Goal: Information Seeking & Learning: Learn about a topic

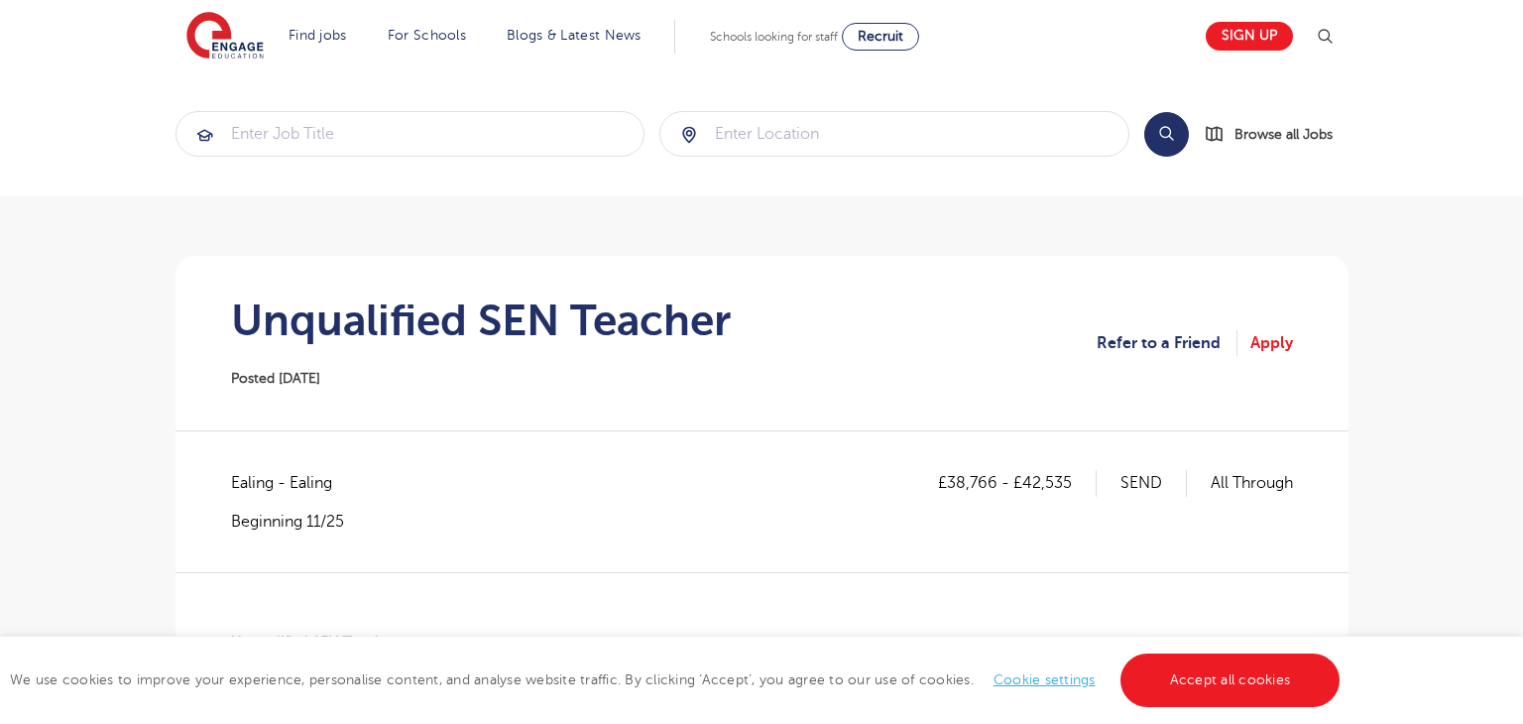
click at [252, 496] on span "Ealing - Ealing" at bounding box center [291, 483] width 121 height 26
copy span "Ealing"
drag, startPoint x: 948, startPoint y: 483, endPoint x: 994, endPoint y: 482, distance: 46.6
click at [994, 482] on p "£38,766 - £42,535" at bounding box center [1017, 483] width 159 height 26
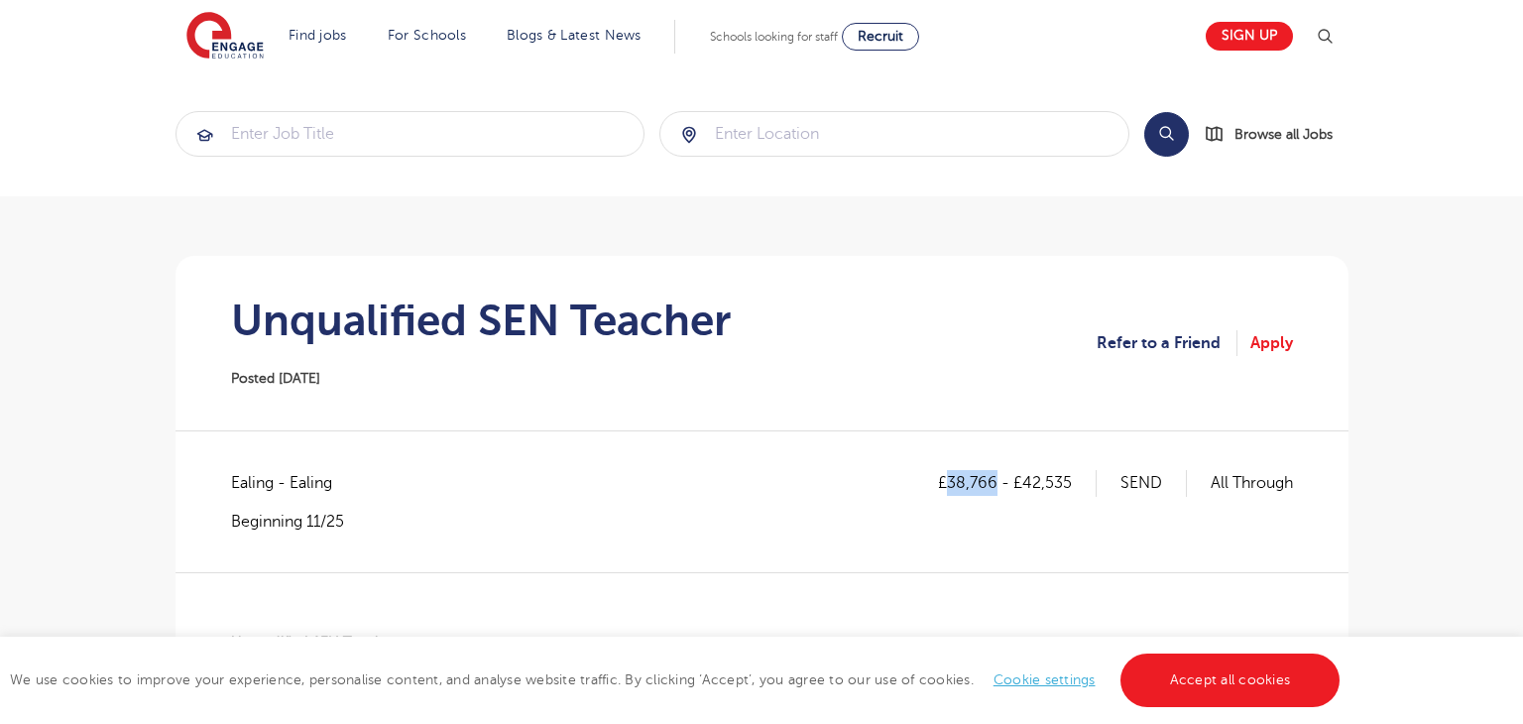
copy p "38,766"
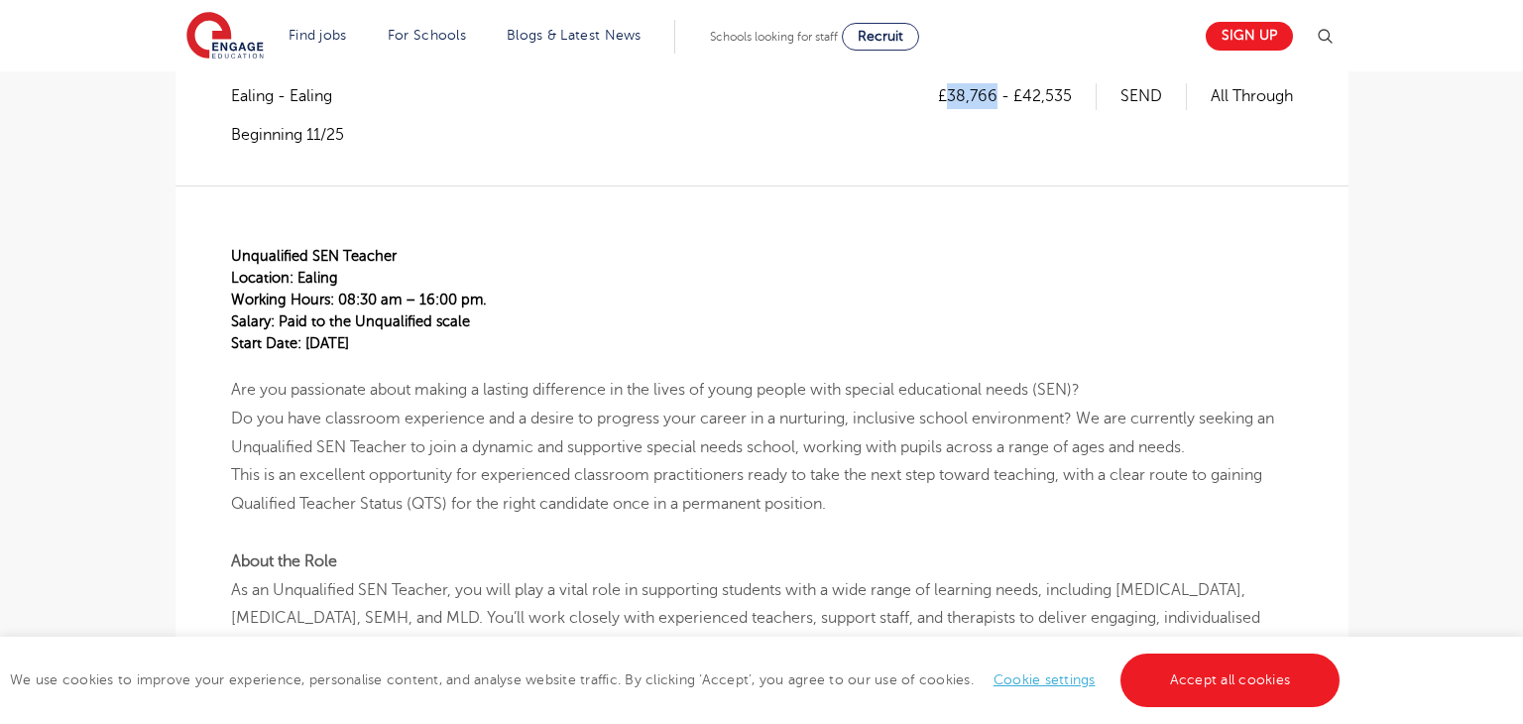
scroll to position [319, 0]
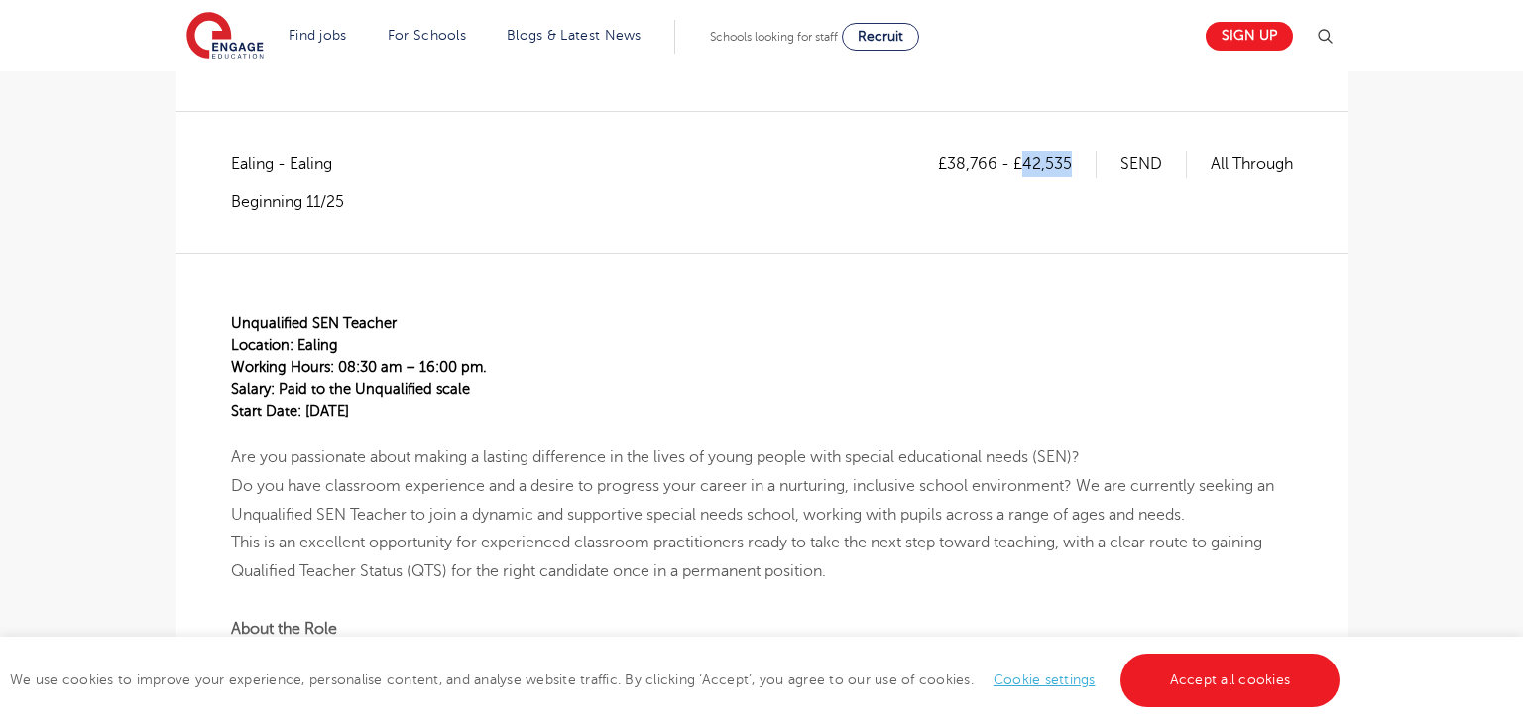
drag, startPoint x: 1021, startPoint y: 167, endPoint x: 1093, endPoint y: 170, distance: 72.4
click at [1093, 170] on p "£38,766 - £42,535" at bounding box center [1017, 164] width 159 height 26
copy p "42,535"
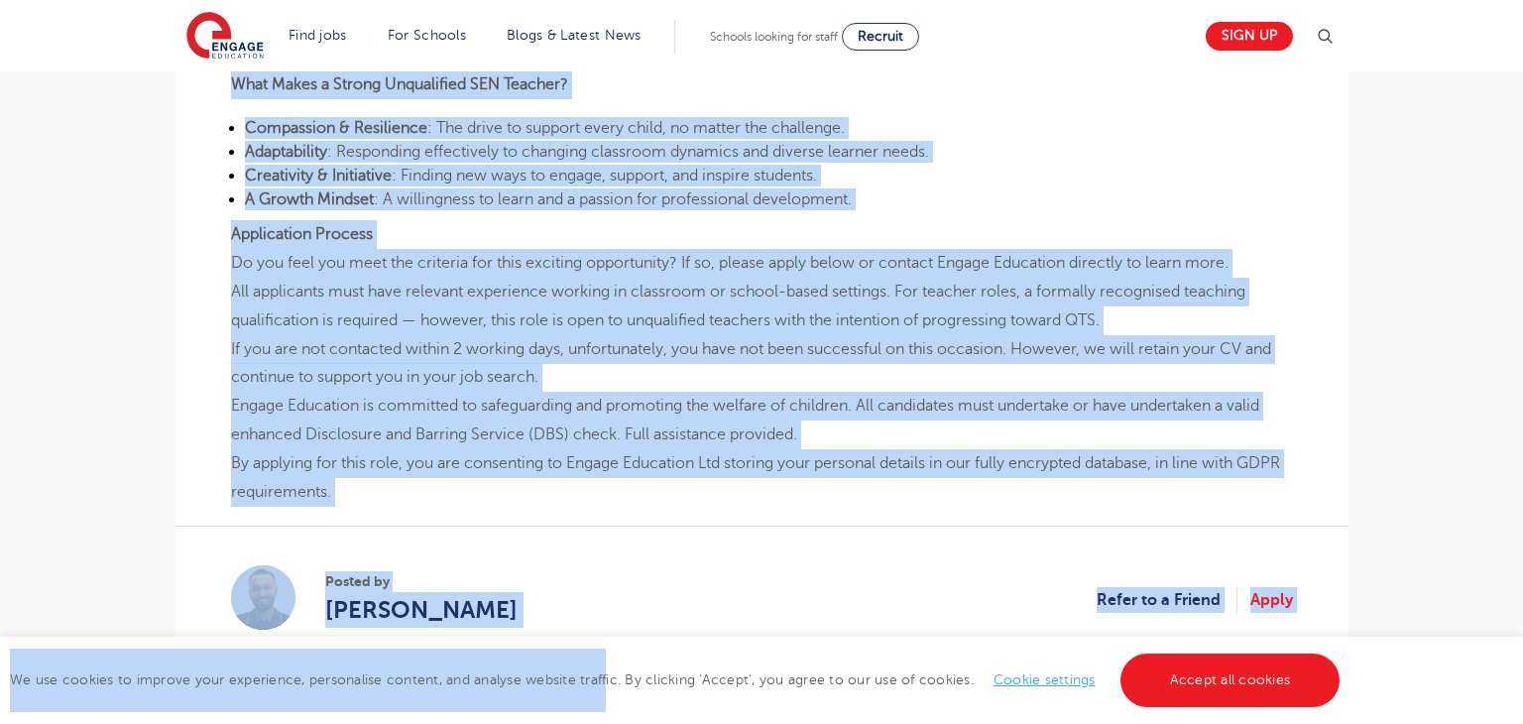
scroll to position [1789, 0]
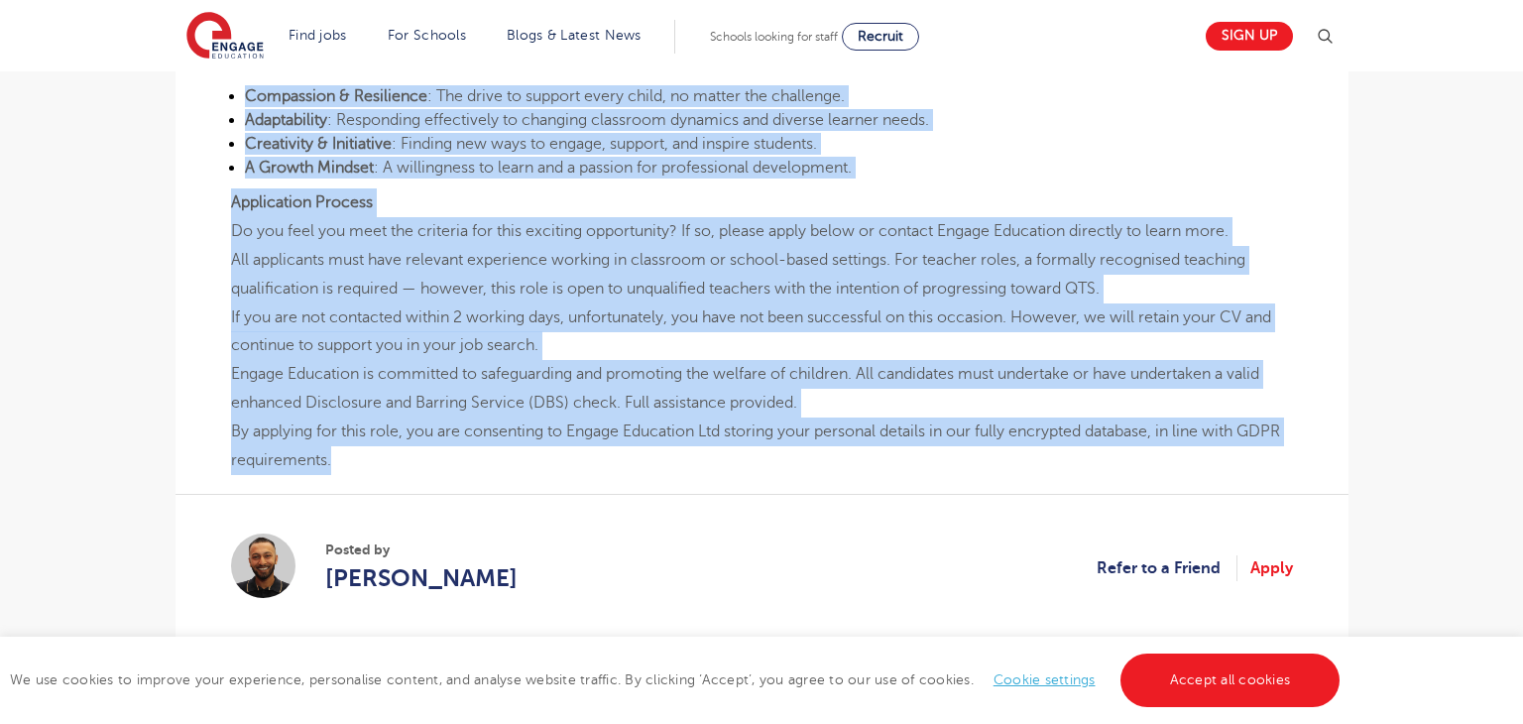
drag, startPoint x: 229, startPoint y: 315, endPoint x: 385, endPoint y: 463, distance: 214.6
copy div "Unqualified SEN Teacher Location: Ealing Working Hours: 08:30 am – 16:00 pm. Sa…"
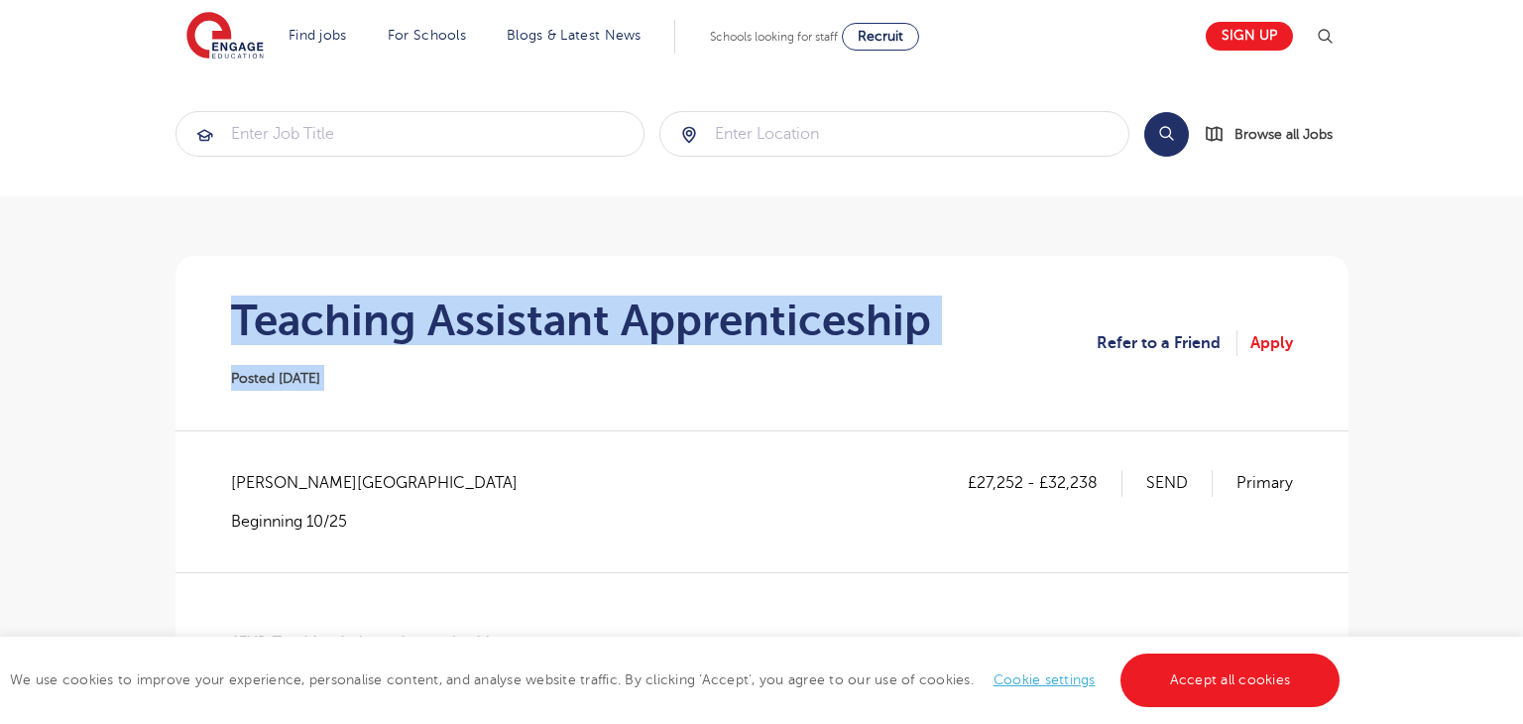
drag, startPoint x: 221, startPoint y: 298, endPoint x: 1068, endPoint y: 318, distance: 846.8
click at [1068, 318] on section "Teaching Assistant Apprenticeship Posted 14/10/25 Refer to a Friend Apply" at bounding box center [761, 343] width 1141 height 174
copy section "Teaching Assistant Apprenticeship Posted 14/10/25"
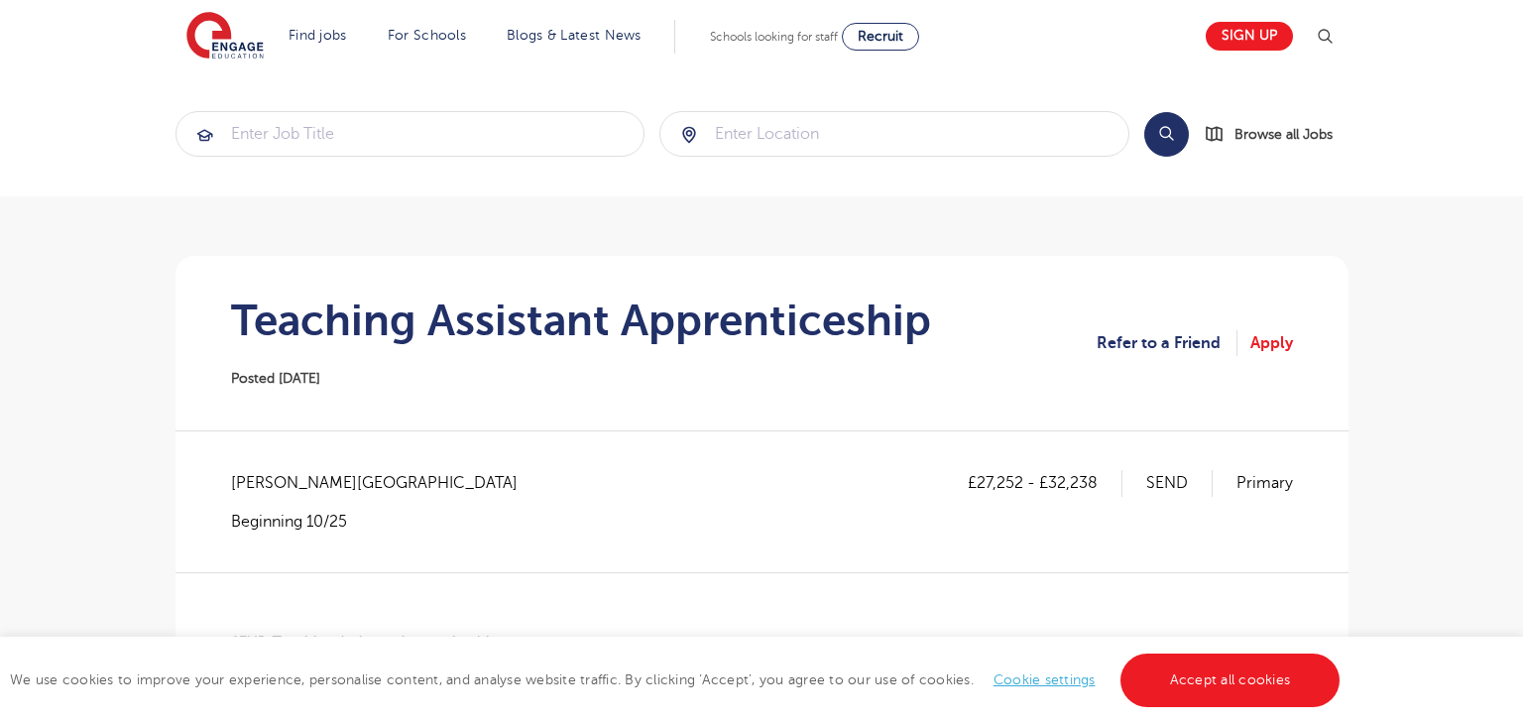
click at [291, 492] on span "Wandsworth - Wandsworth" at bounding box center [384, 483] width 306 height 26
click at [290, 491] on span "Wandsworth - Wandsworth" at bounding box center [384, 483] width 306 height 26
copy span "Wandsworth"
drag, startPoint x: 978, startPoint y: 491, endPoint x: 1019, endPoint y: 491, distance: 40.6
click at [1019, 491] on p "£27,252 - £32,238" at bounding box center [1045, 483] width 155 height 26
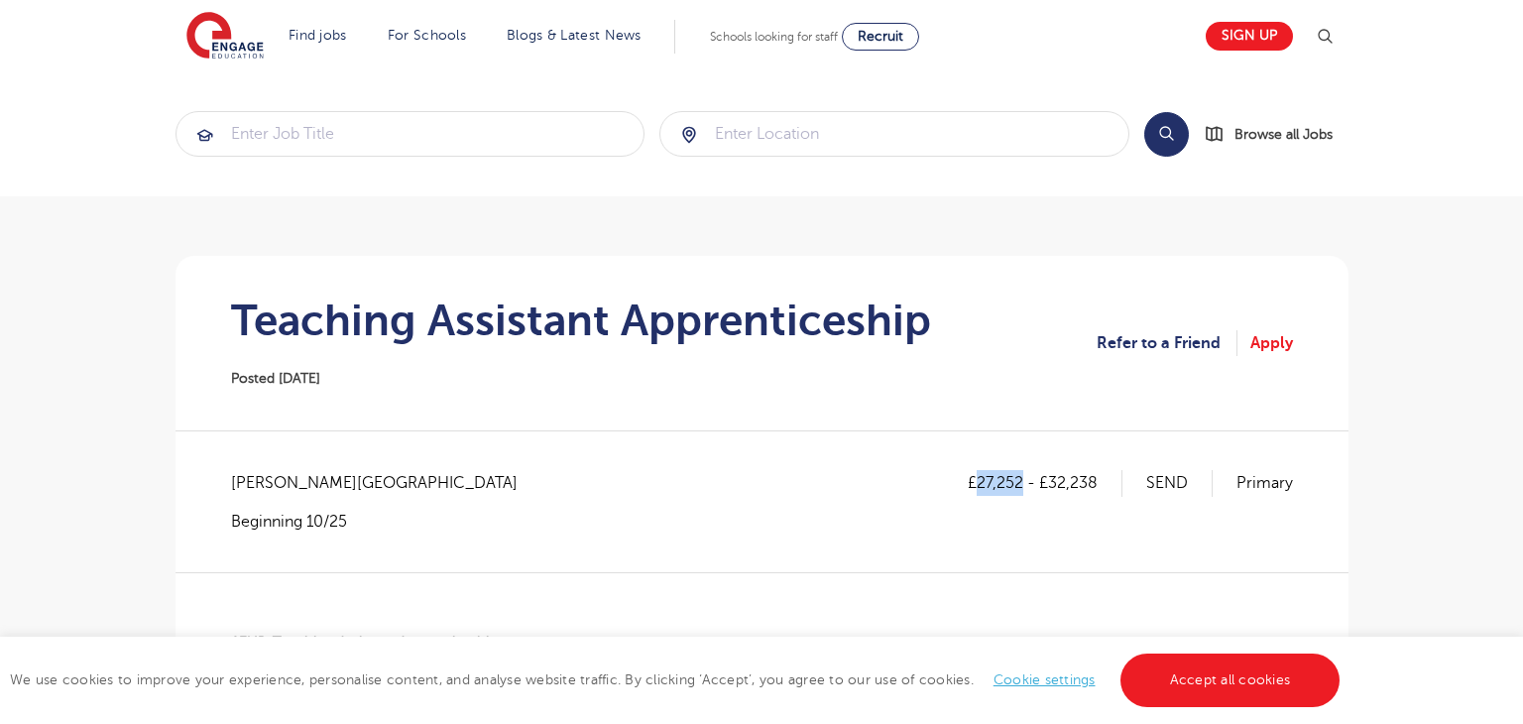
click at [1019, 491] on p "£27,252 - £32,238" at bounding box center [1045, 483] width 155 height 26
drag, startPoint x: 978, startPoint y: 477, endPoint x: 1024, endPoint y: 478, distance: 45.6
click at [1024, 478] on p "£27,252 - £32,238" at bounding box center [1045, 483] width 155 height 26
click at [980, 478] on p "£27,252 - £32,238" at bounding box center [1045, 483] width 155 height 26
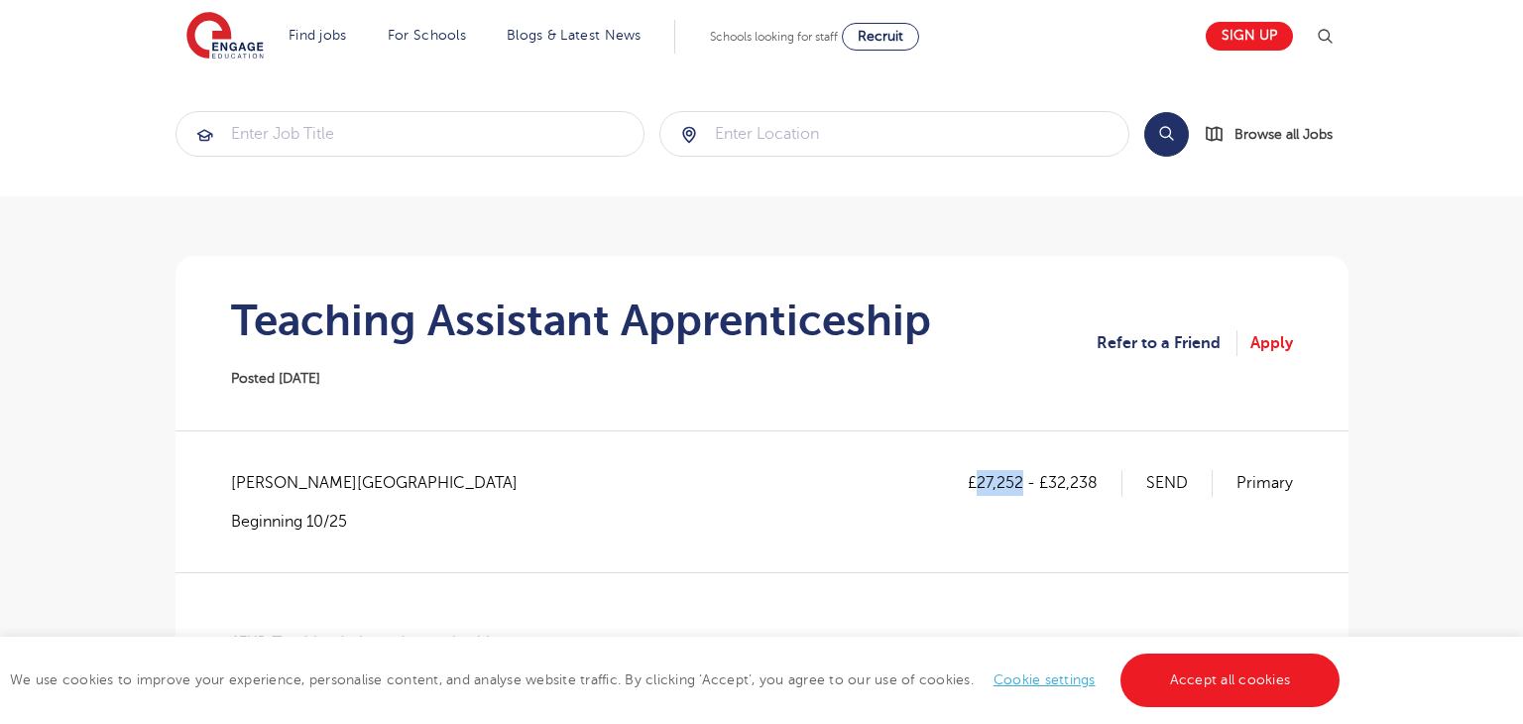
drag, startPoint x: 978, startPoint y: 478, endPoint x: 1021, endPoint y: 480, distance: 42.7
click at [1021, 480] on p "£27,252 - £32,238" at bounding box center [1045, 483] width 155 height 26
copy p "27,252"
drag, startPoint x: 1051, startPoint y: 488, endPoint x: 1105, endPoint y: 499, distance: 55.6
click at [1105, 499] on div "£27,252 - £32,238 SEND Primary" at bounding box center [1130, 500] width 325 height 61
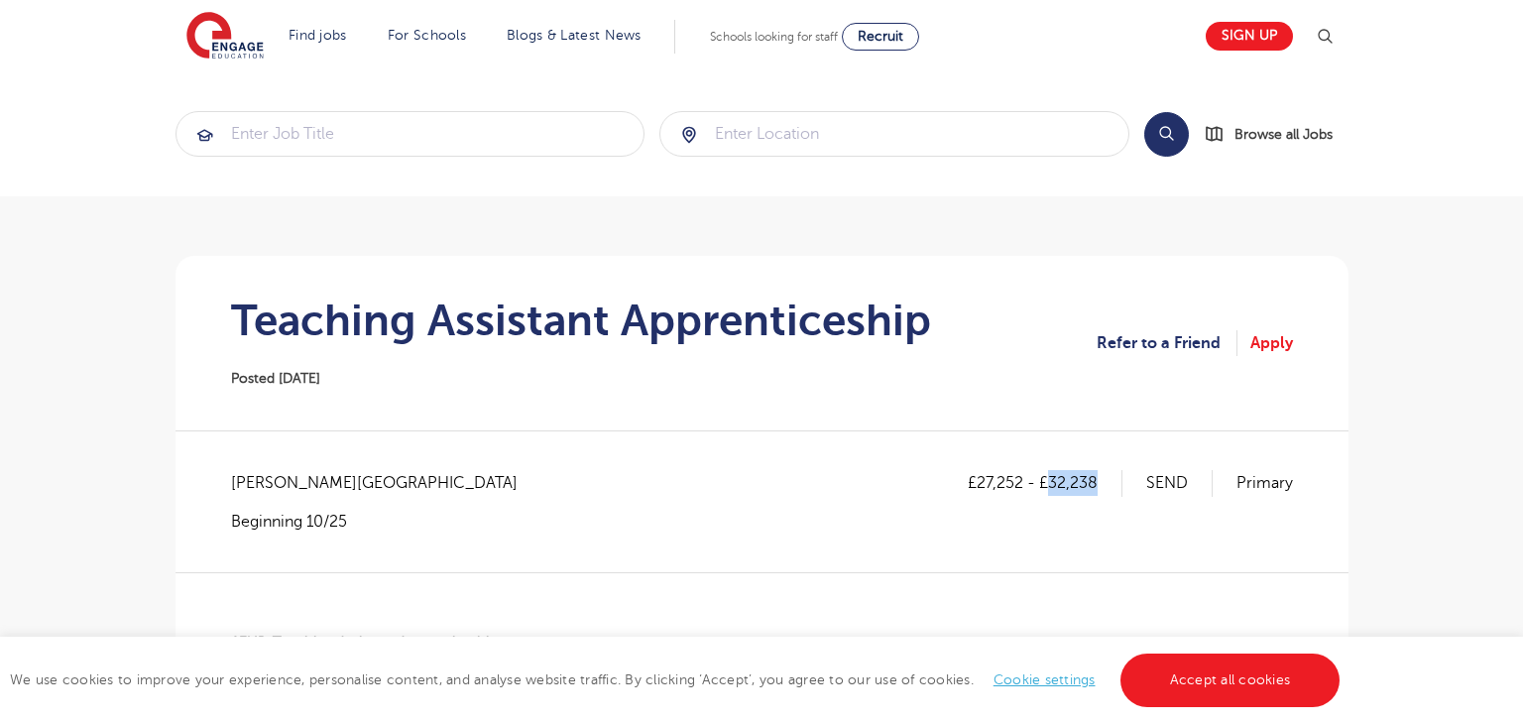
copy p "32,238"
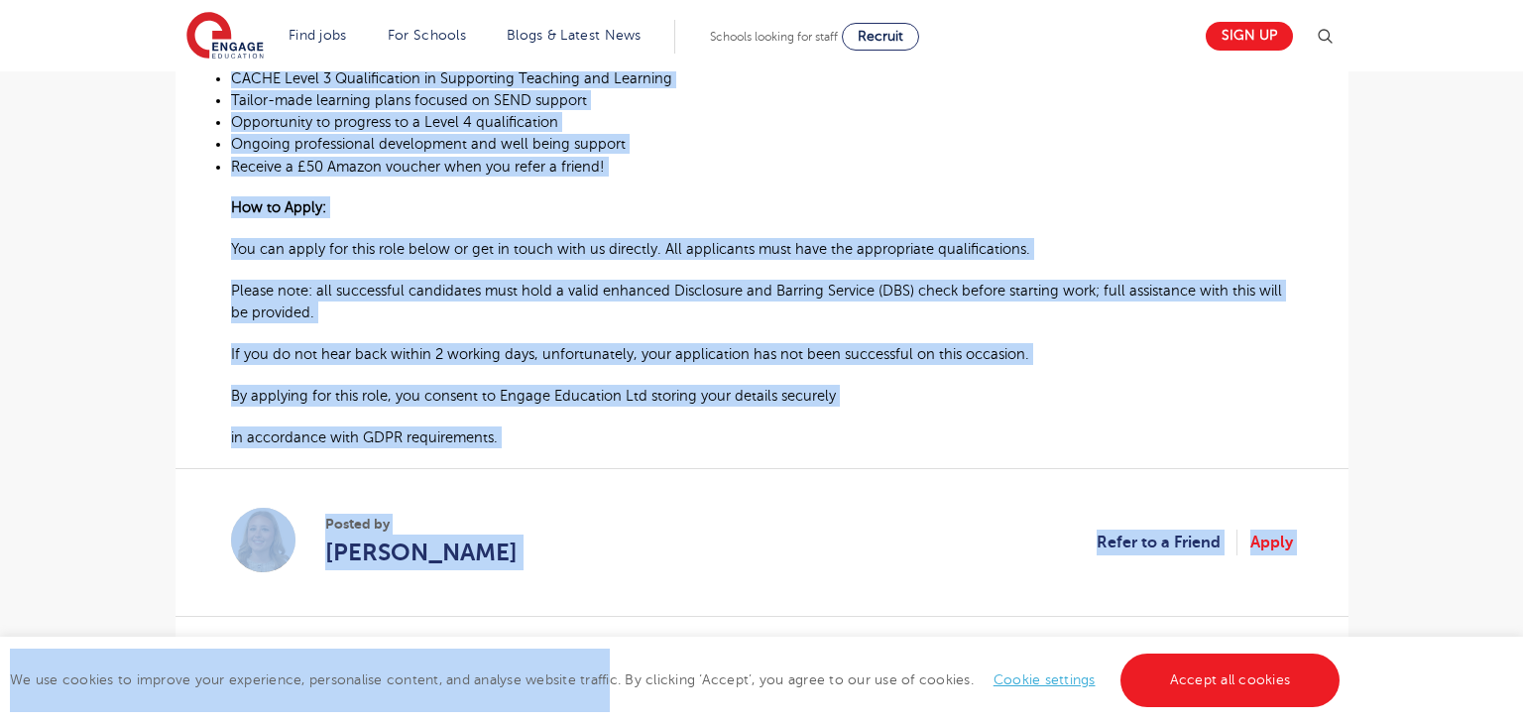
scroll to position [1657, 0]
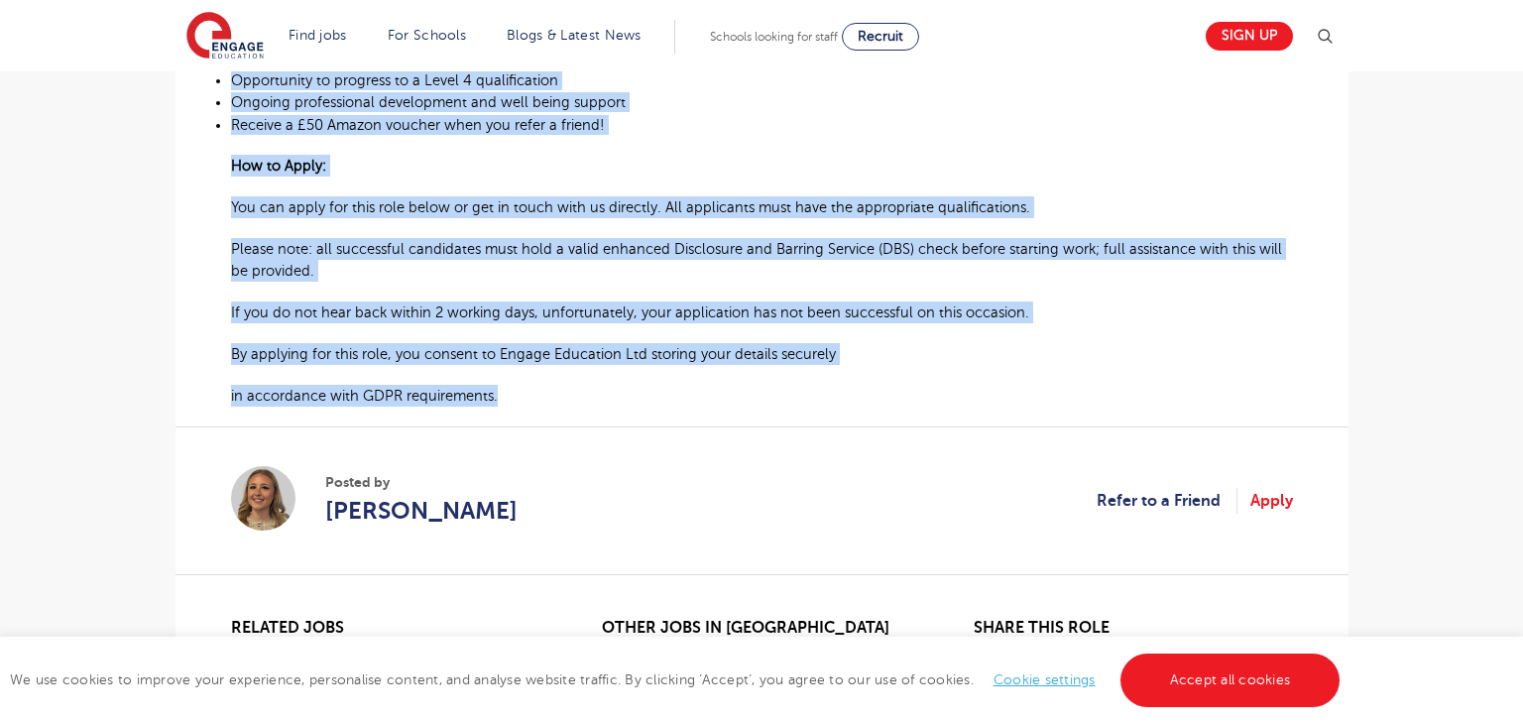
drag, startPoint x: 237, startPoint y: 161, endPoint x: 509, endPoint y: 412, distance: 370.4
copy div "END Teaching Assistant Apprenticeship Whether you have recently left education …"
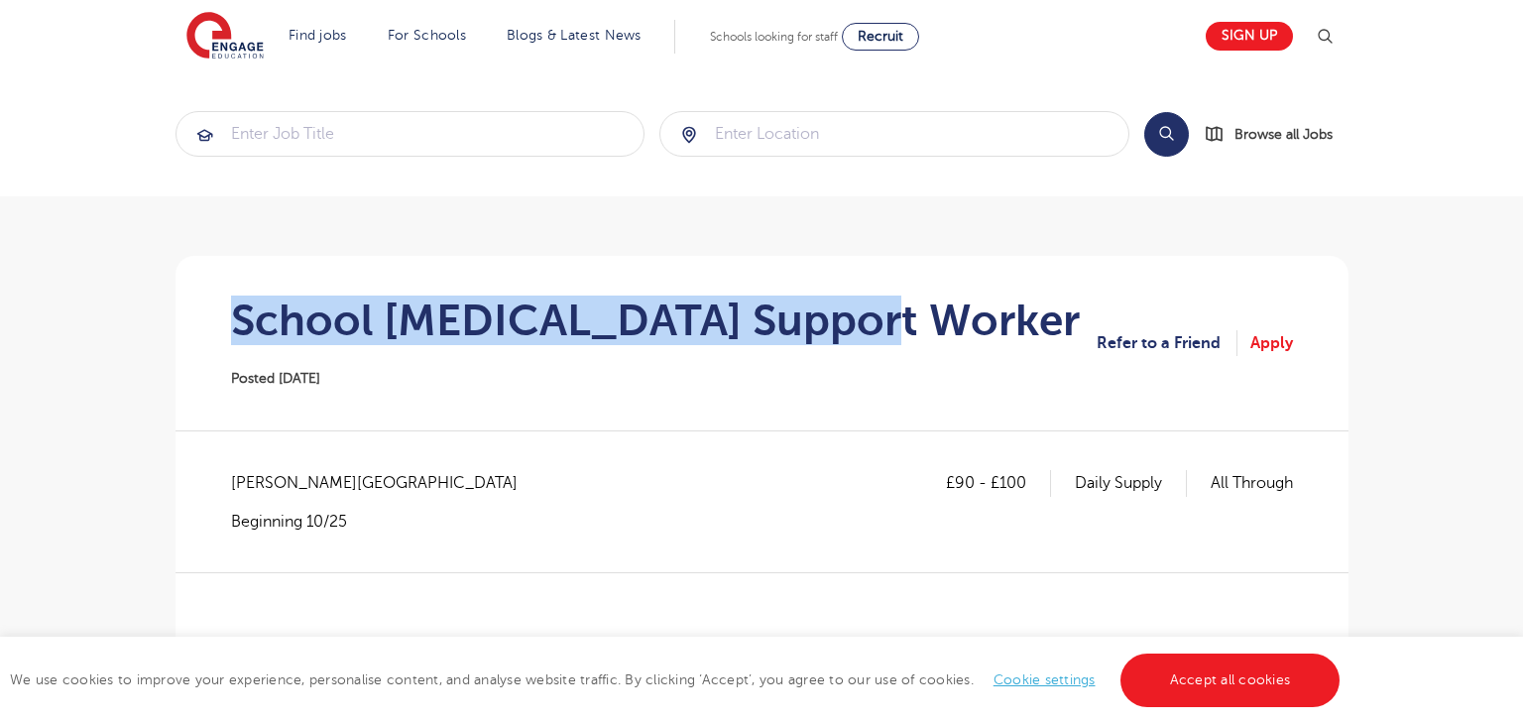
drag, startPoint x: 237, startPoint y: 315, endPoint x: 923, endPoint y: 288, distance: 686.5
click at [923, 288] on section "School [MEDICAL_DATA] Support Worker Posted [DATE] Refer to a Friend Apply" at bounding box center [761, 343] width 1141 height 174
copy h1 "School [MEDICAL_DATA] Support Worker"
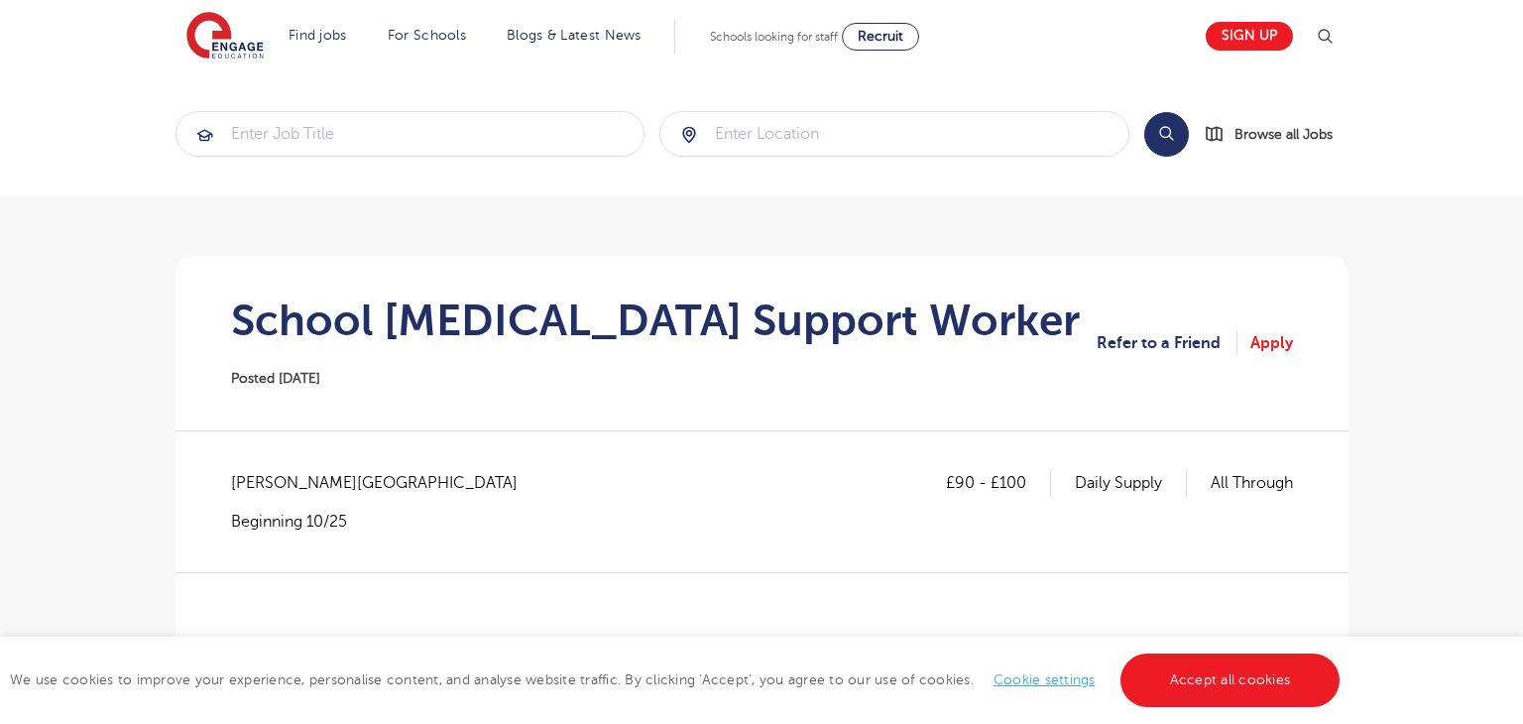
click at [246, 485] on span "[PERSON_NAME][GEOGRAPHIC_DATA]" at bounding box center [384, 483] width 306 height 26
copy span "Bradford"
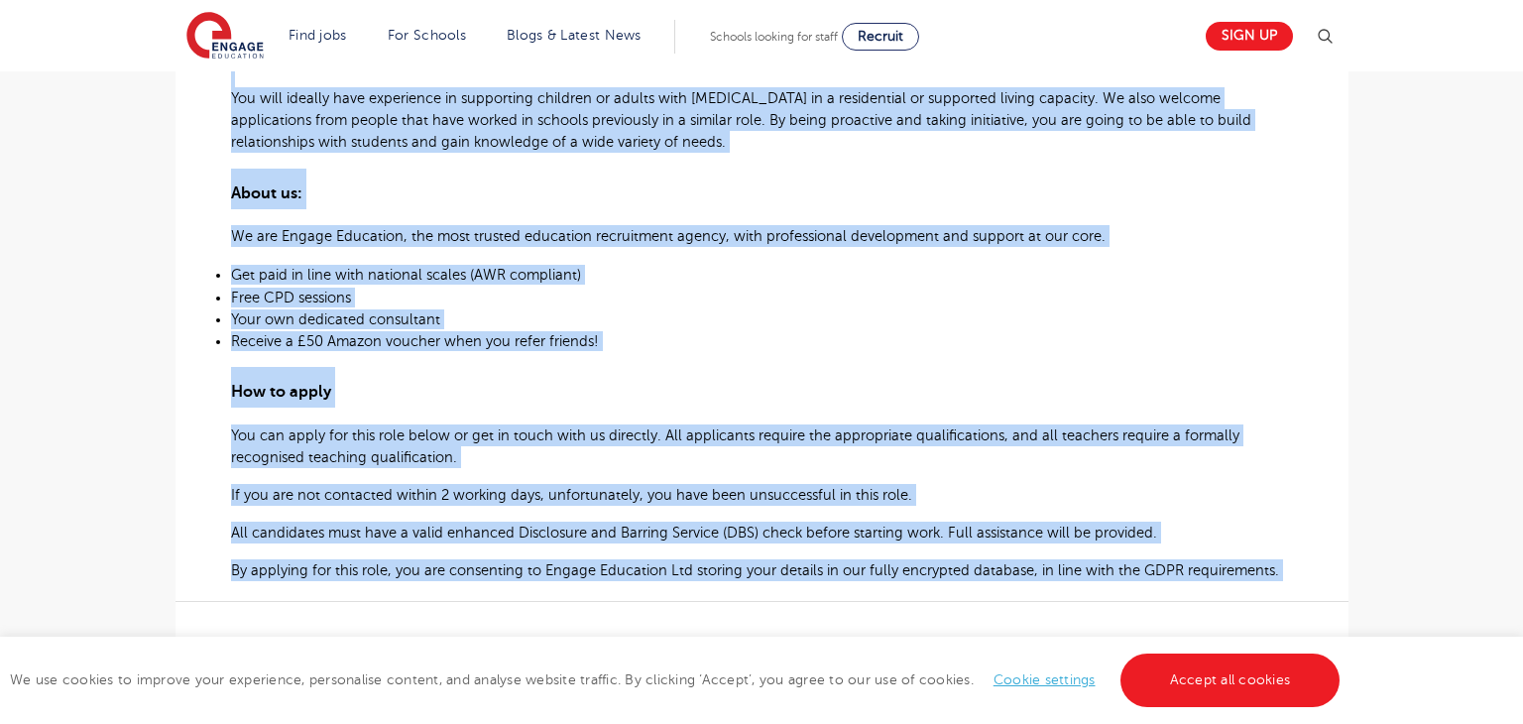
scroll to position [1162, 0]
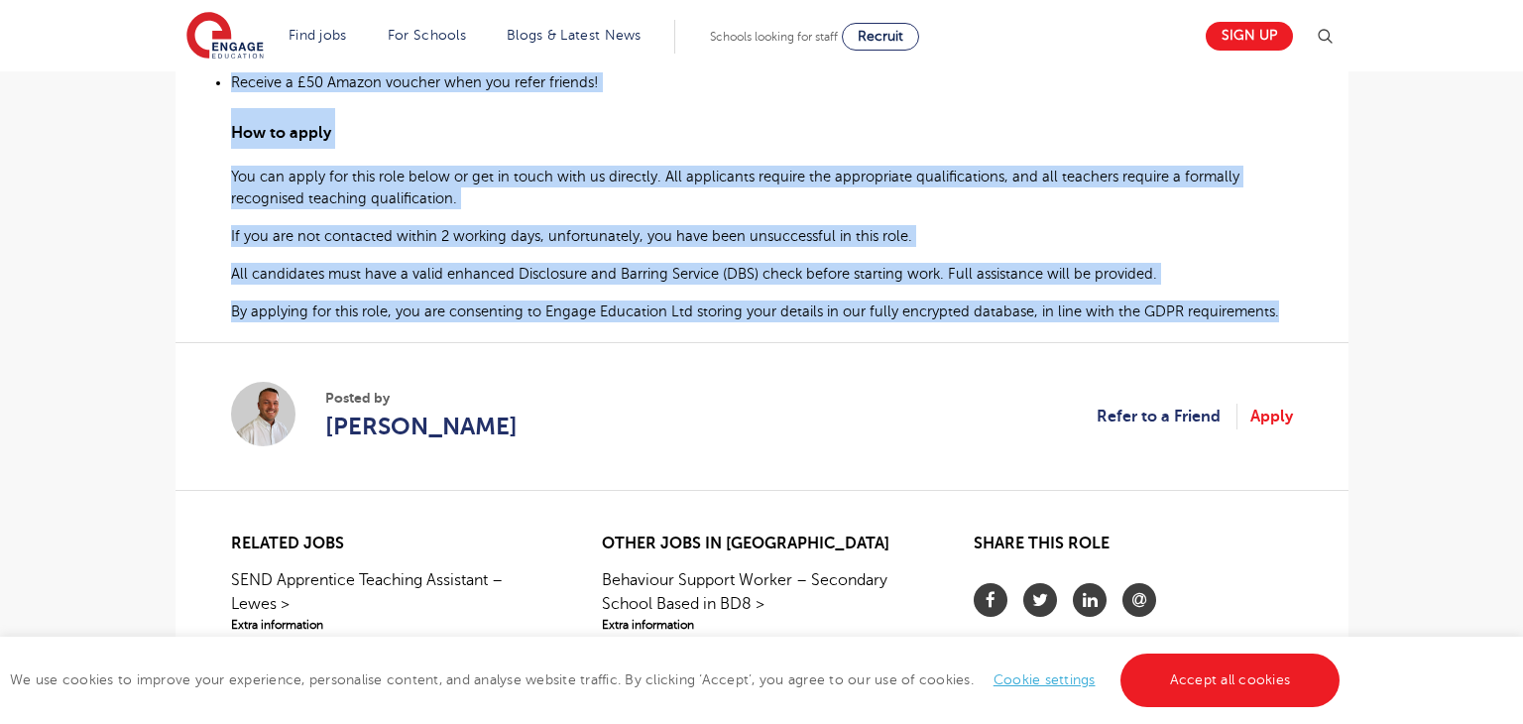
drag, startPoint x: 233, startPoint y: 248, endPoint x: 1296, endPoint y: 293, distance: 1063.6
copy div "Engage Education are currently working with a thriving special school in Bradfo…"
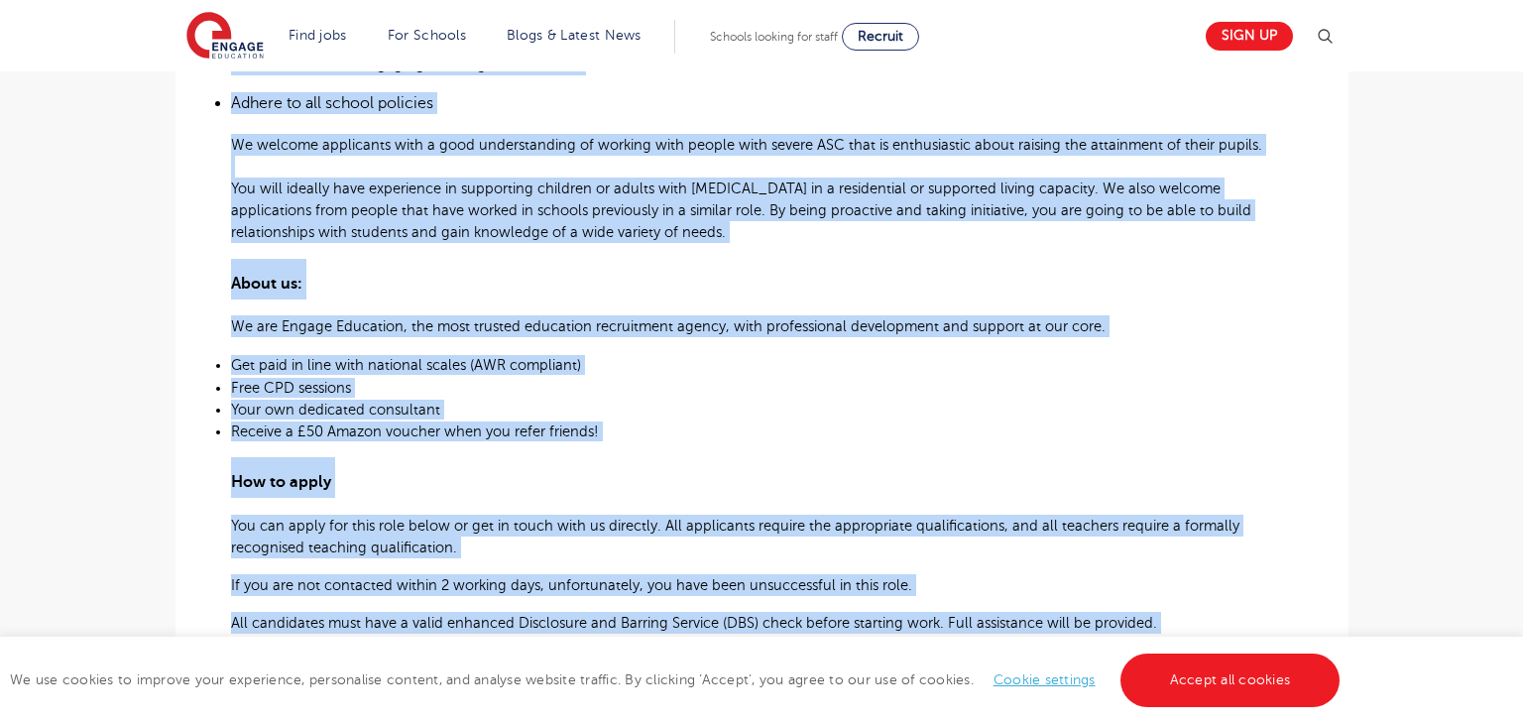
scroll to position [1070, 0]
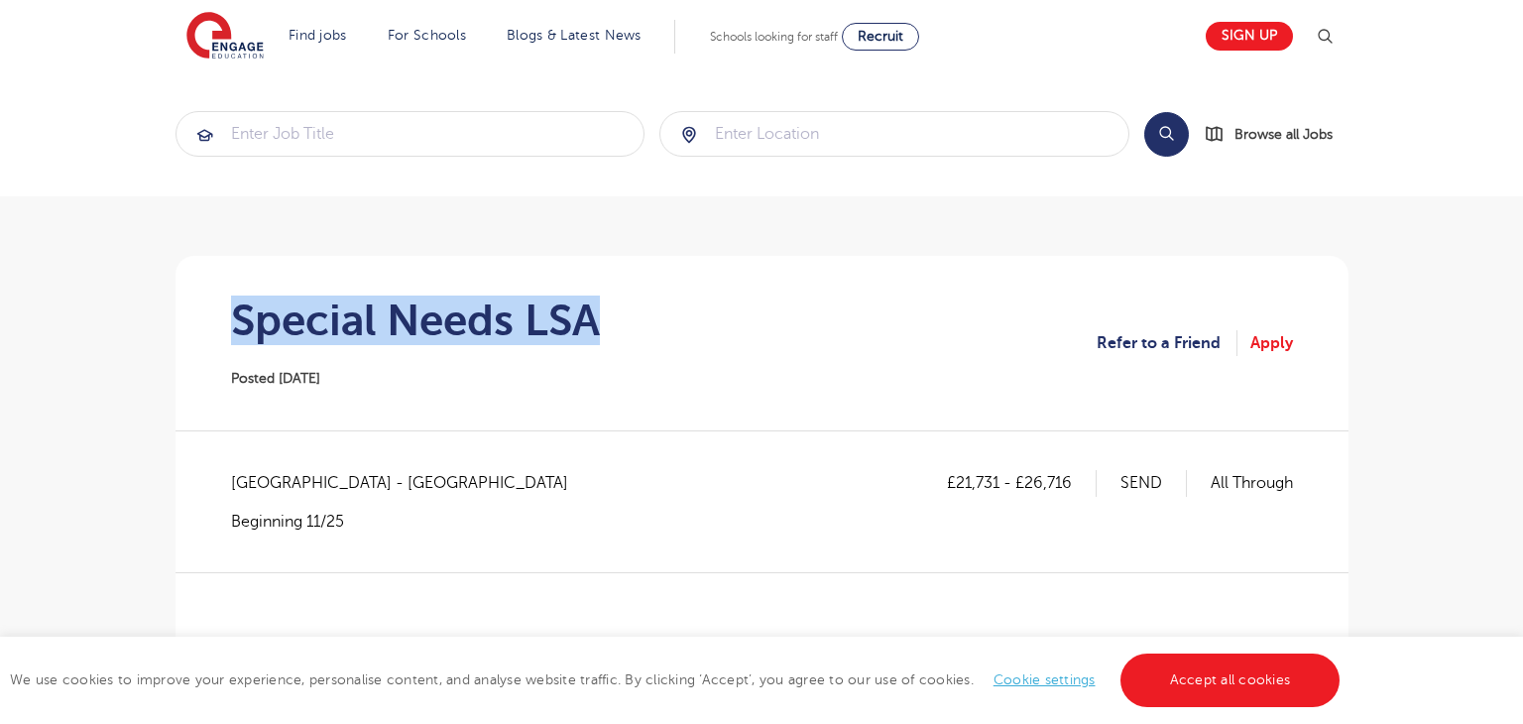
drag, startPoint x: 231, startPoint y: 319, endPoint x: 620, endPoint y: 319, distance: 388.6
click at [620, 319] on section "Special Needs LSA Posted 14/10/25 Refer to a Friend Apply" at bounding box center [761, 343] width 1141 height 174
copy h1 "Special Needs LSA"
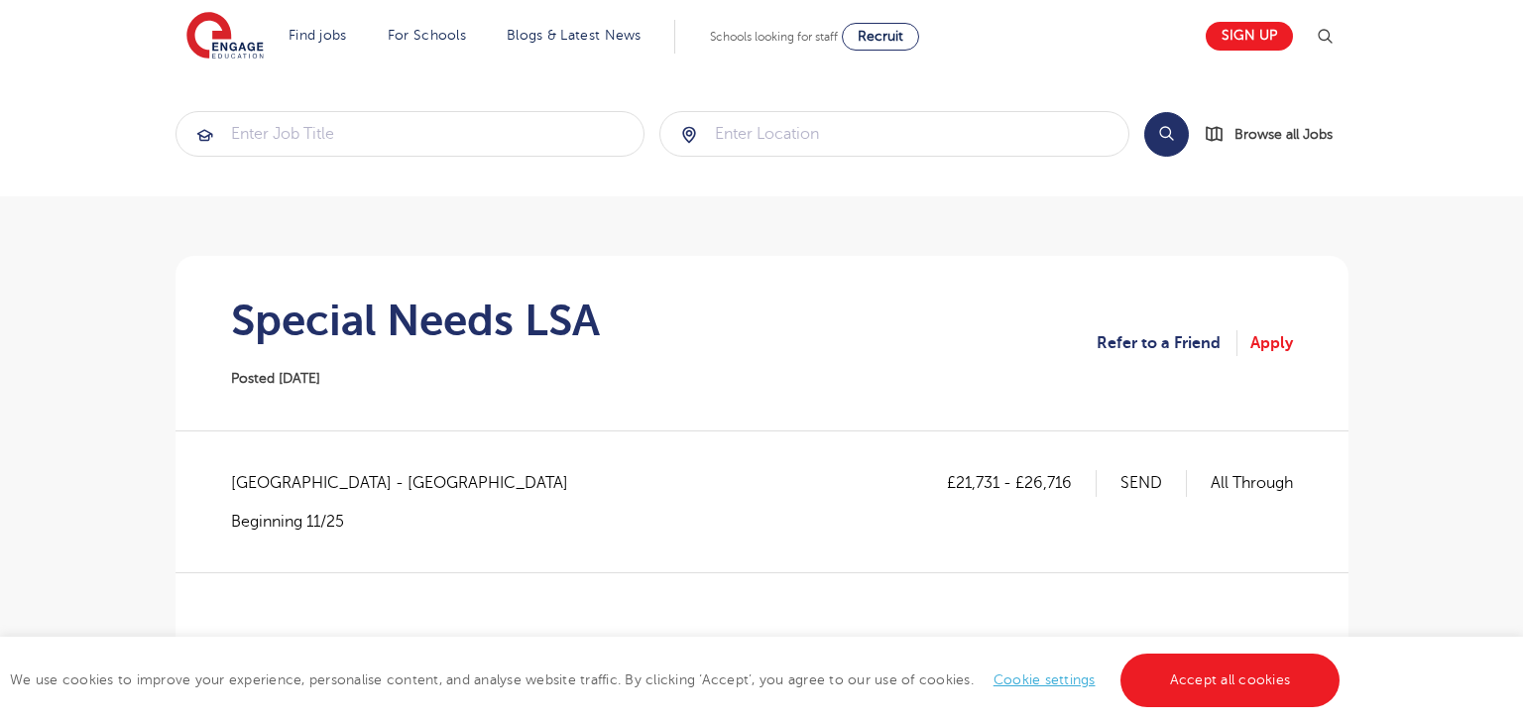
click at [295, 491] on span "Hertfordshire - East Hertfordshire" at bounding box center [409, 483] width 357 height 26
copy span "Hertfordshire"
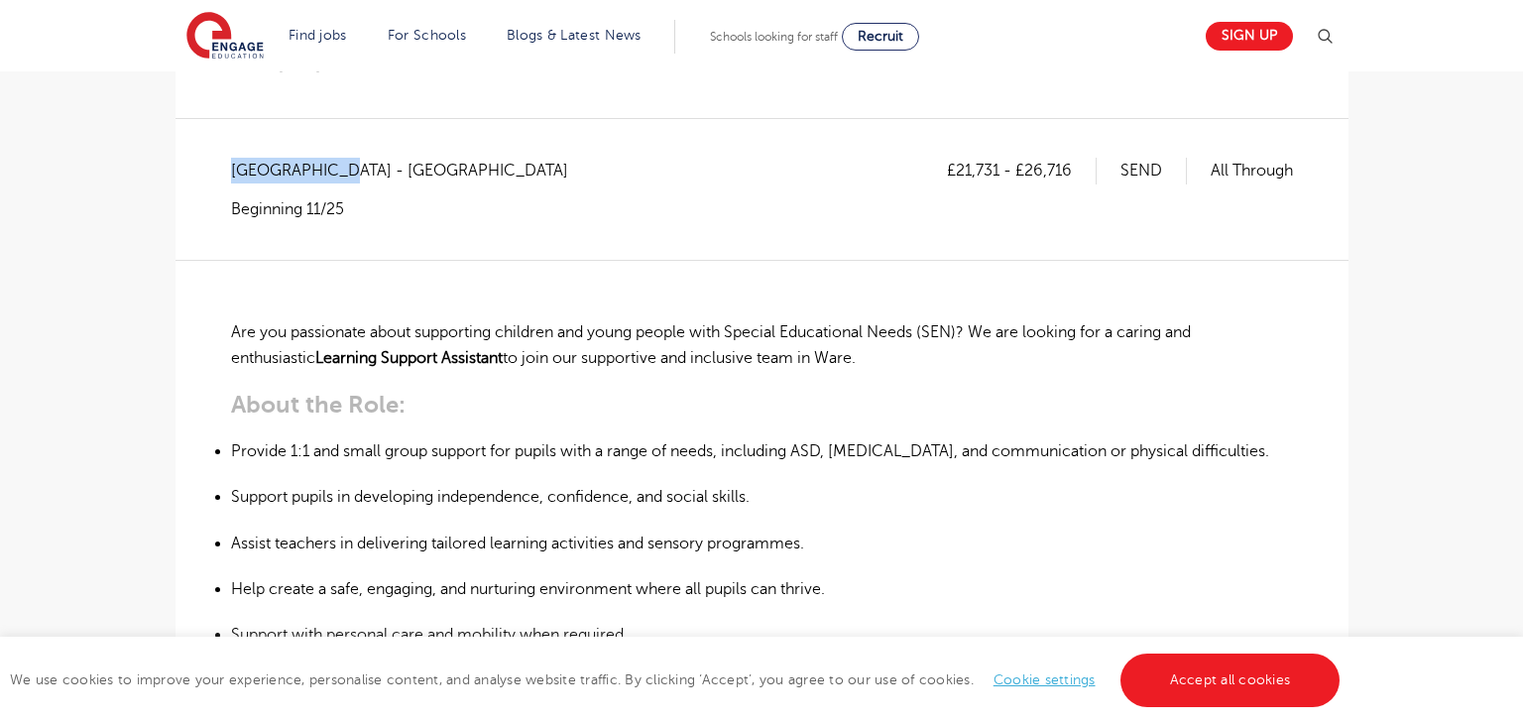
scroll to position [176, 0]
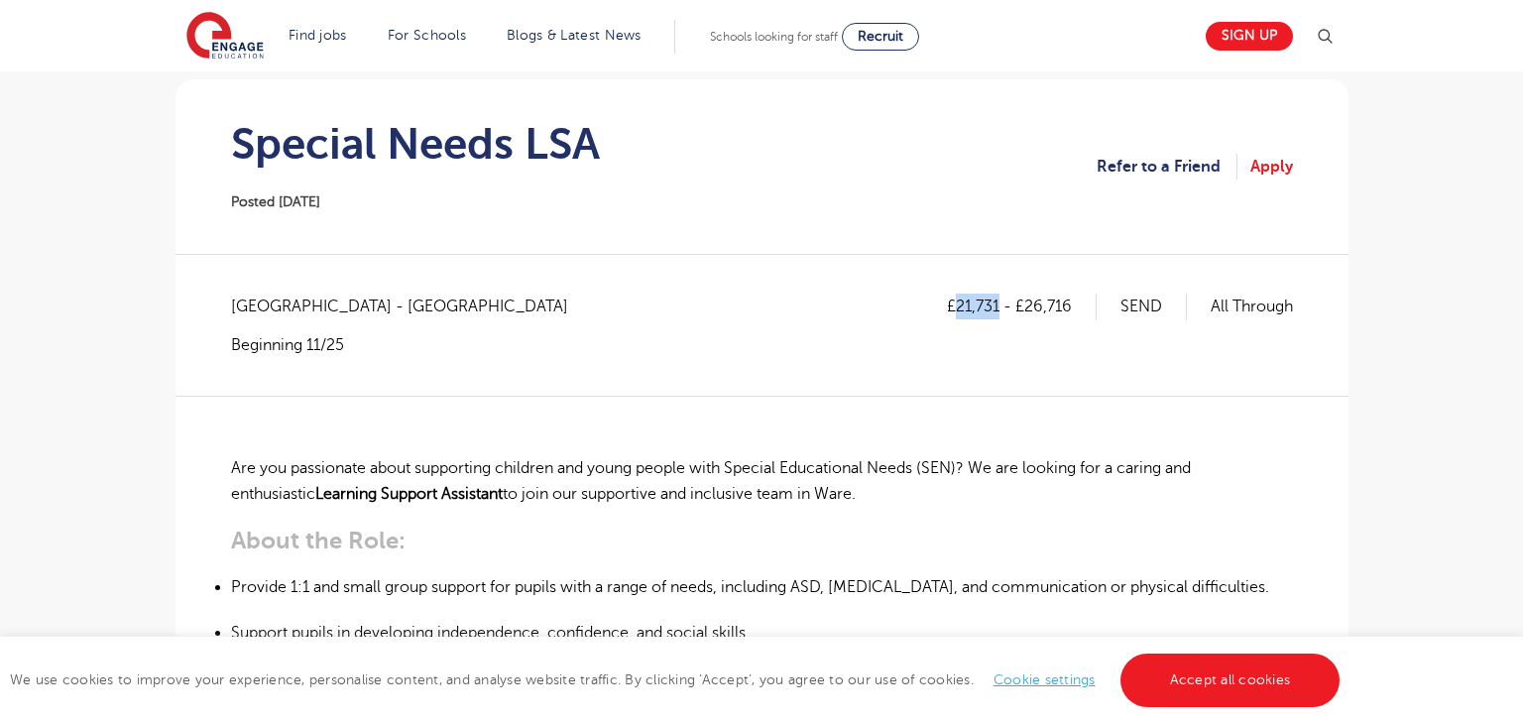
drag, startPoint x: 957, startPoint y: 312, endPoint x: 995, endPoint y: 310, distance: 38.7
click at [995, 310] on p "£21,731 - £26,716" at bounding box center [1022, 306] width 150 height 26
copy p "21,731"
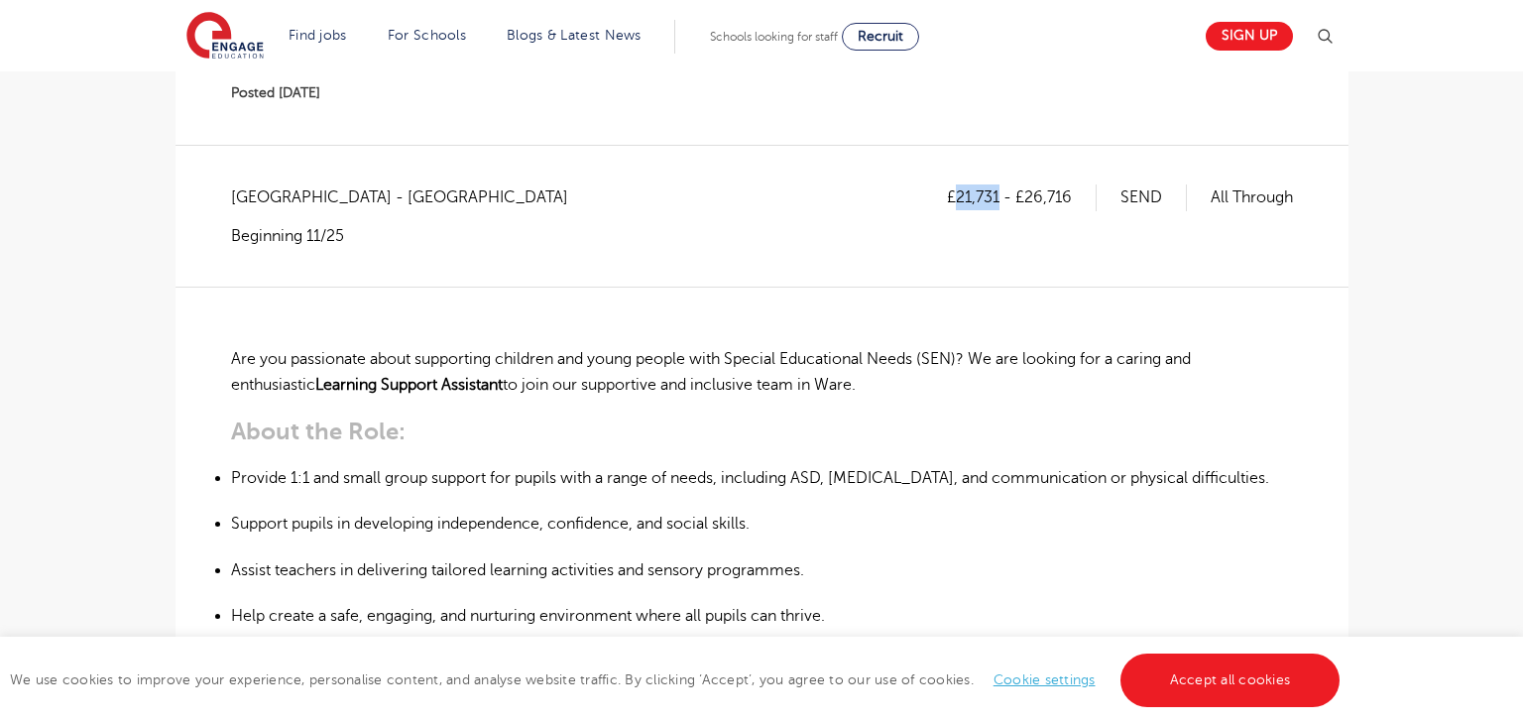
scroll to position [278, 0]
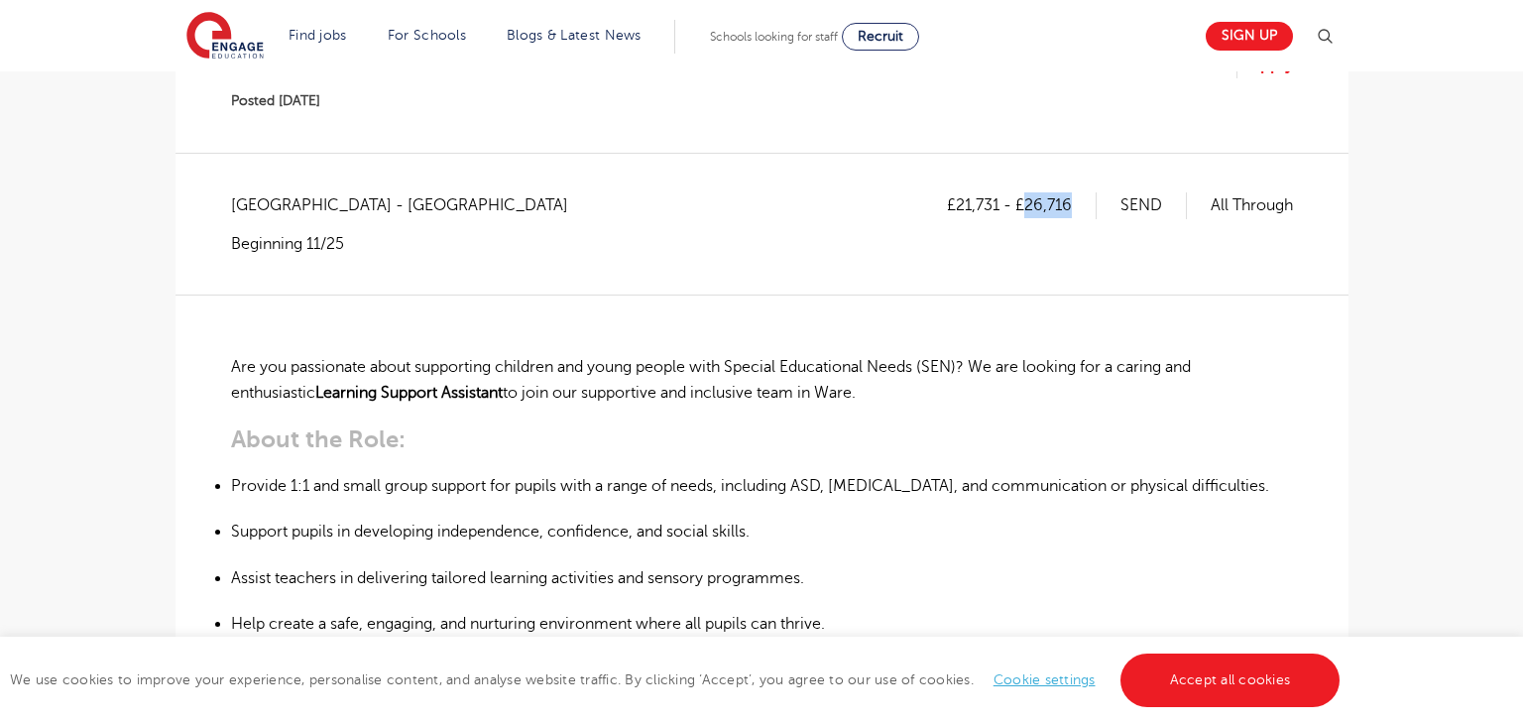
drag, startPoint x: 1023, startPoint y: 206, endPoint x: 1078, endPoint y: 206, distance: 54.5
click at [1078, 206] on p "£21,731 - £26,716" at bounding box center [1022, 205] width 150 height 26
copy p "26,716"
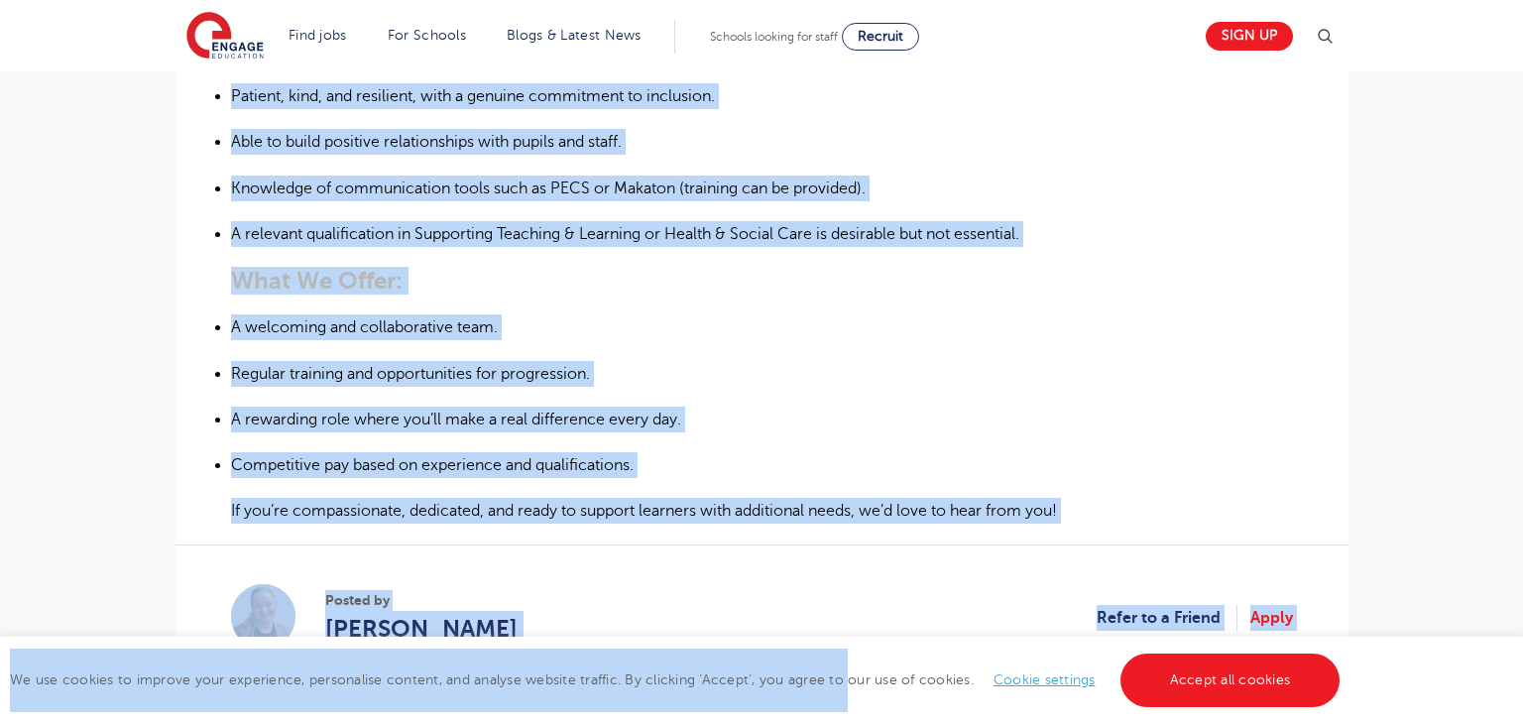
scroll to position [1174, 0]
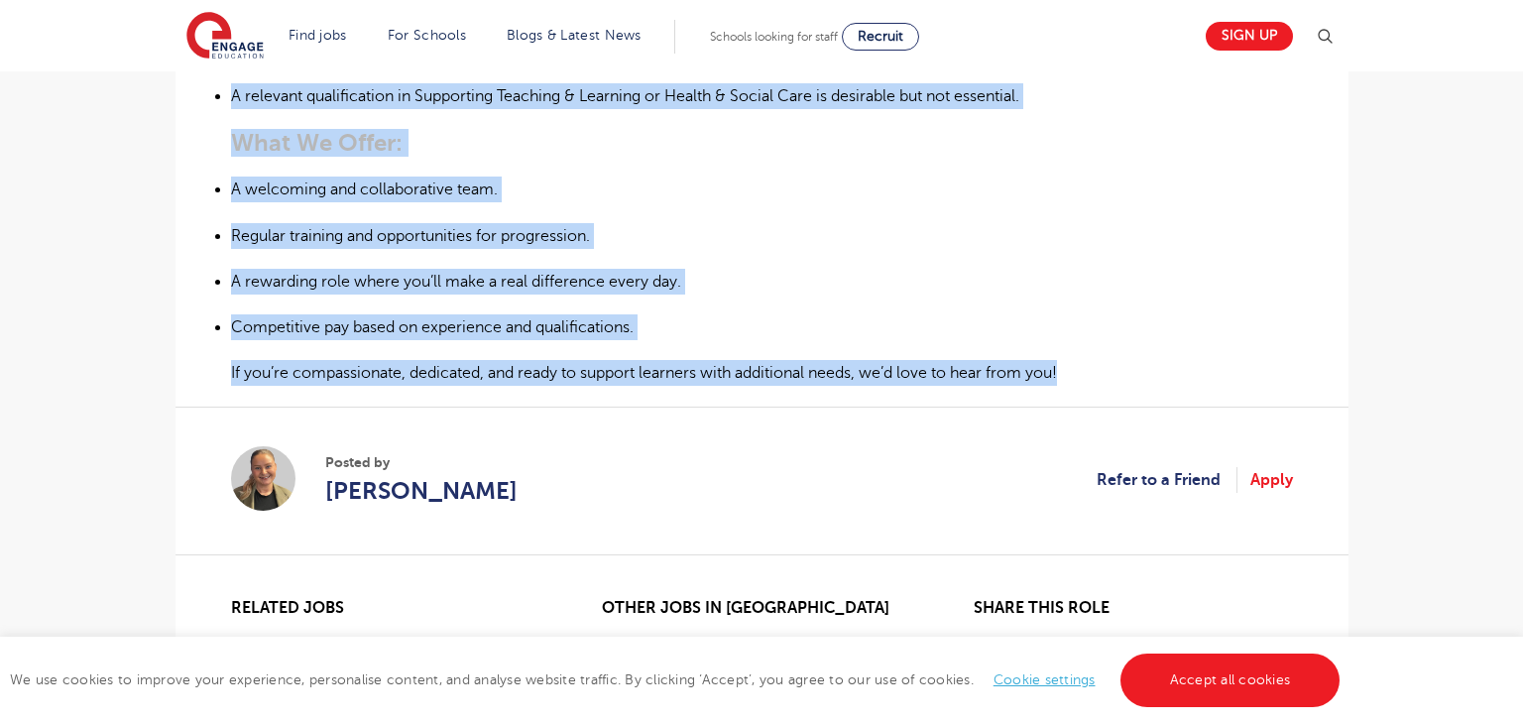
drag, startPoint x: 230, startPoint y: 361, endPoint x: 1102, endPoint y: 353, distance: 872.4
copy div "Are you passionate about supporting children and young people with Special Educ…"
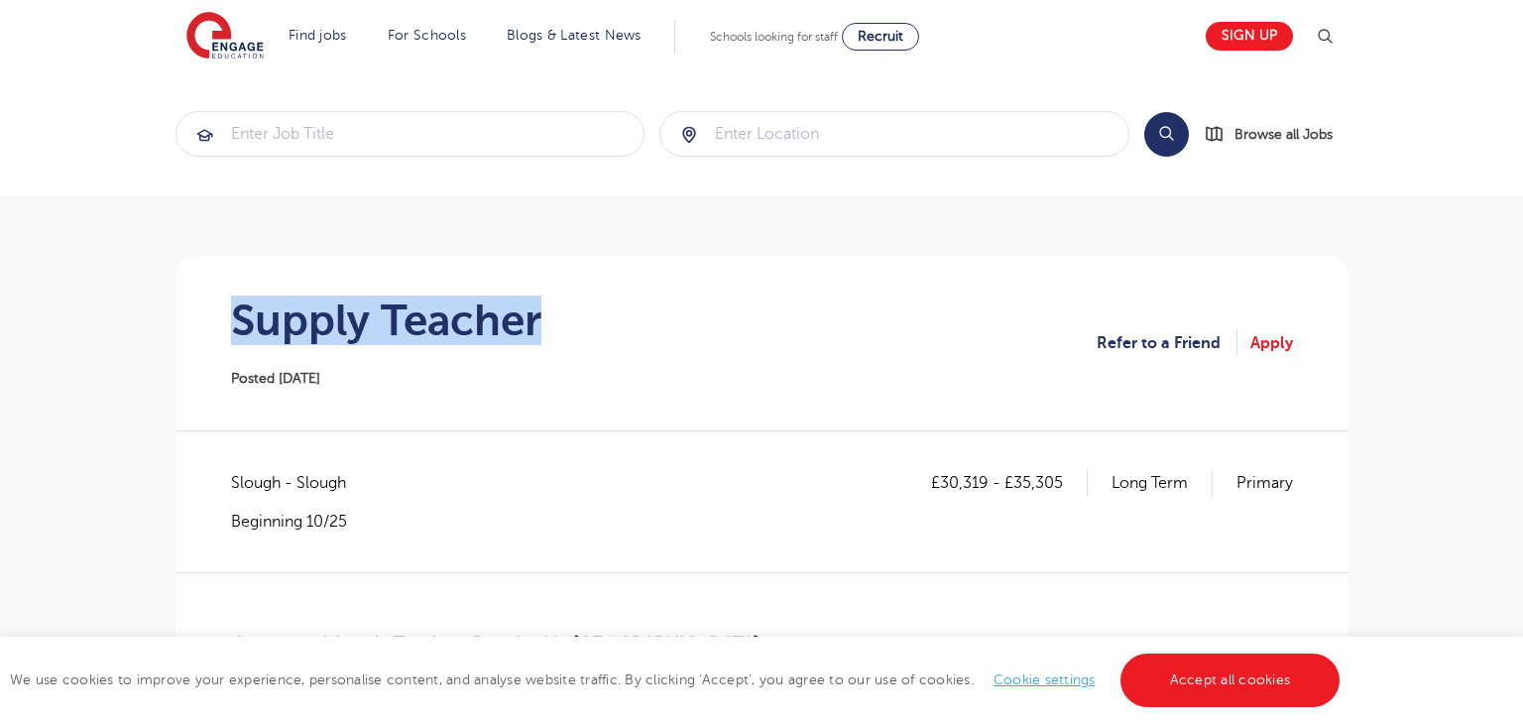
drag, startPoint x: 221, startPoint y: 331, endPoint x: 545, endPoint y: 332, distance: 324.2
click at [545, 332] on section "Supply Teacher Posted [DATE] Refer to a Friend Apply" at bounding box center [761, 343] width 1141 height 174
copy h1 "Supply Teacher"
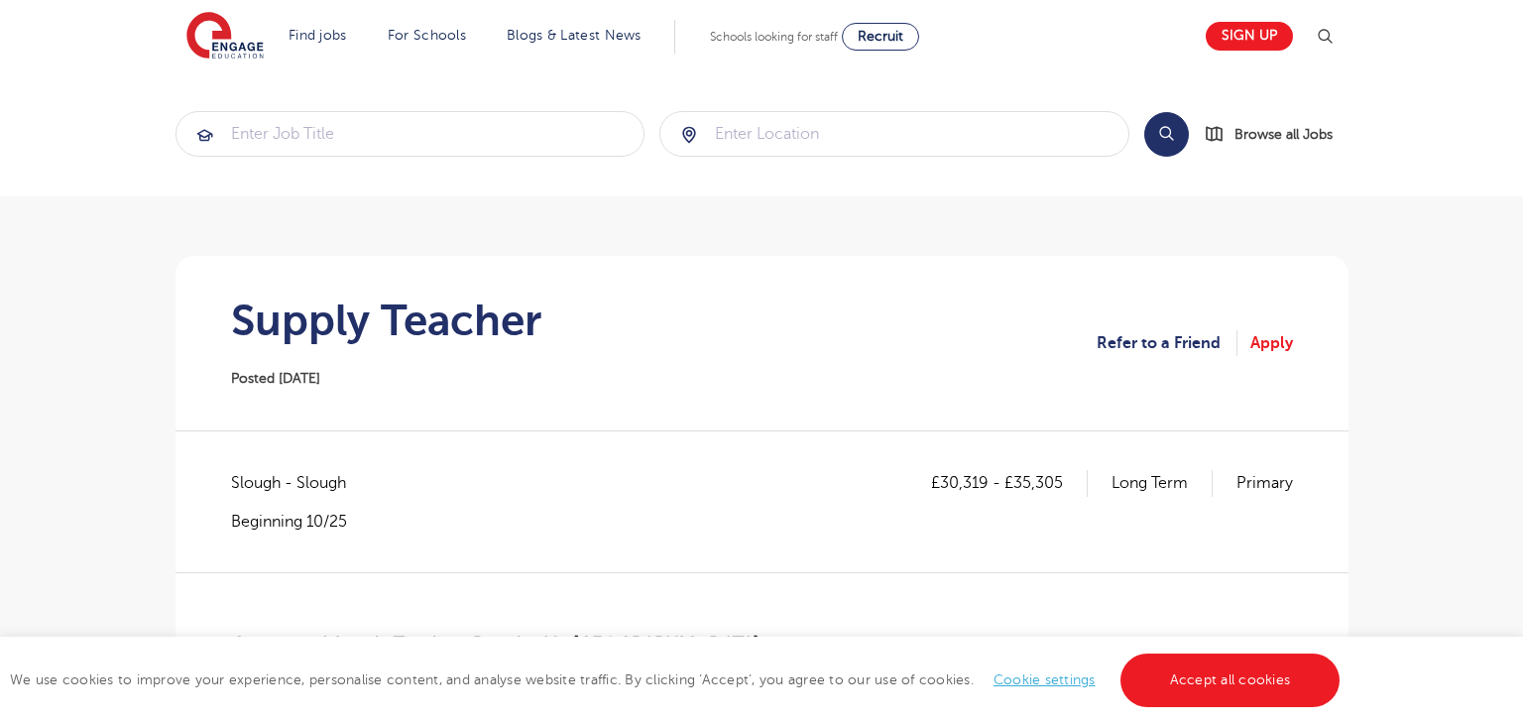
click at [262, 480] on span "Slough - Slough" at bounding box center [298, 483] width 135 height 26
copy span "Slough"
drag, startPoint x: 940, startPoint y: 485, endPoint x: 986, endPoint y: 484, distance: 46.6
click at [986, 484] on p "£30,319 - £35,305" at bounding box center [1009, 483] width 157 height 26
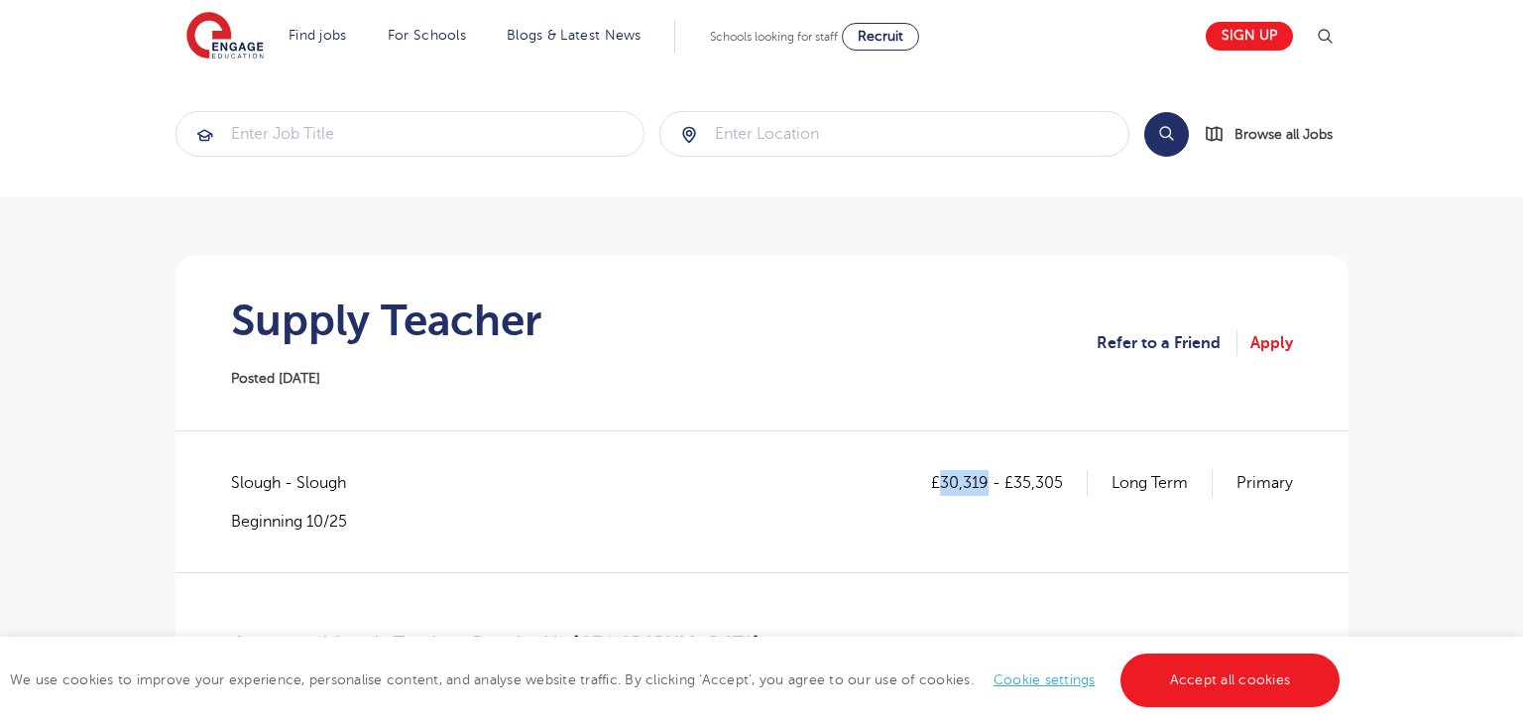
copy p "30,319"
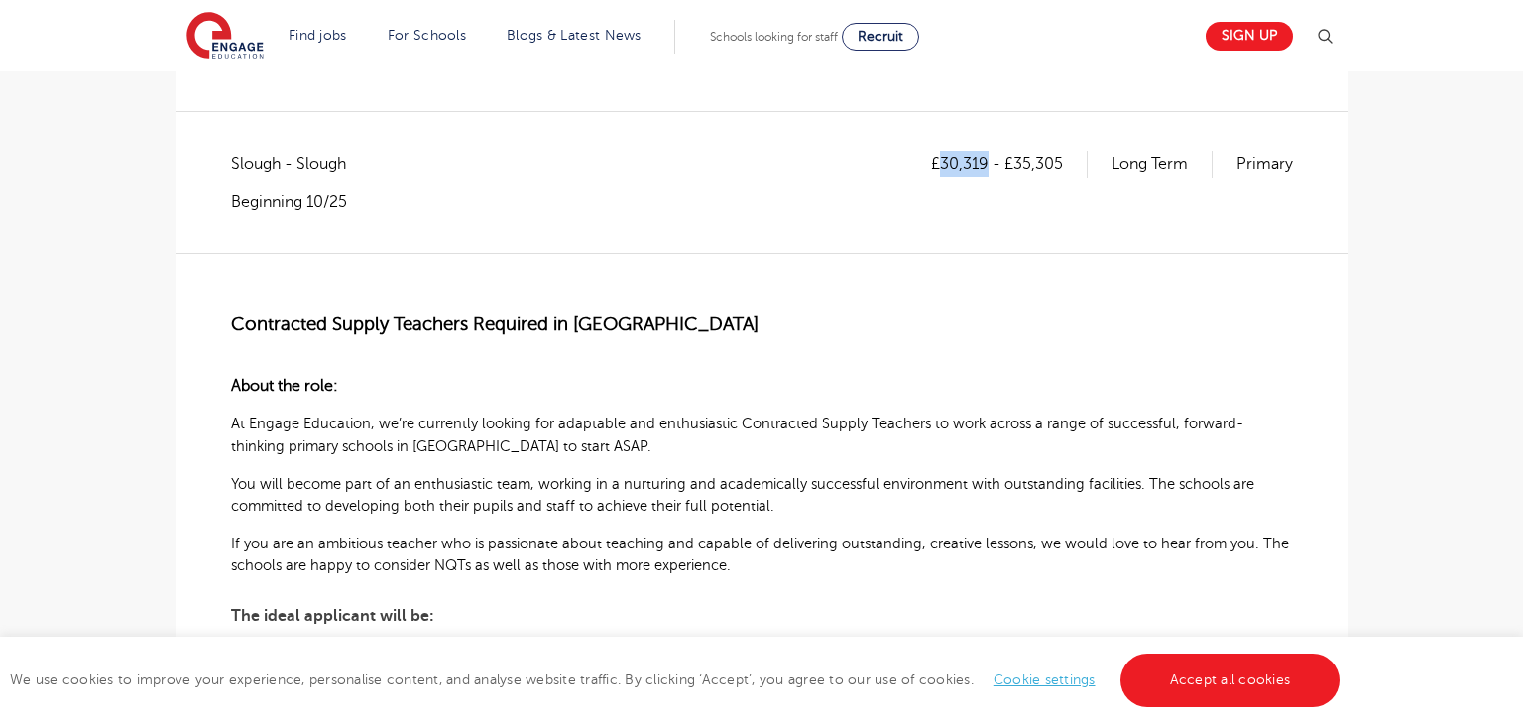
scroll to position [317, 0]
drag, startPoint x: 1013, startPoint y: 162, endPoint x: 1063, endPoint y: 162, distance: 49.6
click at [1063, 162] on p "£30,319 - £35,305" at bounding box center [1009, 166] width 157 height 26
copy p "35,305"
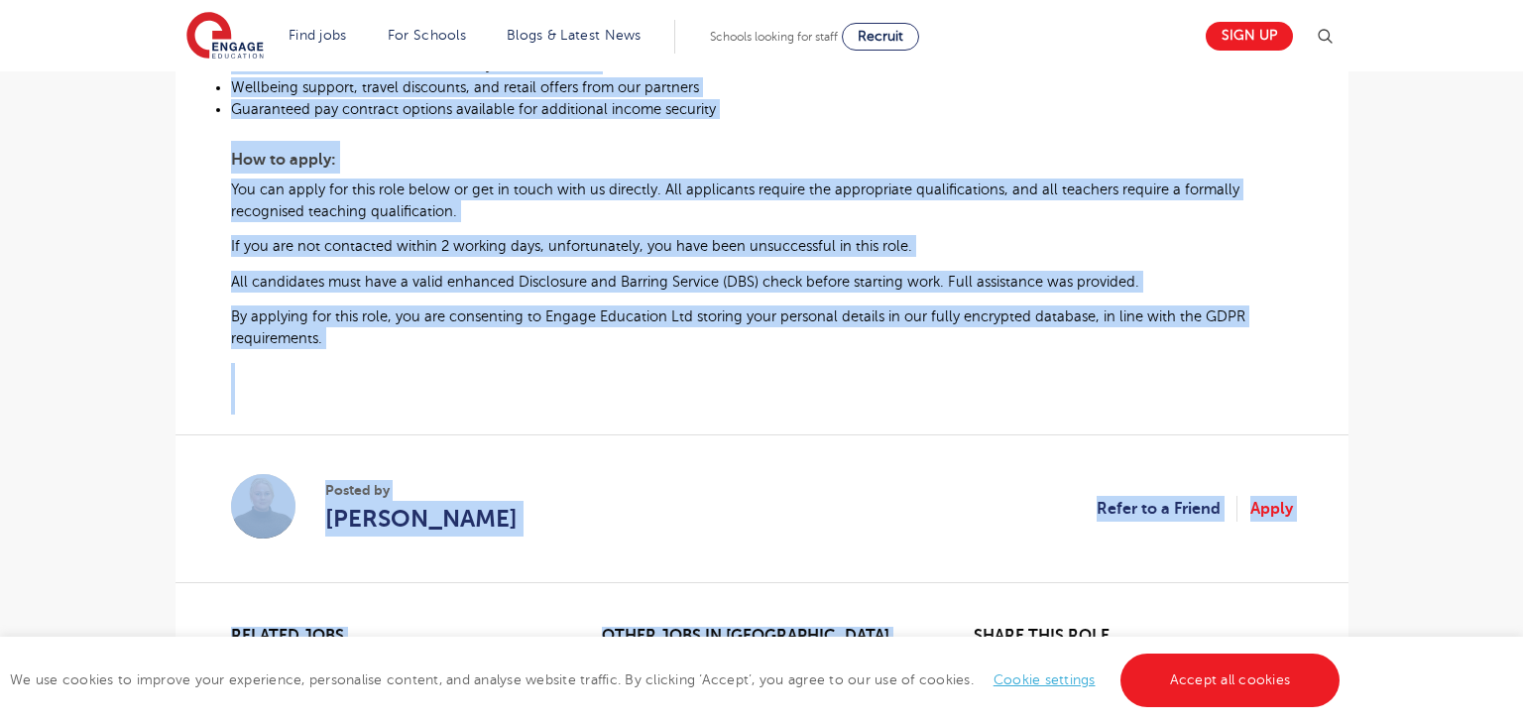
scroll to position [1360, 0]
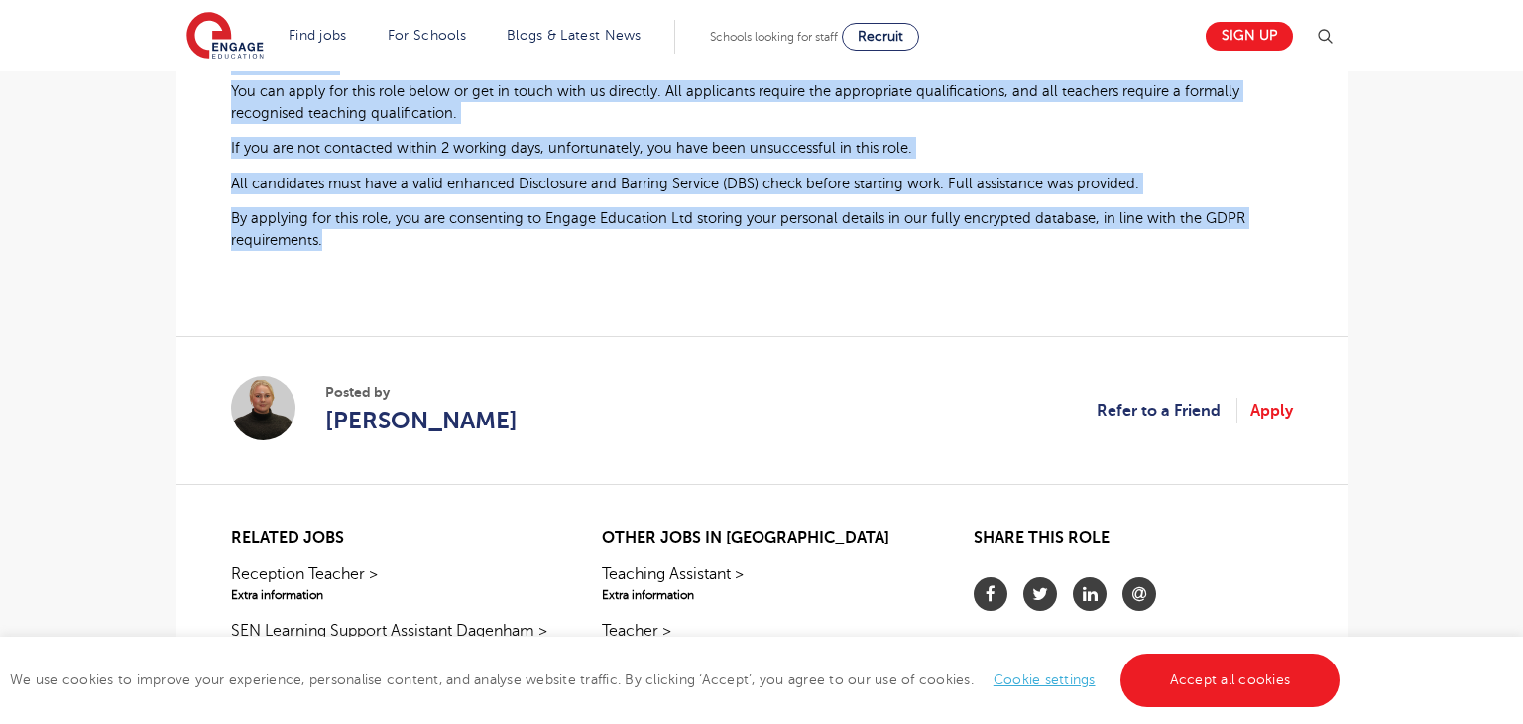
drag, startPoint x: 239, startPoint y: 288, endPoint x: 371, endPoint y: 241, distance: 140.2
copy qowt-section "ontracted Supply Teachers Required in Slough About the role: At Engage Educatio…"
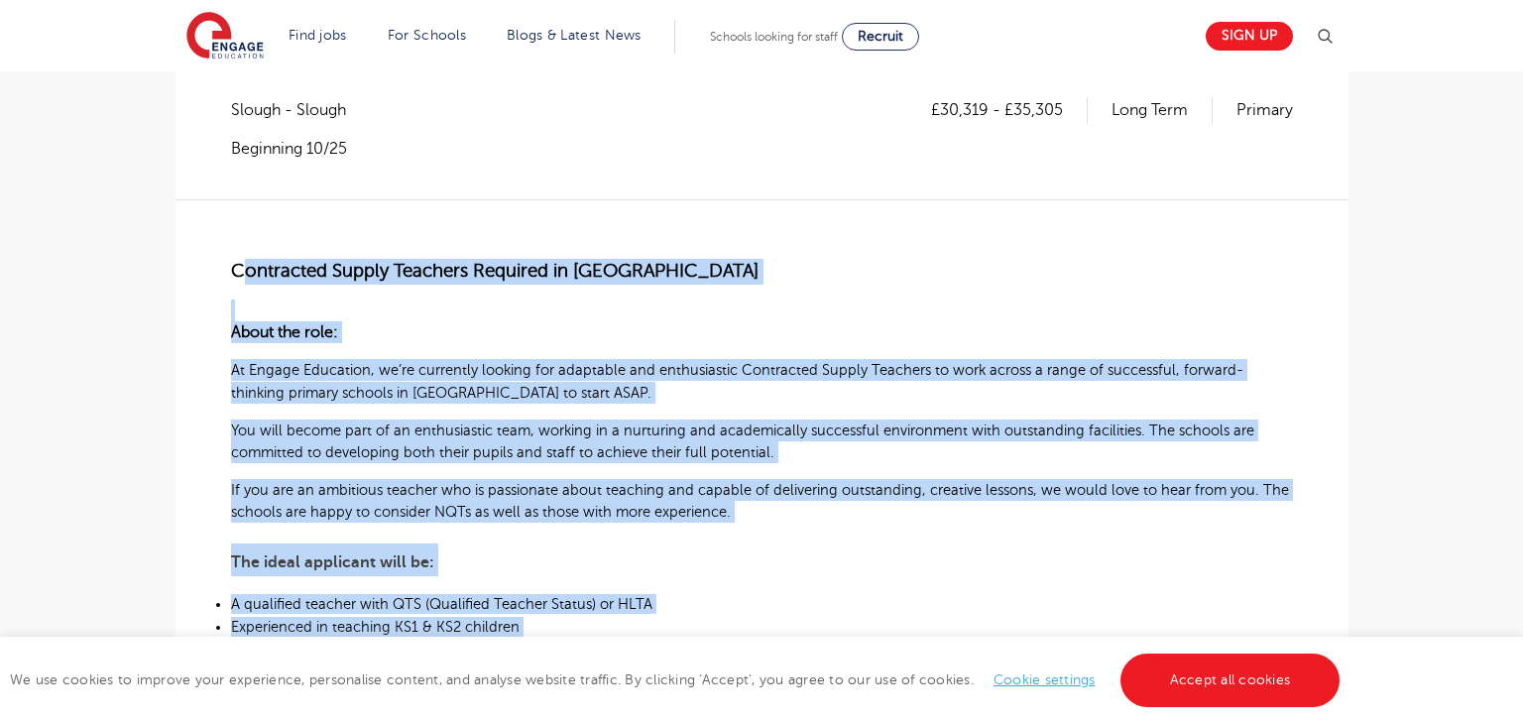
scroll to position [385, 0]
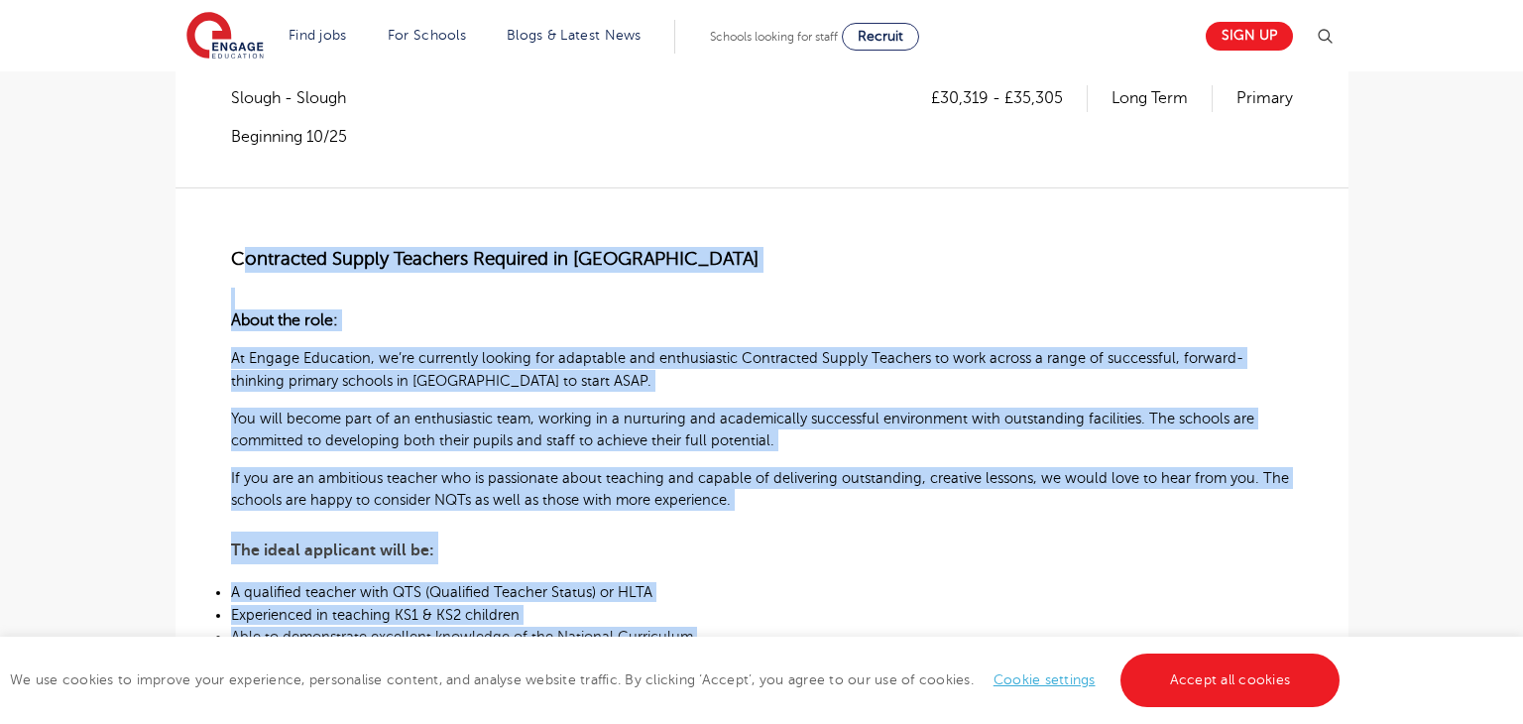
click at [838, 288] on p "About the role:" at bounding box center [762, 309] width 1062 height 44
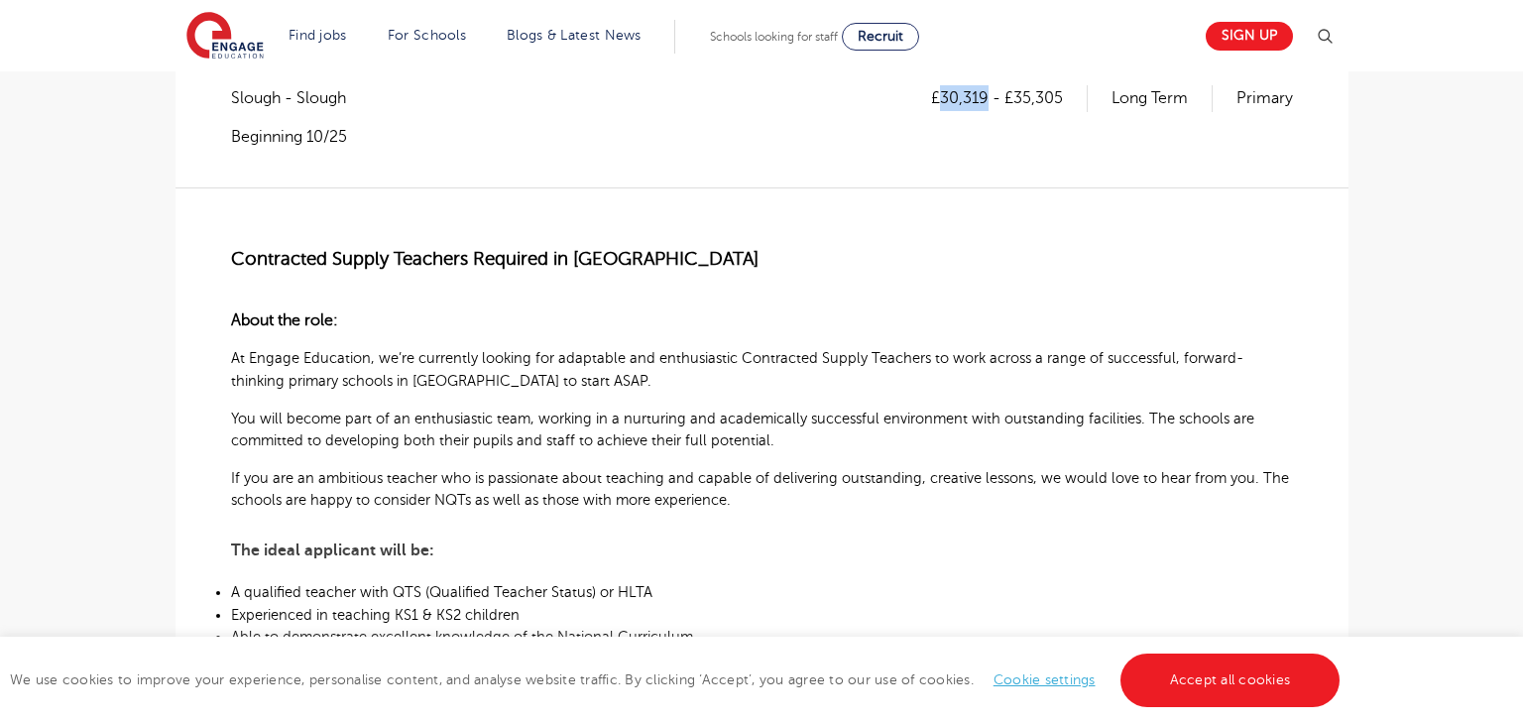
drag, startPoint x: 944, startPoint y: 101, endPoint x: 983, endPoint y: 106, distance: 40.0
click at [983, 106] on p "£30,319 - £35,305" at bounding box center [1009, 98] width 157 height 26
copy p "30,319"
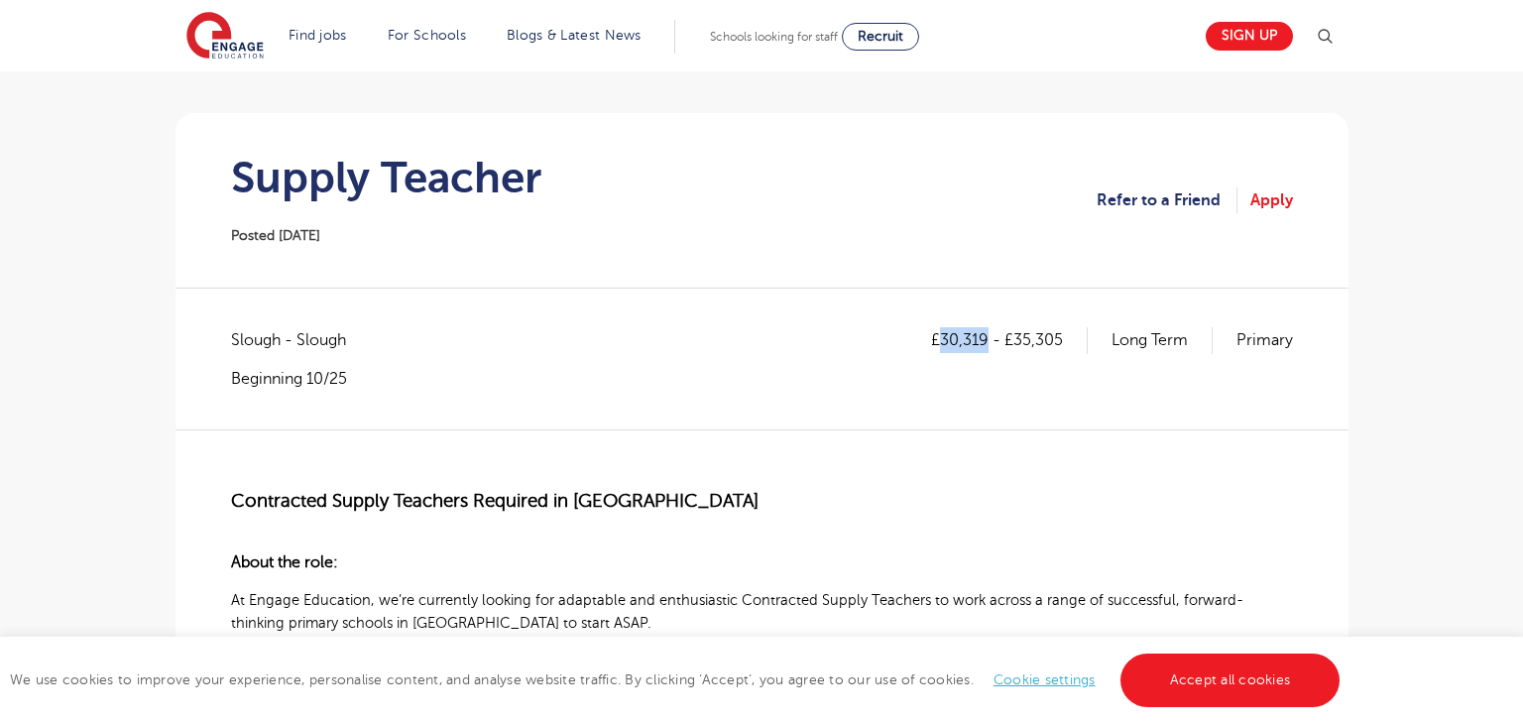
scroll to position [0, 0]
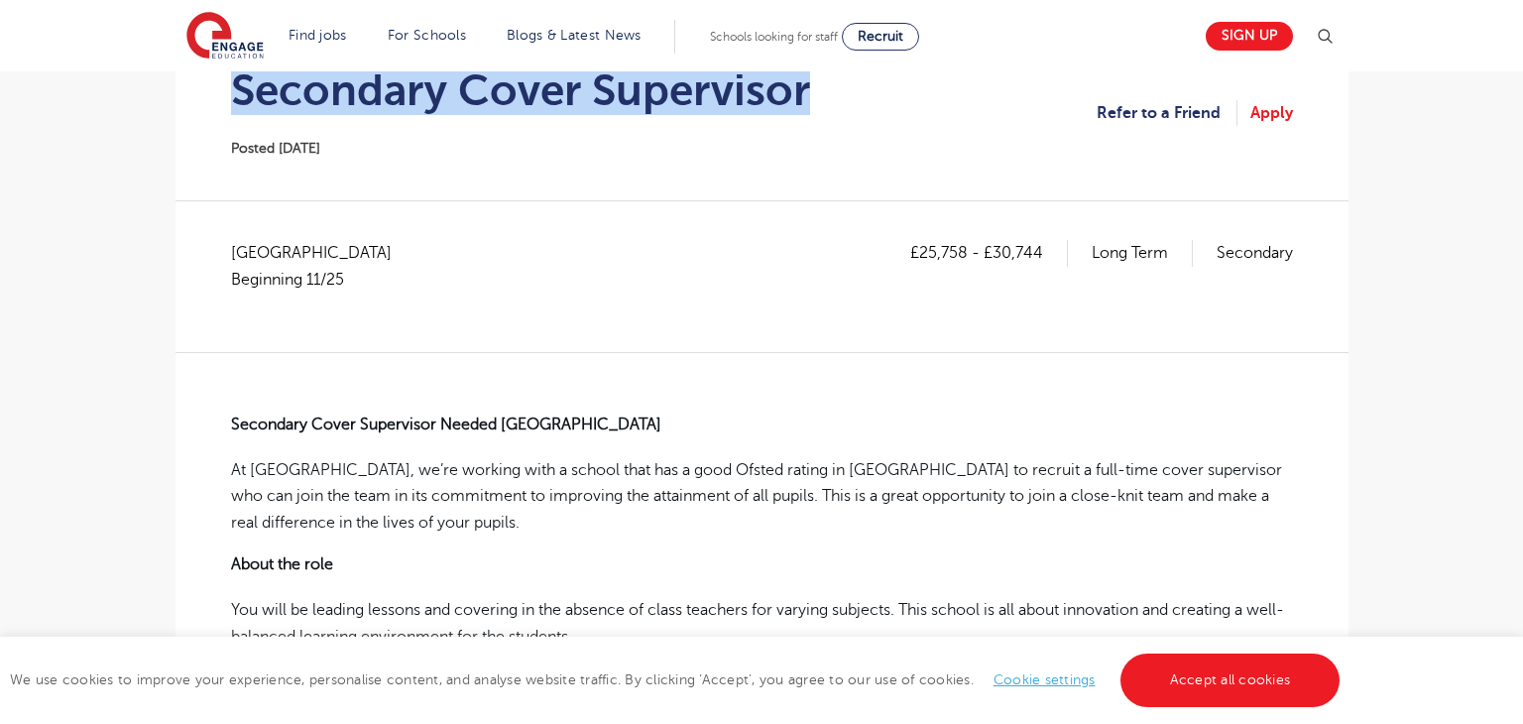
scroll to position [258, 0]
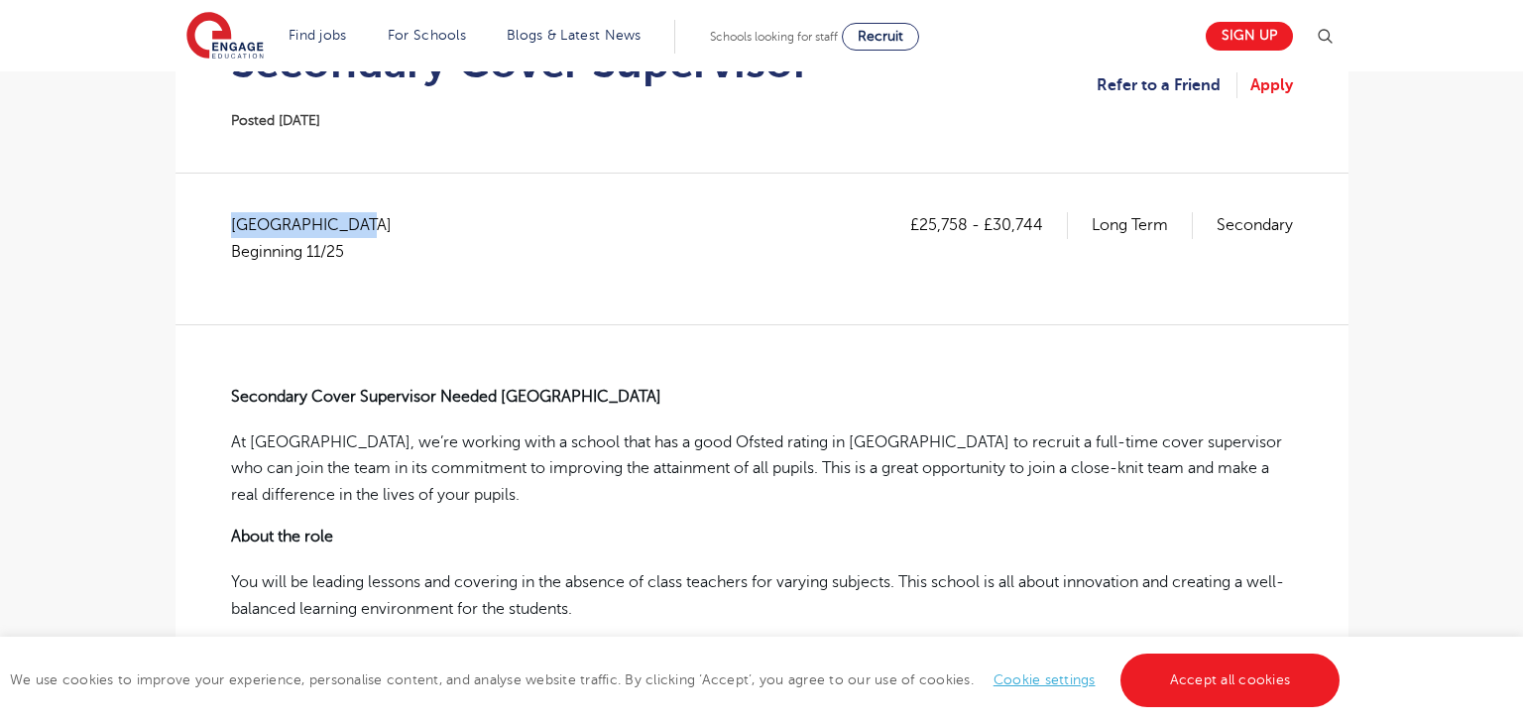
drag, startPoint x: 234, startPoint y: 218, endPoint x: 345, endPoint y: 227, distance: 111.4
click at [345, 227] on span "North Yorkshire Beginning 11/25" at bounding box center [321, 238] width 180 height 53
copy span "North Yorkshire"
drag, startPoint x: 921, startPoint y: 223, endPoint x: 963, endPoint y: 228, distance: 41.9
click at [963, 228] on p "£25,758 - £30,744" at bounding box center [989, 225] width 158 height 26
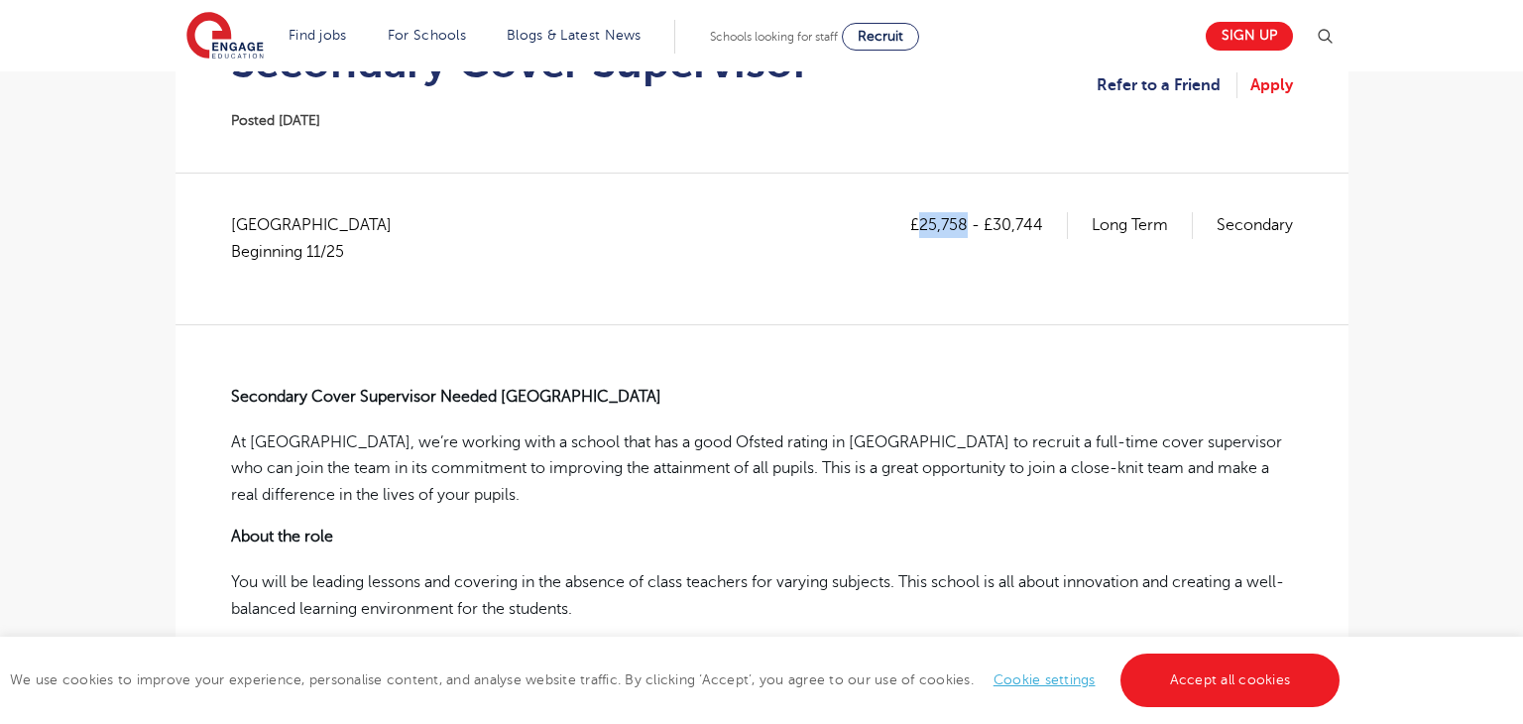
copy p "25,758"
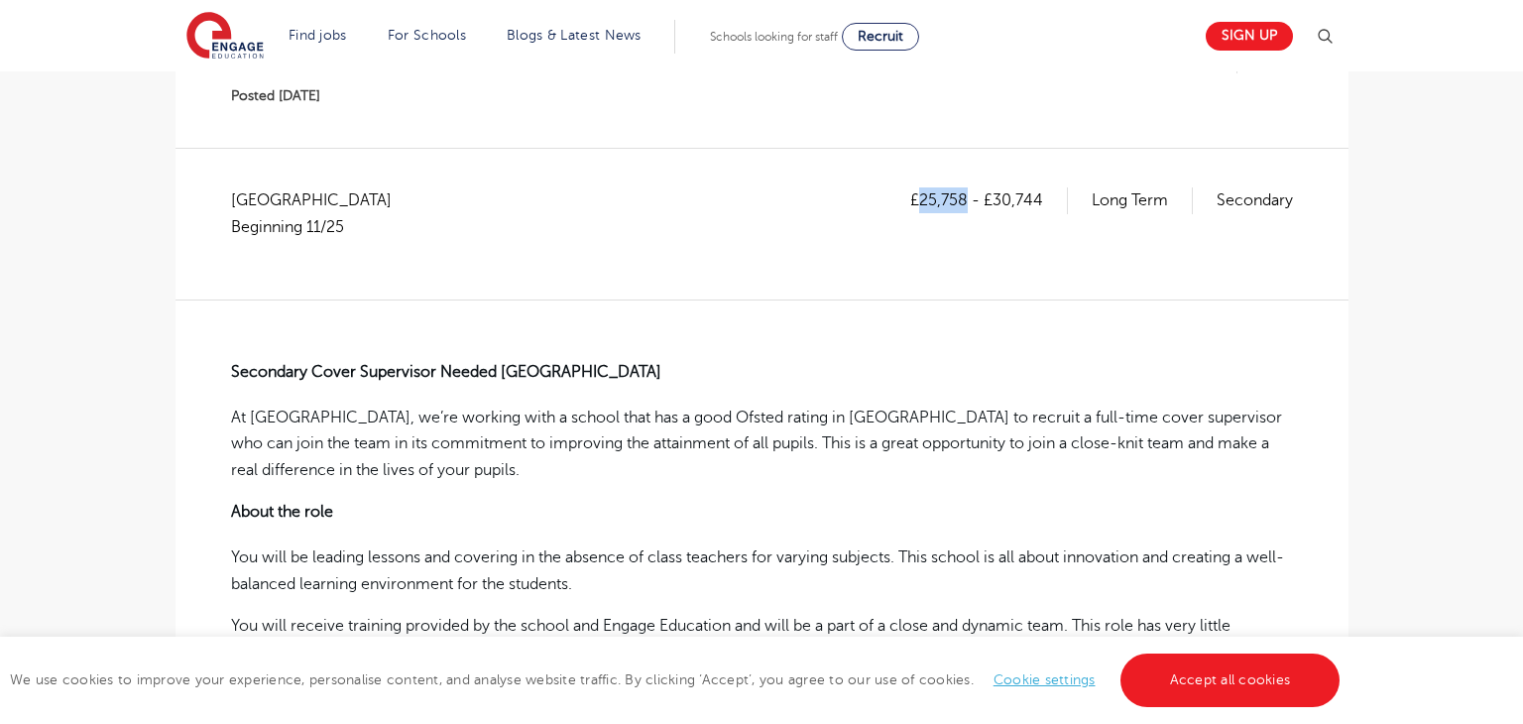
scroll to position [289, 0]
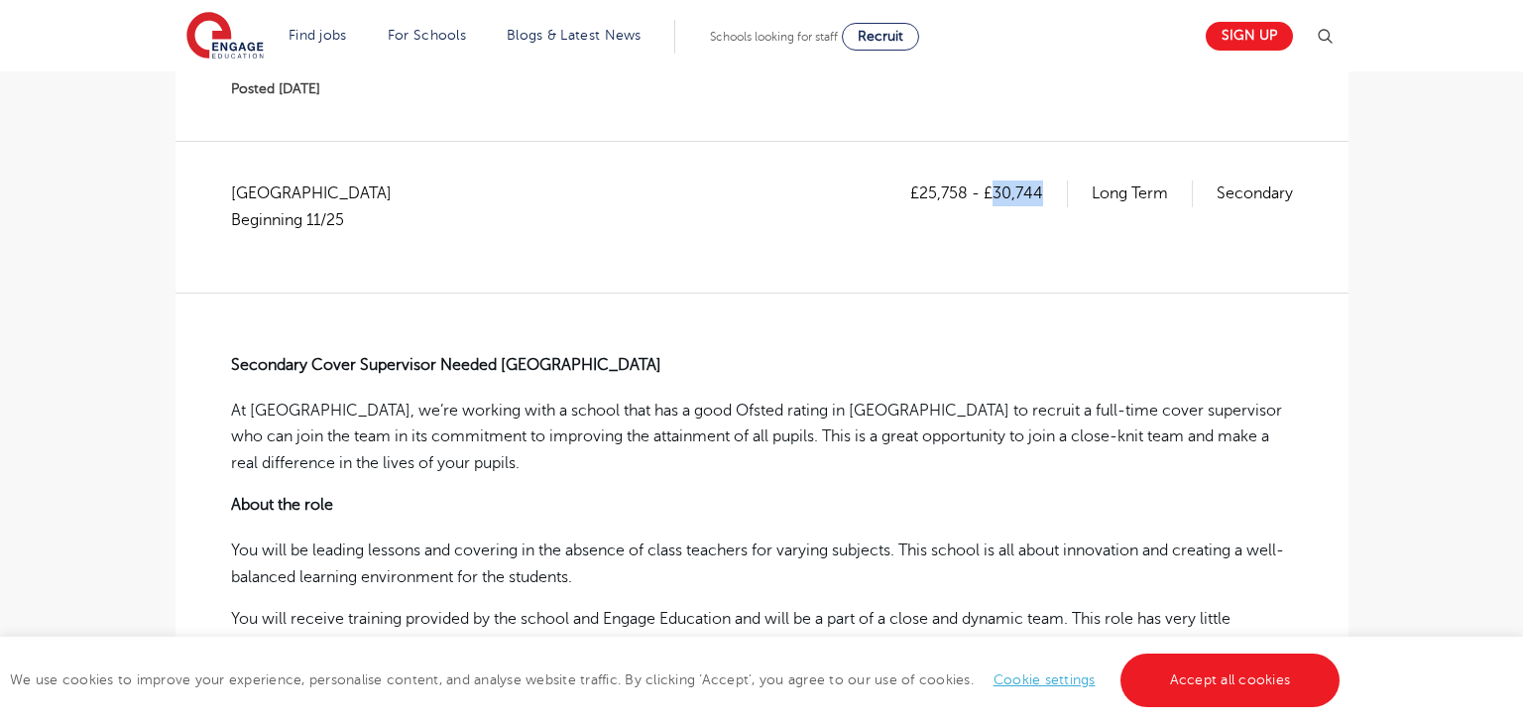
drag, startPoint x: 993, startPoint y: 199, endPoint x: 1050, endPoint y: 199, distance: 56.5
click at [1050, 199] on p "£25,758 - £30,744" at bounding box center [989, 193] width 158 height 26
copy p "30,744"
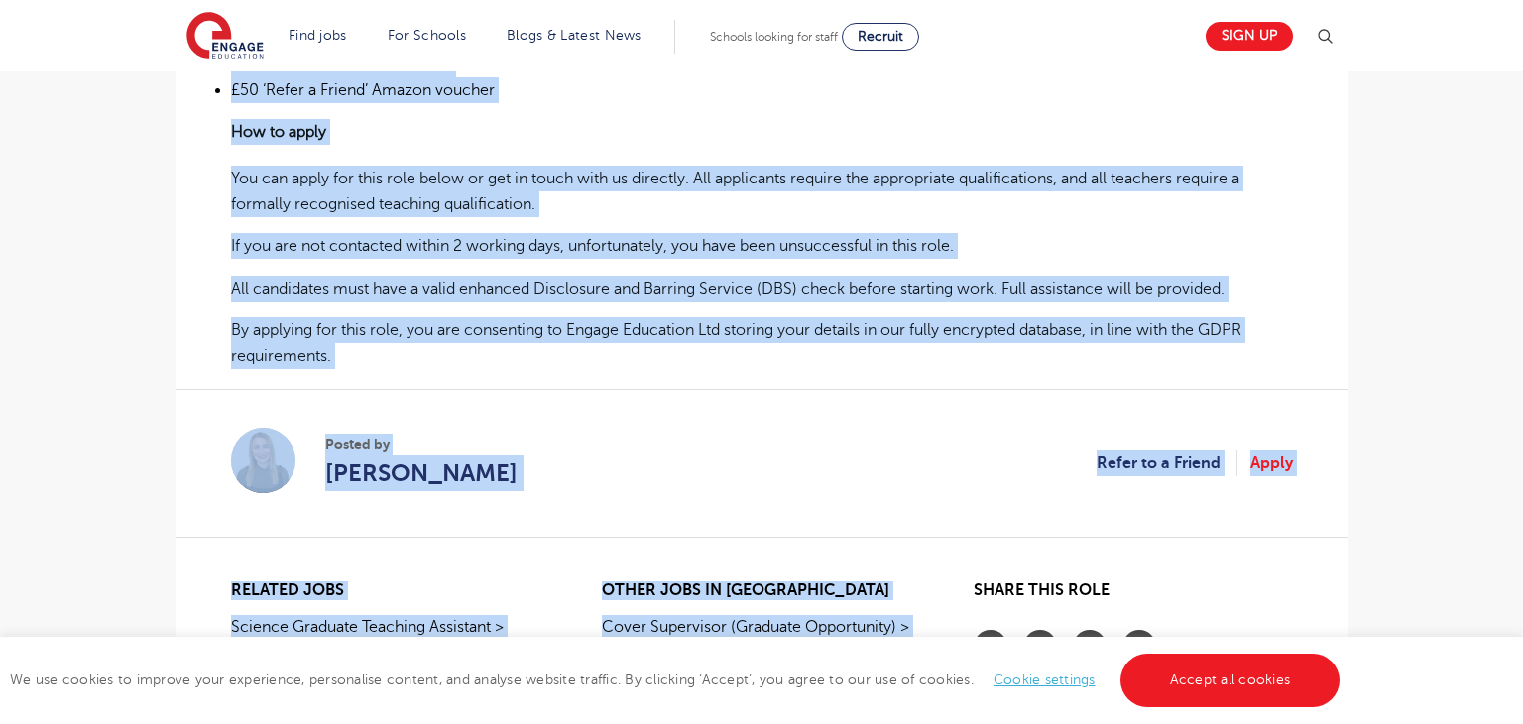
scroll to position [1606, 0]
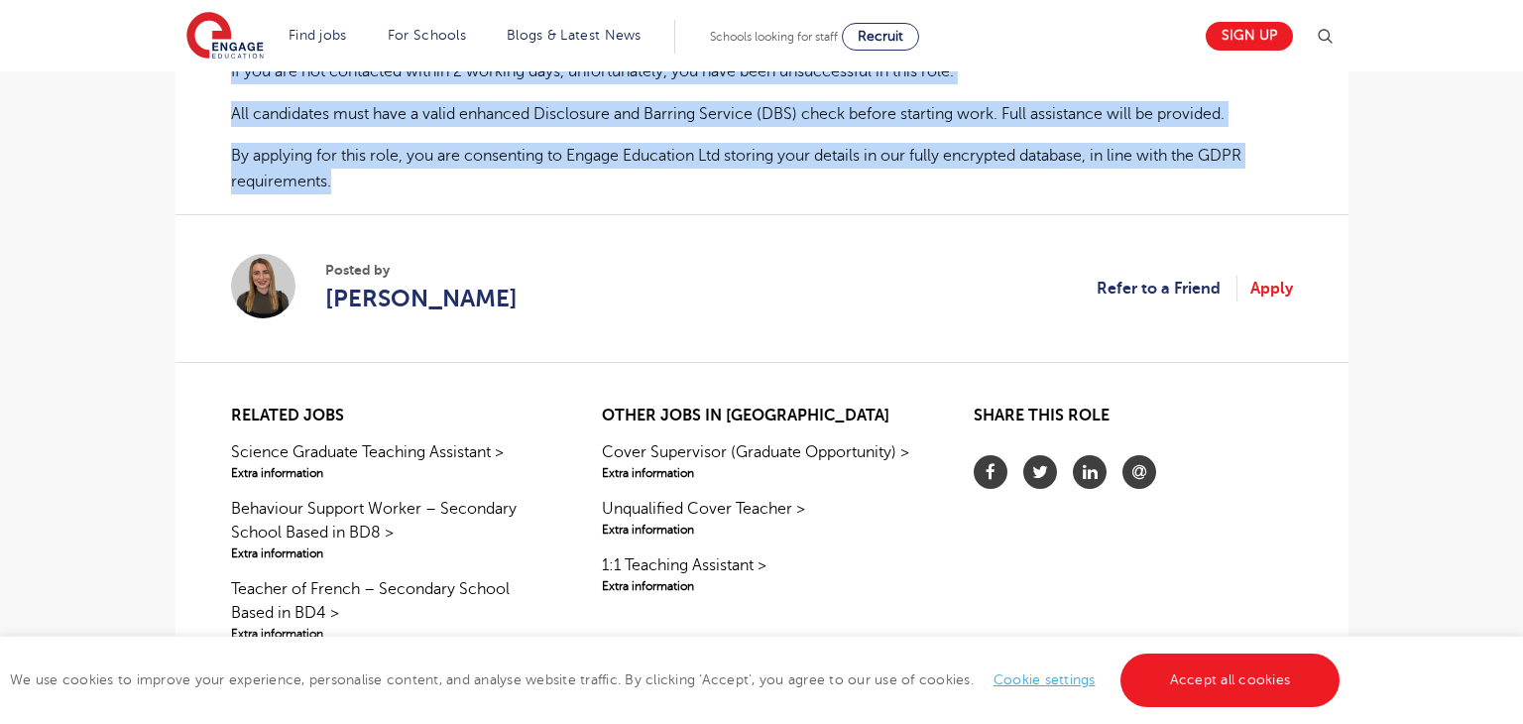
drag, startPoint x: 231, startPoint y: 362, endPoint x: 331, endPoint y: 177, distance: 209.8
copy div "Secondary Cover Supervisor Needed Leeds At Engage, we’re working with a school …"
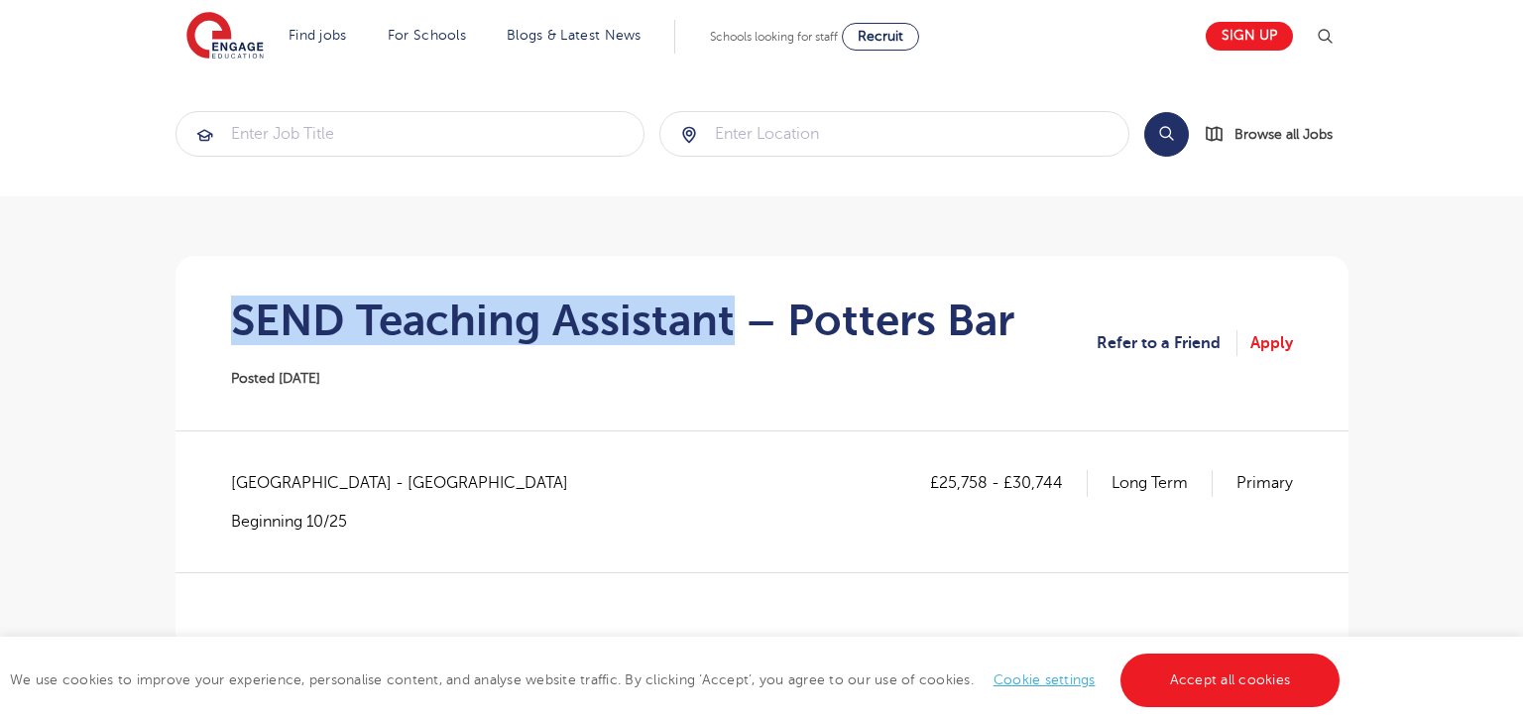
drag, startPoint x: 229, startPoint y: 318, endPoint x: 732, endPoint y: 329, distance: 502.7
click at [732, 329] on h1 "SEND Teaching Assistant – Potters Bar" at bounding box center [622, 320] width 783 height 50
copy h1 "SEND Teaching Assistant"
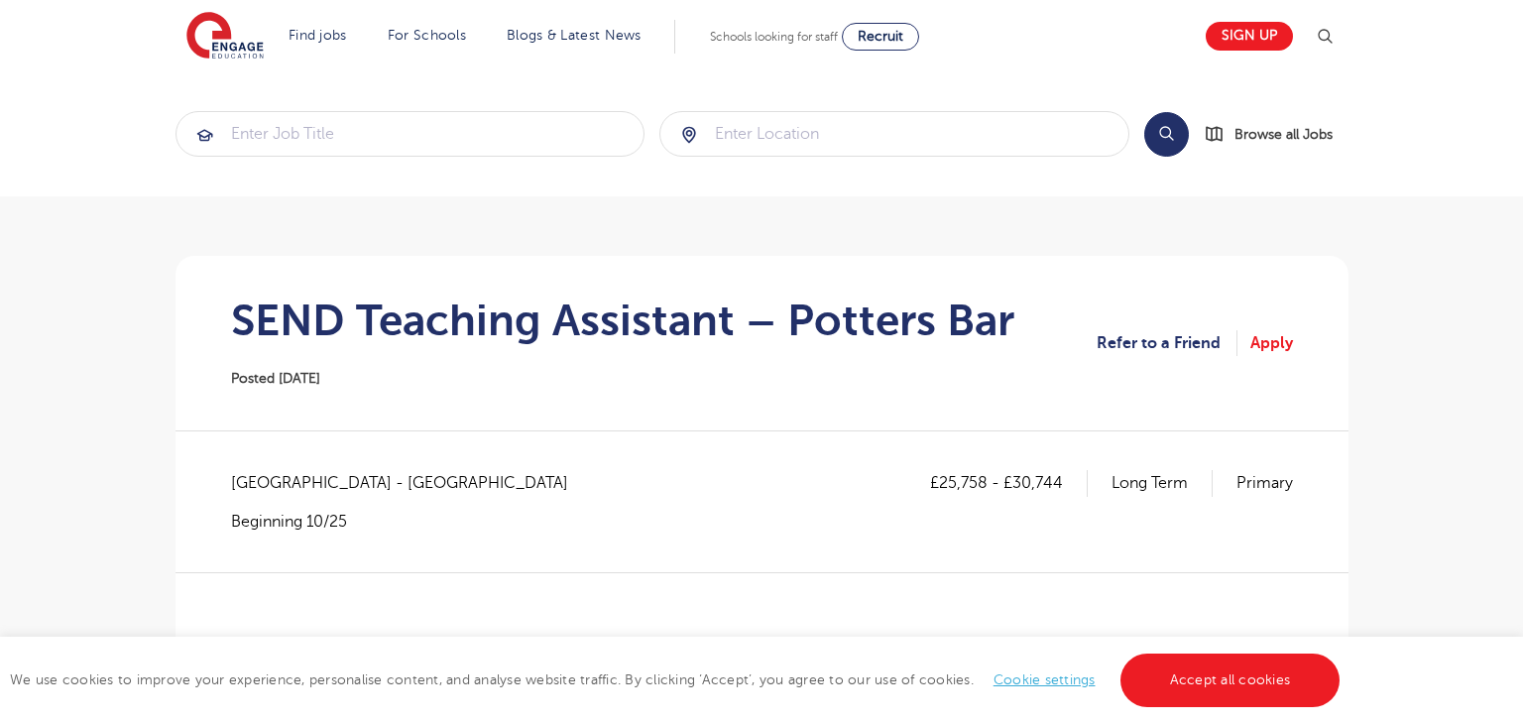
click at [272, 481] on span "Hertfordshire - Hertsmere" at bounding box center [409, 483] width 357 height 26
click at [273, 481] on span "Hertfordshire - Hertsmere" at bounding box center [409, 483] width 357 height 26
copy span "Hertfordshire"
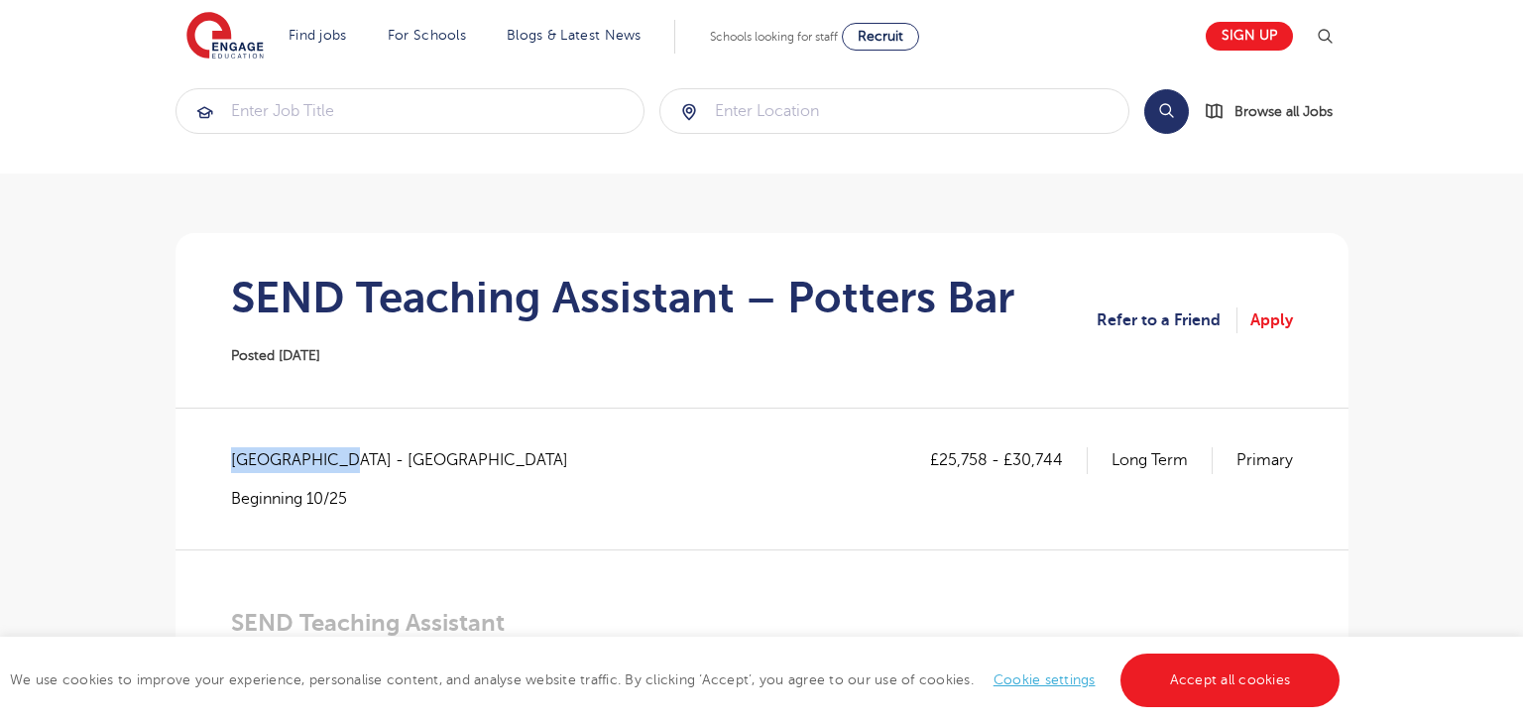
scroll to position [174, 0]
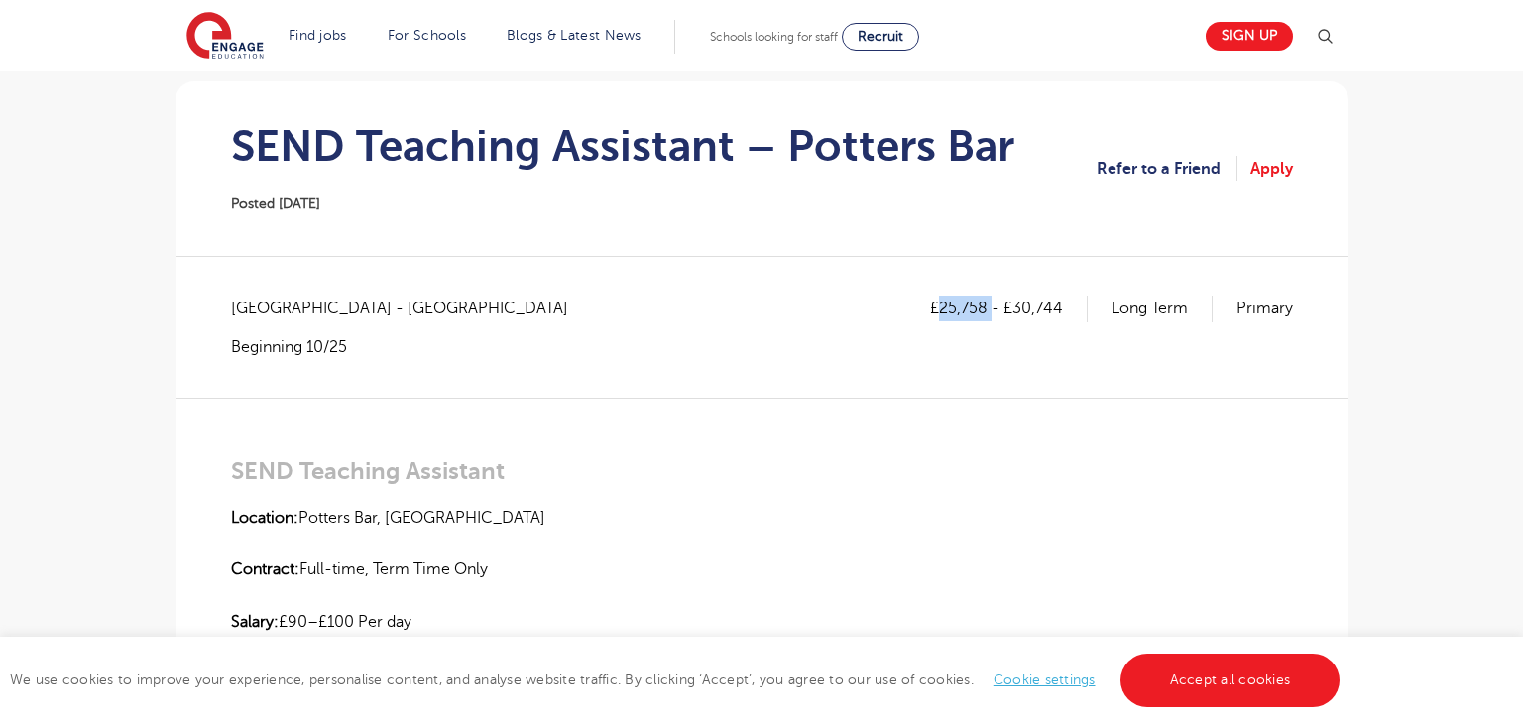
drag, startPoint x: 943, startPoint y: 302, endPoint x: 990, endPoint y: 297, distance: 47.8
click at [990, 297] on p "£25,758 - £30,744" at bounding box center [1009, 308] width 158 height 26
click at [965, 353] on div "£25,758 - £30,744 Long Term Primary" at bounding box center [1111, 325] width 363 height 61
click at [954, 349] on div "£25,758 - £30,744 Long Term Primary" at bounding box center [1111, 325] width 363 height 61
drag, startPoint x: 943, startPoint y: 305, endPoint x: 986, endPoint y: 304, distance: 43.6
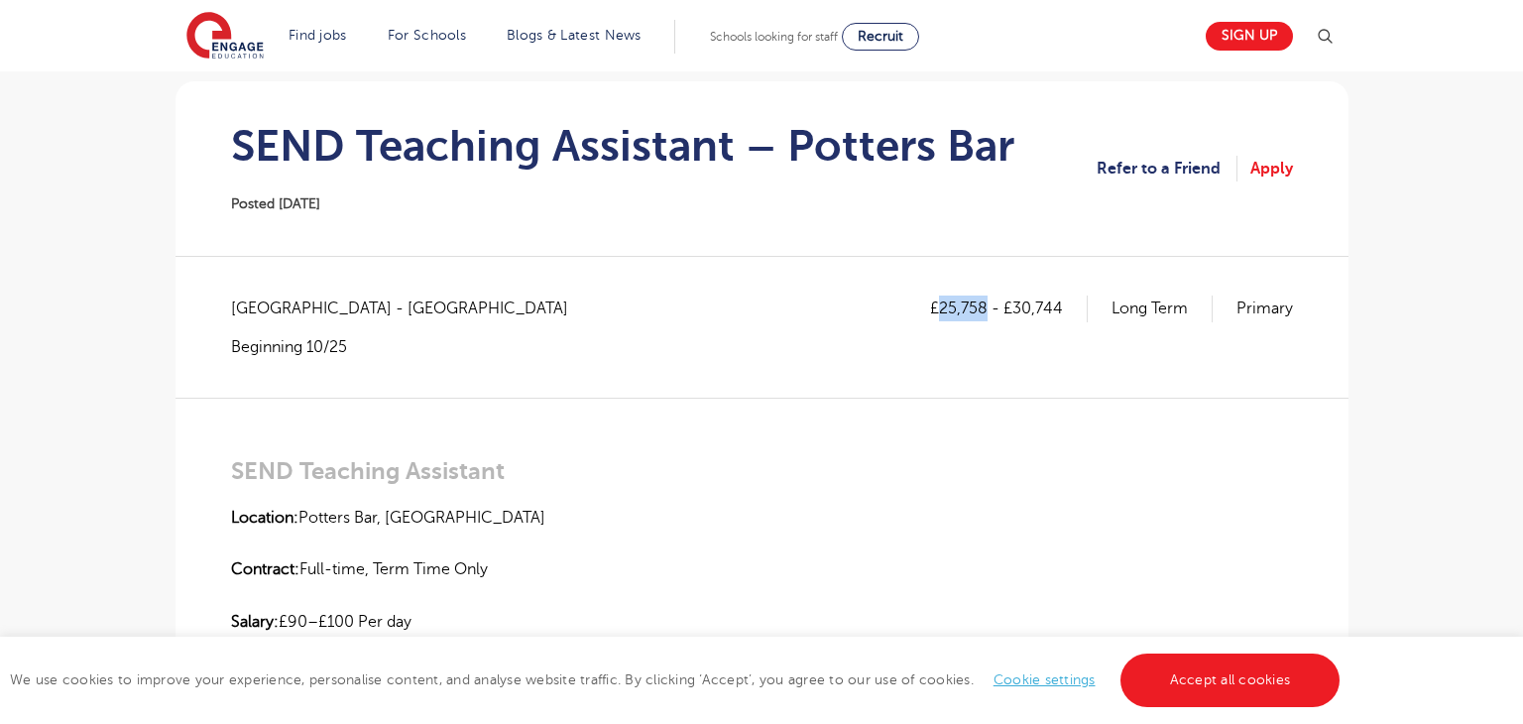
click at [986, 304] on p "£25,758 - £30,744" at bounding box center [1009, 308] width 158 height 26
copy p "25,758"
drag, startPoint x: 1013, startPoint y: 309, endPoint x: 1064, endPoint y: 305, distance: 50.7
click at [1064, 305] on p "£25,758 - £30,744" at bounding box center [1009, 308] width 158 height 26
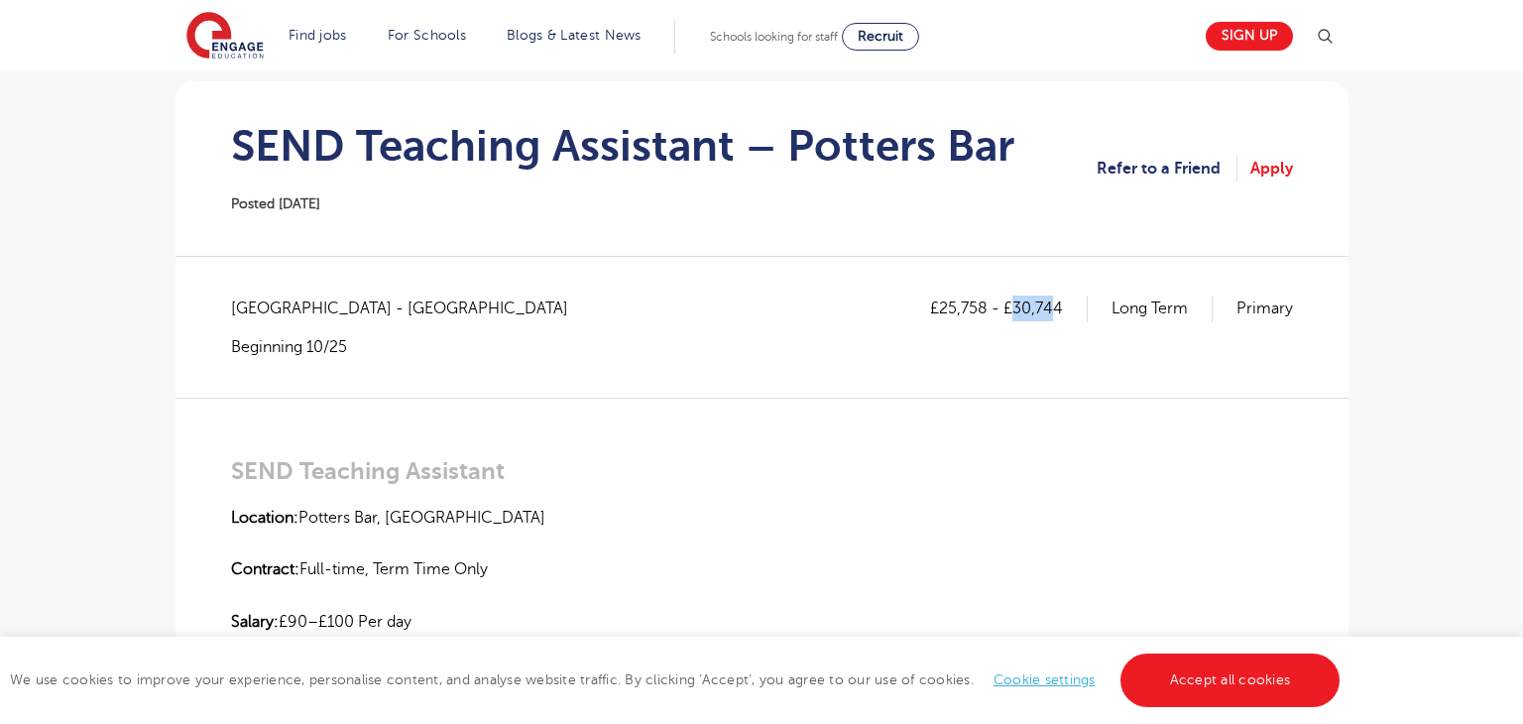
drag, startPoint x: 1015, startPoint y: 307, endPoint x: 1054, endPoint y: 312, distance: 39.0
click at [1054, 312] on p "£25,758 - £30,744" at bounding box center [1009, 308] width 158 height 26
click at [1065, 311] on p "£25,758 - £30,744" at bounding box center [1009, 308] width 158 height 26
drag, startPoint x: 1014, startPoint y: 307, endPoint x: 1059, endPoint y: 313, distance: 45.0
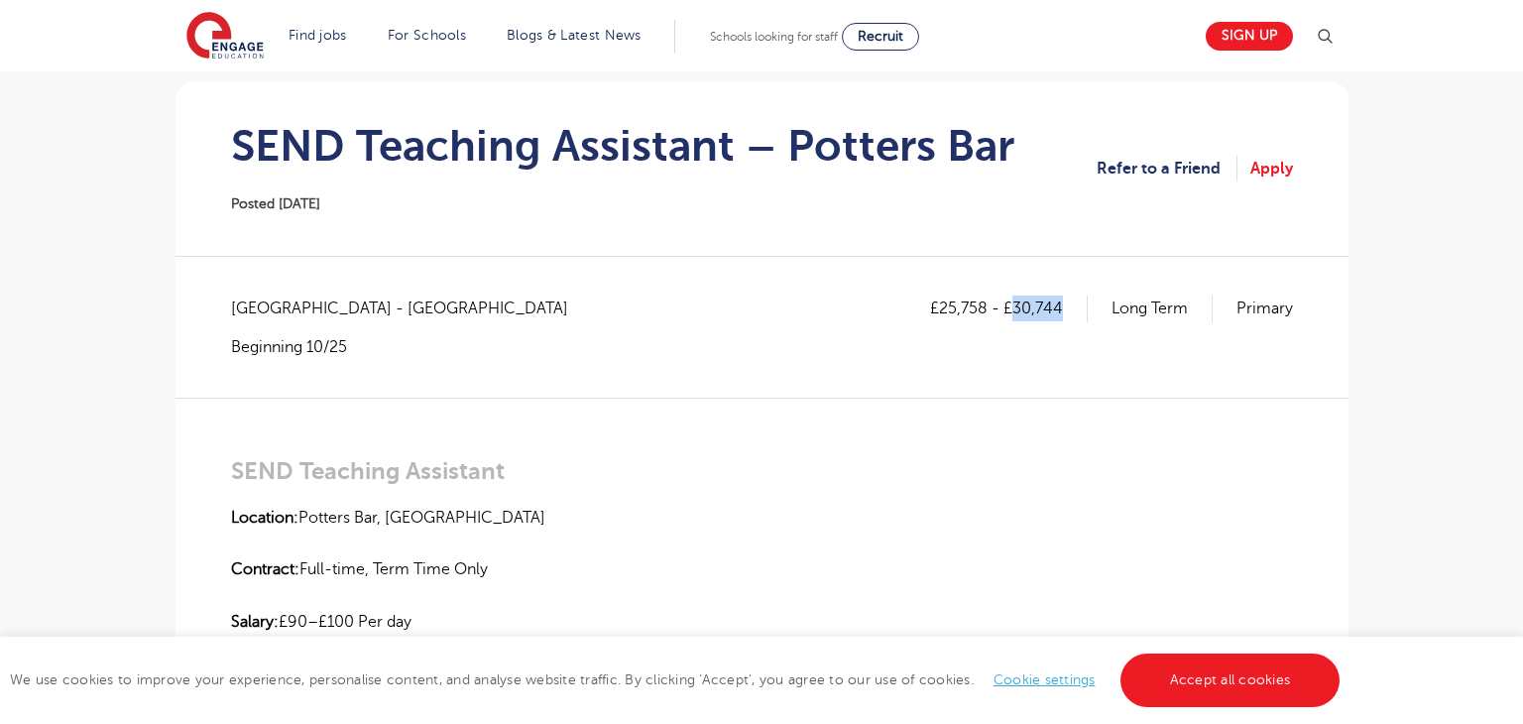
click at [1059, 313] on p "£25,758 - £30,744" at bounding box center [1009, 308] width 158 height 26
drag, startPoint x: 1016, startPoint y: 313, endPoint x: 1085, endPoint y: 313, distance: 69.4
click at [1085, 313] on p "£25,758 - £30,744" at bounding box center [1009, 308] width 158 height 26
copy p "30,744"
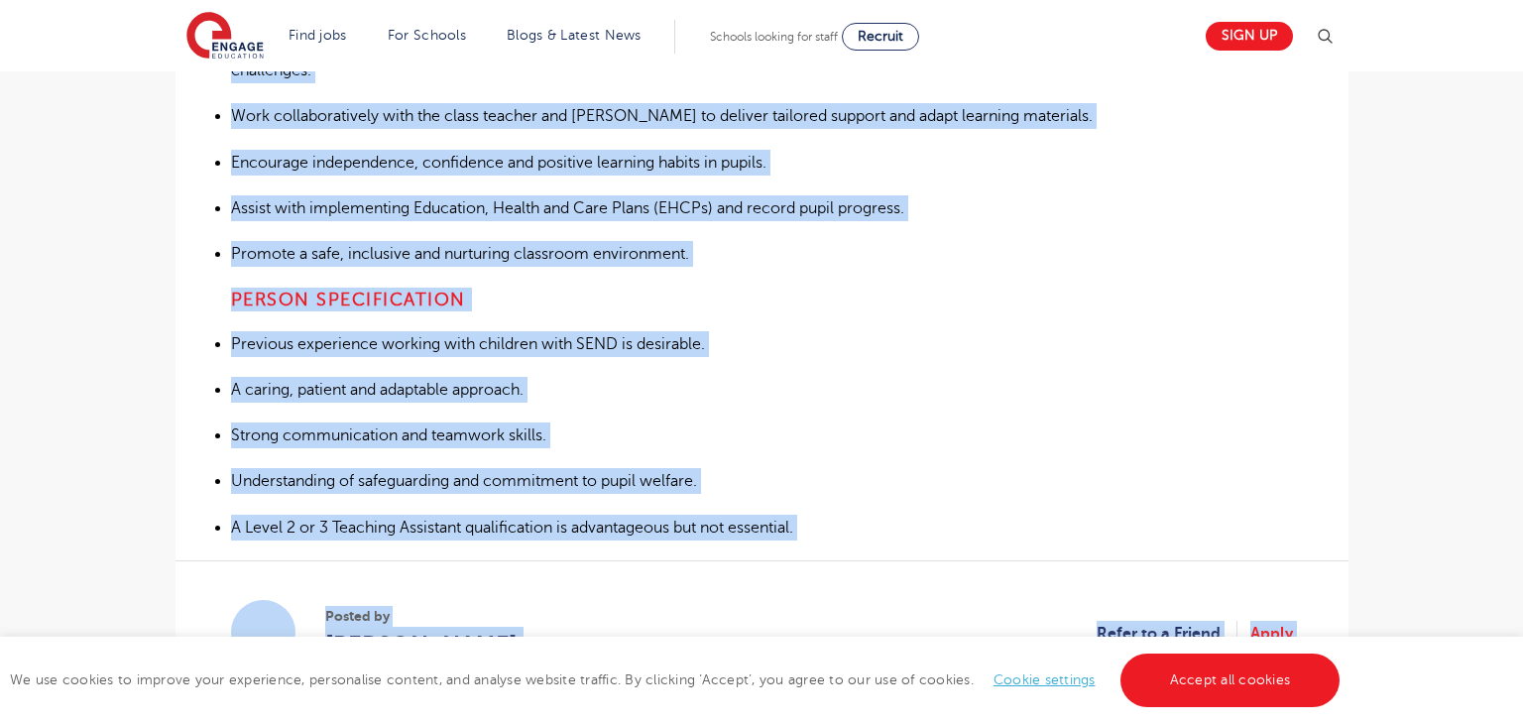
scroll to position [1096, 0]
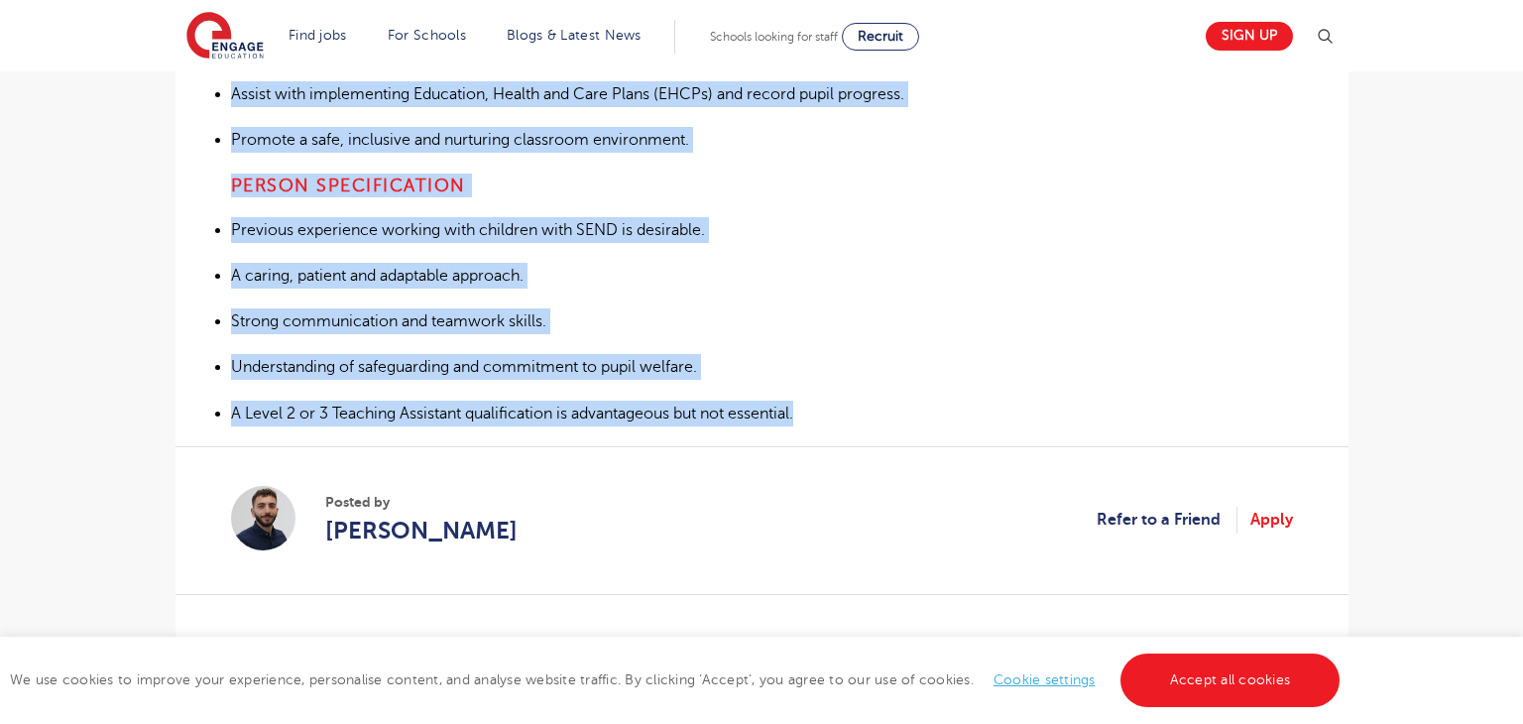
drag, startPoint x: 231, startPoint y: 360, endPoint x: 813, endPoint y: 381, distance: 582.3
copy div "SEND Teaching Assistant Location: Potters Bar, Hertfordshire Contract: Full-tim…"
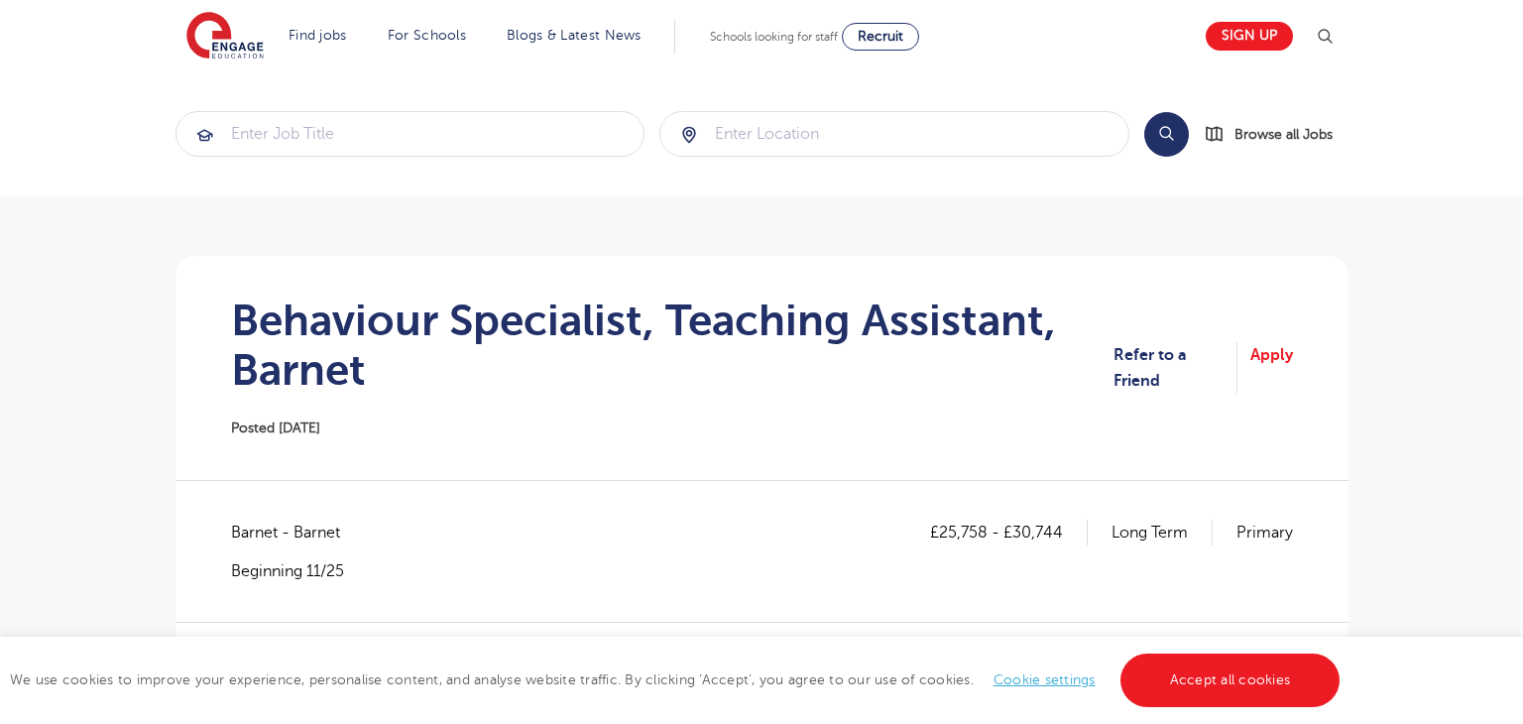
drag, startPoint x: 239, startPoint y: 316, endPoint x: 592, endPoint y: 328, distance: 353.1
click at [280, 321] on h1 "Behaviour Specialist, Teaching Assistant, Barnet" at bounding box center [672, 344] width 883 height 99
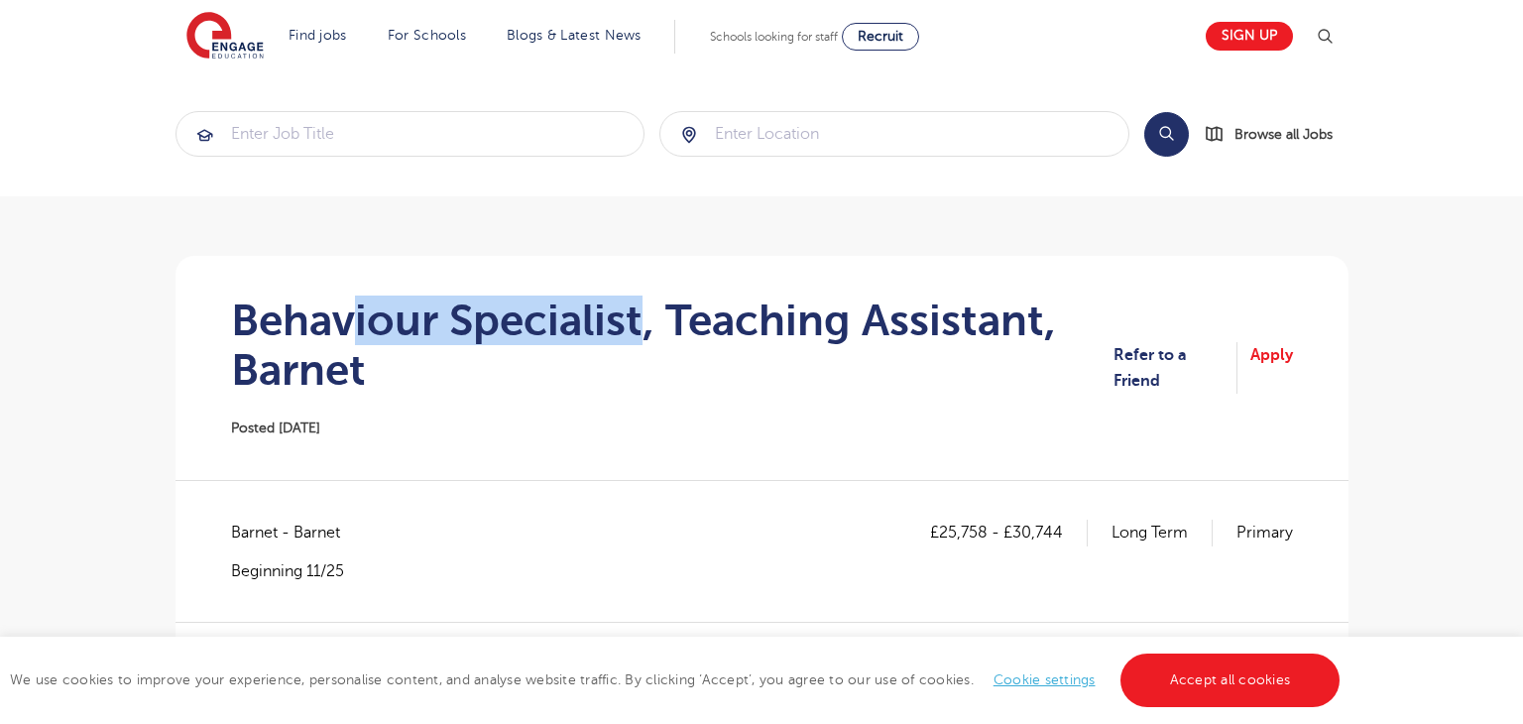
drag, startPoint x: 592, startPoint y: 328, endPoint x: 643, endPoint y: 325, distance: 51.6
click at [643, 325] on h1 "Behaviour Specialist, Teaching Assistant, Barnet" at bounding box center [672, 344] width 883 height 99
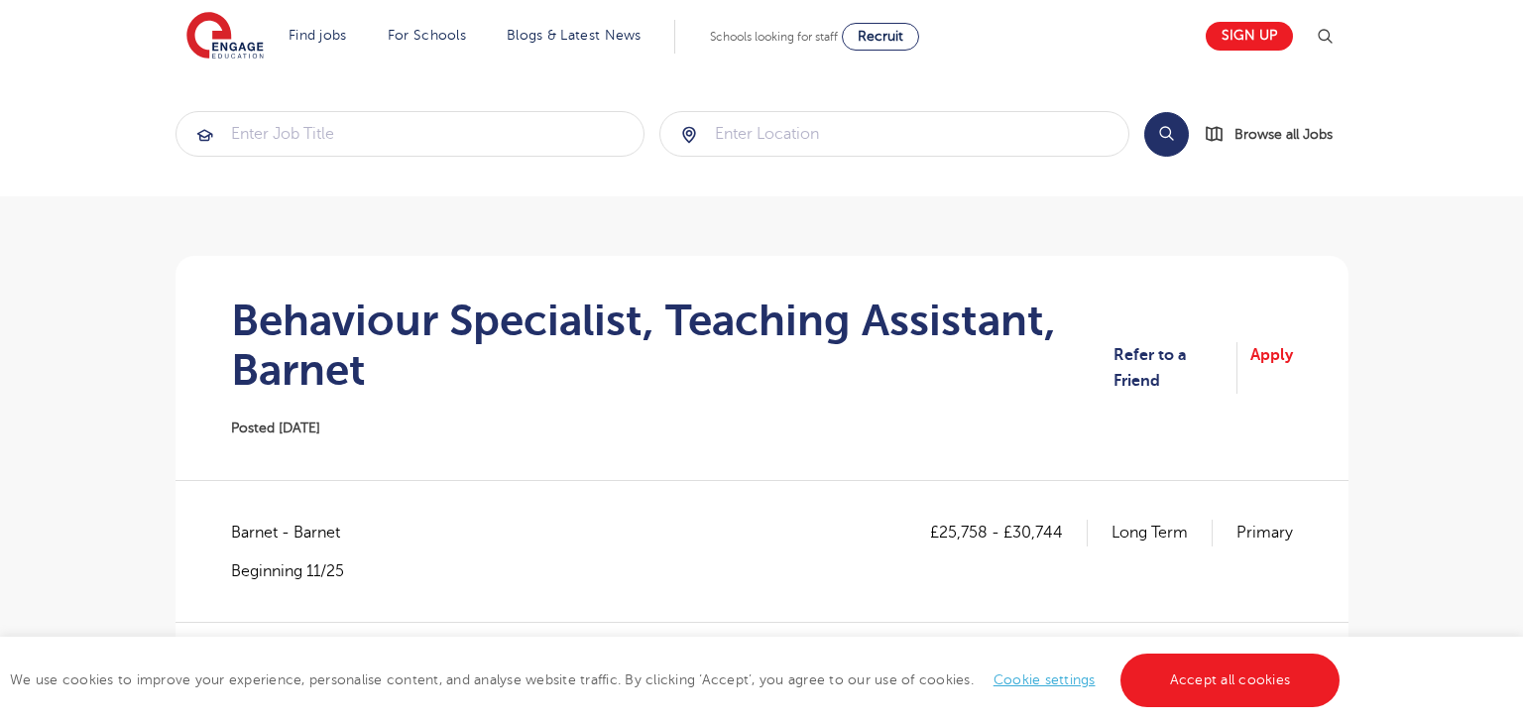
click at [667, 404] on div "Behaviour Specialist, Teaching Assistant, Barnet Posted [DATE]" at bounding box center [672, 367] width 883 height 145
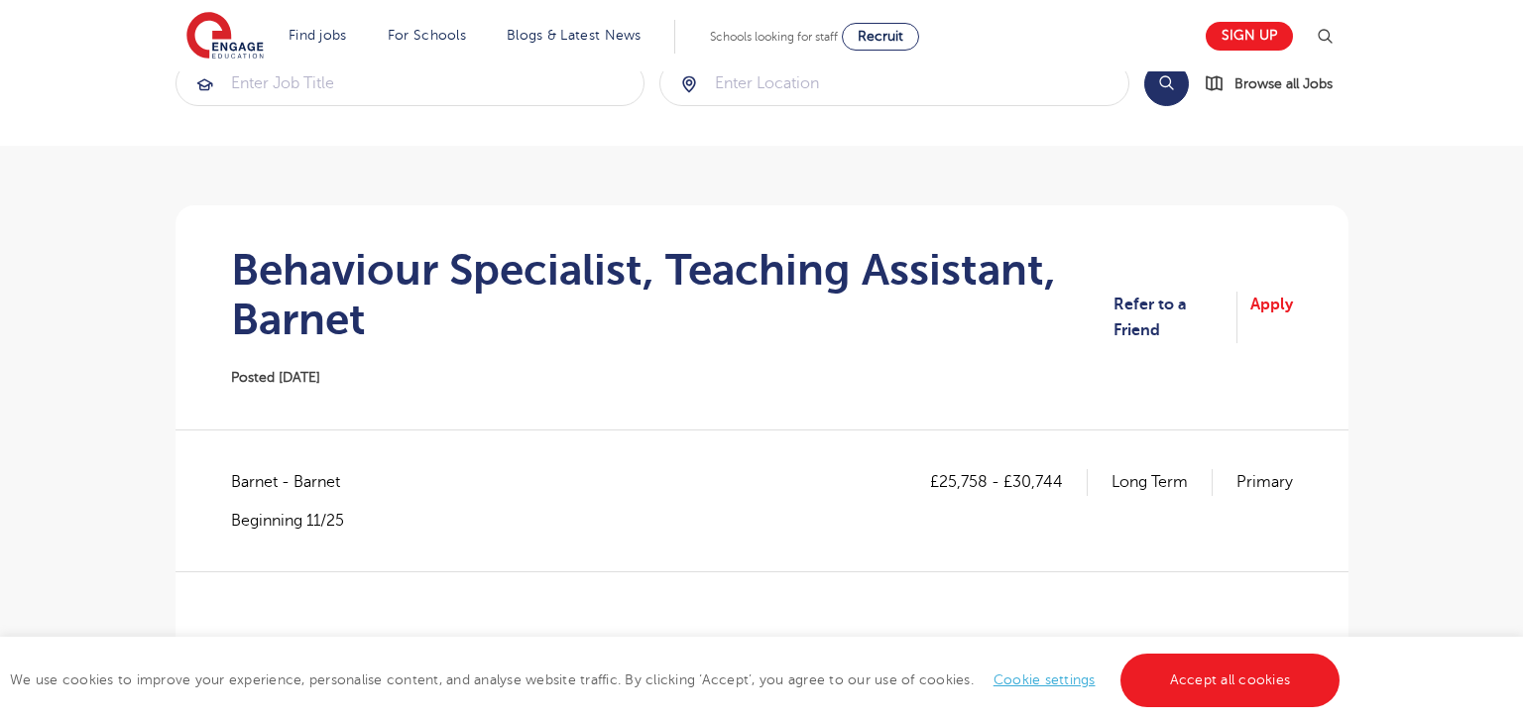
scroll to position [18, 0]
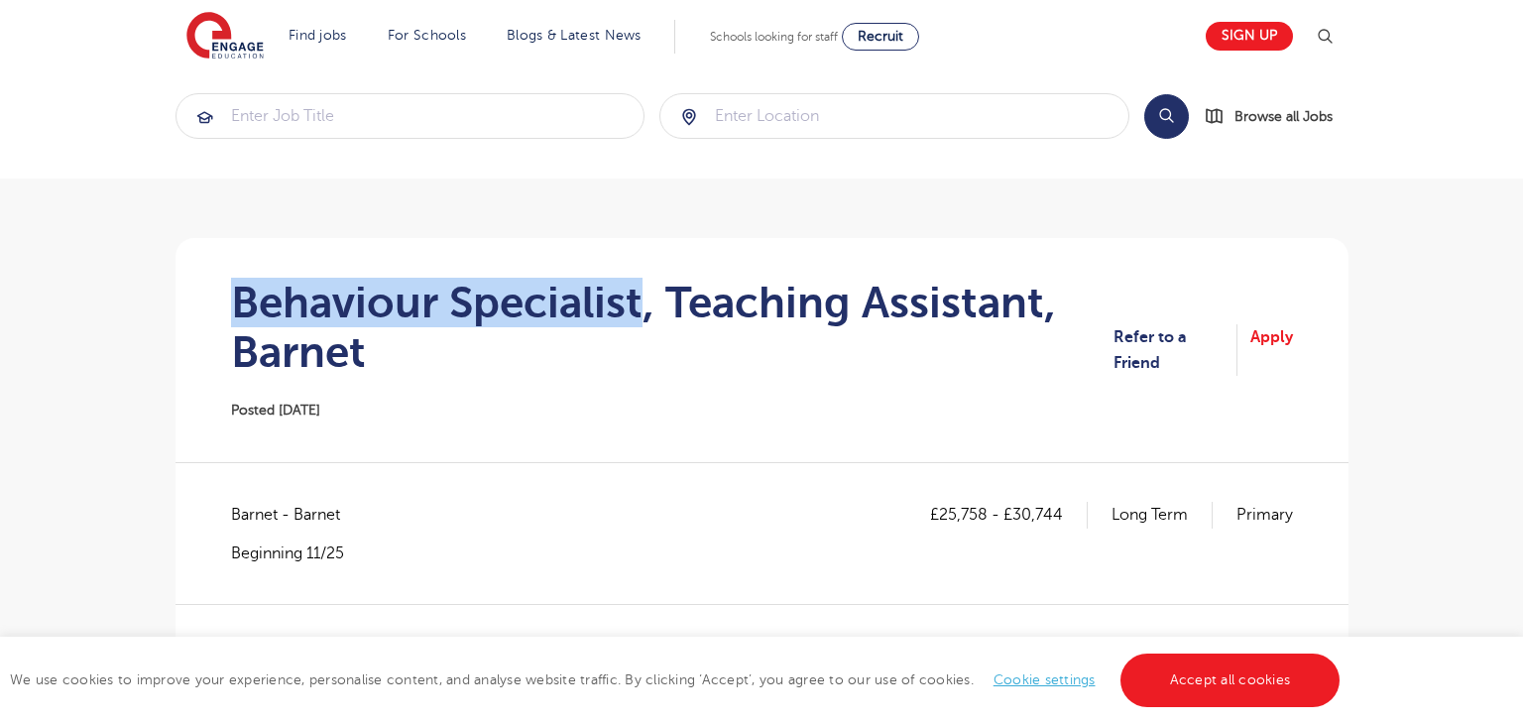
drag, startPoint x: 231, startPoint y: 299, endPoint x: 636, endPoint y: 296, distance: 405.5
click at [636, 296] on h1 "Behaviour Specialist, Teaching Assistant, Barnet" at bounding box center [672, 327] width 883 height 99
copy h1 "Behaviour Specialist"
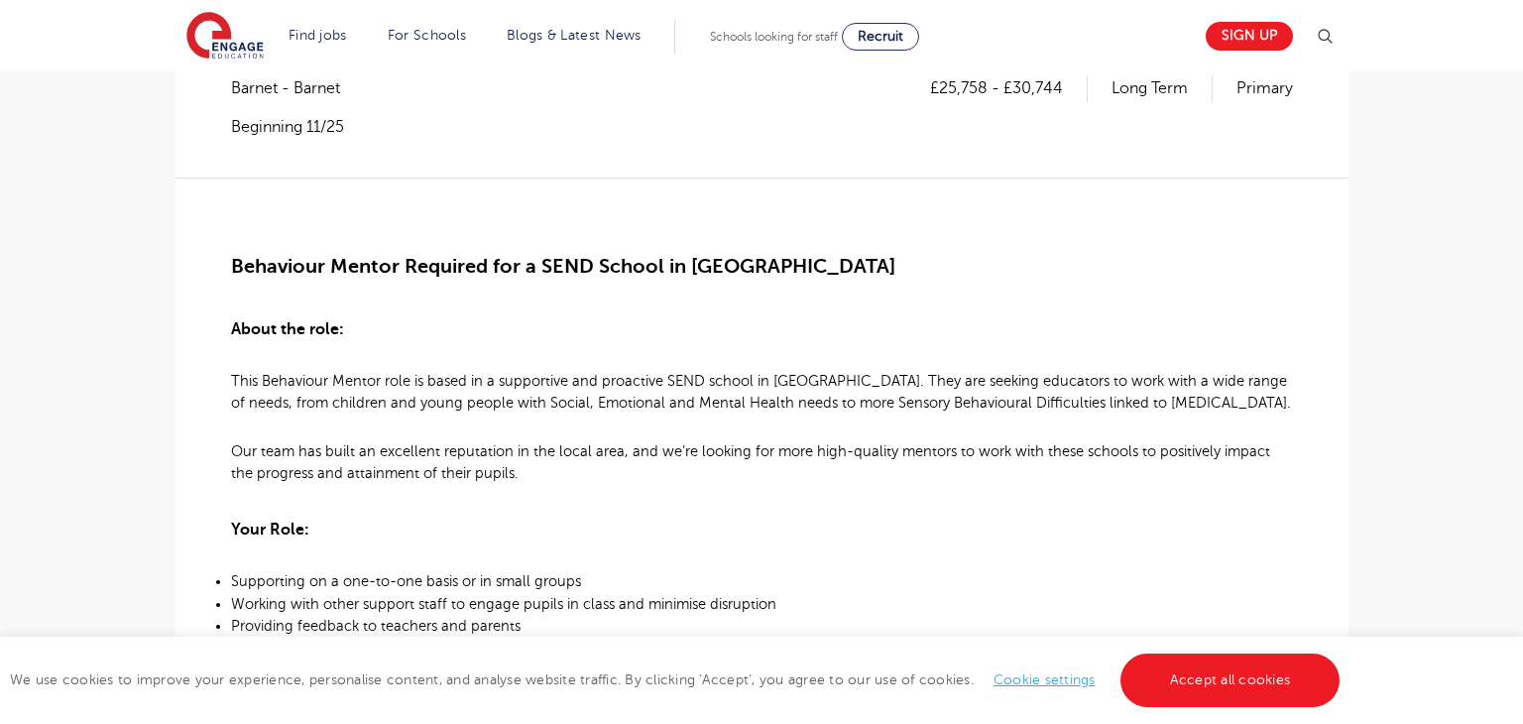
scroll to position [246, 0]
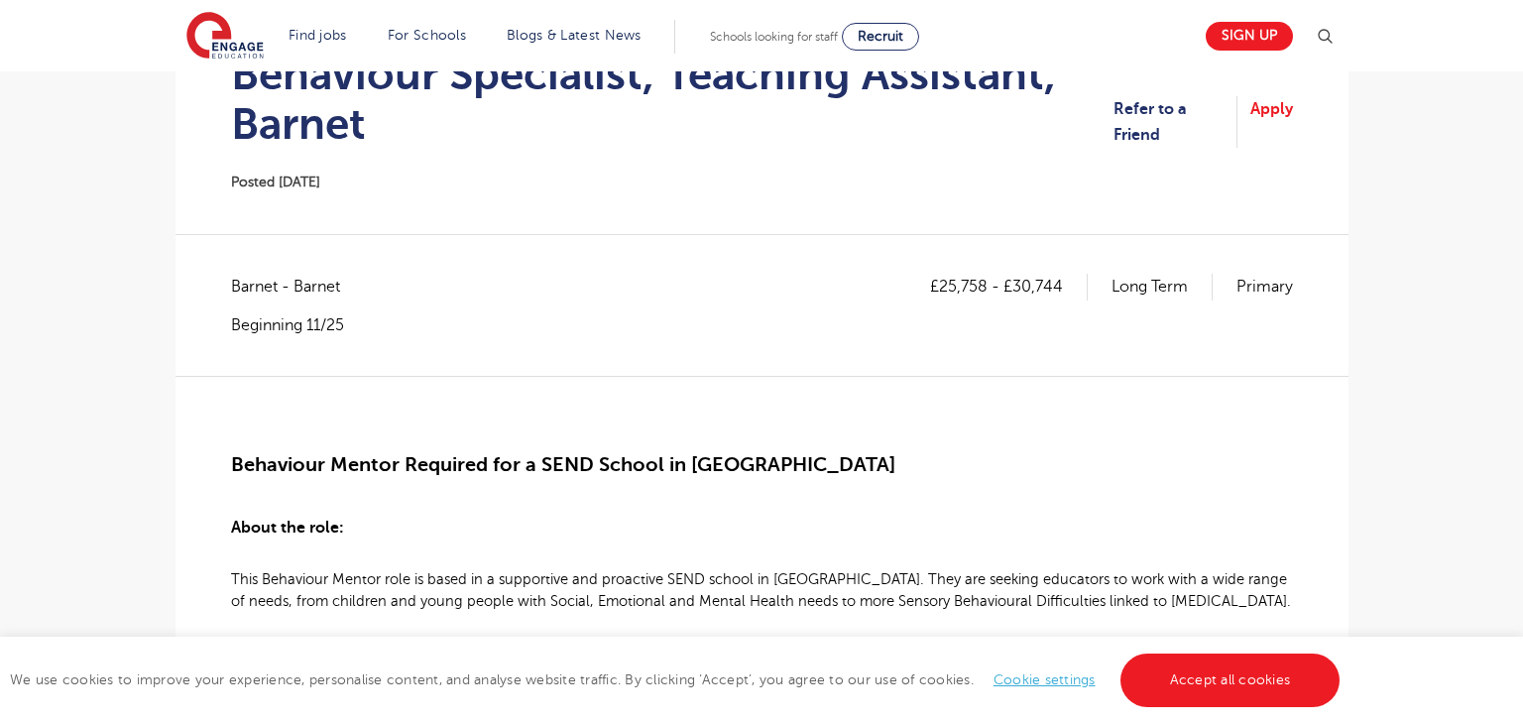
click at [250, 291] on span "Barnet - Barnet" at bounding box center [295, 287] width 129 height 26
click at [250, 290] on span "Barnet - Barnet" at bounding box center [295, 287] width 129 height 26
copy span "Barnet"
drag, startPoint x: 942, startPoint y: 287, endPoint x: 988, endPoint y: 286, distance: 46.6
click at [988, 286] on p "£25,758 - £30,744" at bounding box center [1009, 287] width 158 height 26
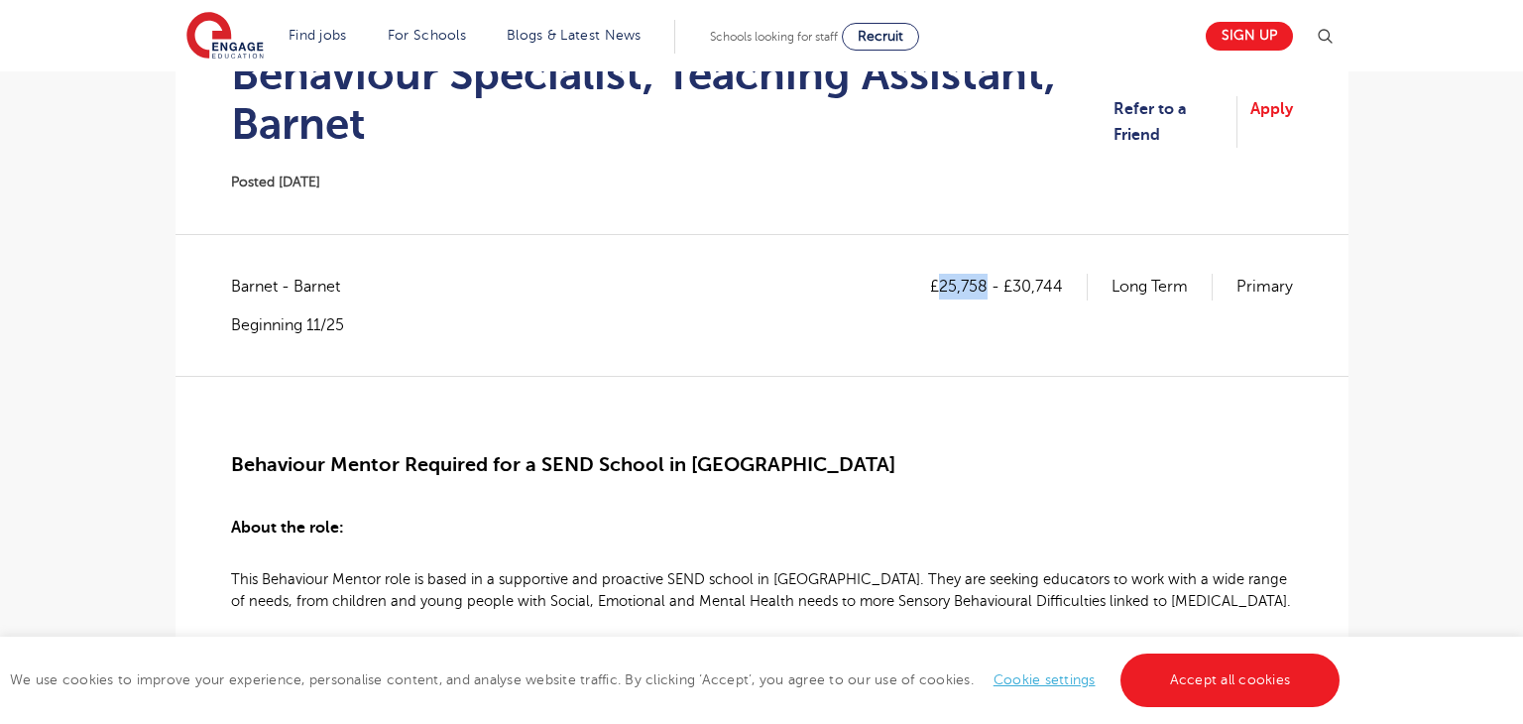
copy p "25,758"
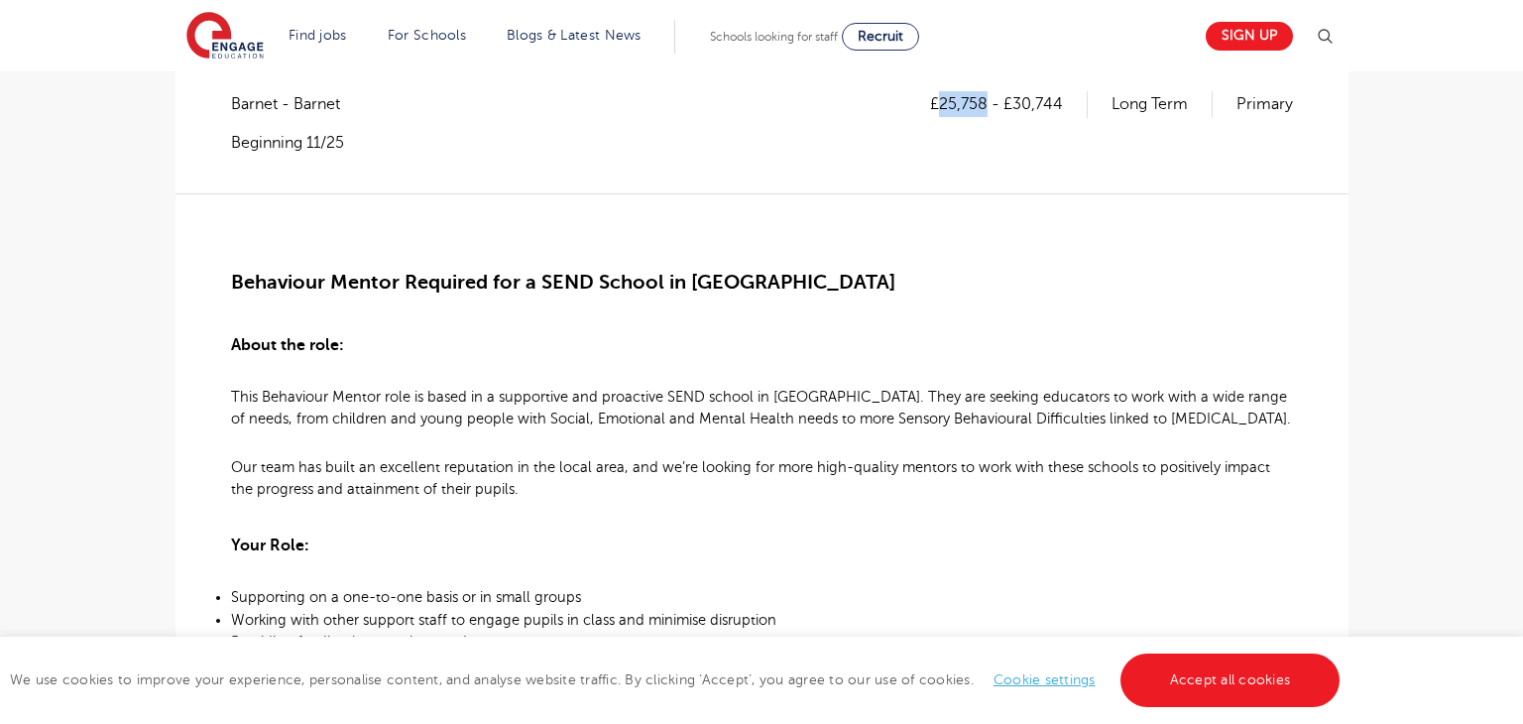
scroll to position [309, 0]
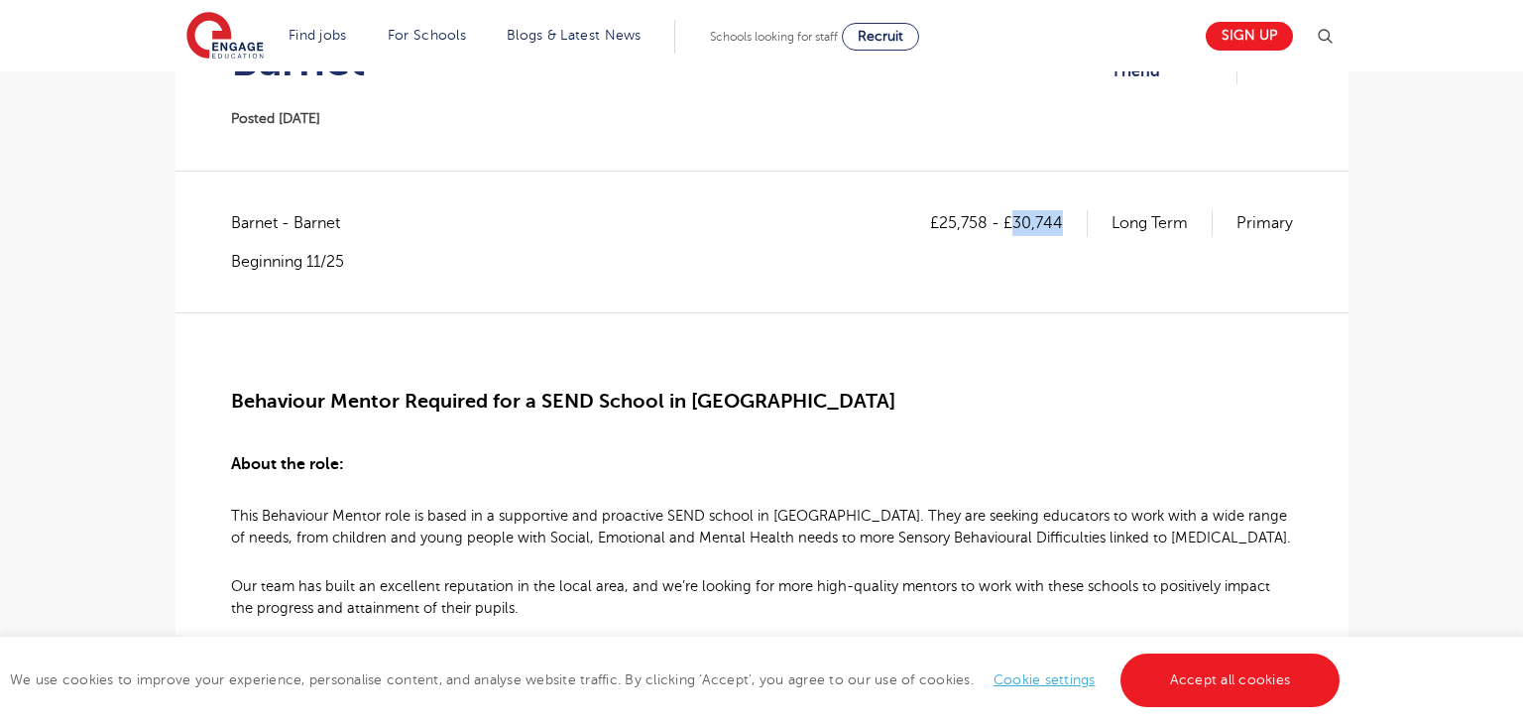
drag, startPoint x: 1013, startPoint y: 224, endPoint x: 1058, endPoint y: 226, distance: 44.7
click at [1058, 226] on p "£25,758 - £30,744" at bounding box center [1009, 223] width 158 height 26
copy p "30,744"
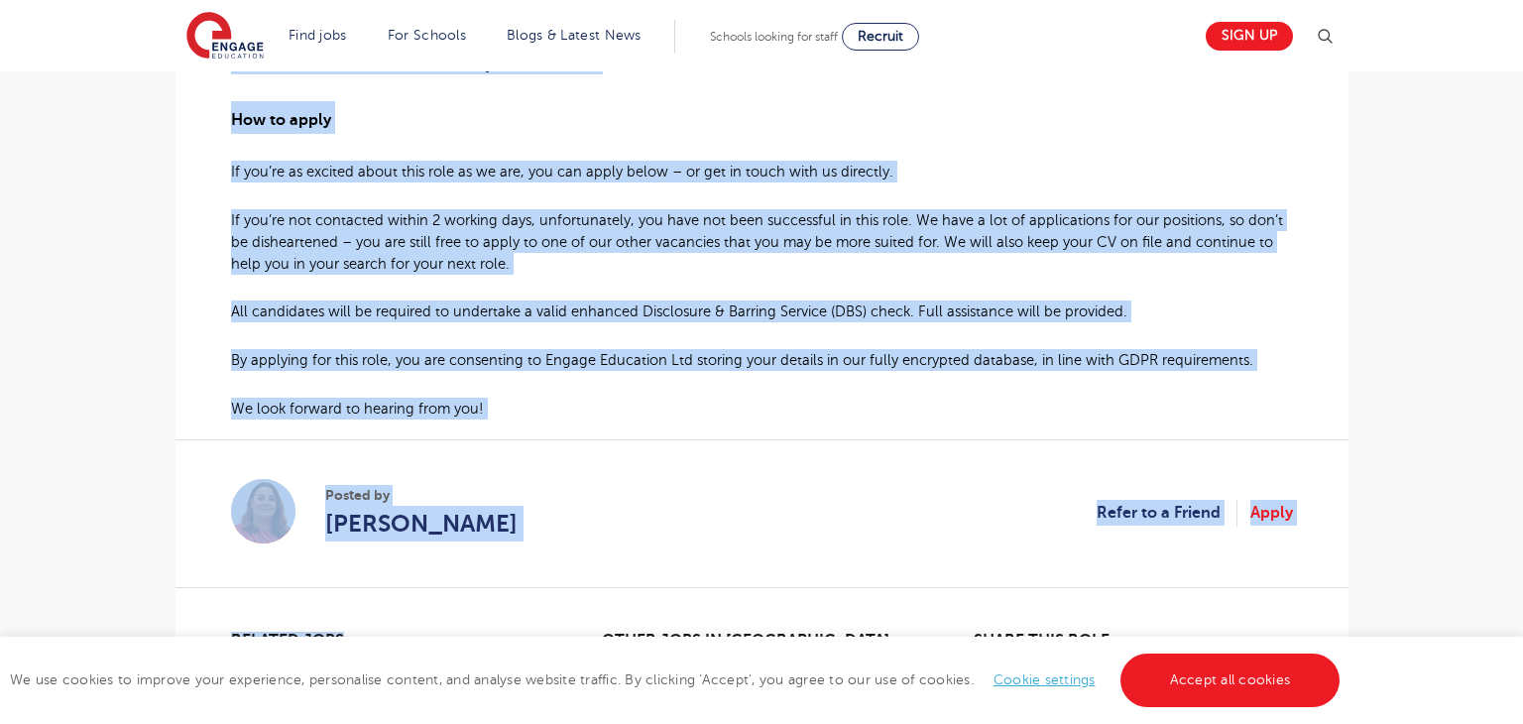
scroll to position [1568, 0]
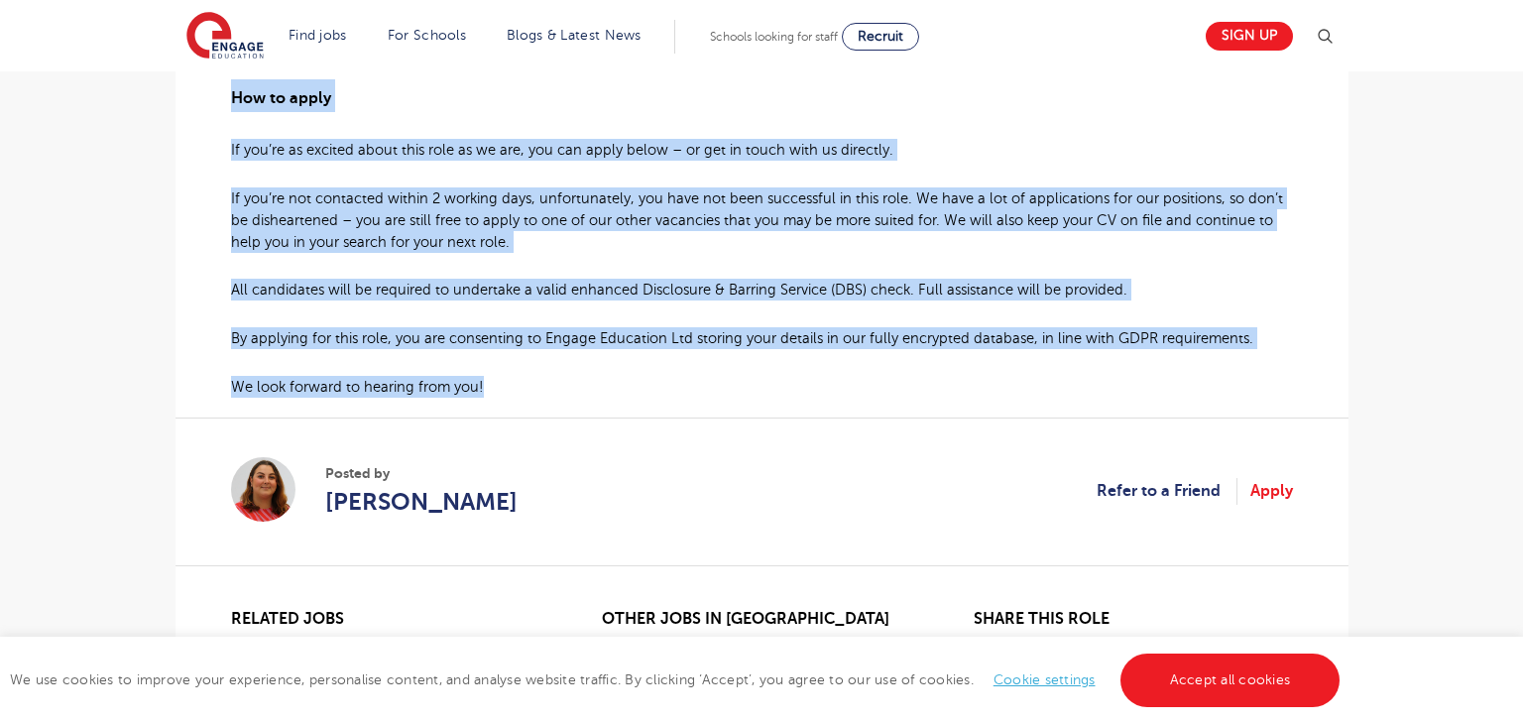
drag, startPoint x: 236, startPoint y: 402, endPoint x: 495, endPoint y: 391, distance: 259.0
copy div "Behaviour Mentor Required for a SEND School in Barnet About the role: This Beha…"
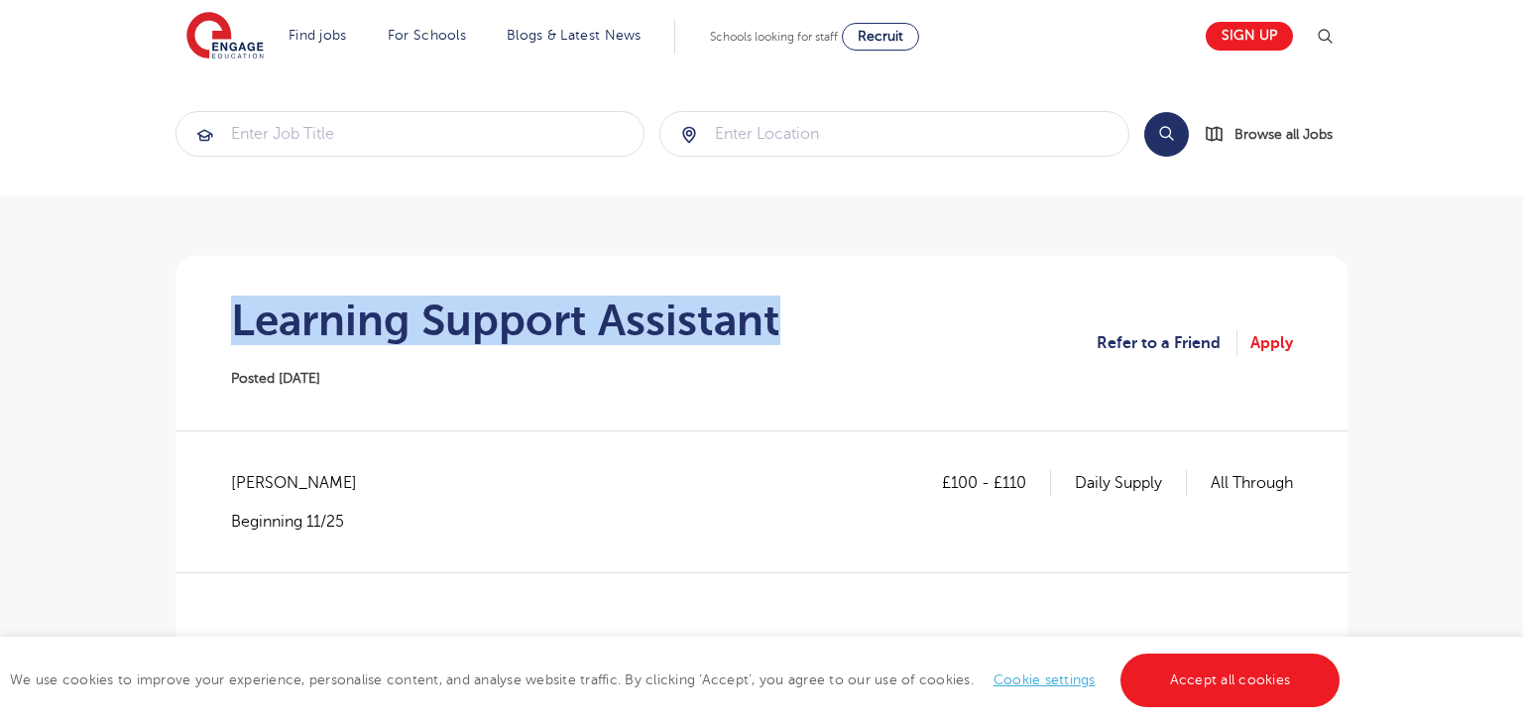
drag, startPoint x: 236, startPoint y: 308, endPoint x: 772, endPoint y: 316, distance: 536.3
click at [772, 316] on h1 "Learning Support Assistant" at bounding box center [505, 320] width 549 height 50
copy h1 "Learning Support Assistant"
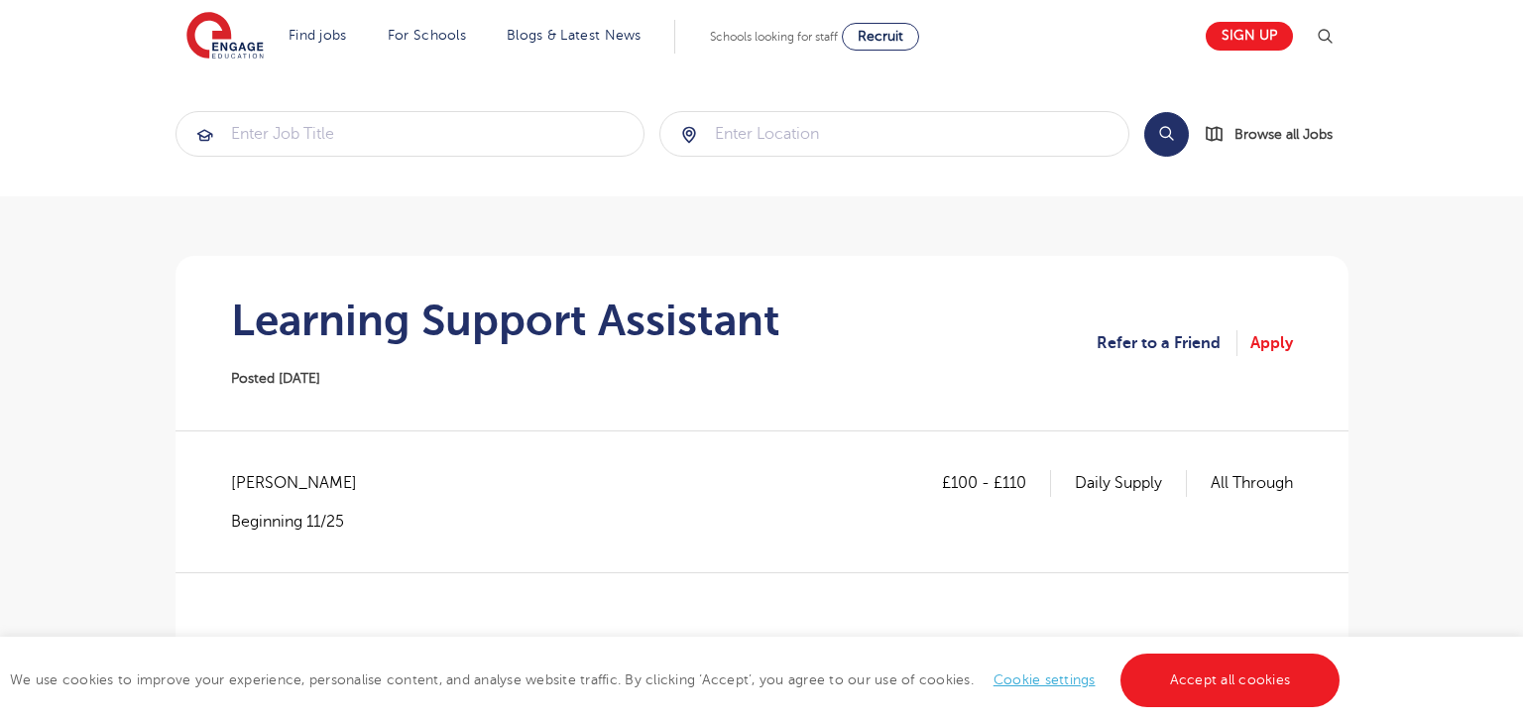
click at [247, 479] on span "[PERSON_NAME]" at bounding box center [304, 483] width 146 height 26
copy span "[PERSON_NAME]"
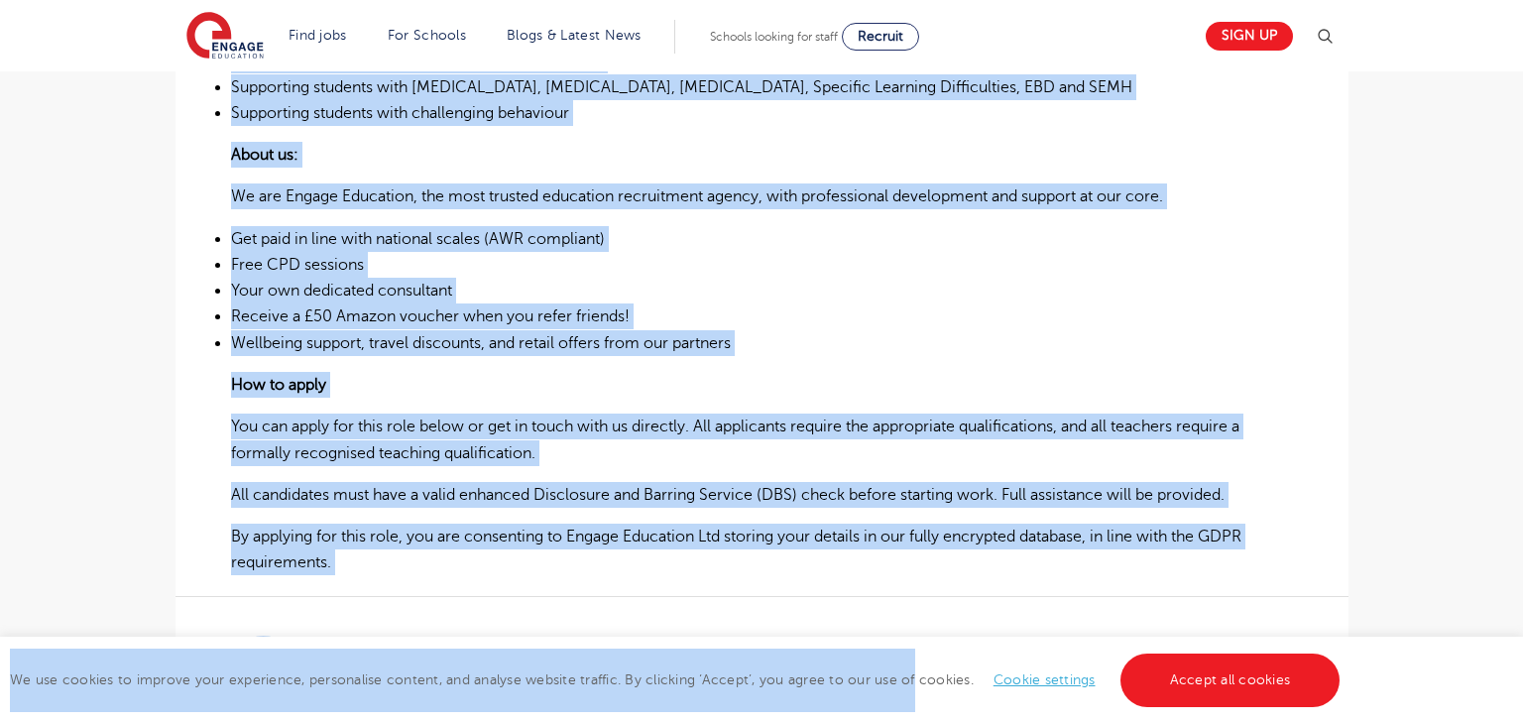
scroll to position [1142, 0]
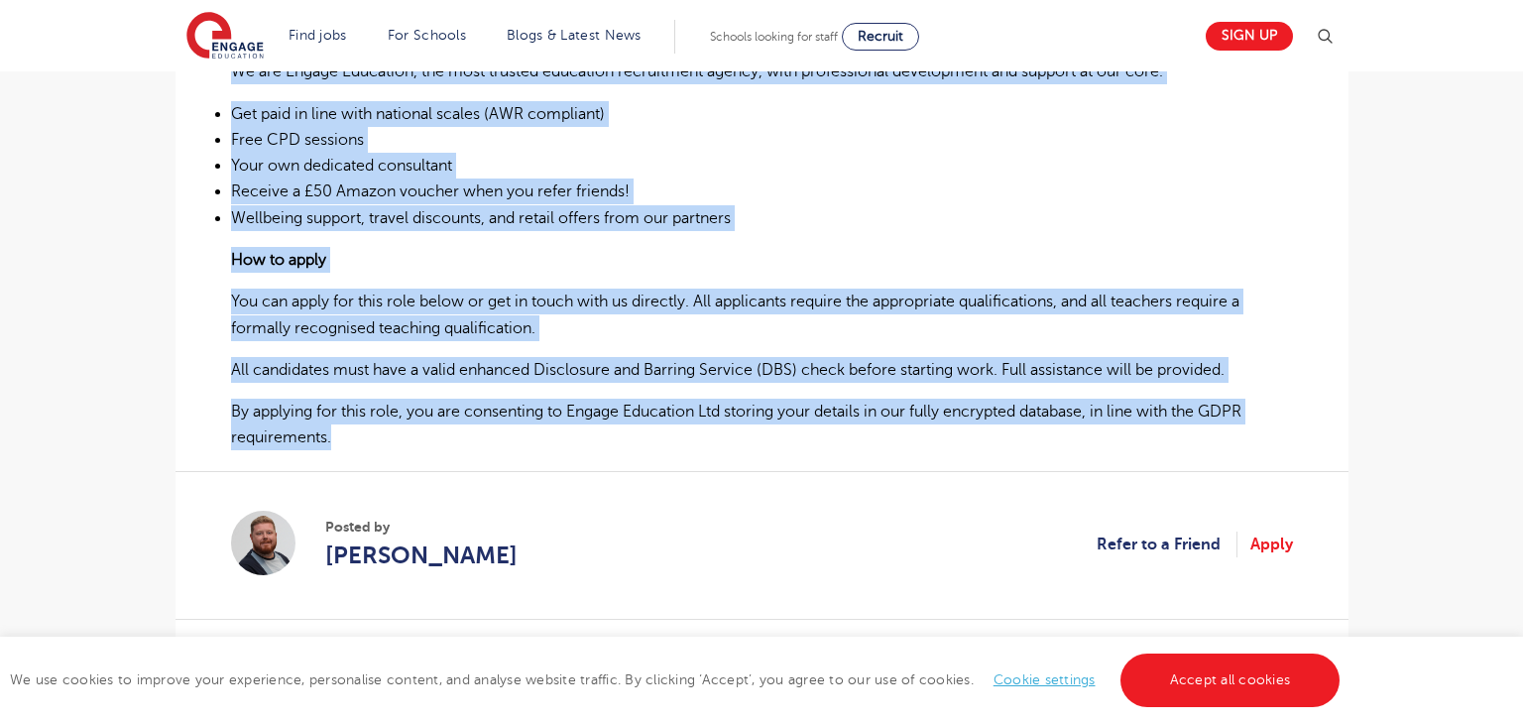
drag, startPoint x: 228, startPoint y: 298, endPoint x: 337, endPoint y: 429, distance: 170.3
copy div "SEN Teaching Assistant – Primary School in Wembley At Engage, we know that a sc…"
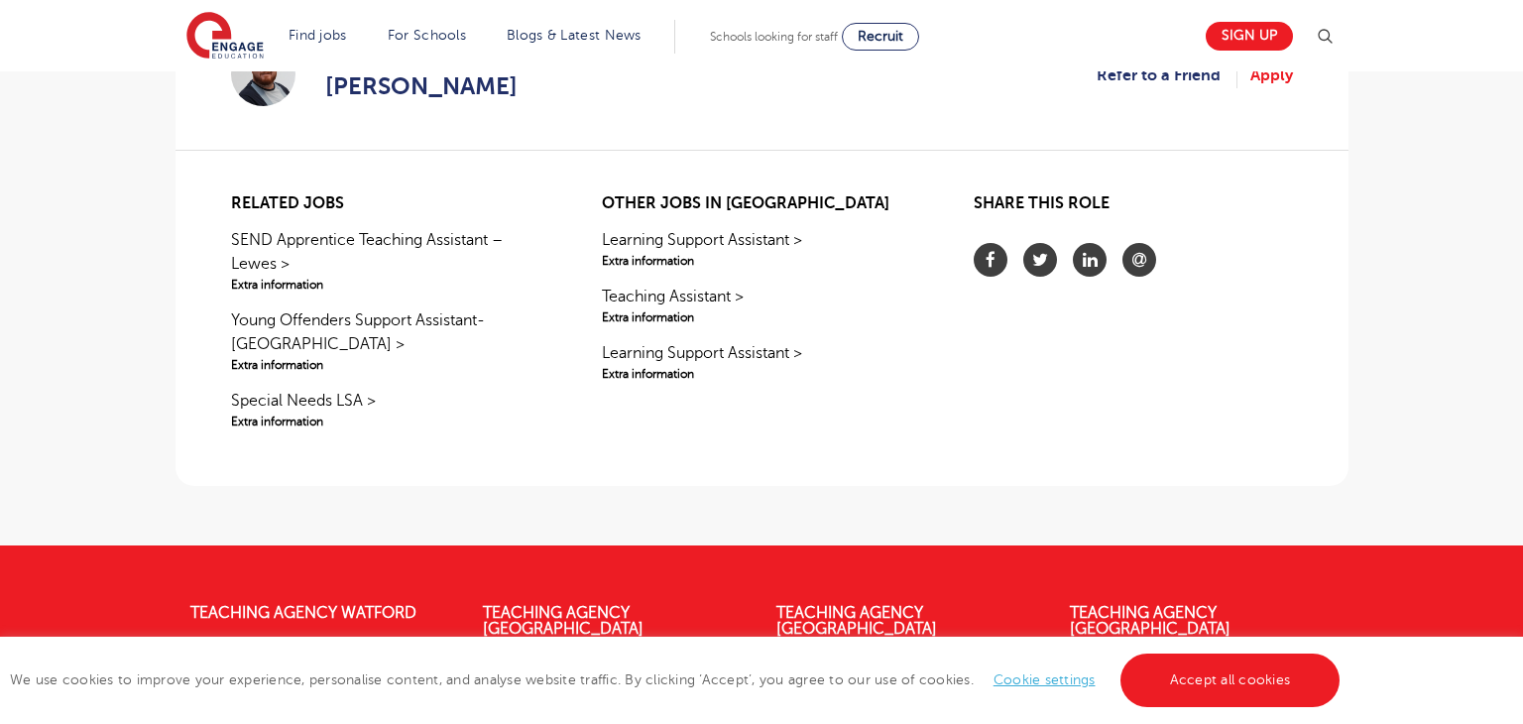
scroll to position [1592, 0]
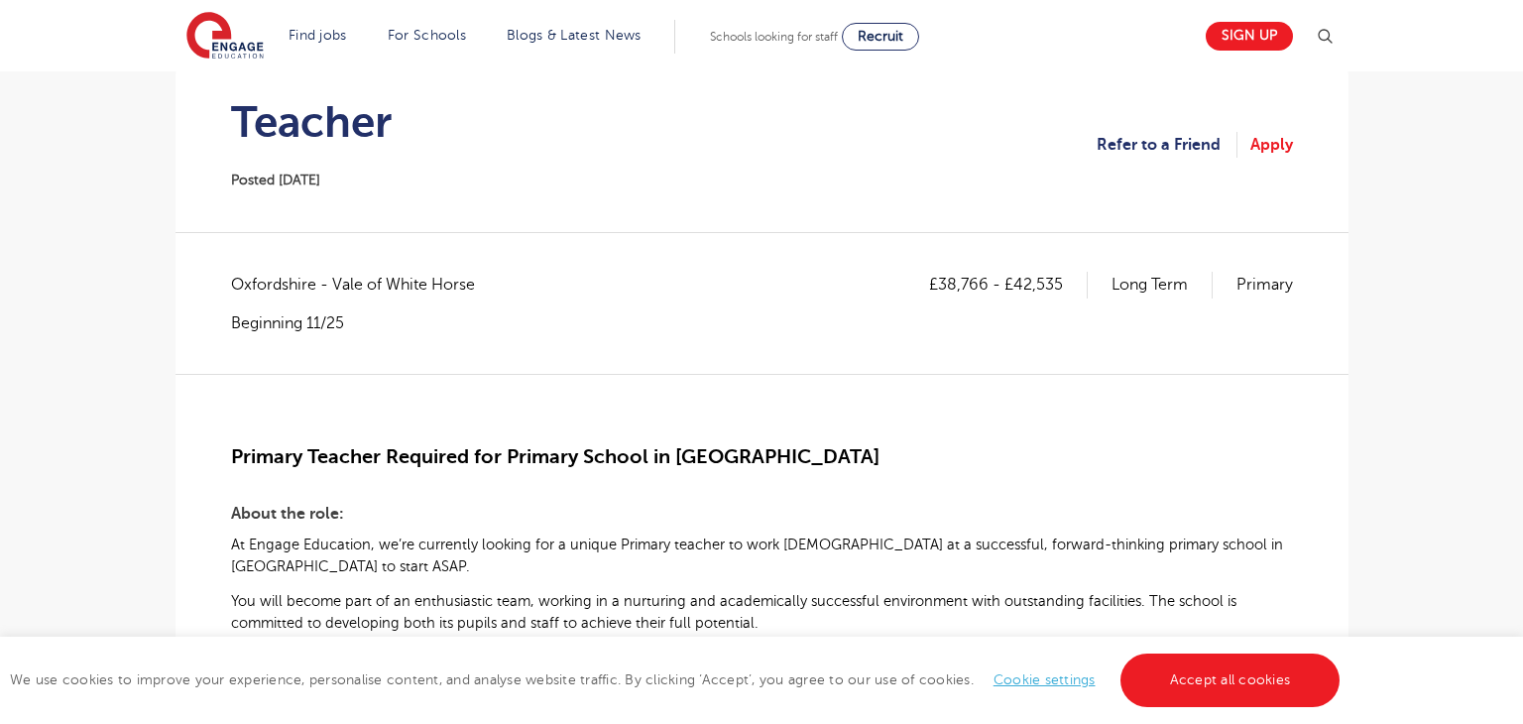
scroll to position [210, 0]
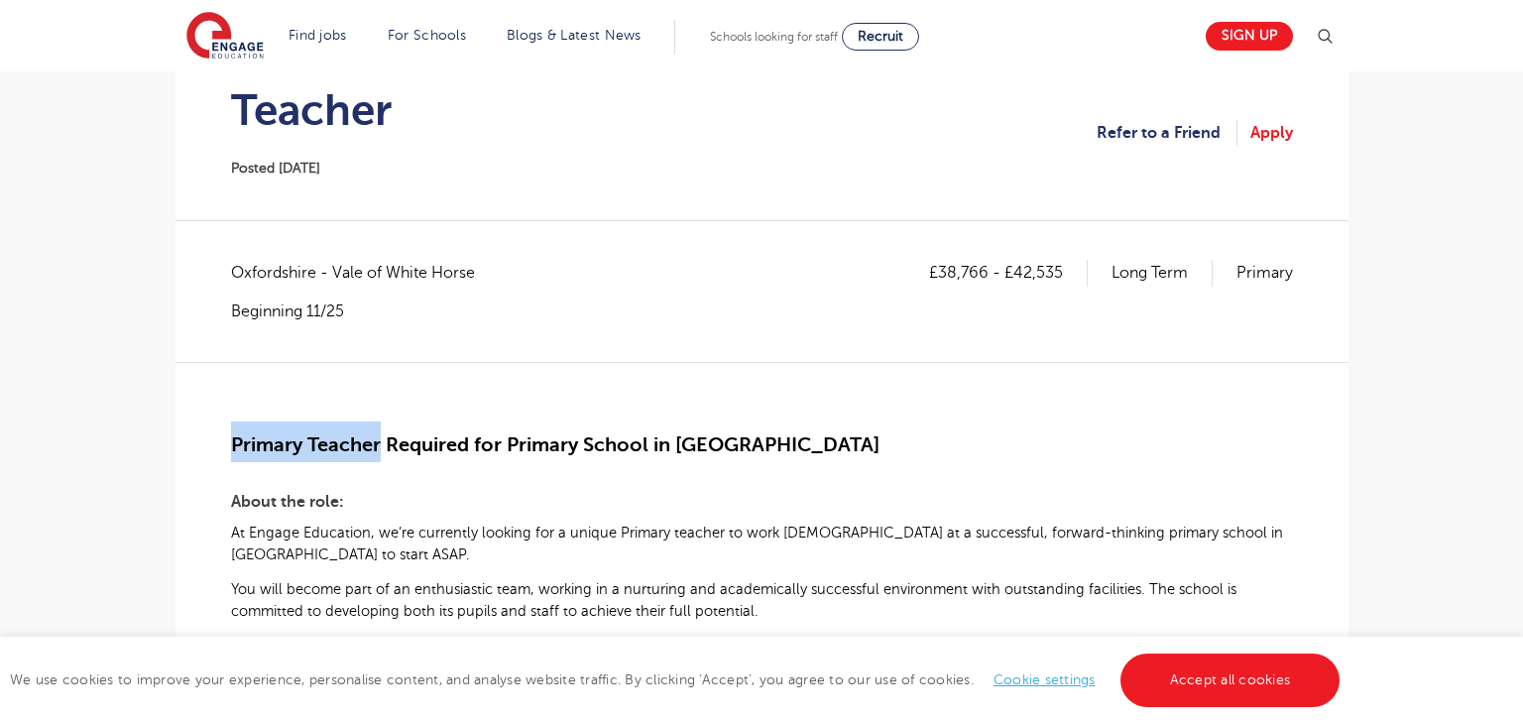
drag, startPoint x: 231, startPoint y: 443, endPoint x: 380, endPoint y: 449, distance: 148.8
click at [380, 449] on span "Primary Teacher Required for Primary School in [GEOGRAPHIC_DATA]" at bounding box center [555, 444] width 648 height 23
copy span "Primary Teacher"
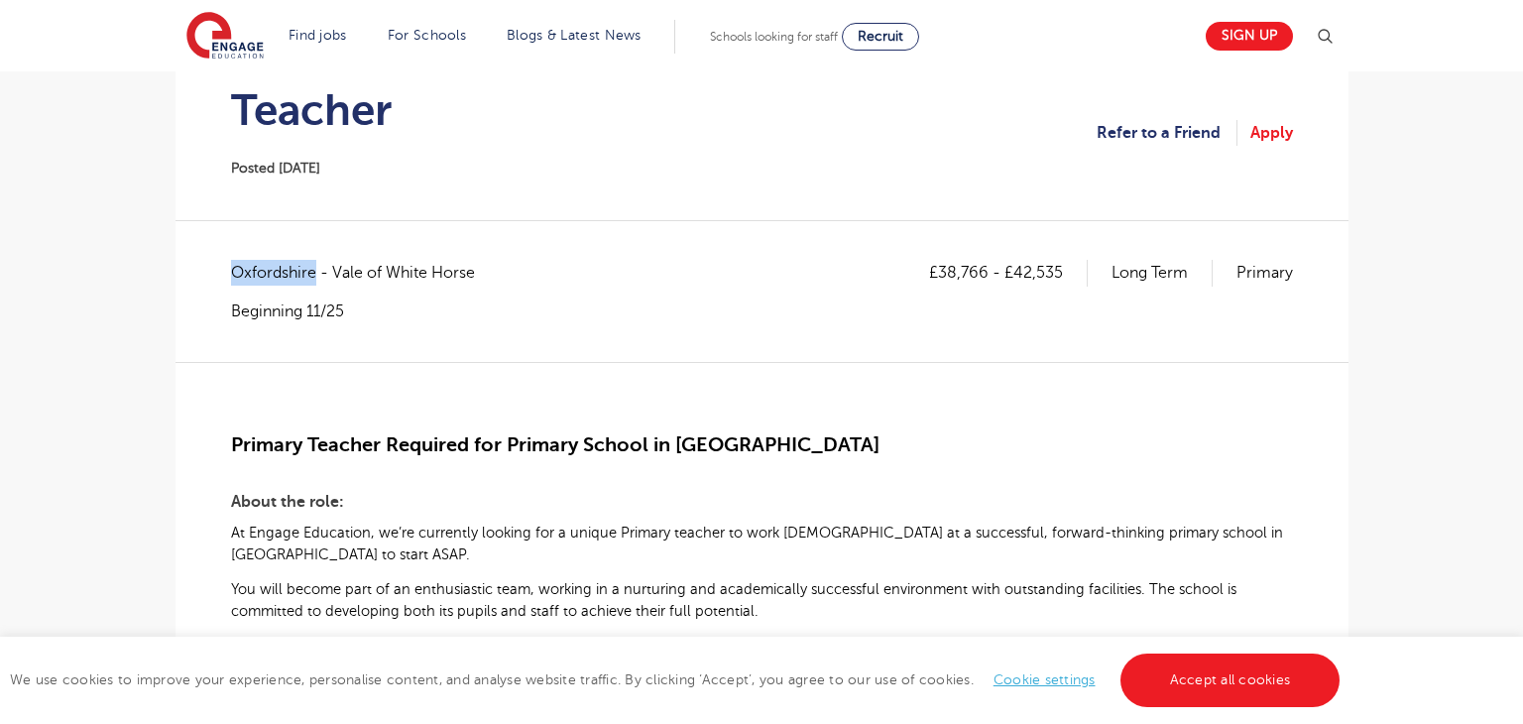
copy span "Oxfordshire"
drag, startPoint x: 941, startPoint y: 271, endPoint x: 987, endPoint y: 271, distance: 46.6
click at [987, 271] on p "£38,766 - £42,535" at bounding box center [1008, 273] width 159 height 26
copy p "38,766"
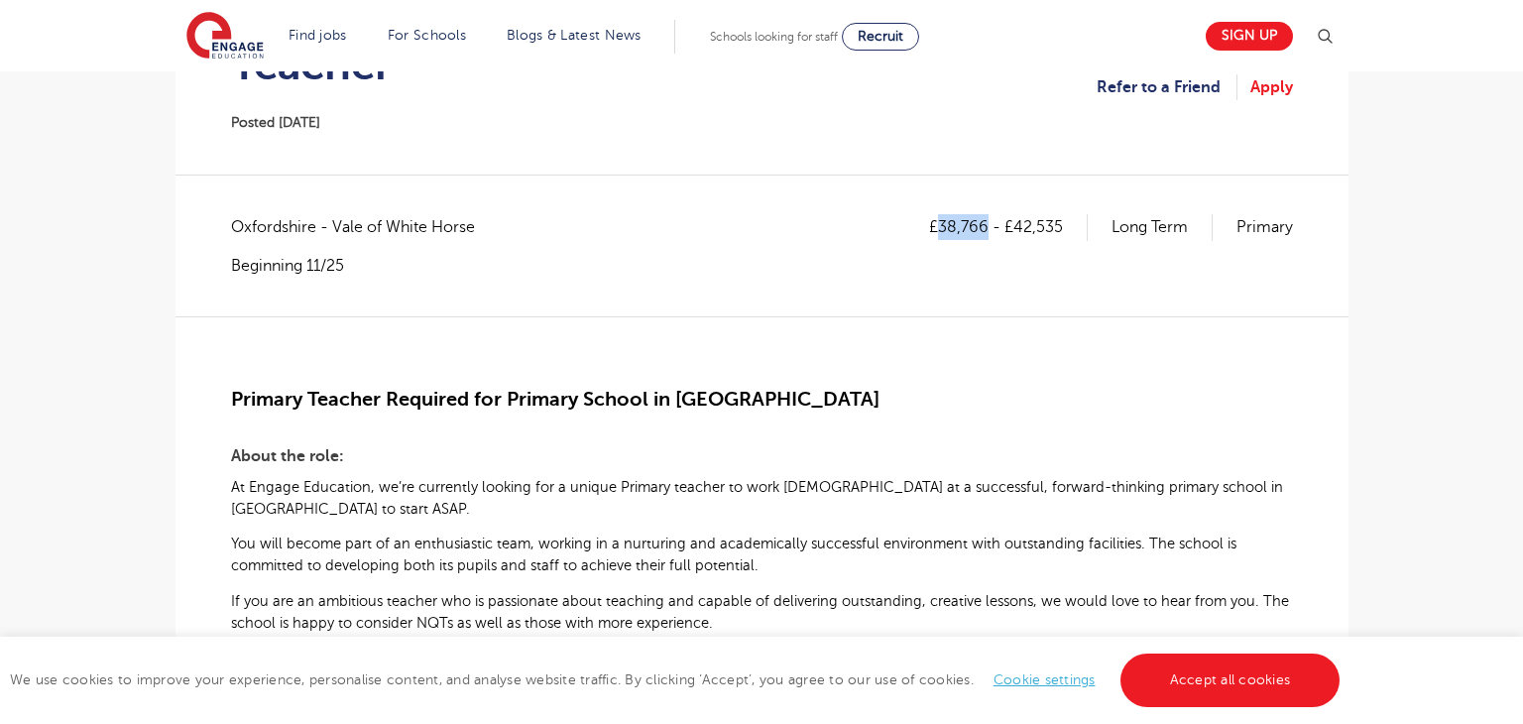
scroll to position [241, 0]
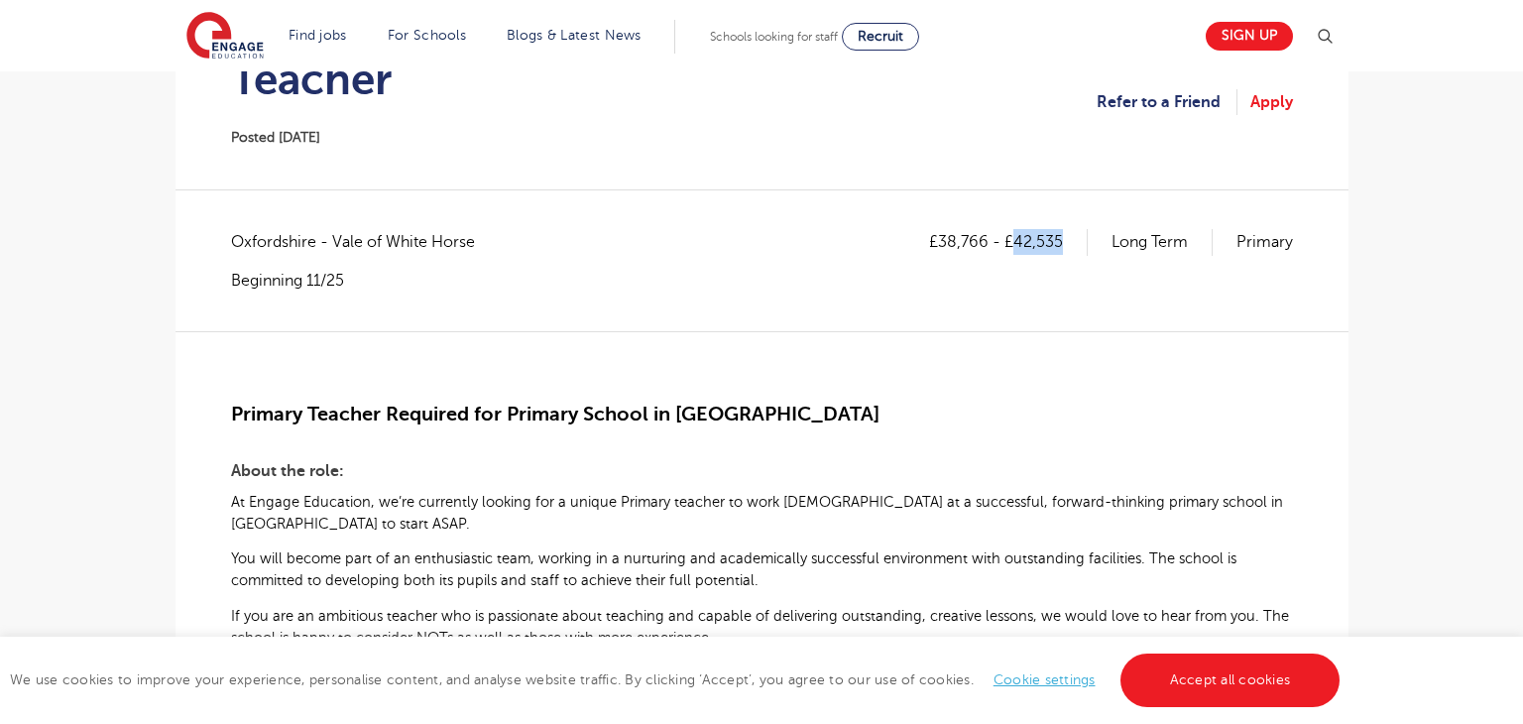
drag, startPoint x: 1012, startPoint y: 244, endPoint x: 1082, endPoint y: 241, distance: 69.5
click at [1082, 241] on p "£38,766 - £42,535" at bounding box center [1008, 242] width 159 height 26
copy p "42,535"
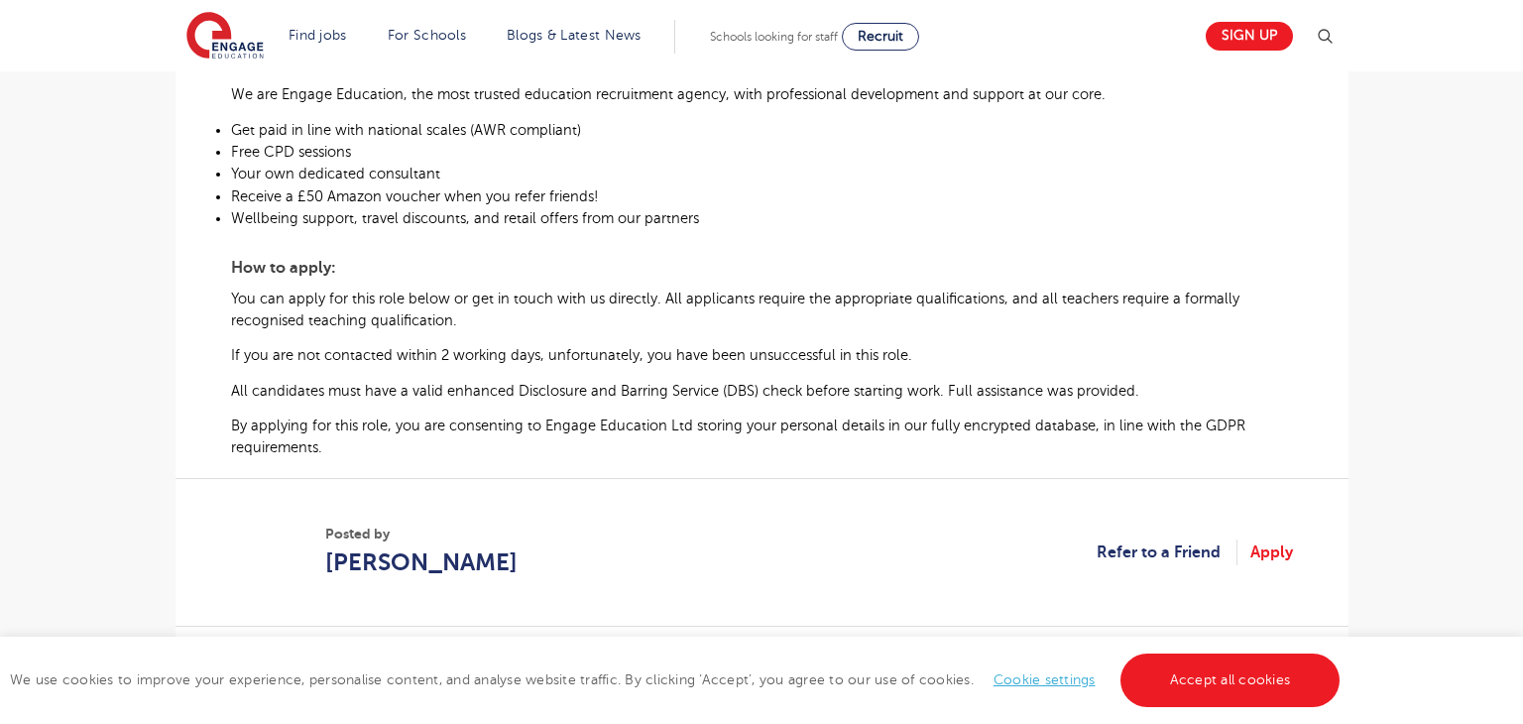
scroll to position [1097, 0]
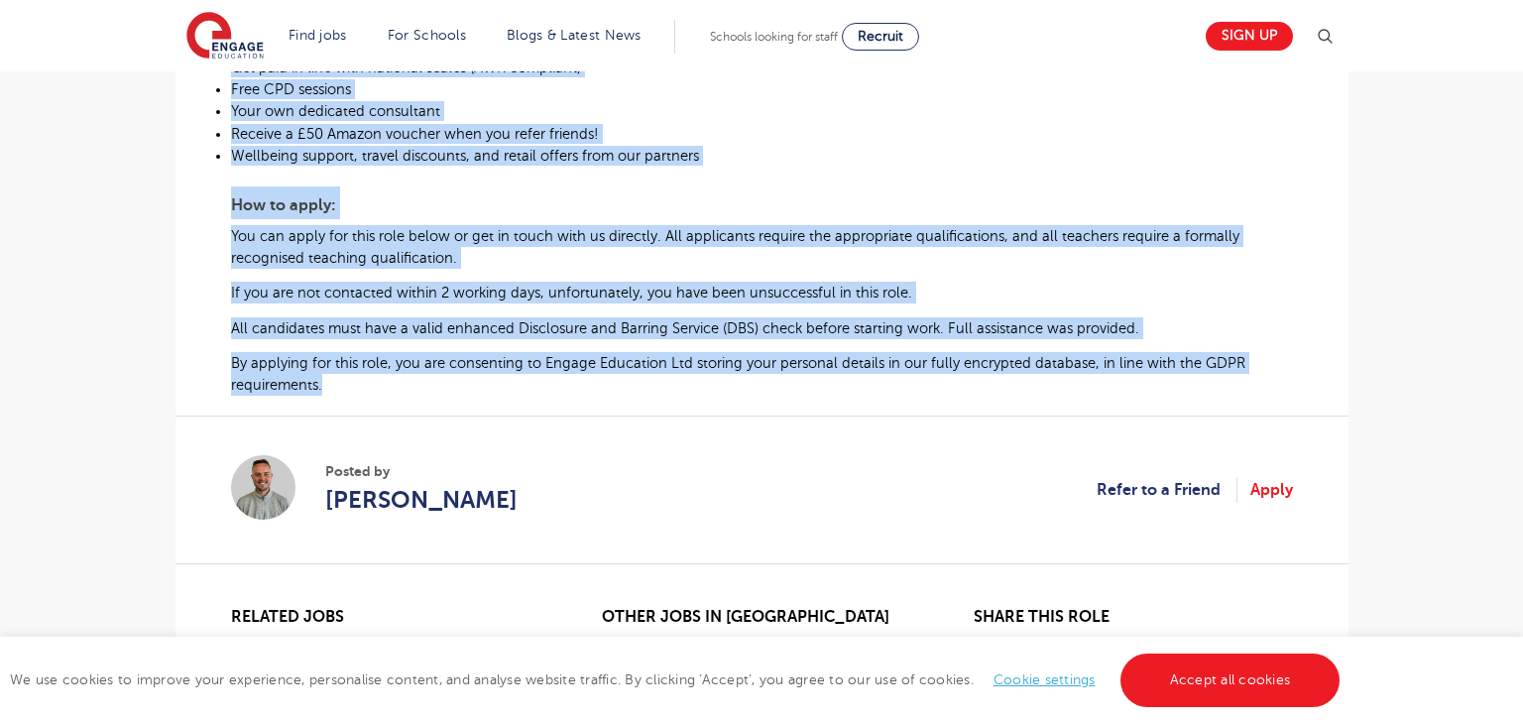
drag, startPoint x: 231, startPoint y: 419, endPoint x: 330, endPoint y: 390, distance: 103.5
copy div "Primary Teacher Required for Primary School in Wantage About the role: At Engag…"
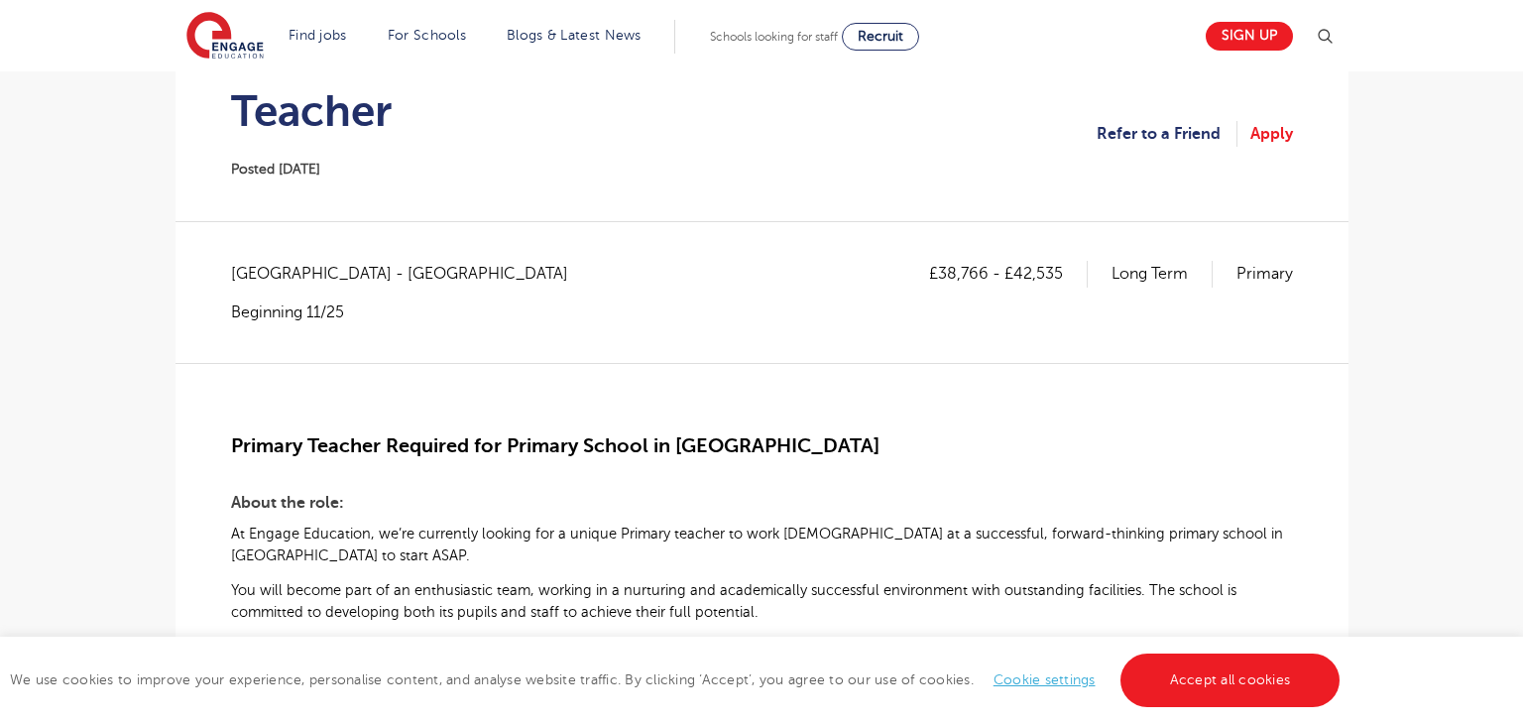
scroll to position [222, 0]
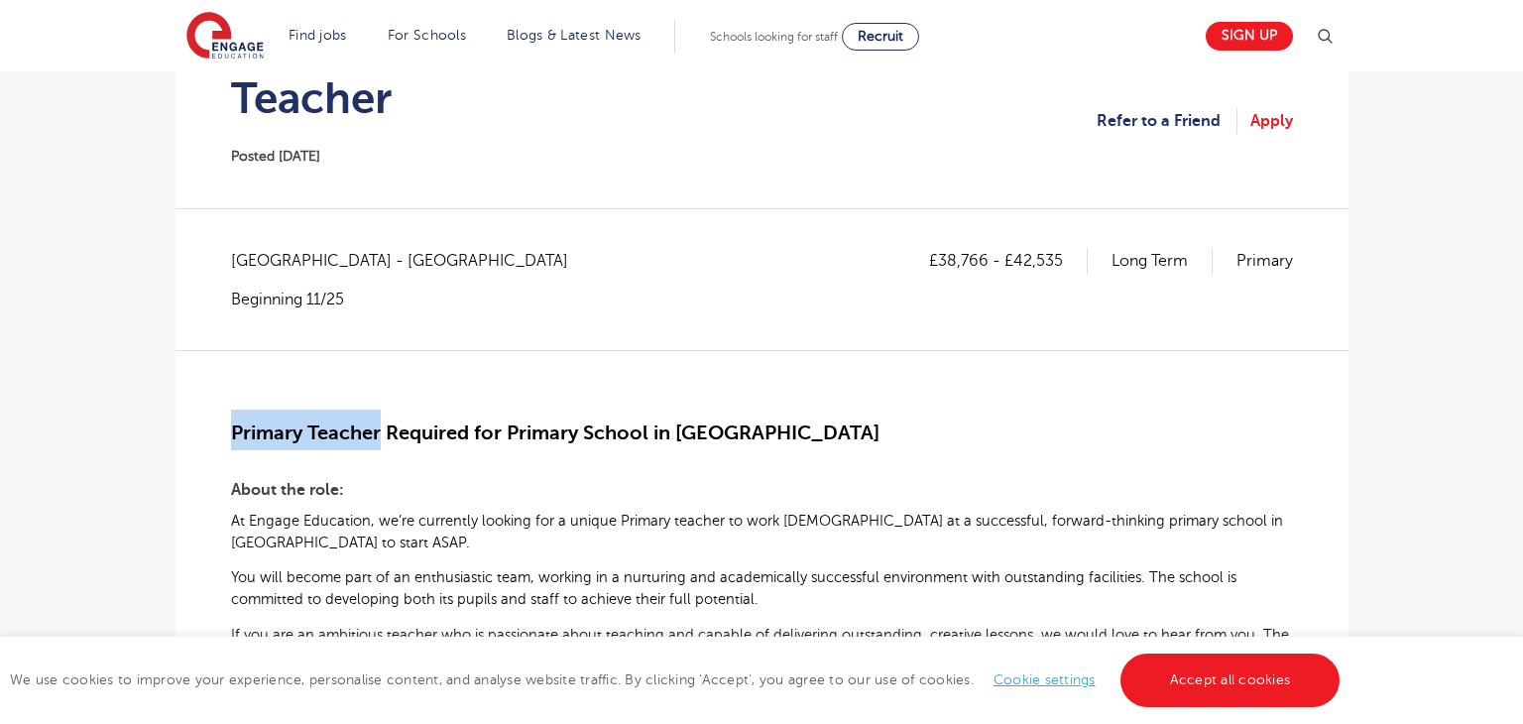
drag, startPoint x: 234, startPoint y: 418, endPoint x: 379, endPoint y: 436, distance: 145.8
click at [379, 436] on b "Primary Teacher Required for Primary School in Oxford" at bounding box center [555, 429] width 648 height 34
copy span "Primary Teacher"
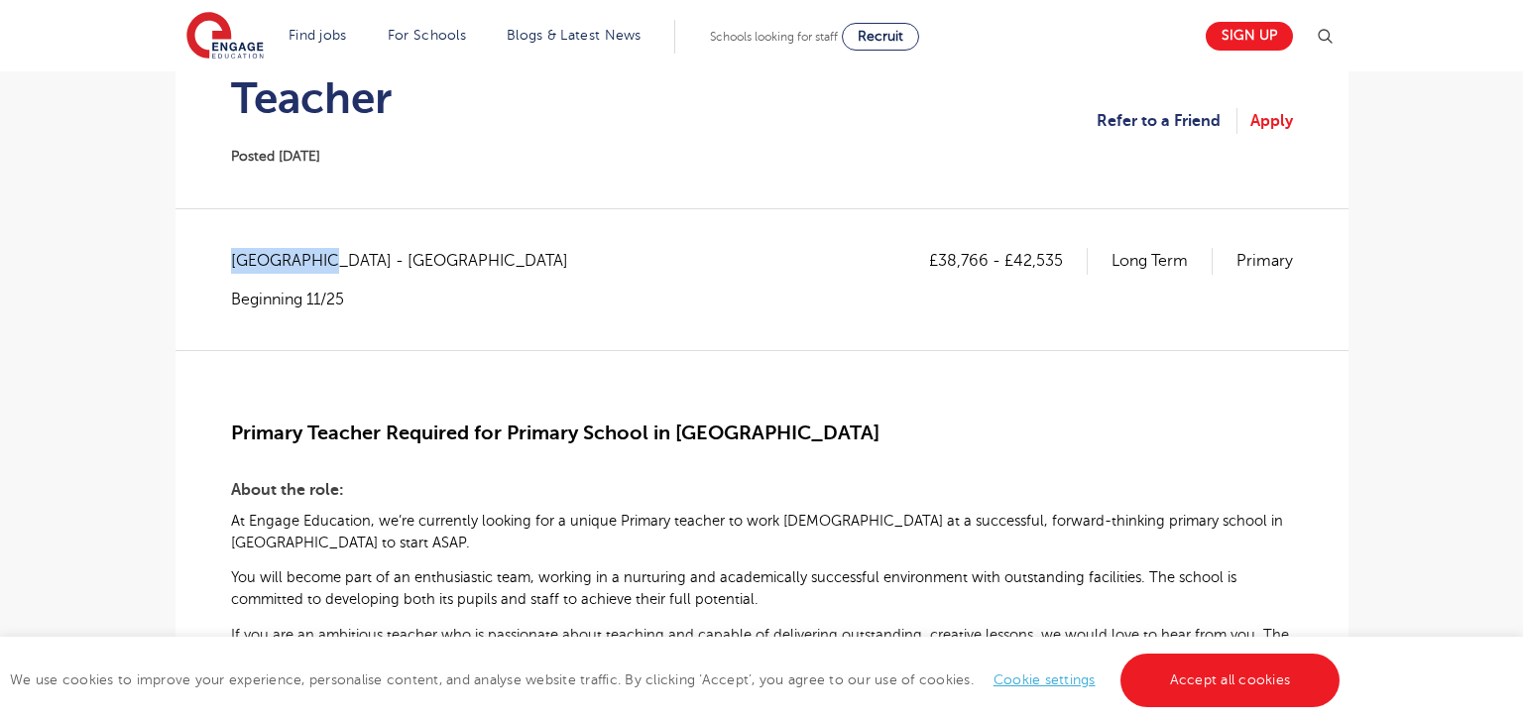
copy span "Oxfordshire"
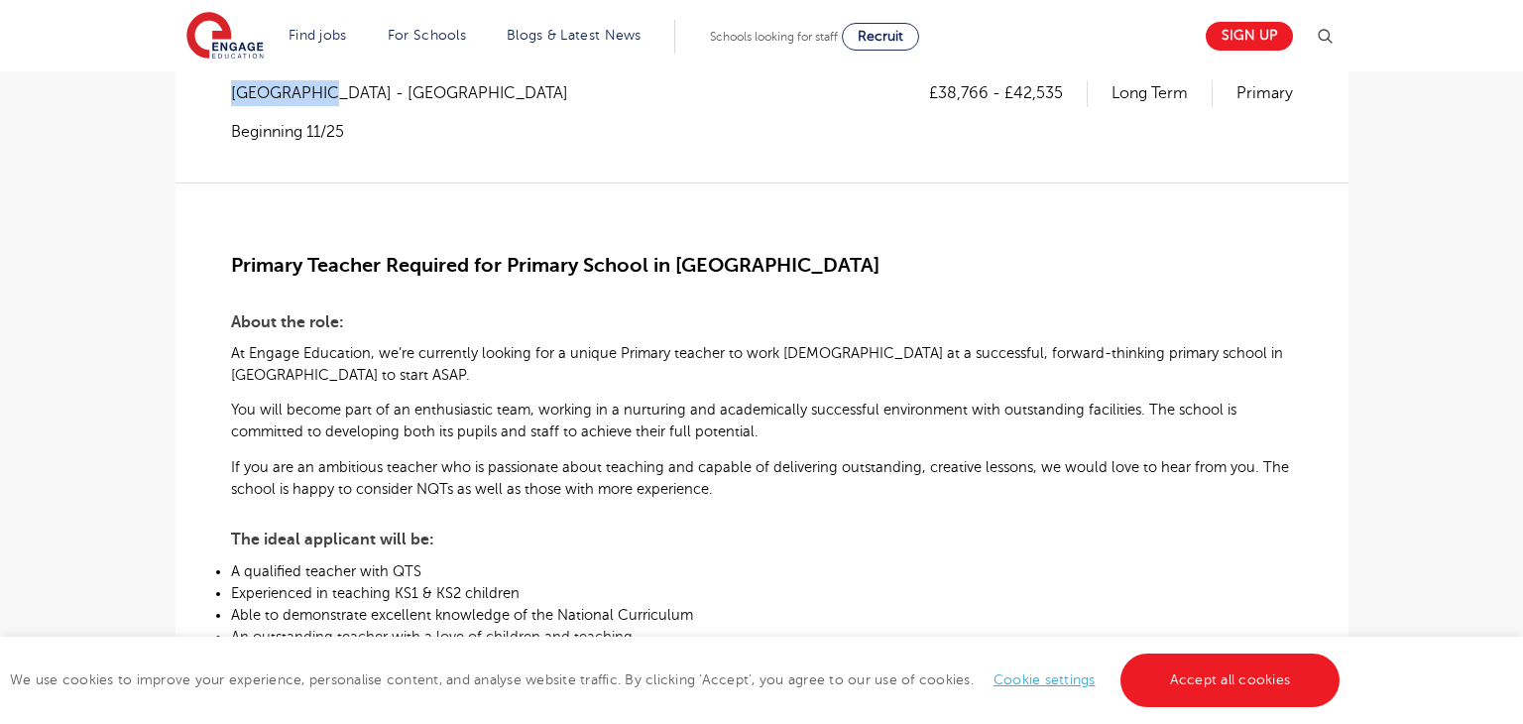
scroll to position [393, 0]
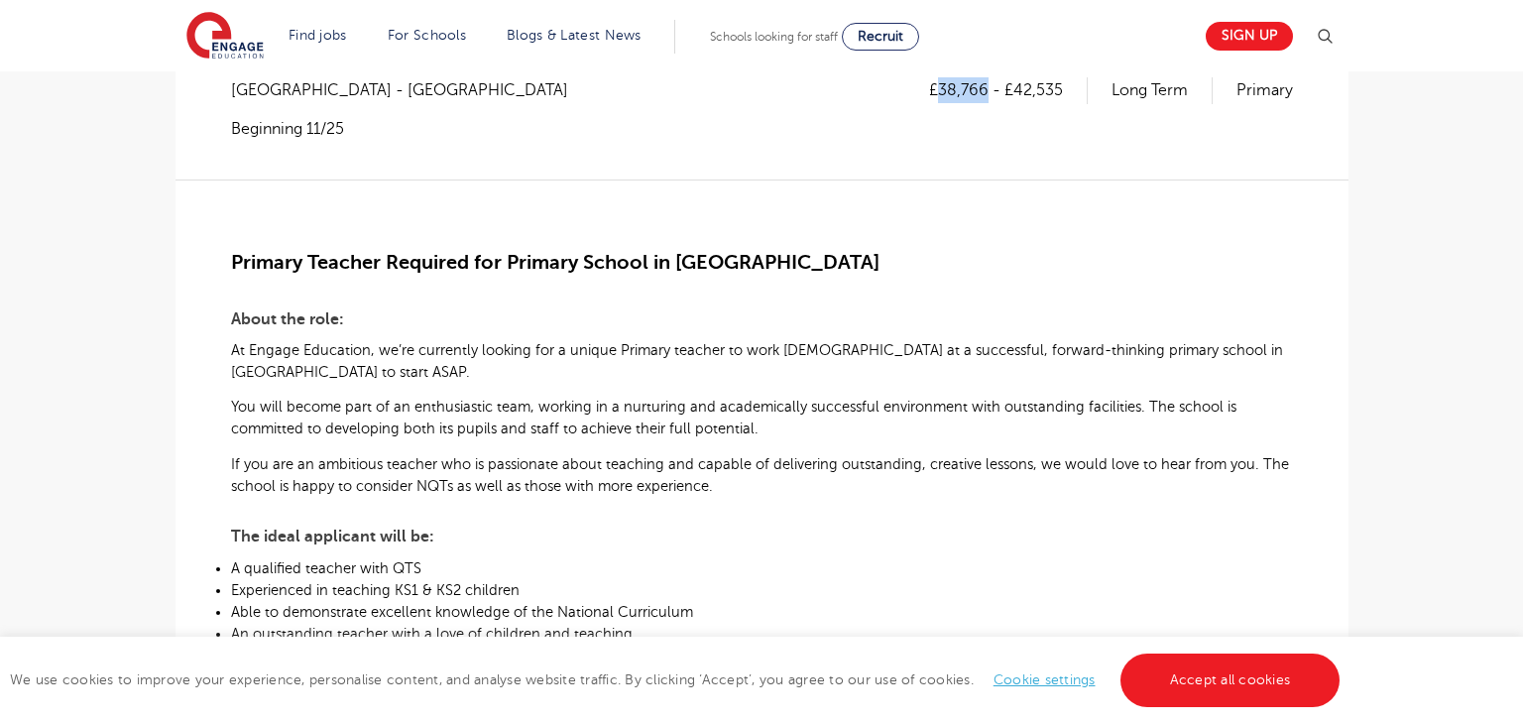
drag, startPoint x: 941, startPoint y: 90, endPoint x: 987, endPoint y: 87, distance: 46.7
click at [987, 87] on p "£38,766 - £42,535" at bounding box center [1008, 90] width 159 height 26
copy p "38,766"
drag, startPoint x: 1019, startPoint y: 92, endPoint x: 1069, endPoint y: 87, distance: 49.8
click at [1069, 87] on p "£38,766 - £42,535" at bounding box center [1008, 90] width 159 height 26
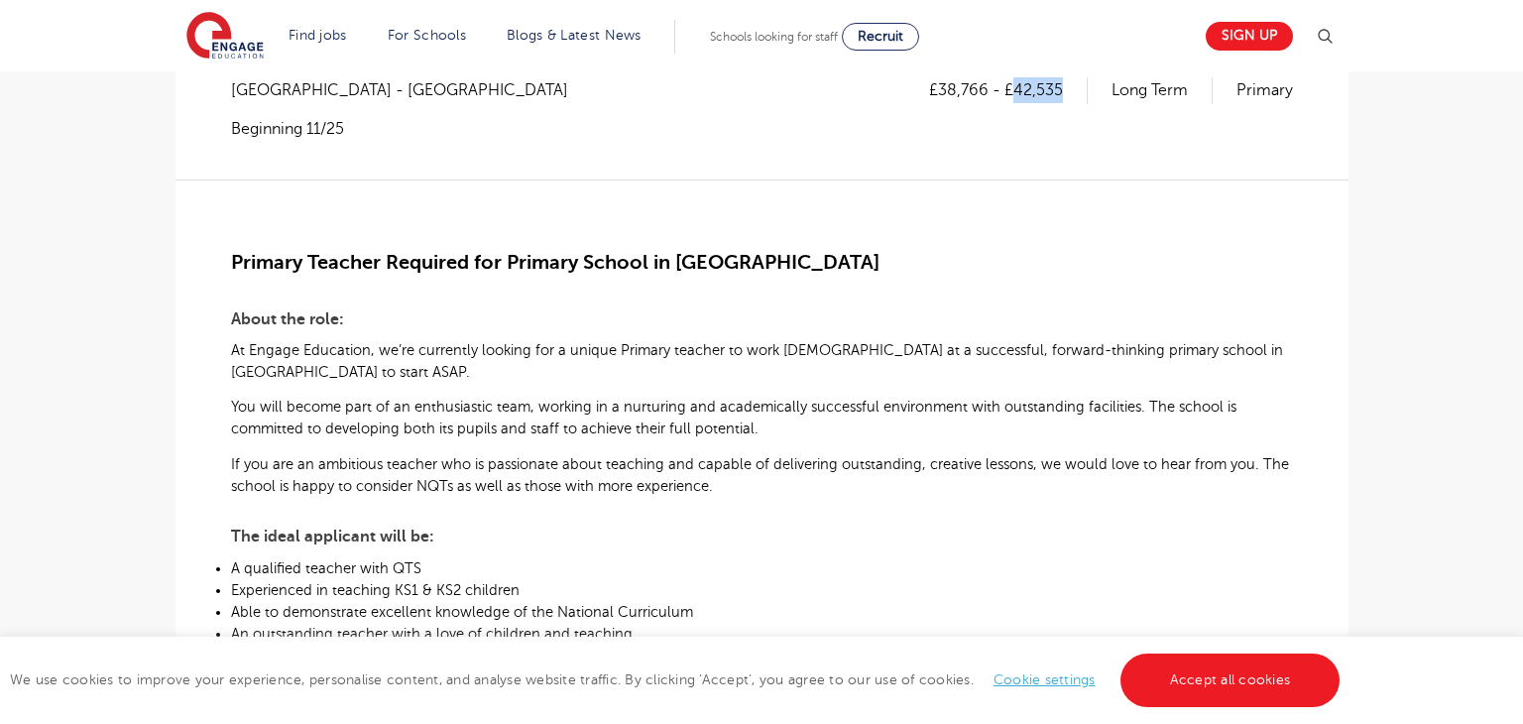
copy p "42,535"
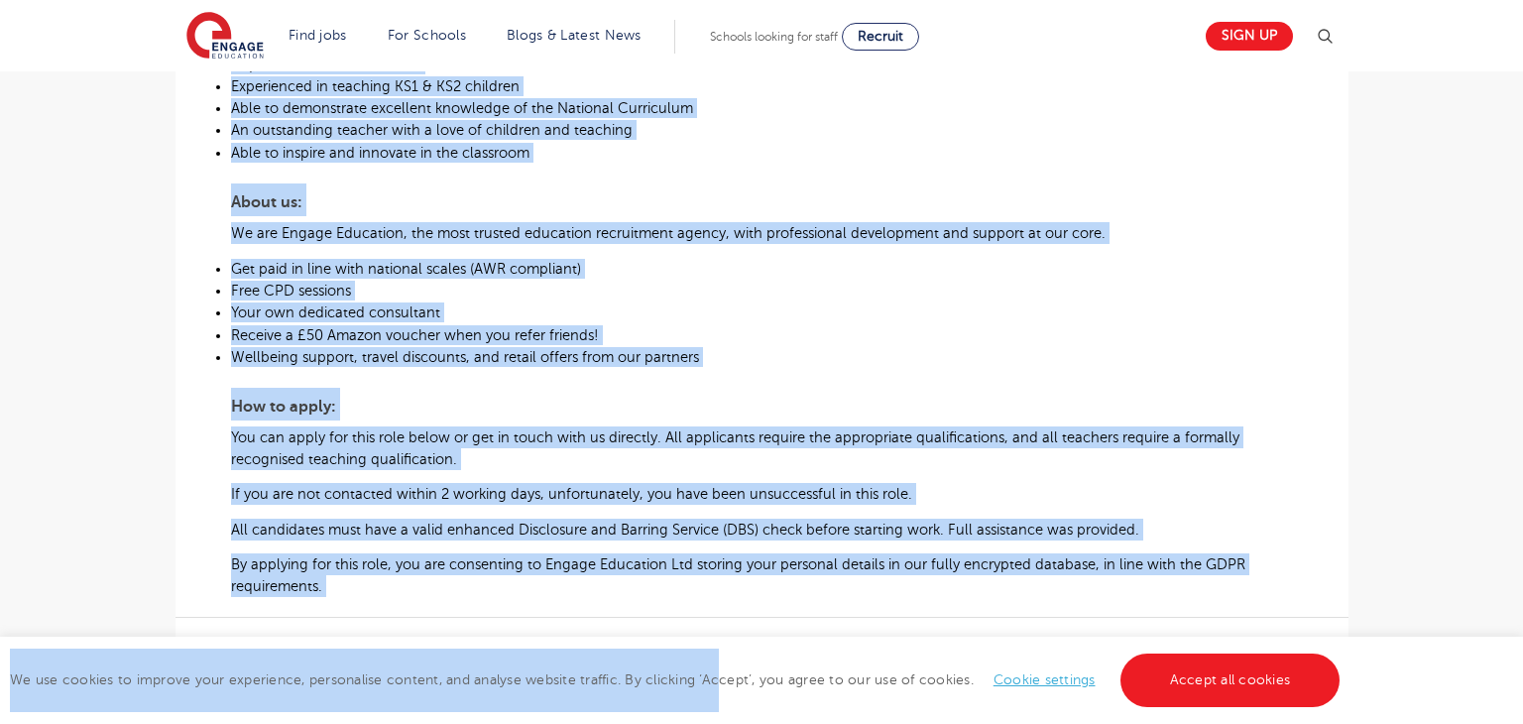
scroll to position [1013, 0]
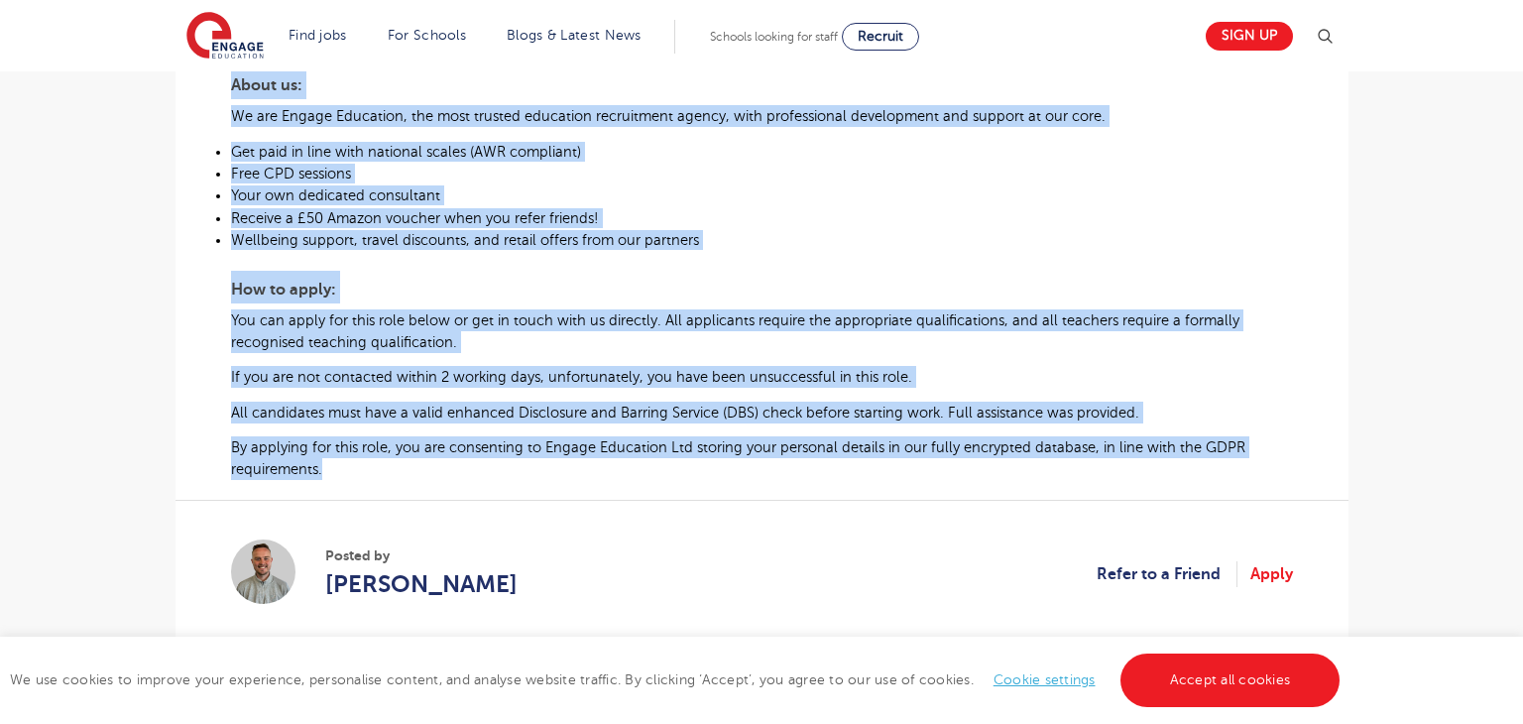
drag, startPoint x: 230, startPoint y: 260, endPoint x: 340, endPoint y: 474, distance: 240.7
click at [340, 474] on div "Primary Teacher Required for Primary School in Oxford About the role: At Engage…" at bounding box center [762, 20] width 1062 height 922
copy div "Primary Teacher Required for Primary School in Oxford About the role: At Engage…"
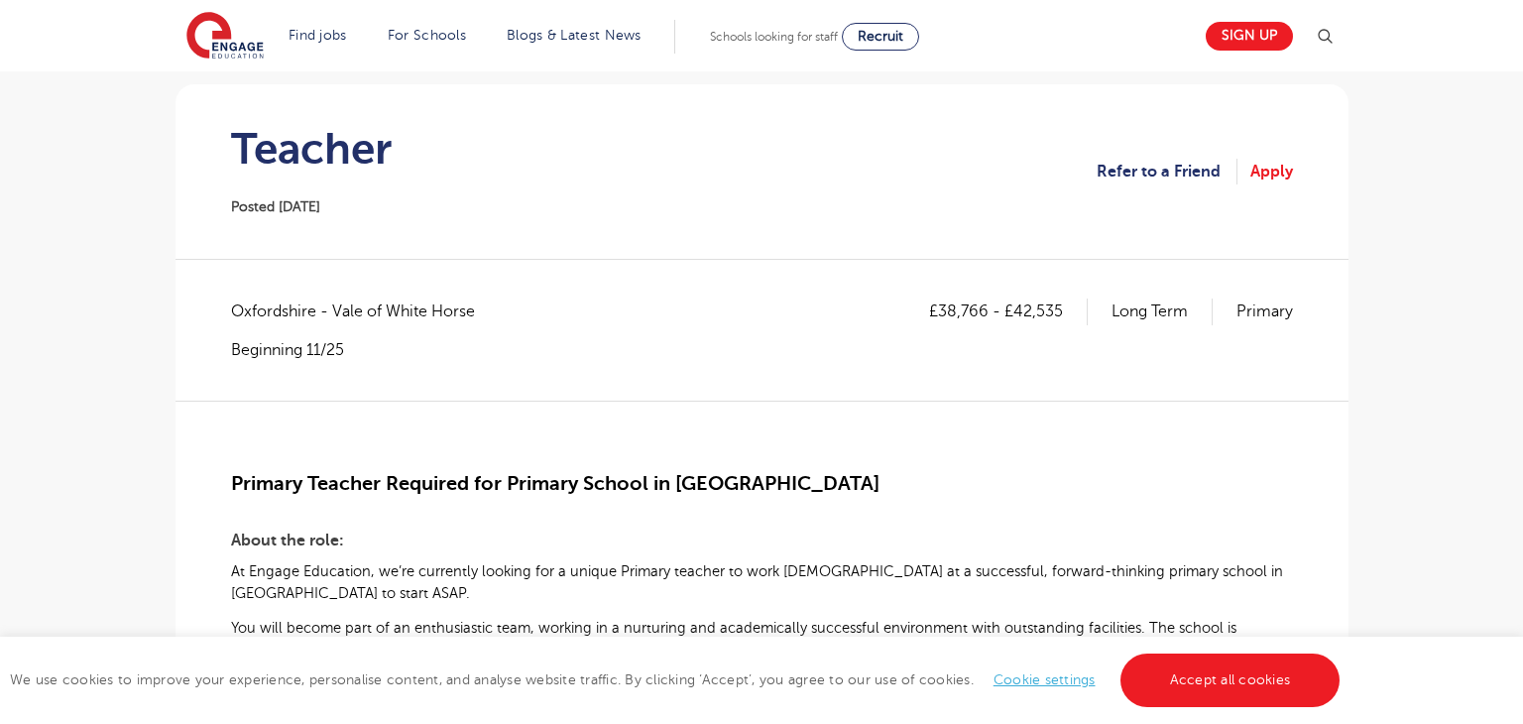
scroll to position [190, 0]
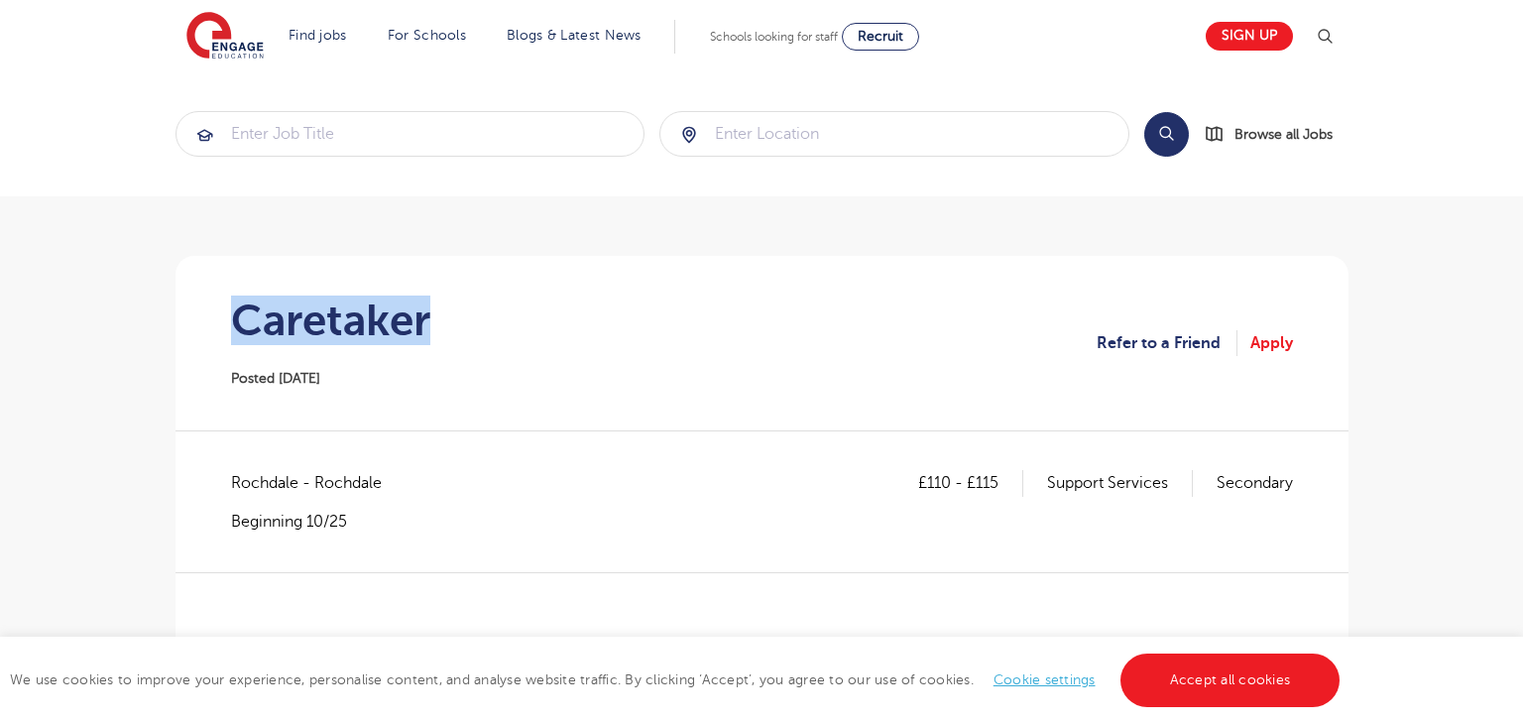
drag, startPoint x: 236, startPoint y: 313, endPoint x: 528, endPoint y: 327, distance: 292.8
click at [528, 327] on section "Caretaker Posted 14/10/25 Refer to a Friend Apply" at bounding box center [761, 343] width 1141 height 174
click at [262, 480] on span "Rochdale - Rochdale" at bounding box center [316, 483] width 171 height 26
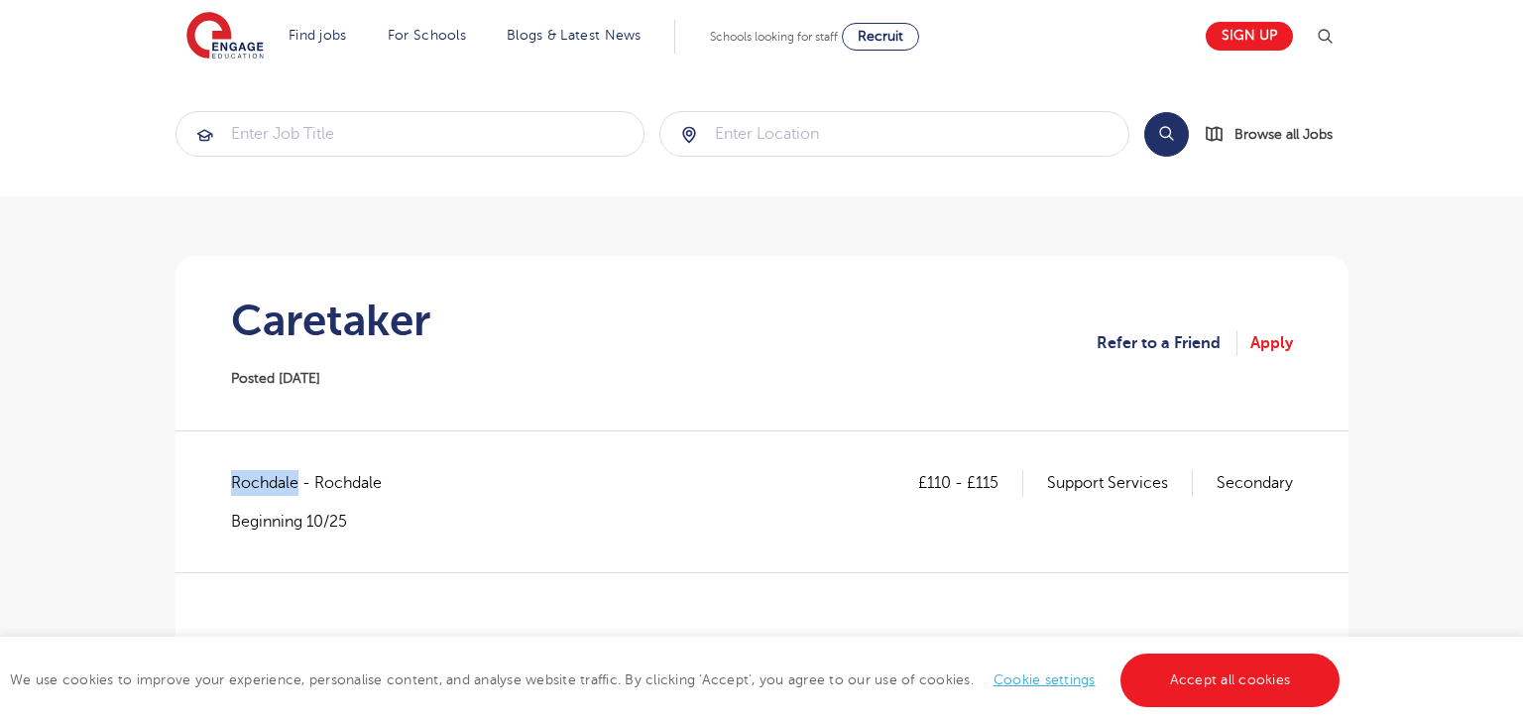
click at [262, 480] on span "Rochdale - Rochdale" at bounding box center [316, 483] width 171 height 26
copy span "Rochdale"
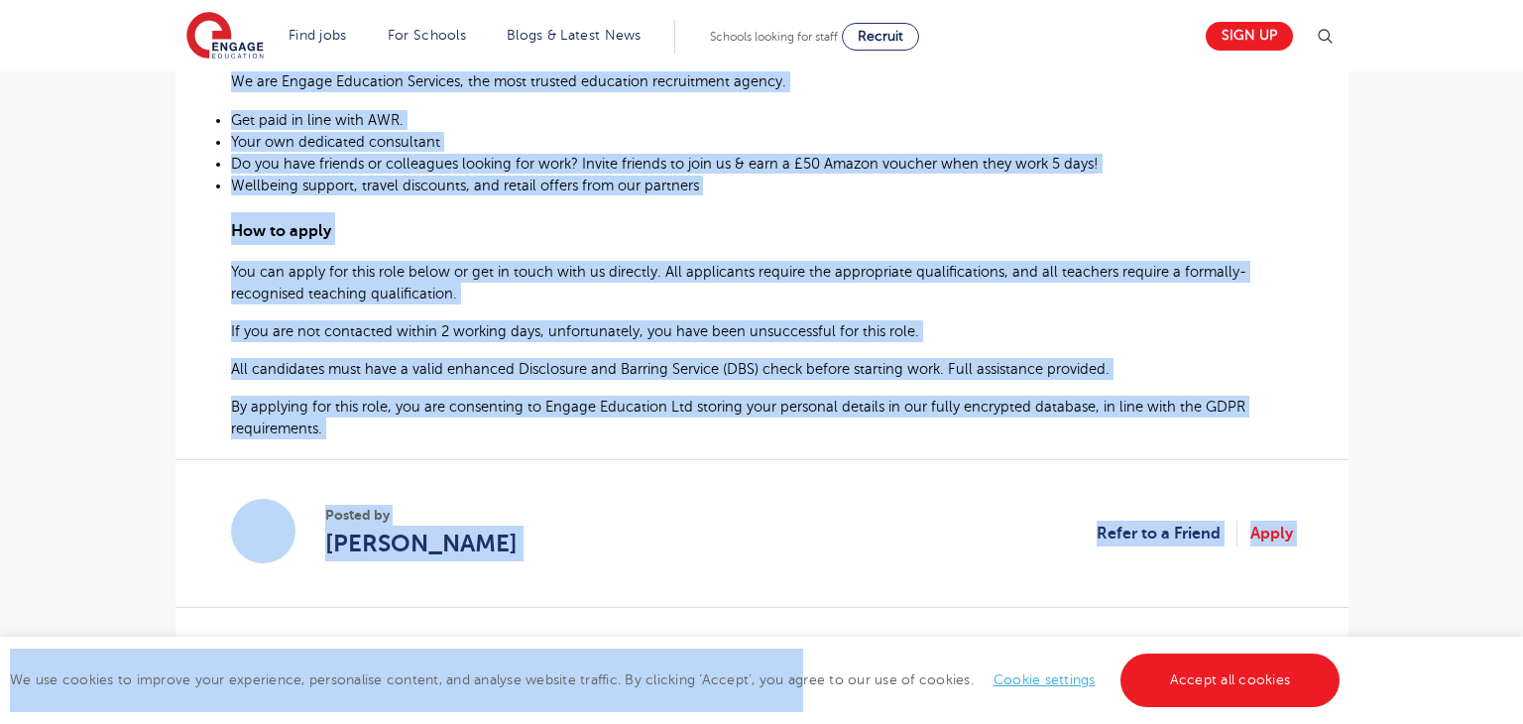
scroll to position [1162, 0]
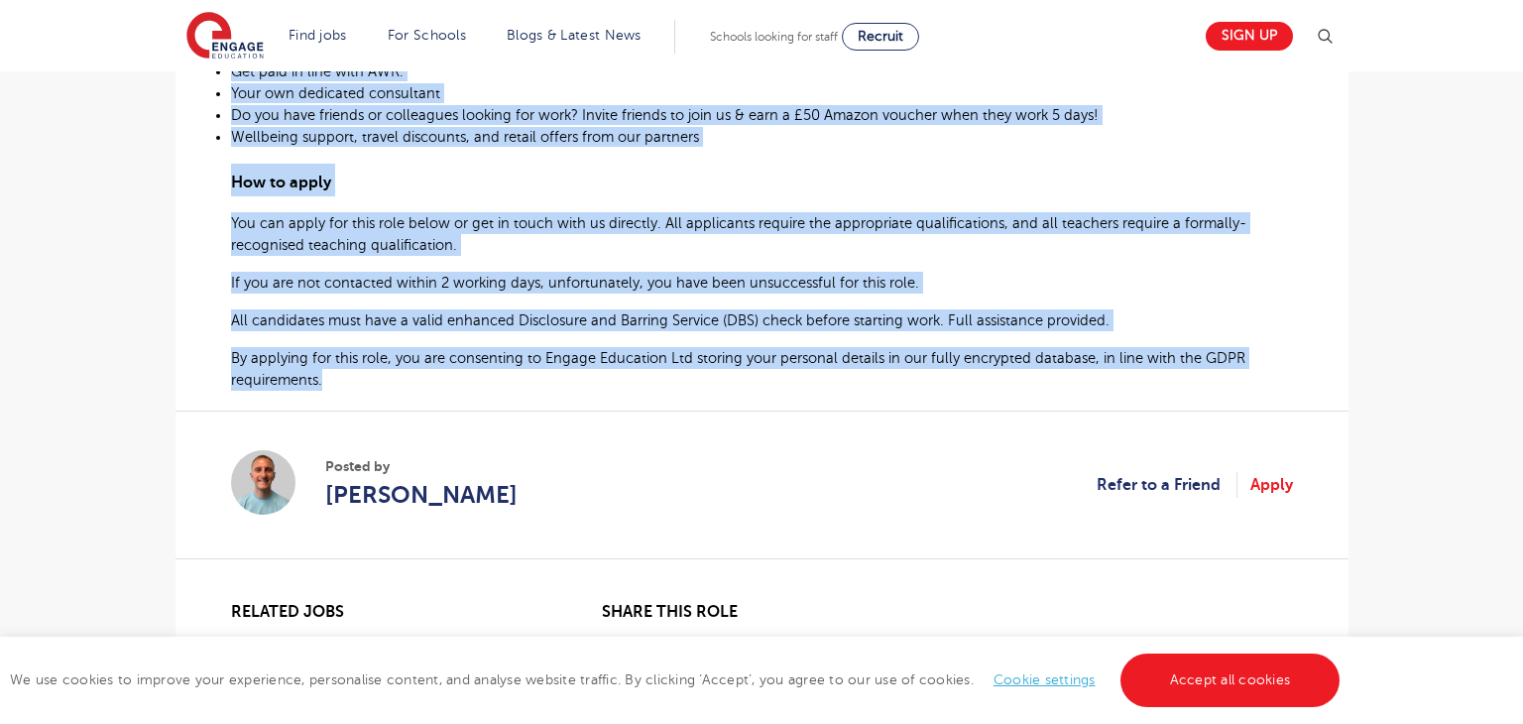
drag, startPoint x: 232, startPoint y: 314, endPoint x: 320, endPoint y: 381, distance: 110.4
copy div "School Caretaker required for a School in Manchester At Engage Education, we’re…"
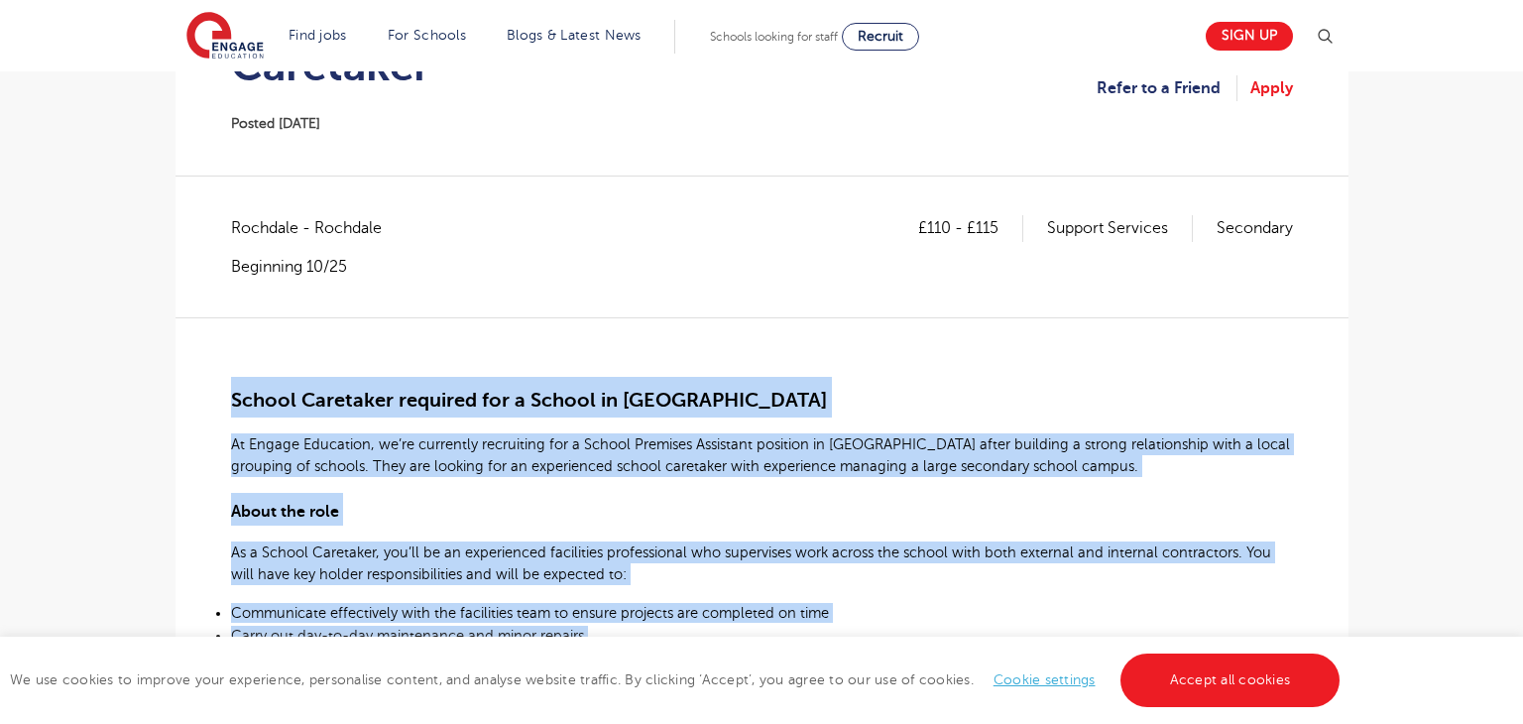
scroll to position [253, 0]
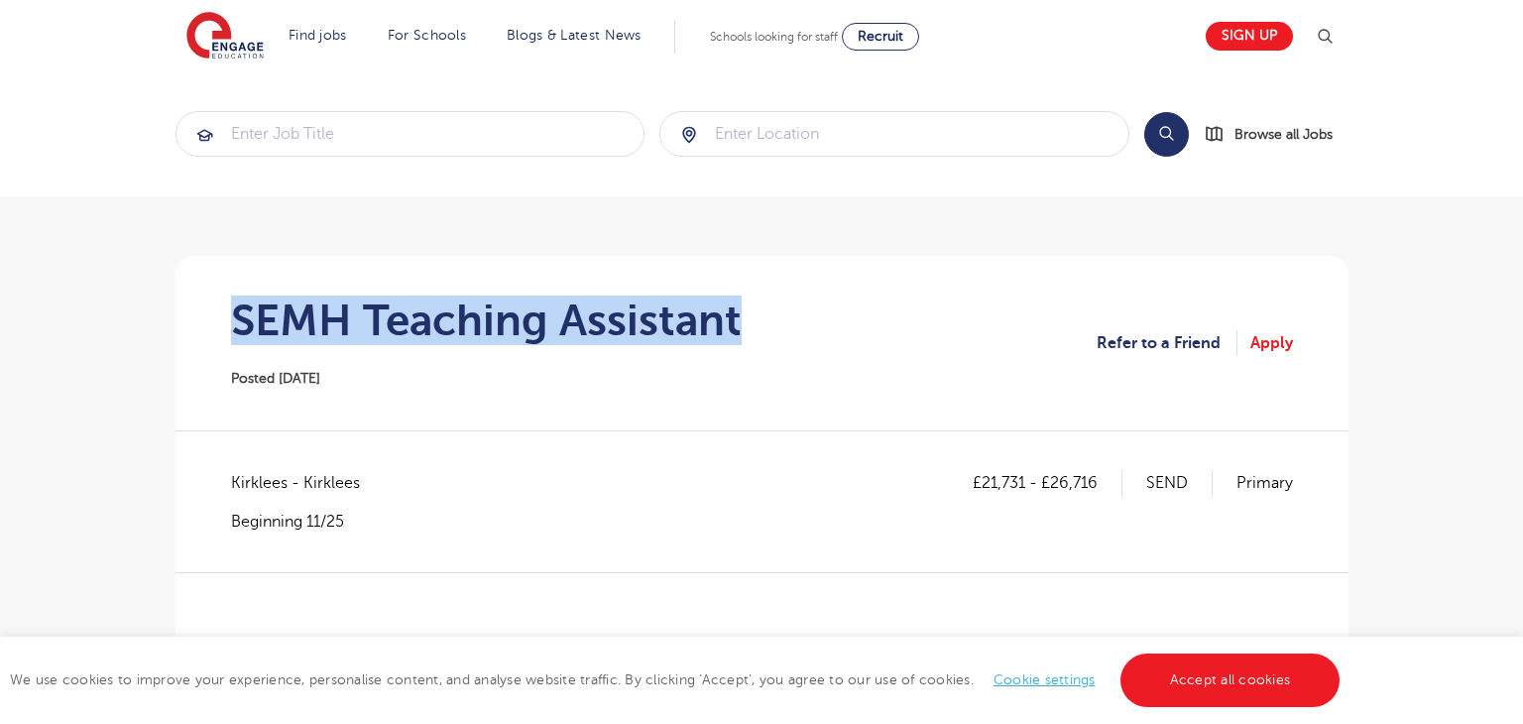
drag, startPoint x: 507, startPoint y: 330, endPoint x: 746, endPoint y: 327, distance: 239.9
click at [746, 327] on section "SEMH Teaching Assistant Posted 14/10/25 Refer to a Friend Apply" at bounding box center [761, 343] width 1141 height 174
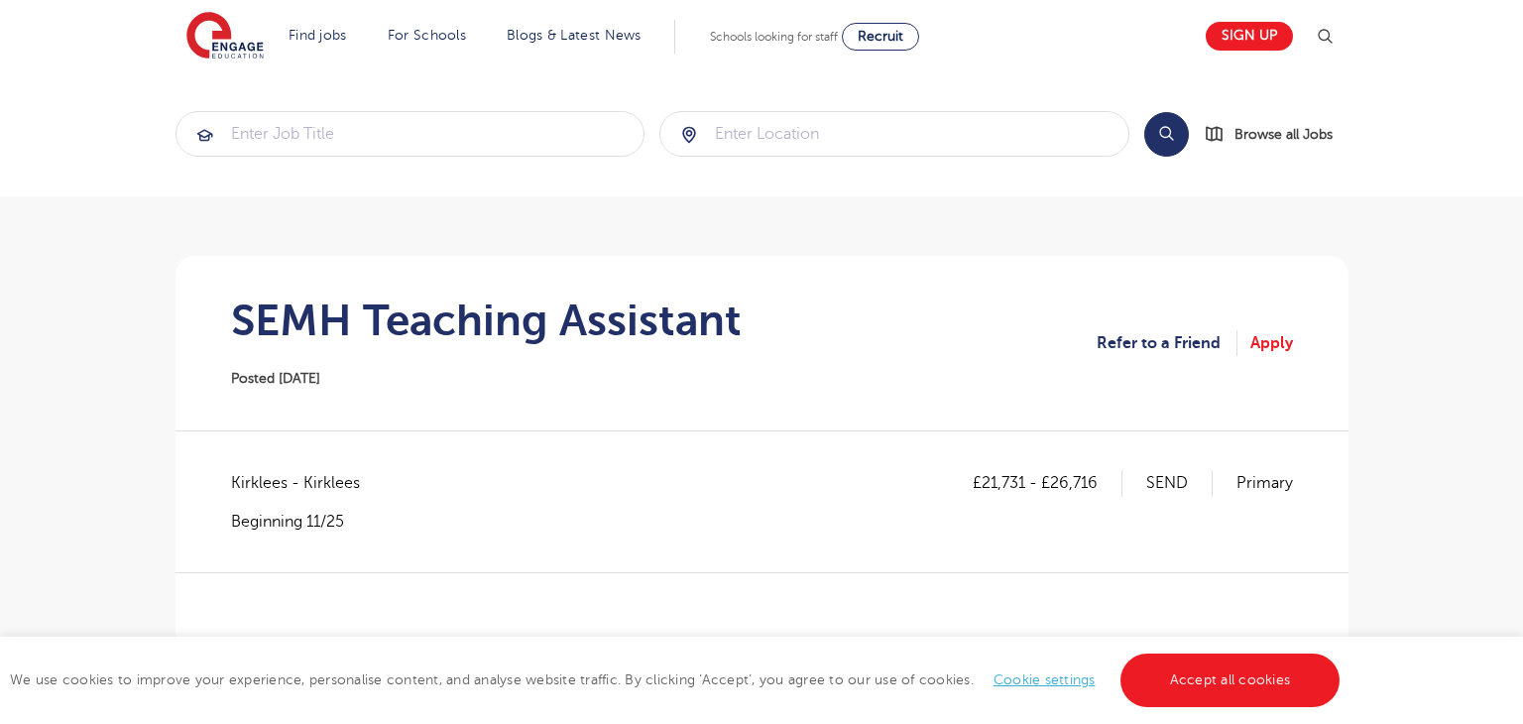
click at [260, 478] on span "Kirklees - Kirklees" at bounding box center [305, 483] width 149 height 26
click at [262, 479] on span "Kirklees - Kirklees" at bounding box center [305, 483] width 149 height 26
click at [263, 478] on span "Kirklees - Kirklees" at bounding box center [305, 483] width 149 height 26
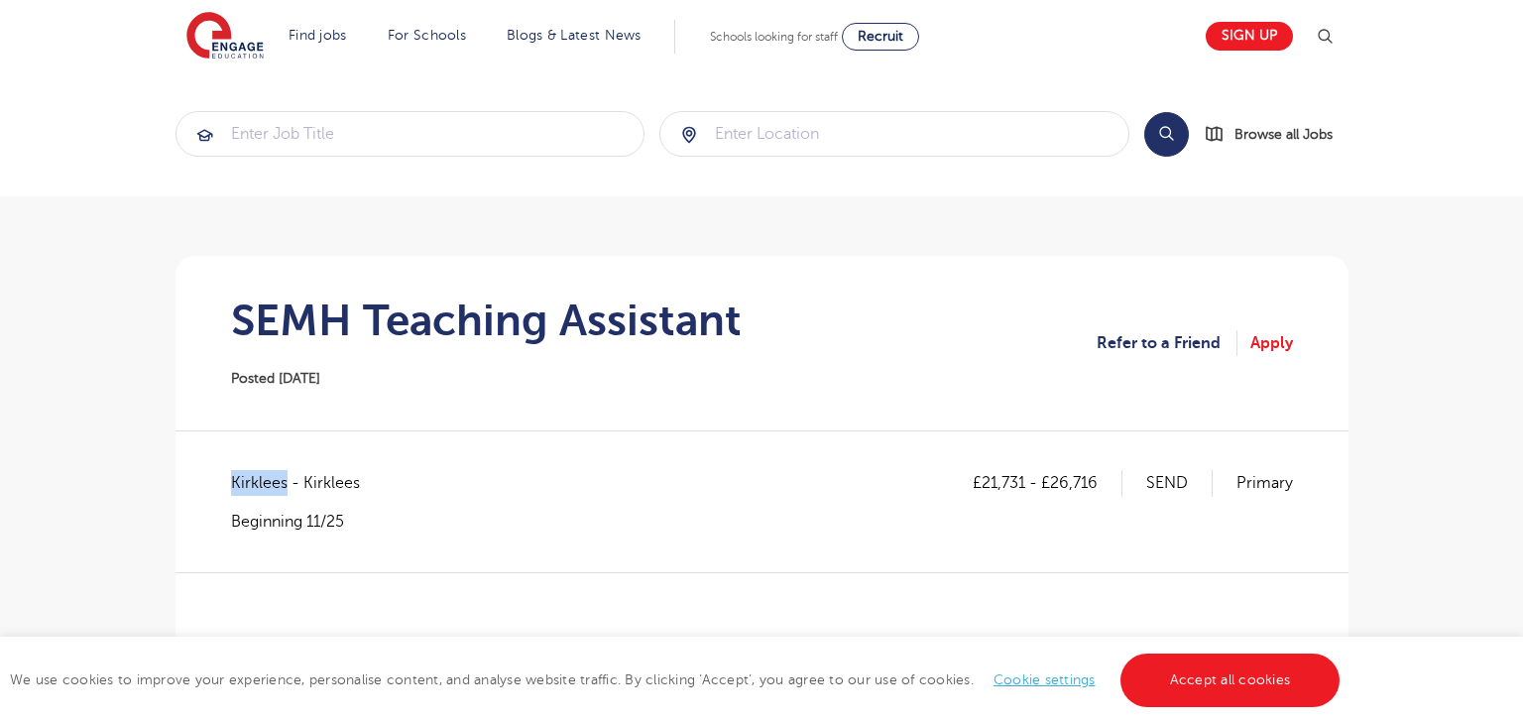
click at [263, 478] on span "Kirklees - Kirklees" at bounding box center [305, 483] width 149 height 26
click at [1028, 481] on p "£21,731 - £26,716" at bounding box center [1047, 483] width 150 height 26
copy p "21,731"
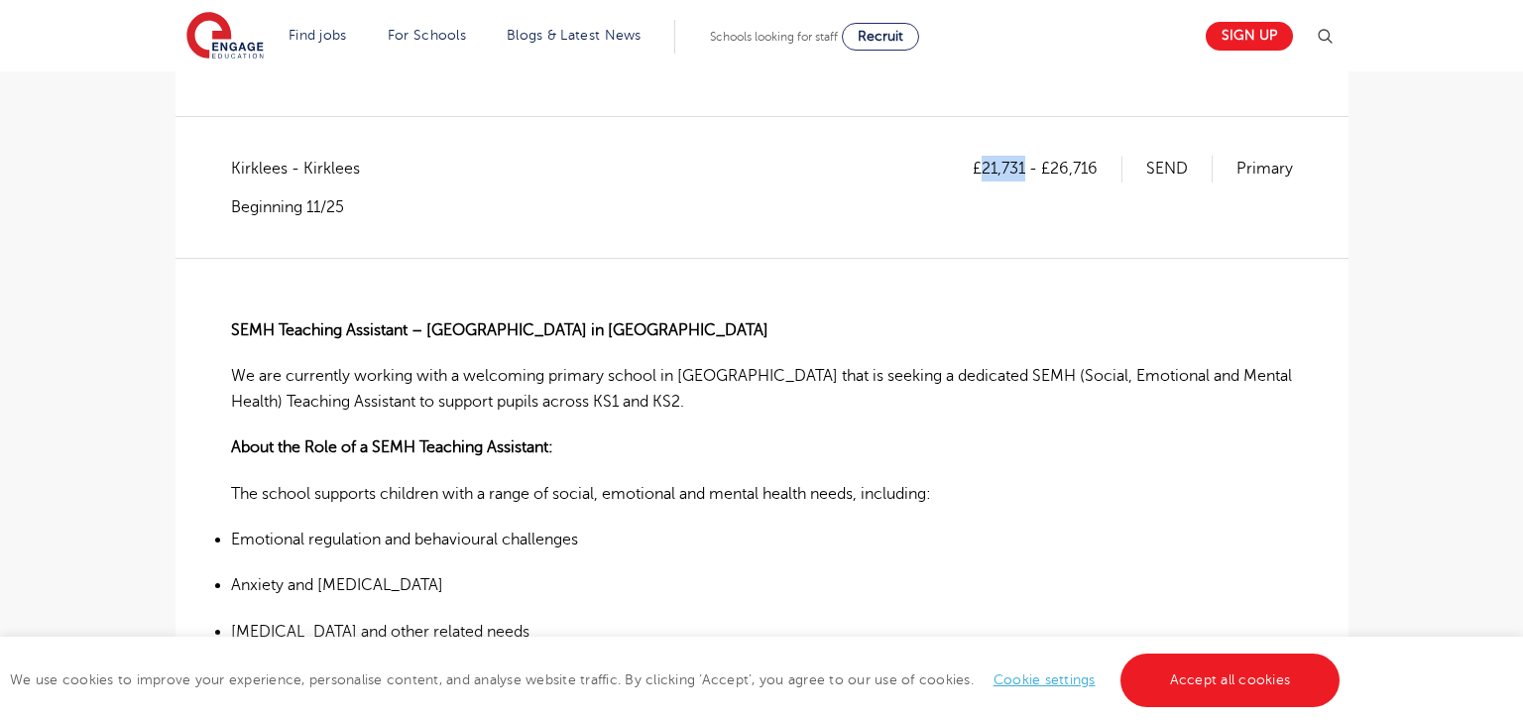
scroll to position [301, 0]
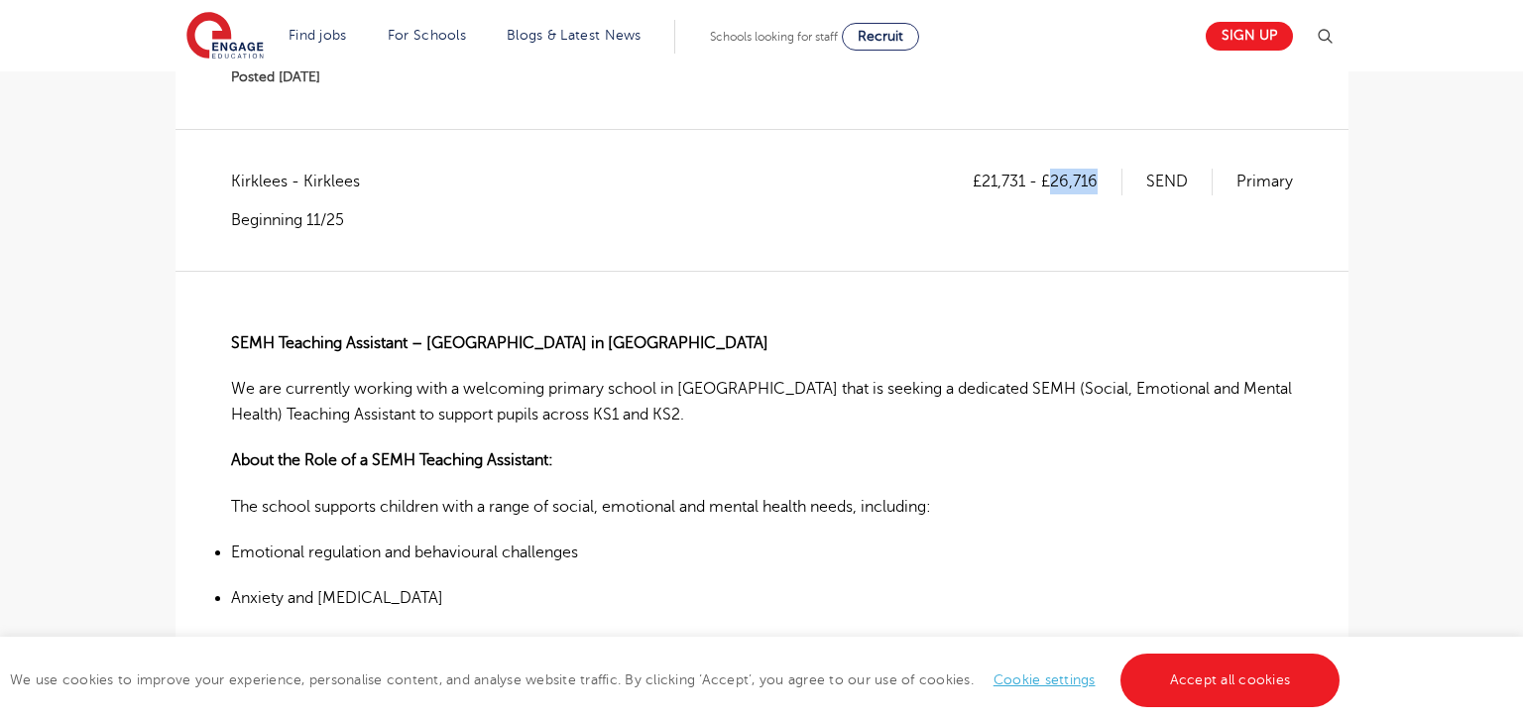
drag, startPoint x: 1053, startPoint y: 176, endPoint x: 1111, endPoint y: 174, distance: 58.5
click at [1111, 174] on p "£21,731 - £26,716" at bounding box center [1047, 182] width 150 height 26
copy p "26,716"
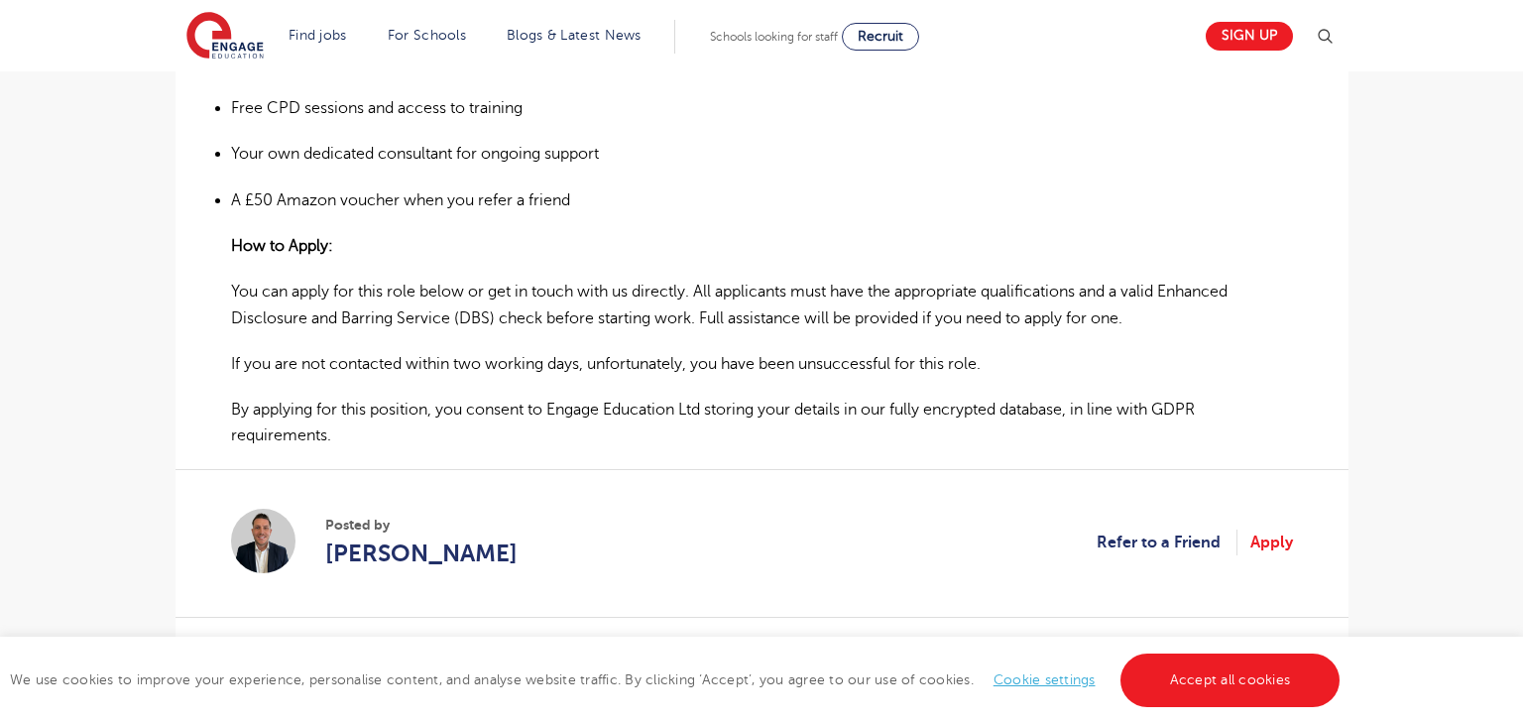
scroll to position [1428, 0]
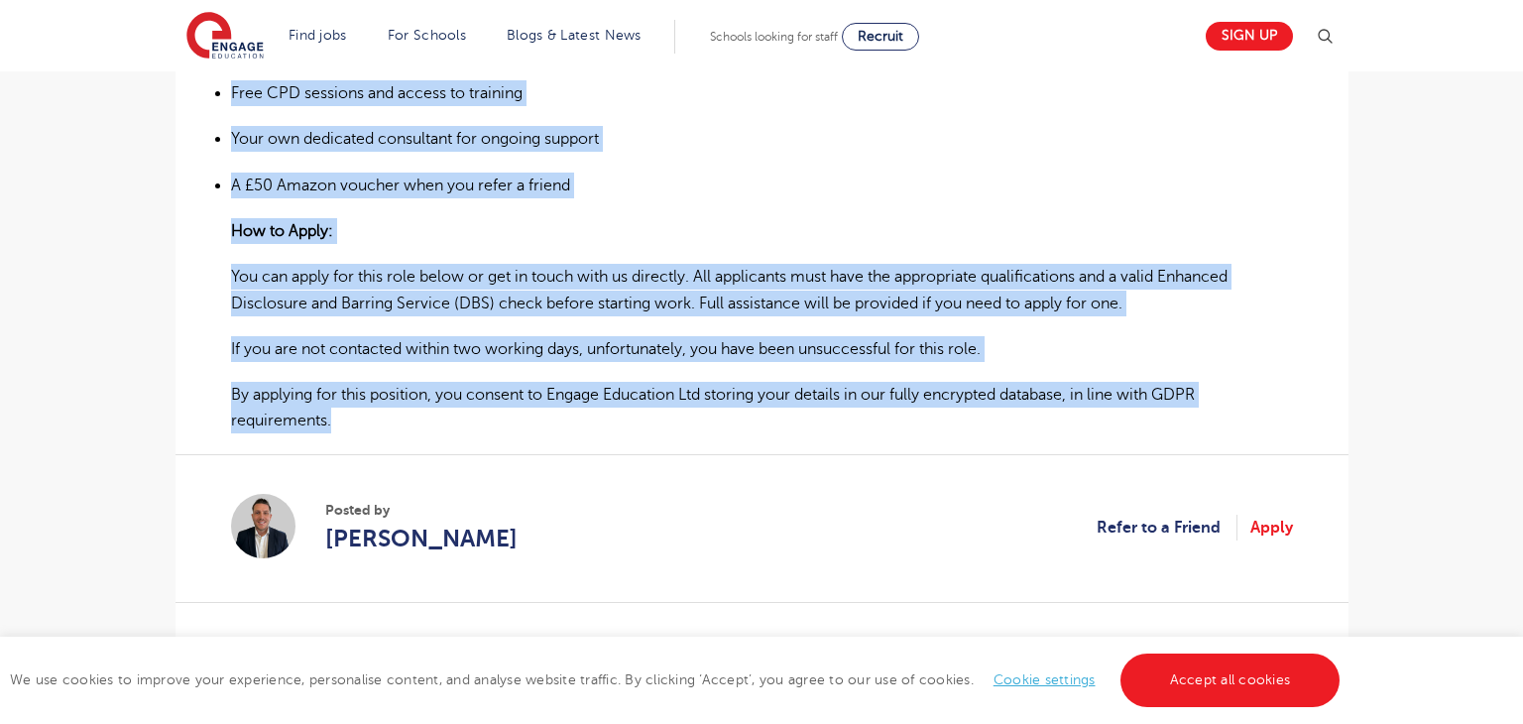
drag, startPoint x: 231, startPoint y: 340, endPoint x: 360, endPoint y: 427, distance: 155.6
copy div "SEMH Teaching Assistant – Primary School in Huddersfield We are currently worki…"
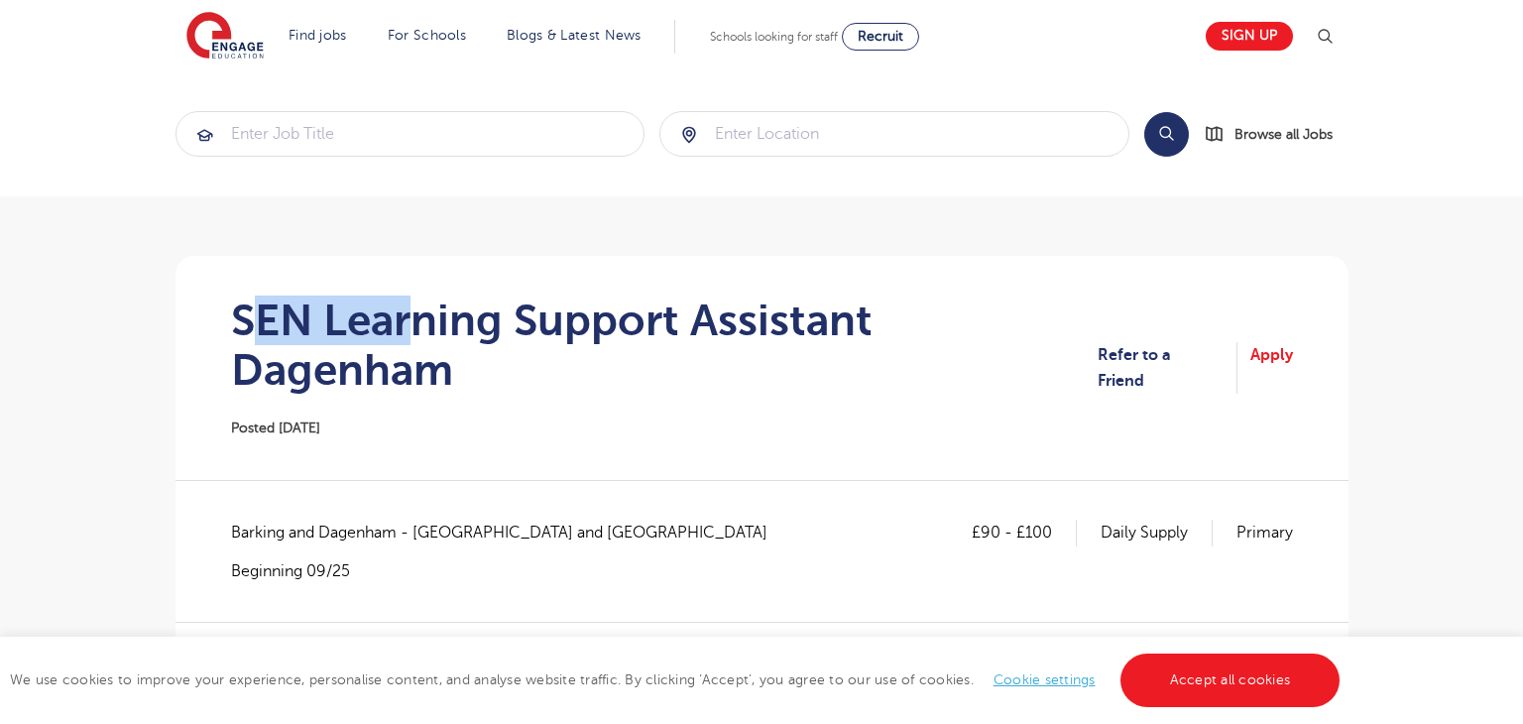
drag, startPoint x: 243, startPoint y: 320, endPoint x: 402, endPoint y: 273, distance: 166.5
click at [402, 273] on section "SEN Learning Support Assistant Dagenham Posted [DATE] Refer to a Friend Apply" at bounding box center [761, 368] width 1141 height 224
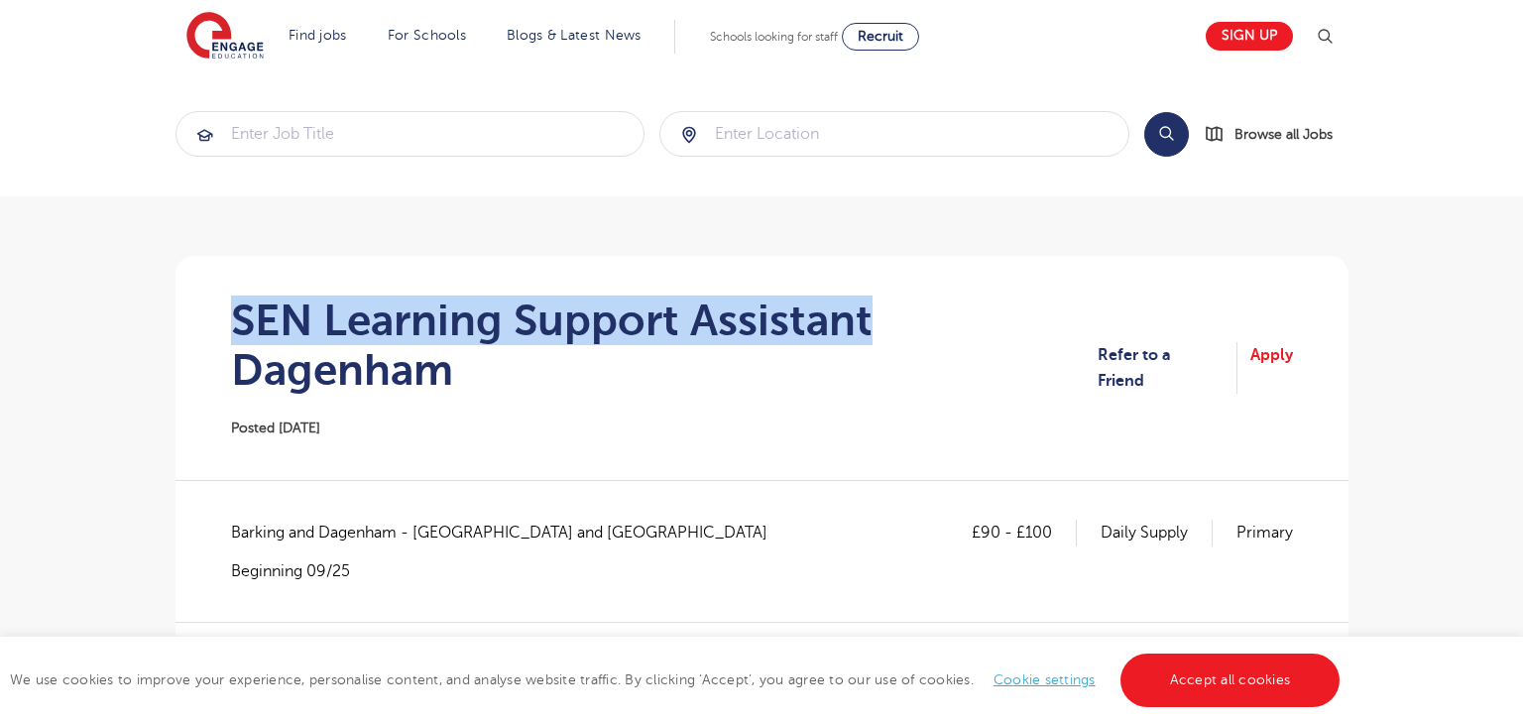
drag, startPoint x: 234, startPoint y: 313, endPoint x: 922, endPoint y: 323, distance: 688.0
click at [922, 323] on h1 "SEN Learning Support Assistant Dagenham" at bounding box center [664, 344] width 867 height 99
copy h1 "SEN Learning Support Assistant"
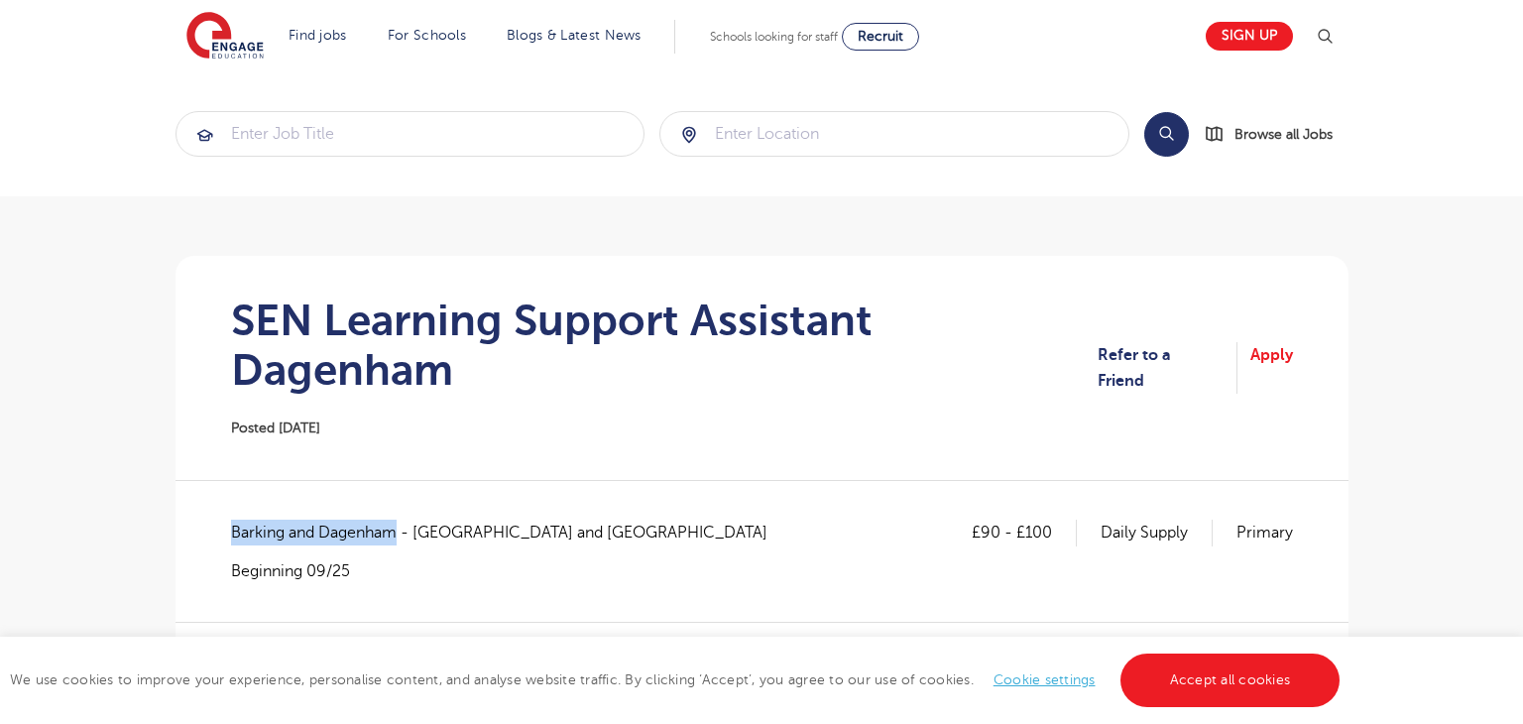
drag, startPoint x: 232, startPoint y: 537, endPoint x: 393, endPoint y: 533, distance: 160.6
click at [393, 533] on span "Barking and Dagenham - [GEOGRAPHIC_DATA] and [GEOGRAPHIC_DATA]" at bounding box center [509, 532] width 556 height 26
copy span "Barking and [GEOGRAPHIC_DATA]"
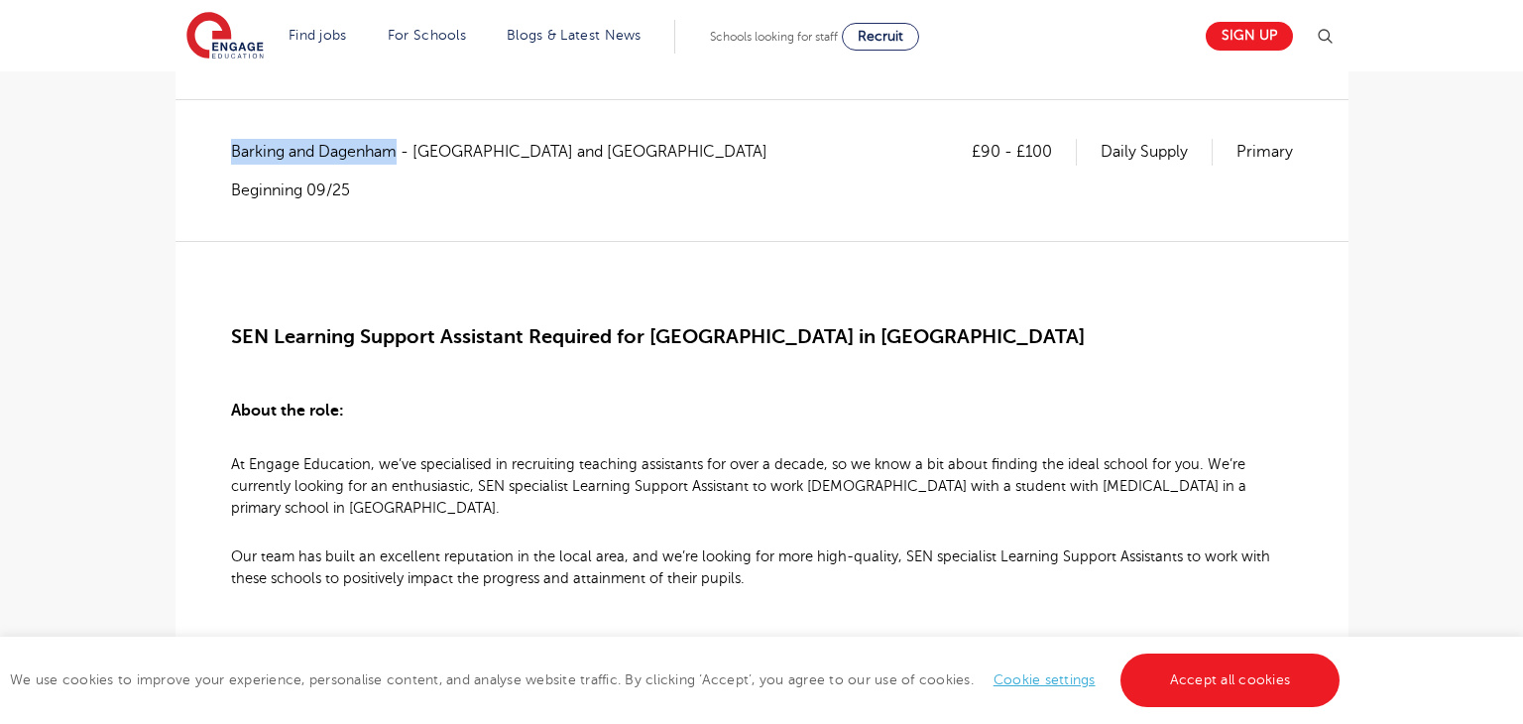
scroll to position [333, 0]
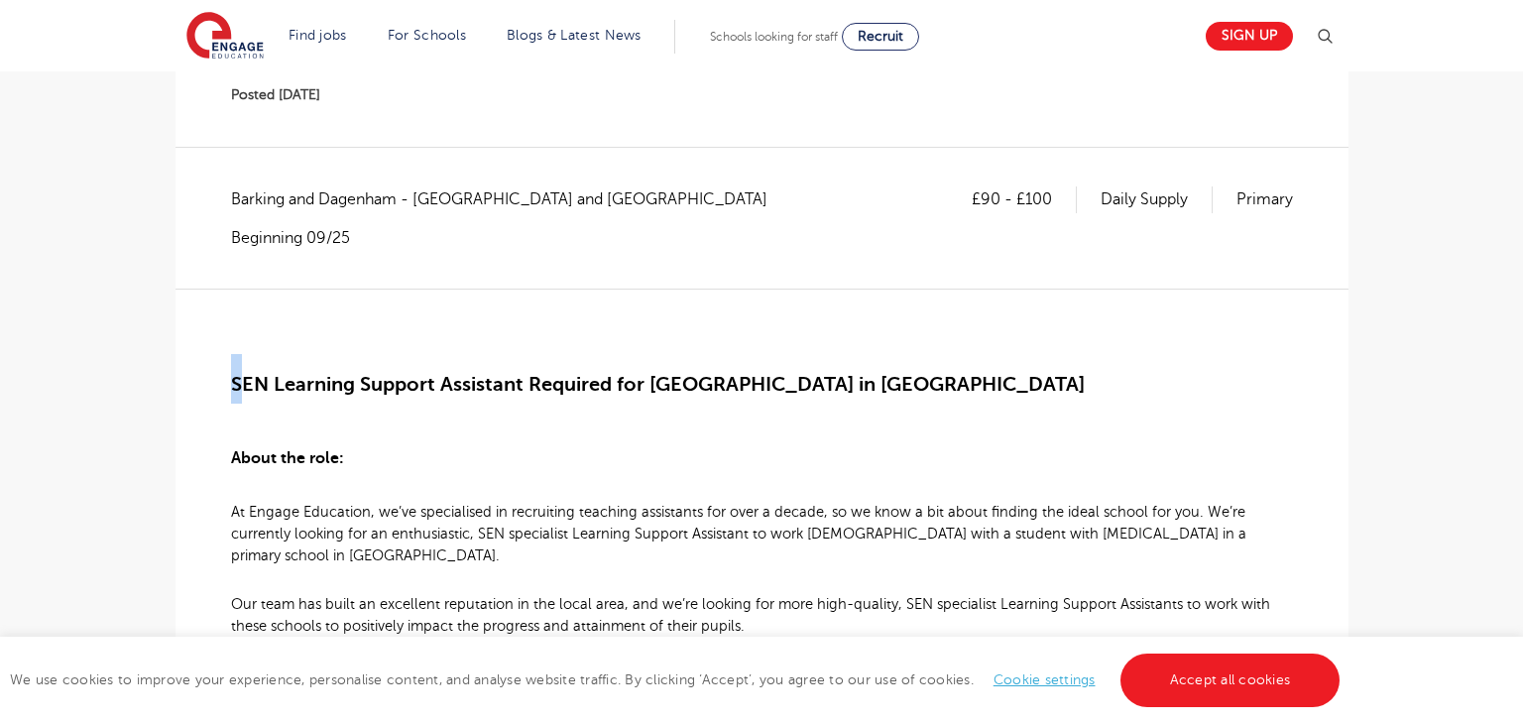
click at [236, 385] on span "SEN Learning Support Assistant Required for [GEOGRAPHIC_DATA] in [GEOGRAPHIC_DA…" at bounding box center [658, 384] width 854 height 23
click at [287, 391] on span "SEN Learning Support Assistant Required for [GEOGRAPHIC_DATA] in [GEOGRAPHIC_DA…" at bounding box center [658, 384] width 854 height 23
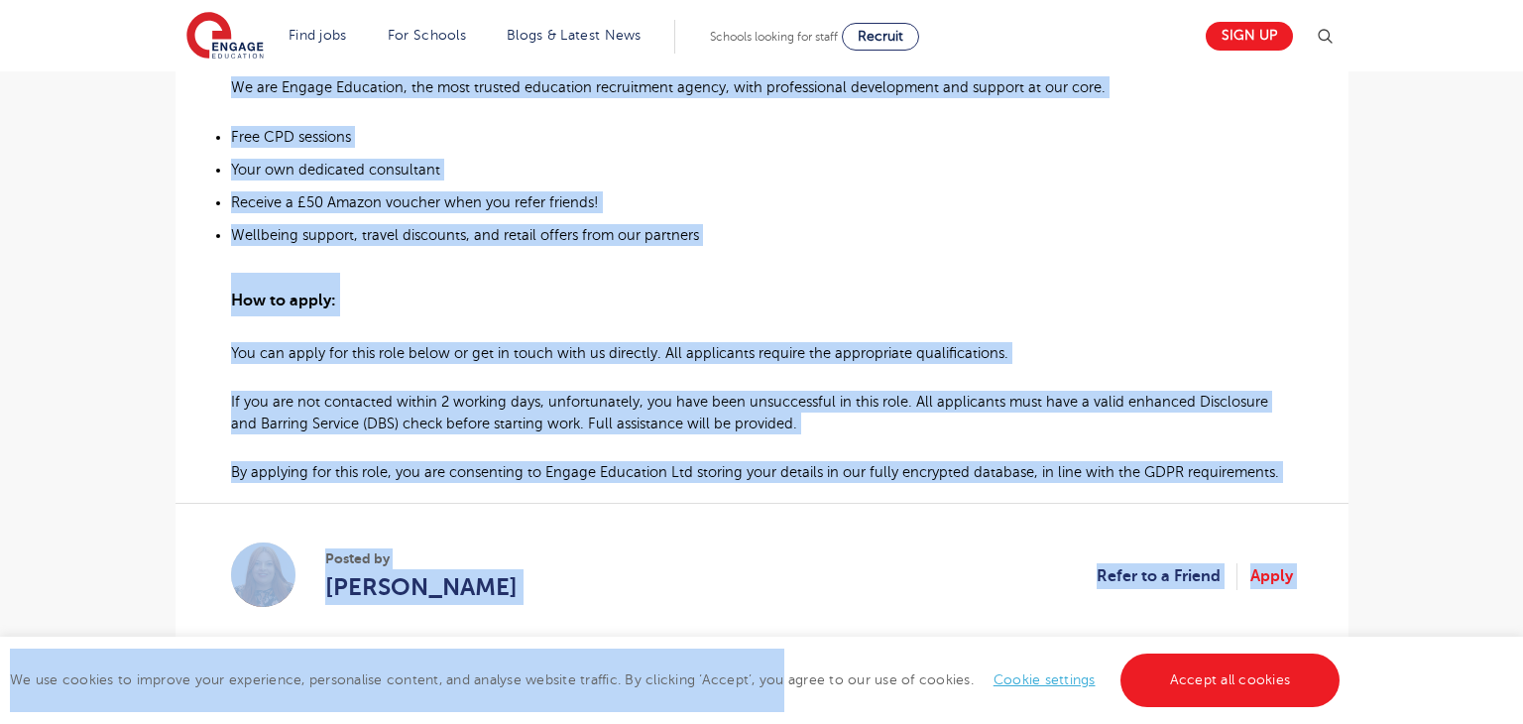
scroll to position [1769, 0]
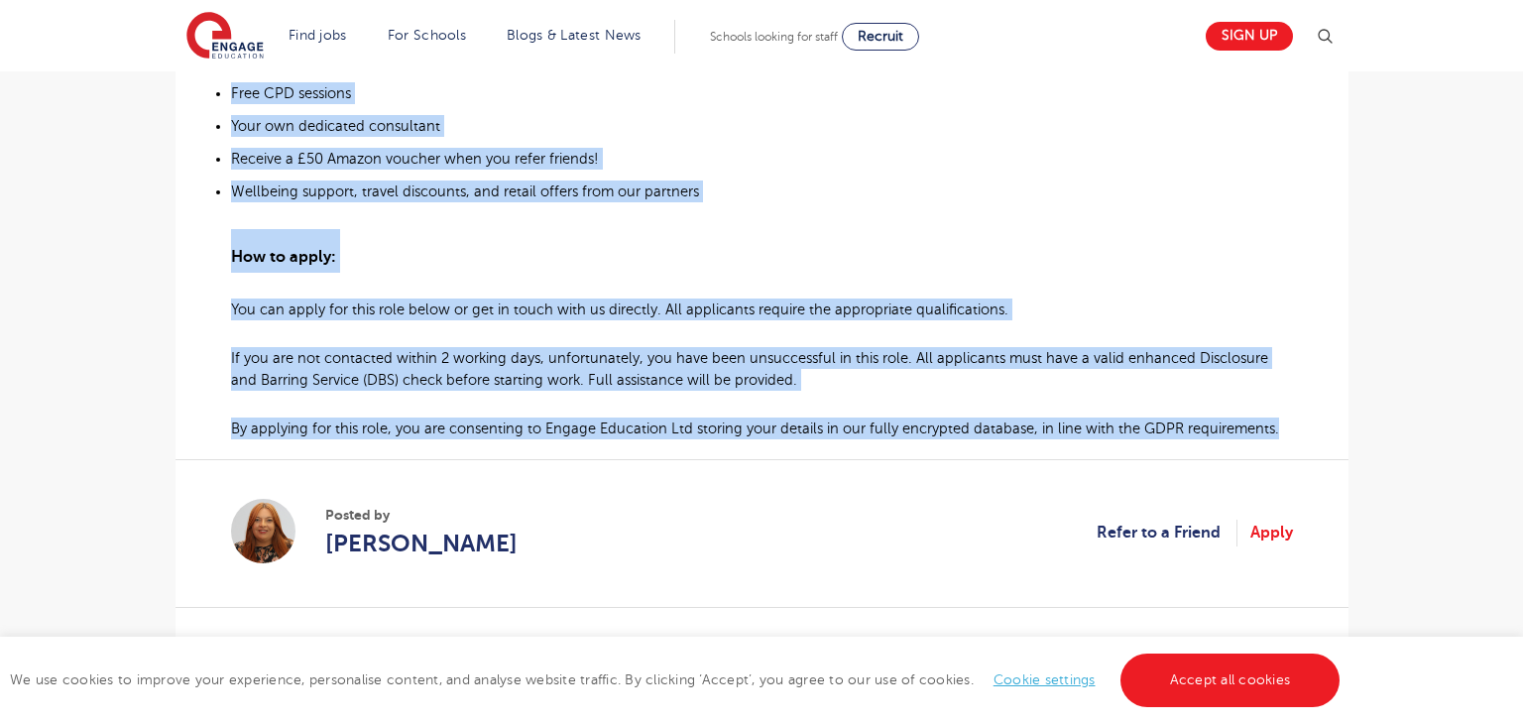
drag, startPoint x: 231, startPoint y: 381, endPoint x: 1282, endPoint y: 416, distance: 1051.4
copy div "SEN Learning Support Assistant Required for Primary School in Dagenham About th…"
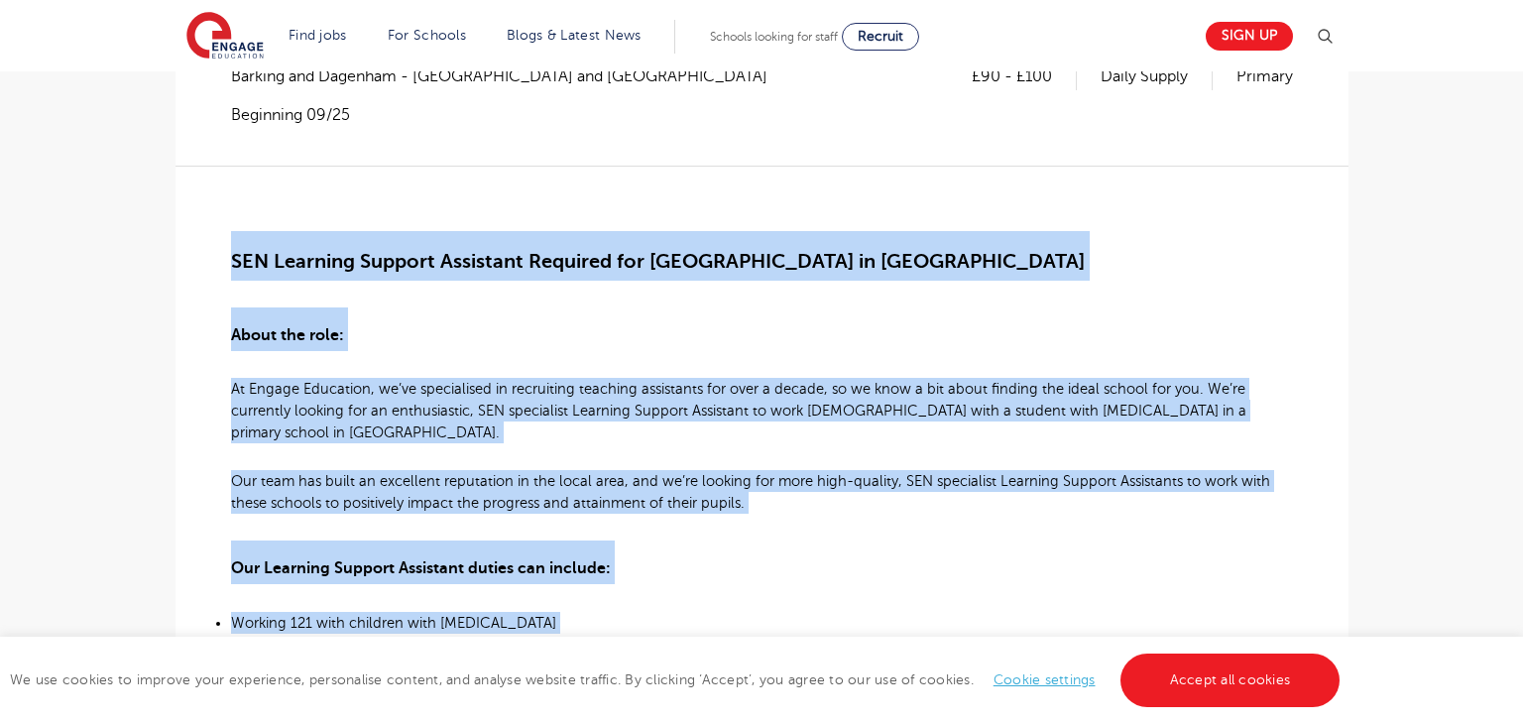
scroll to position [371, 0]
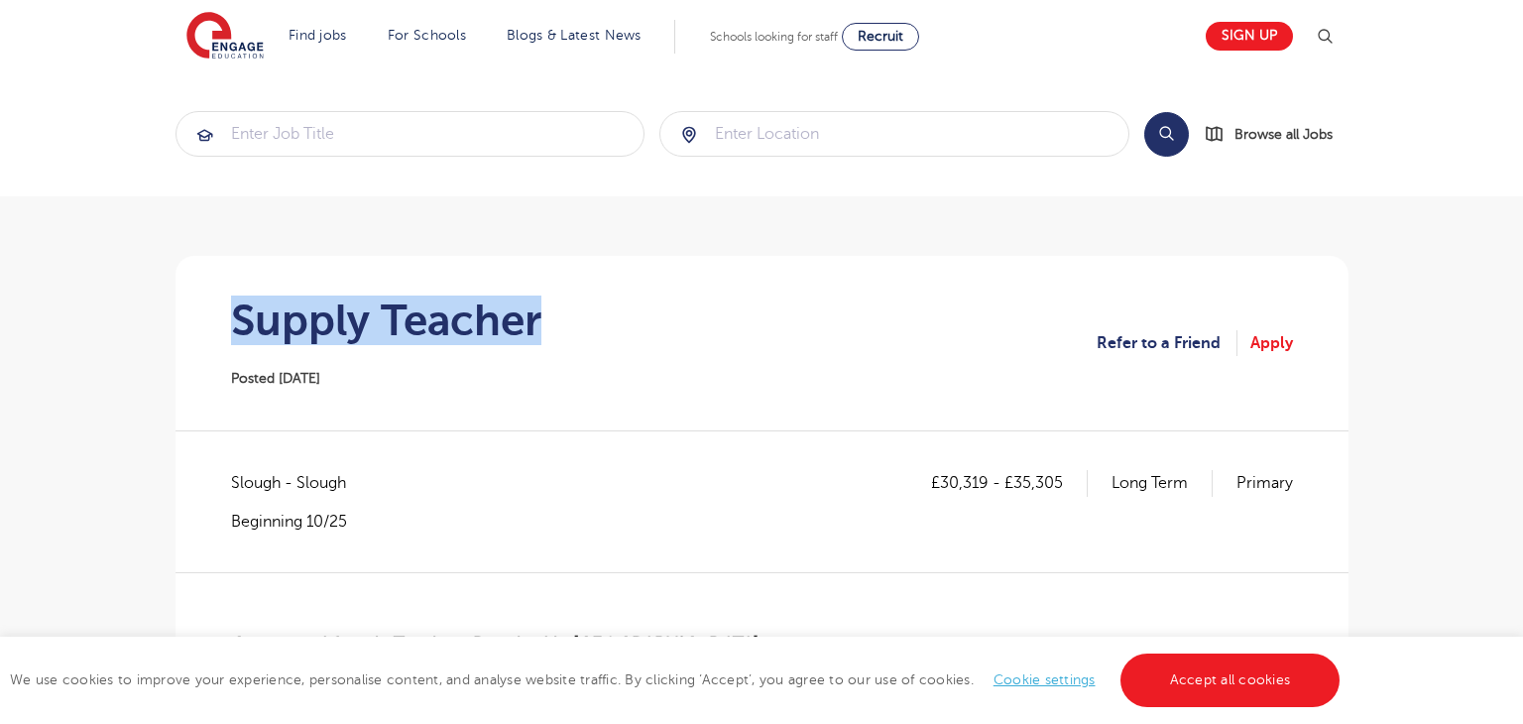
drag, startPoint x: 238, startPoint y: 330, endPoint x: 563, endPoint y: 338, distance: 325.2
click at [563, 338] on section "Supply Teacher Posted [DATE] Refer to a Friend Apply" at bounding box center [761, 343] width 1141 height 174
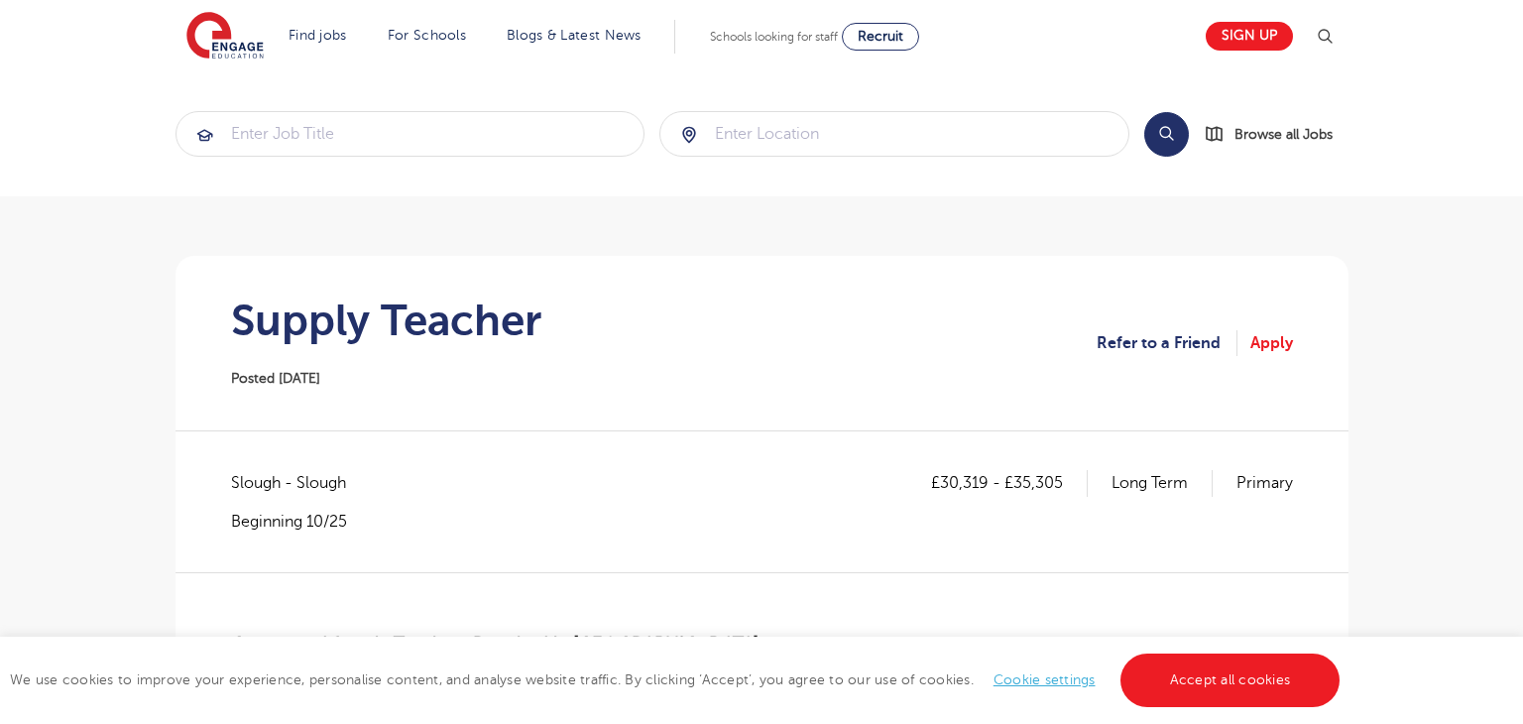
click at [246, 483] on span "Slough - Slough" at bounding box center [298, 483] width 135 height 26
copy span "Slough"
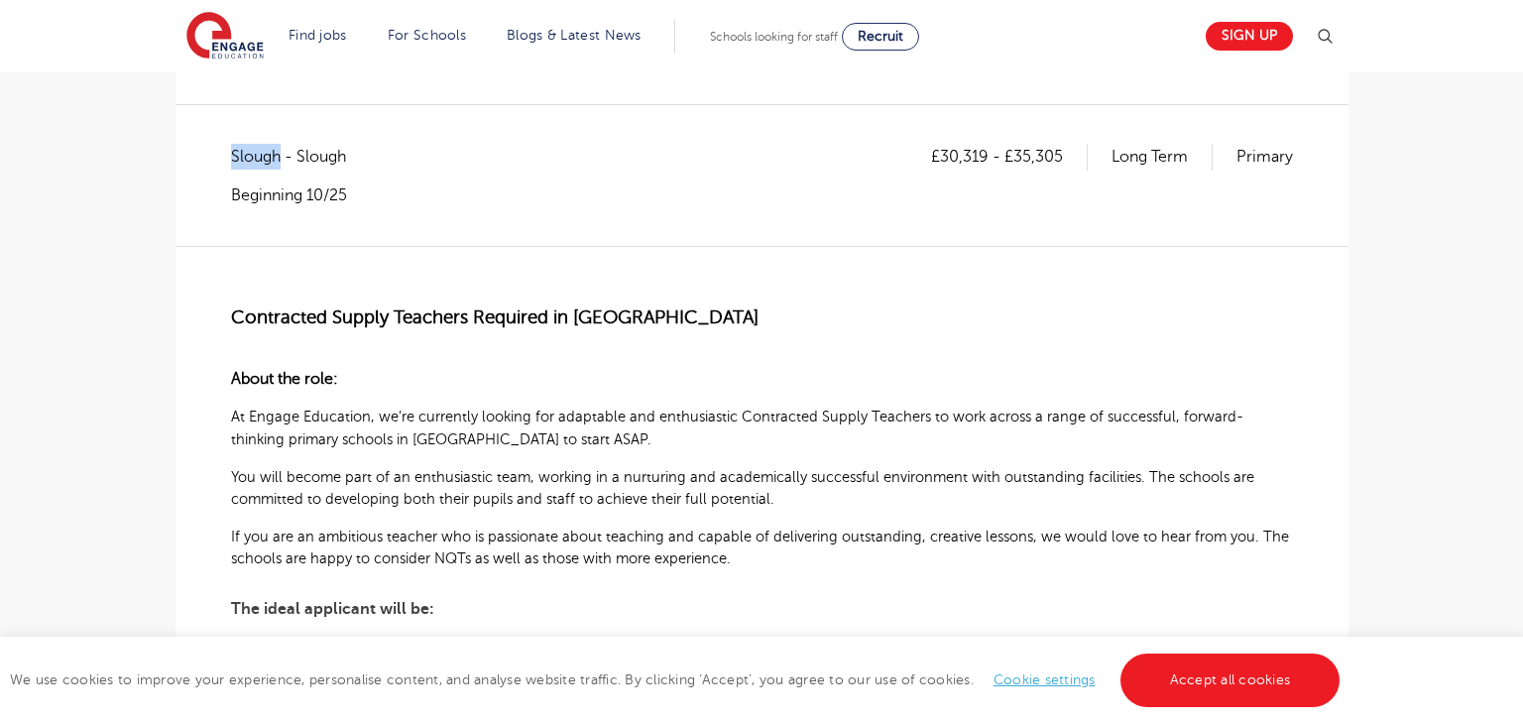
scroll to position [331, 0]
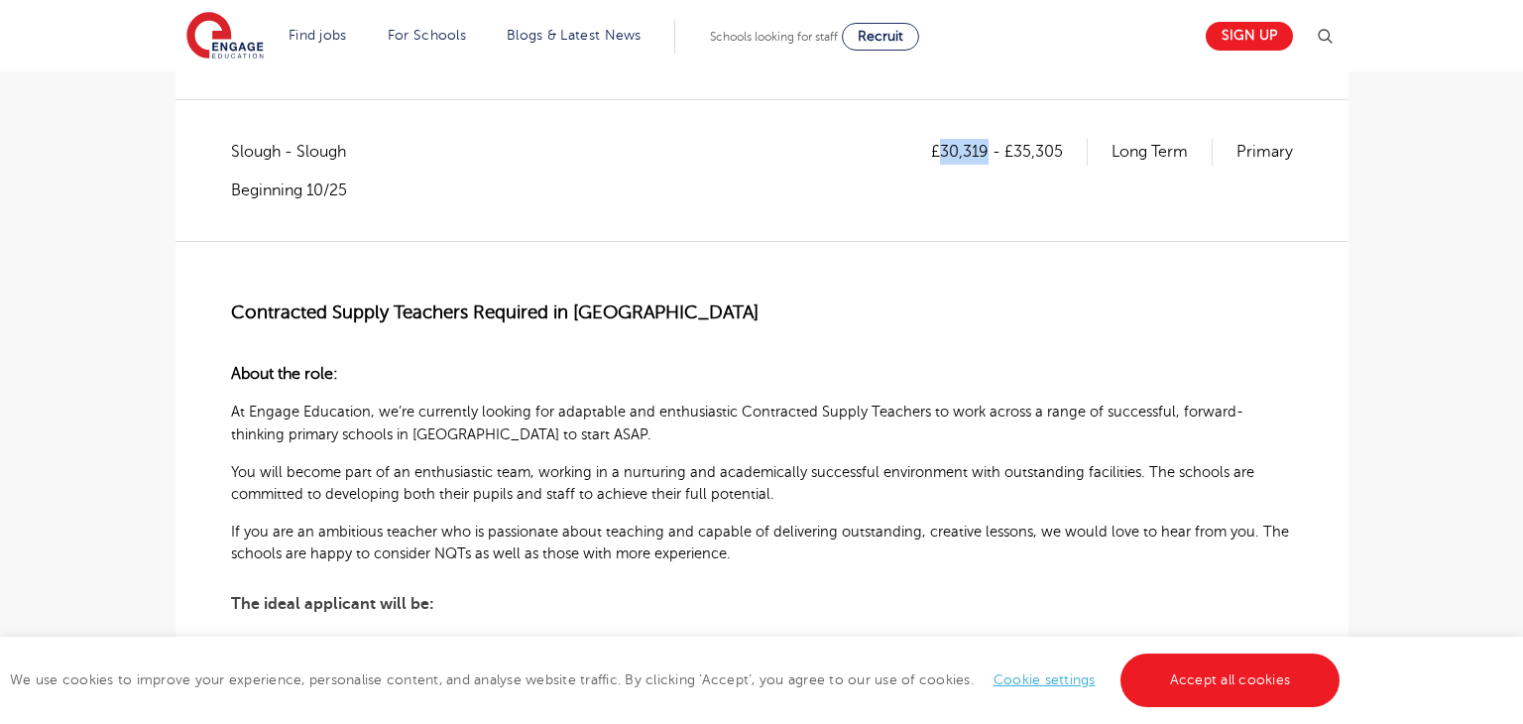
drag, startPoint x: 942, startPoint y: 150, endPoint x: 983, endPoint y: 147, distance: 41.7
click at [983, 147] on p "£30,319 - £35,305" at bounding box center [1009, 152] width 157 height 26
copy p "30,319"
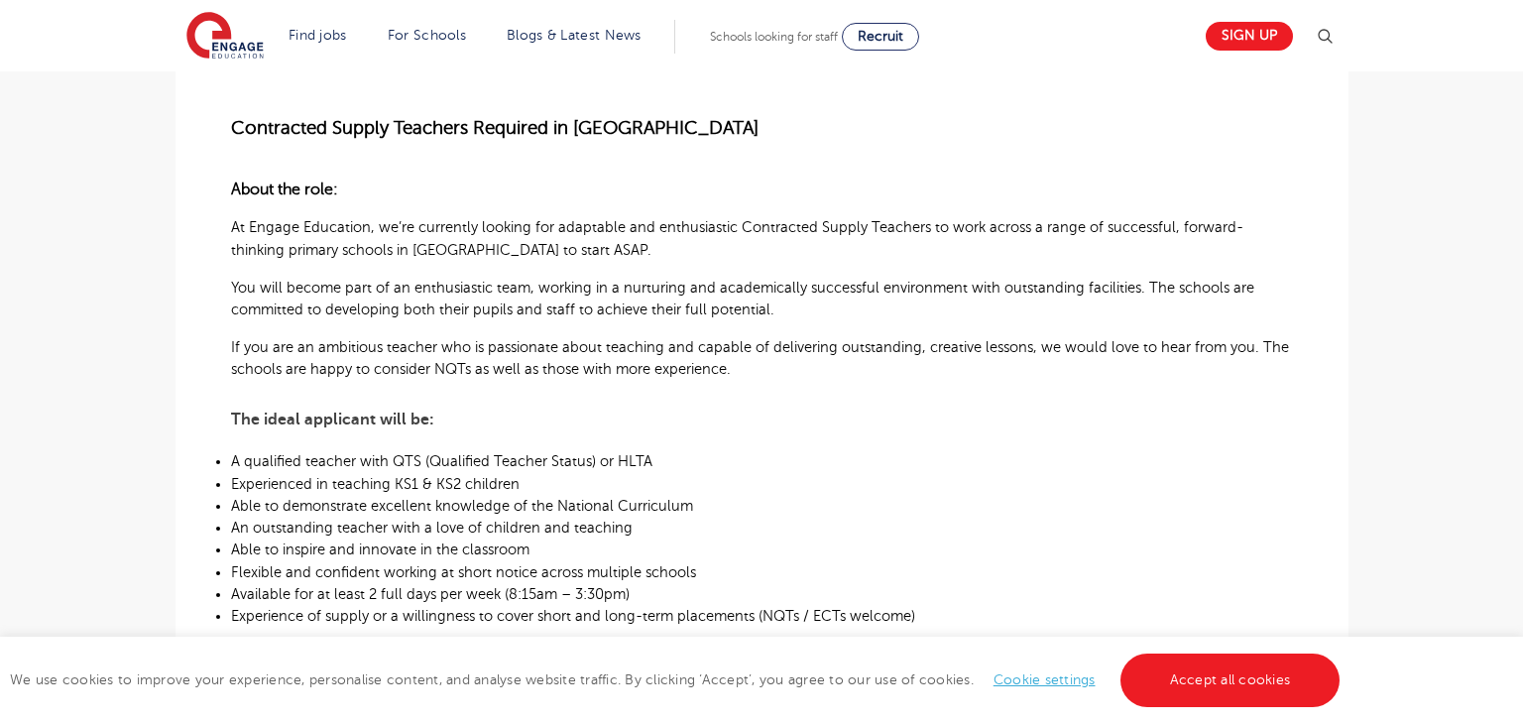
scroll to position [220, 0]
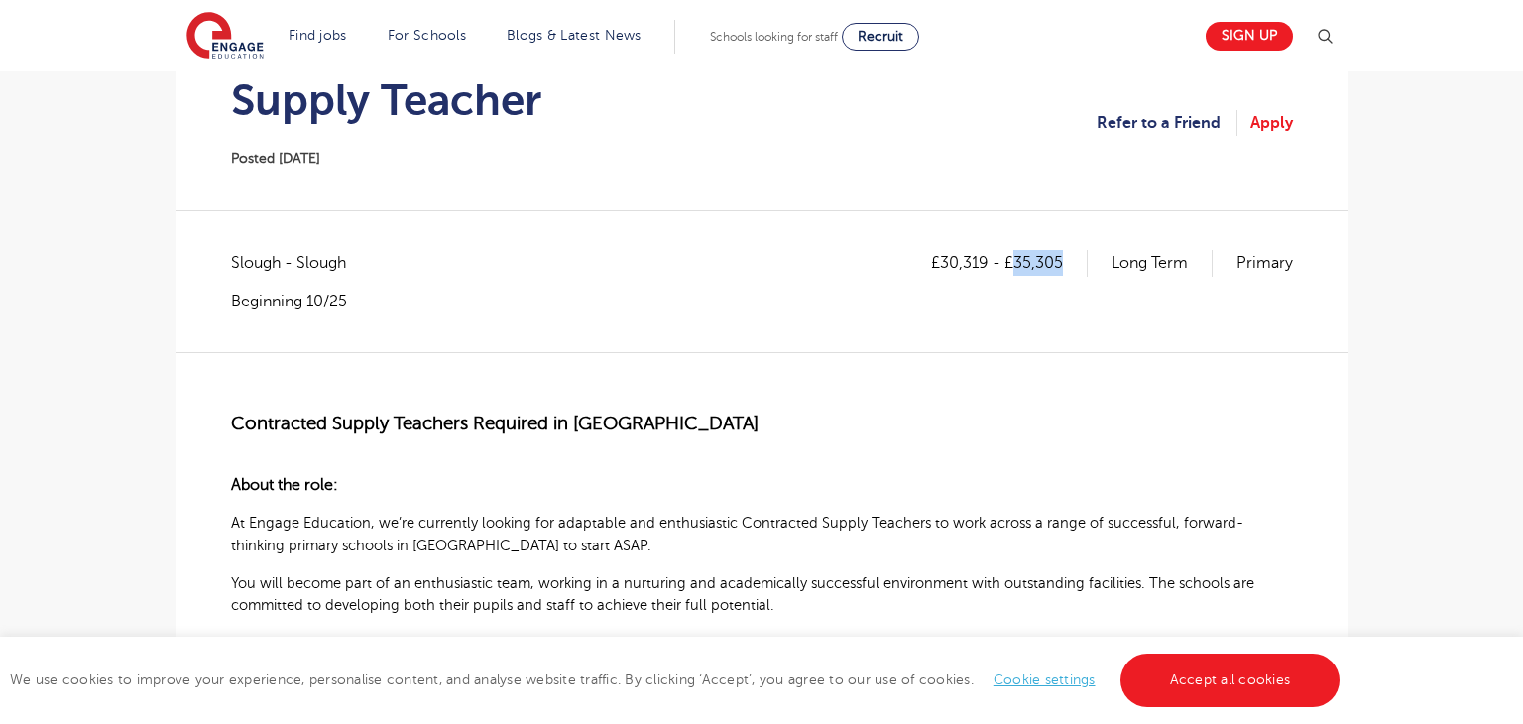
drag, startPoint x: 1015, startPoint y: 260, endPoint x: 1063, endPoint y: 258, distance: 47.6
click at [1063, 258] on p "£30,319 - £35,305" at bounding box center [1009, 263] width 157 height 26
copy p "35,305"
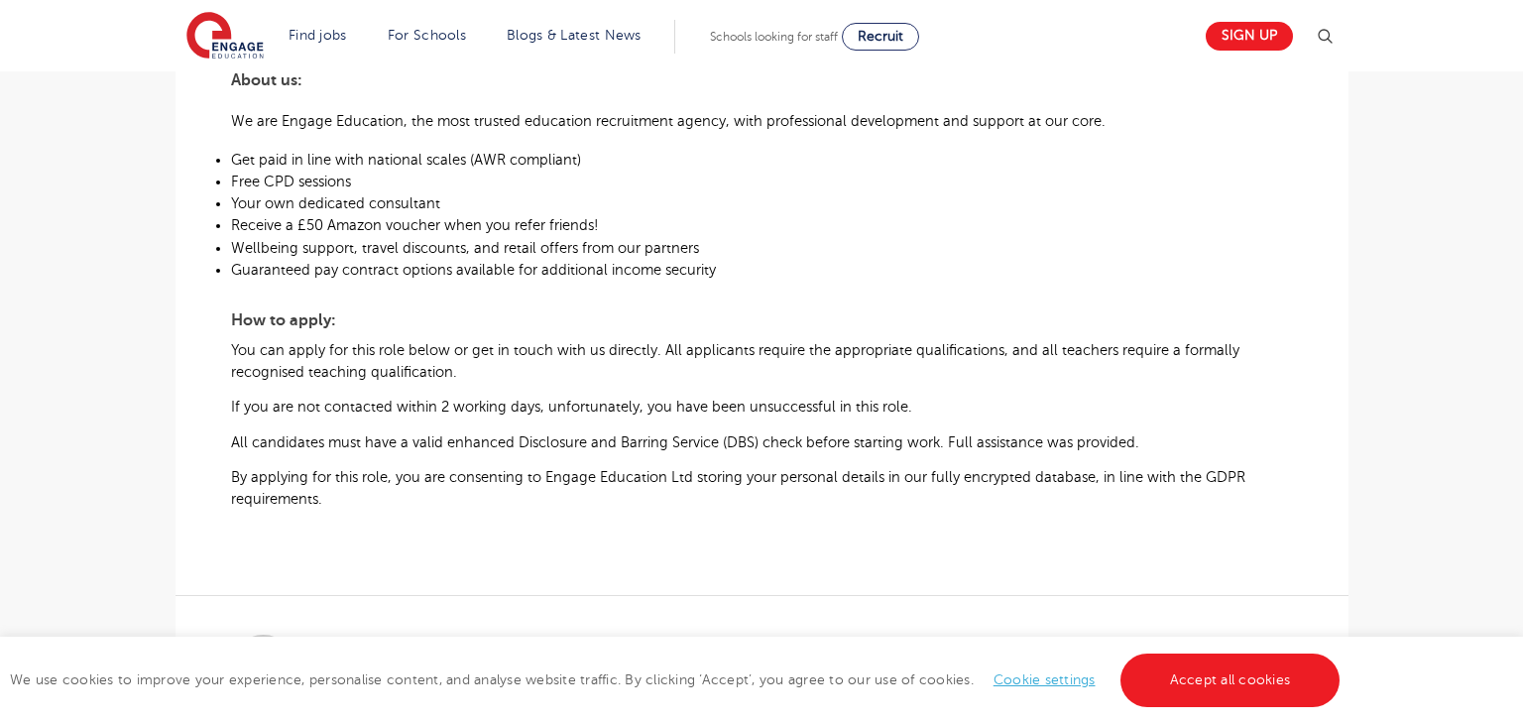
scroll to position [1169, 0]
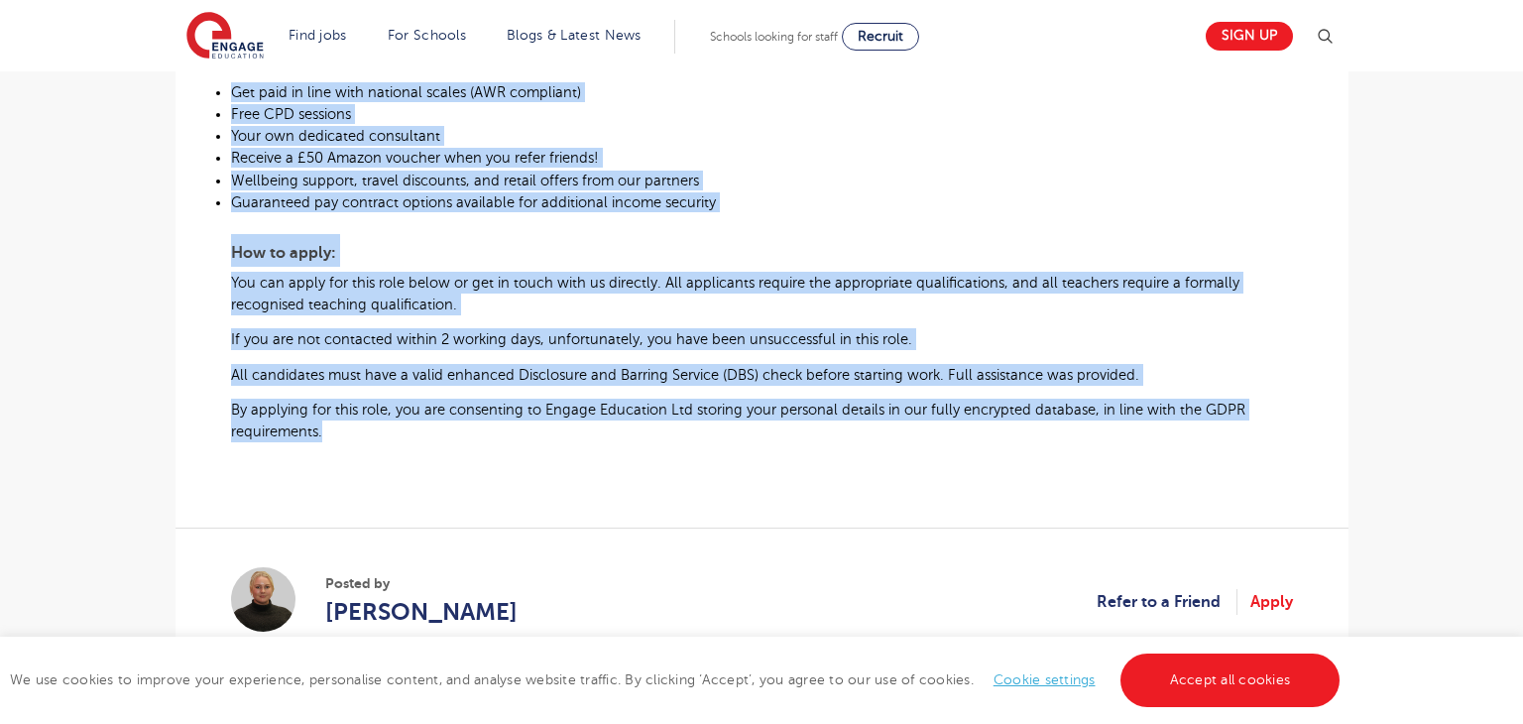
drag, startPoint x: 236, startPoint y: 426, endPoint x: 329, endPoint y: 450, distance: 96.2
copy qowt-section "Contracted Supply Teachers Required in Slough About the role: At Engage Educati…"
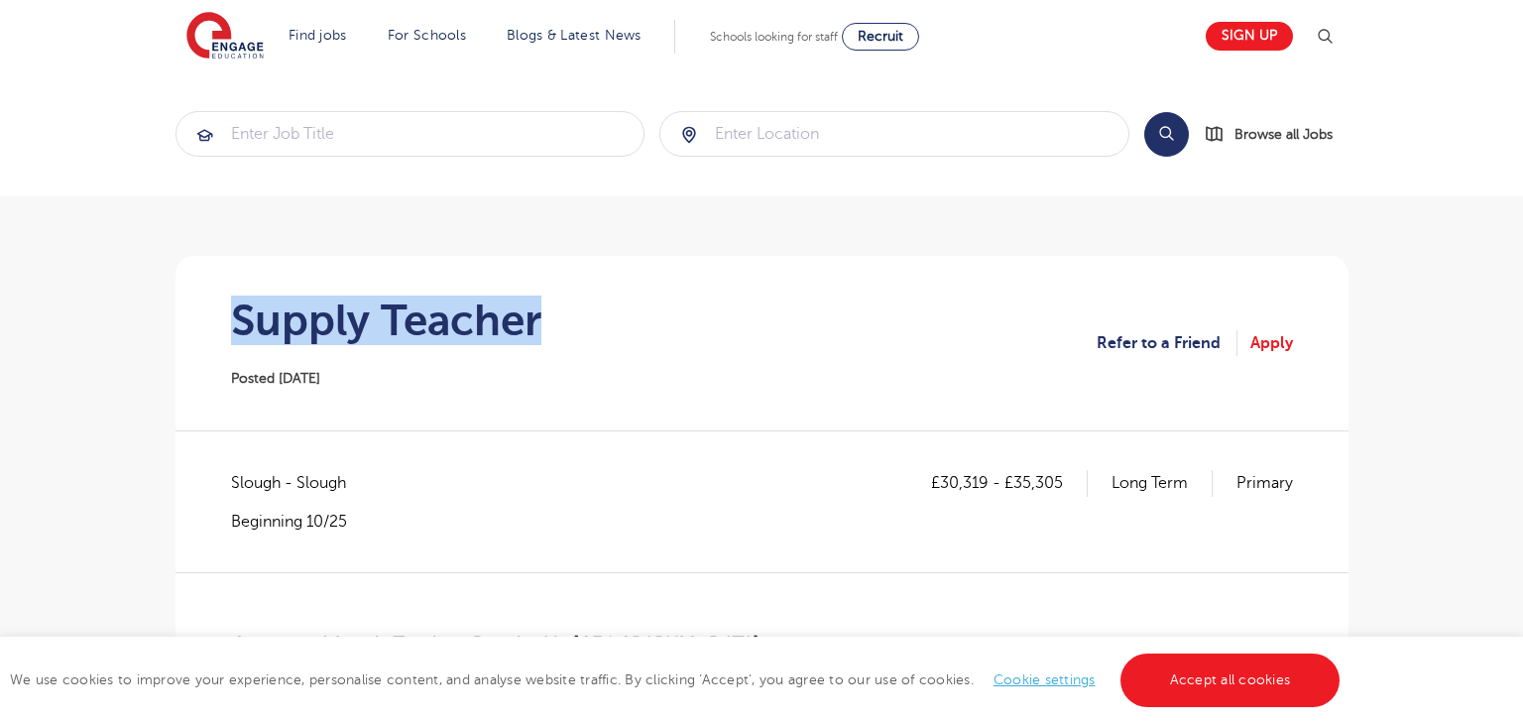
drag, startPoint x: 230, startPoint y: 317, endPoint x: 552, endPoint y: 323, distance: 322.2
click at [552, 323] on section "Supply Teacher Posted 14/10/25 Refer to a Friend Apply" at bounding box center [761, 343] width 1141 height 174
copy h1 "Supply Teacher"
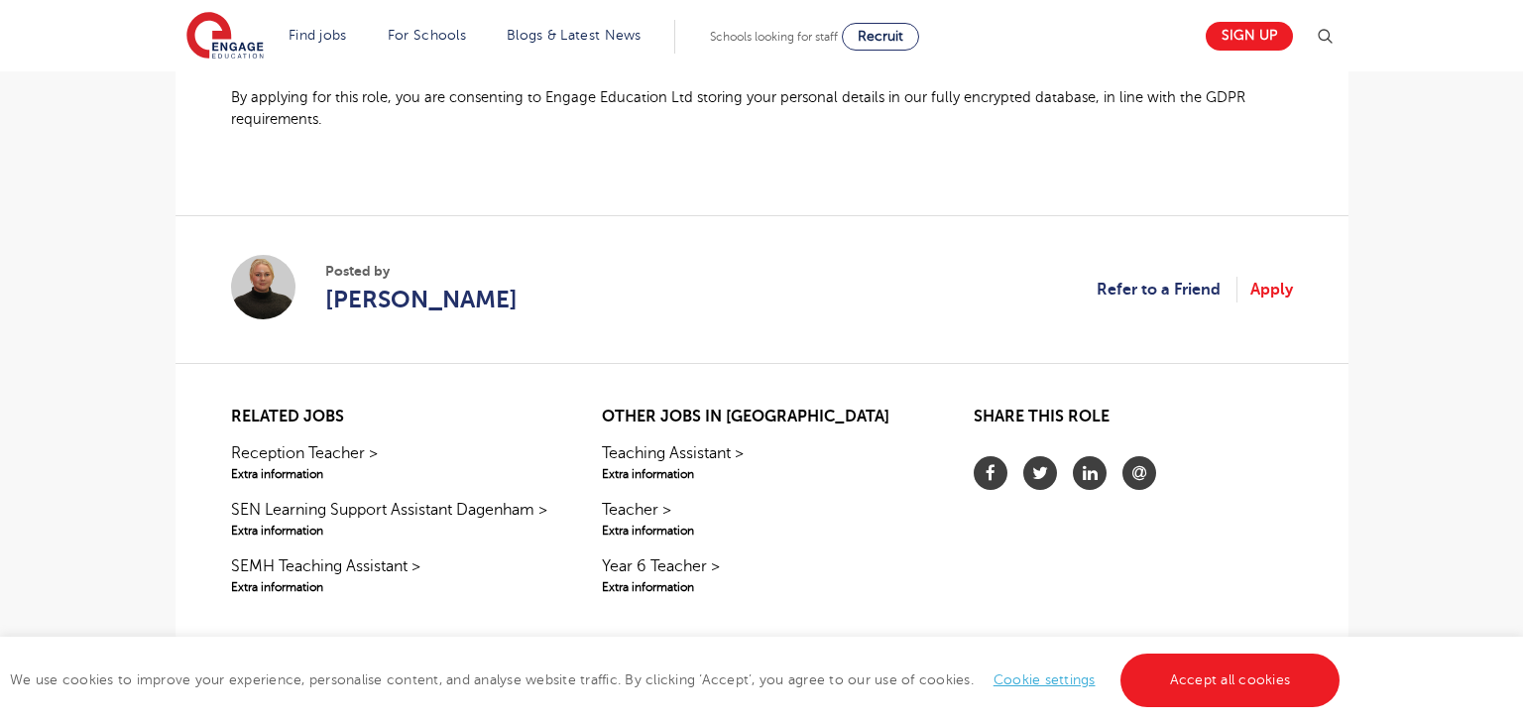
scroll to position [1490, 0]
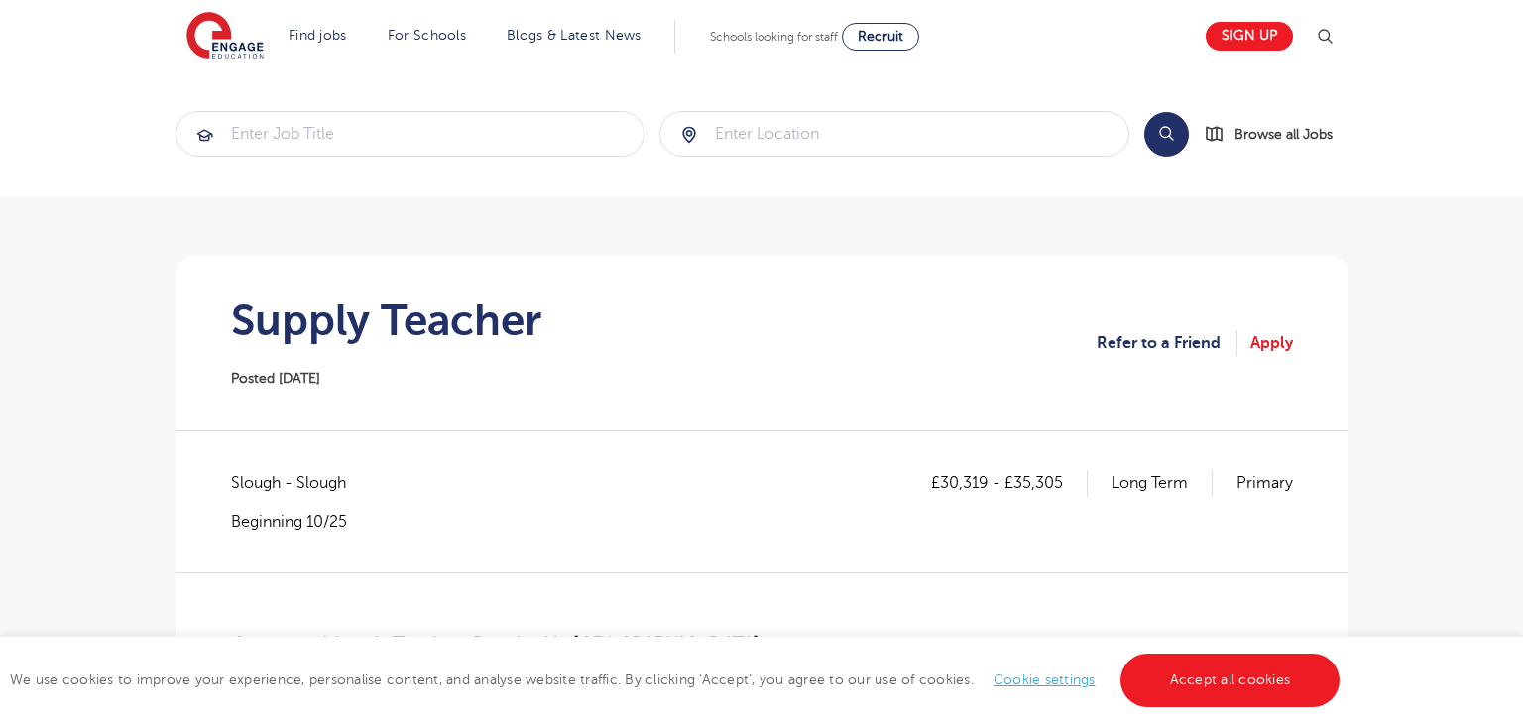
drag, startPoint x: 432, startPoint y: 344, endPoint x: 667, endPoint y: 346, distance: 234.9
click at [667, 346] on section "Supply Teacher Posted 14/10/25 Refer to a Friend Apply" at bounding box center [761, 343] width 1141 height 174
click at [646, 362] on section "Supply Teacher Posted 14/10/25 Refer to a Friend Apply" at bounding box center [761, 343] width 1141 height 174
click at [285, 338] on h1 "Supply Teacher" at bounding box center [386, 320] width 310 height 50
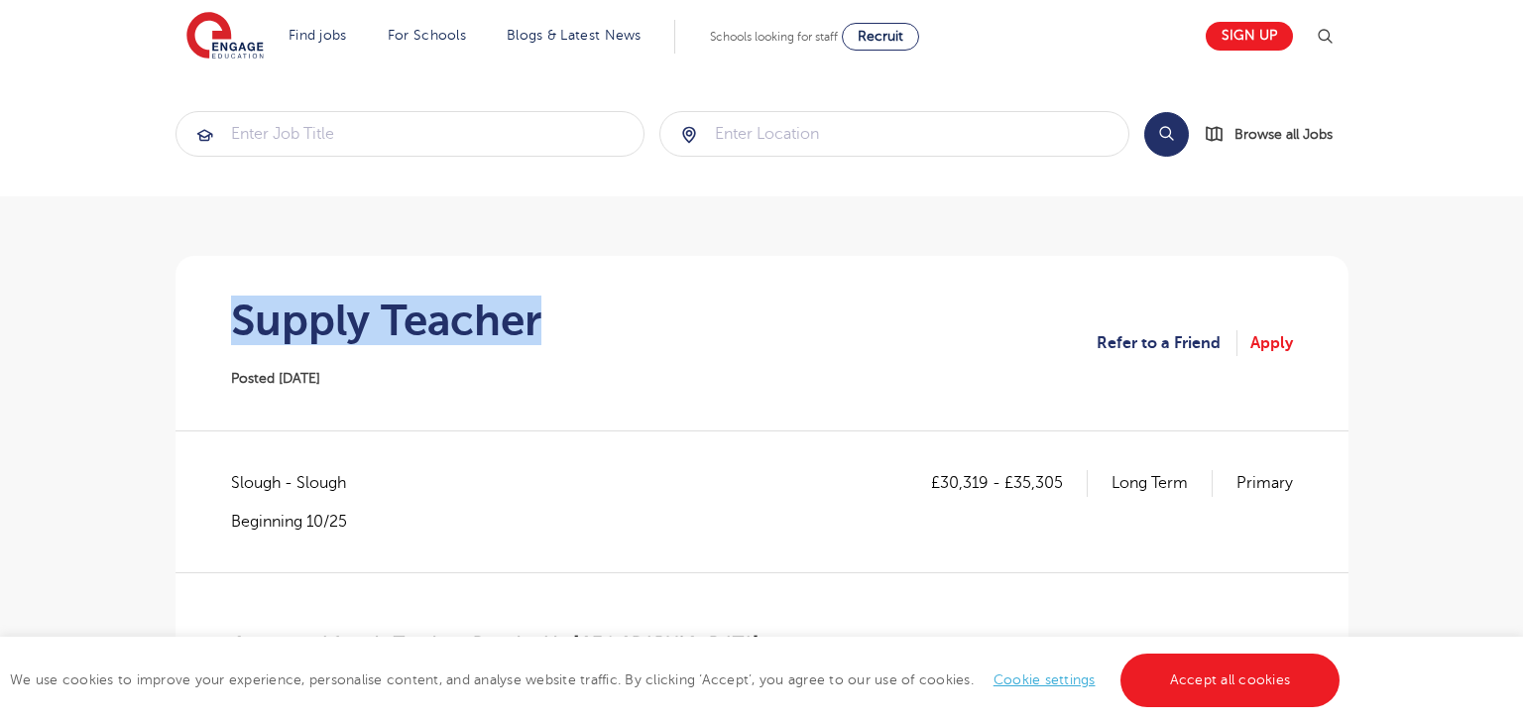
drag, startPoint x: 237, startPoint y: 327, endPoint x: 551, endPoint y: 340, distance: 314.5
click at [551, 340] on section "Supply Teacher Posted 14/10/25 Refer to a Friend Apply" at bounding box center [761, 343] width 1141 height 174
copy h1 "Supply Teacher"
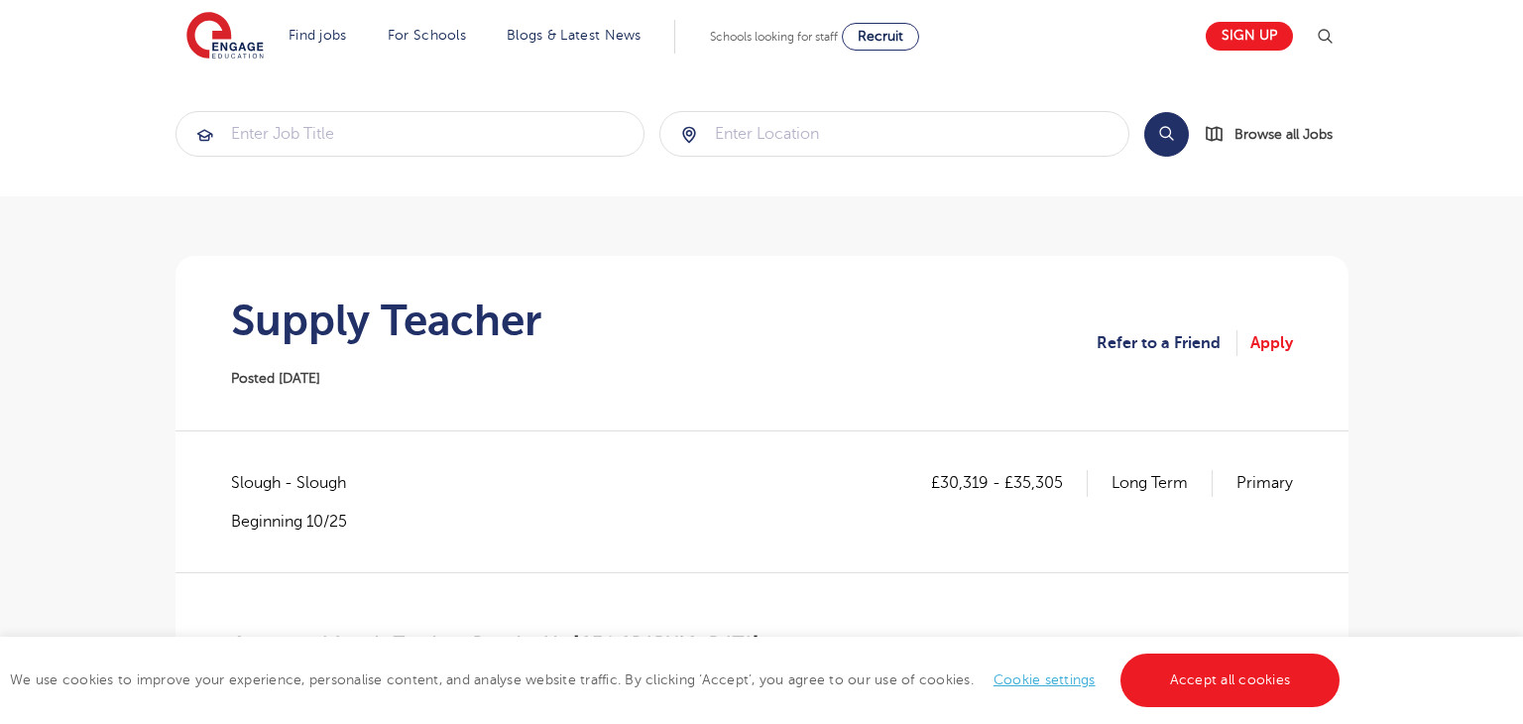
click at [255, 492] on span "Slough - Slough" at bounding box center [298, 483] width 135 height 26
copy span "Slough"
drag, startPoint x: 943, startPoint y: 483, endPoint x: 983, endPoint y: 477, distance: 41.1
click at [983, 477] on p "£30,319 - £35,305" at bounding box center [1009, 483] width 157 height 26
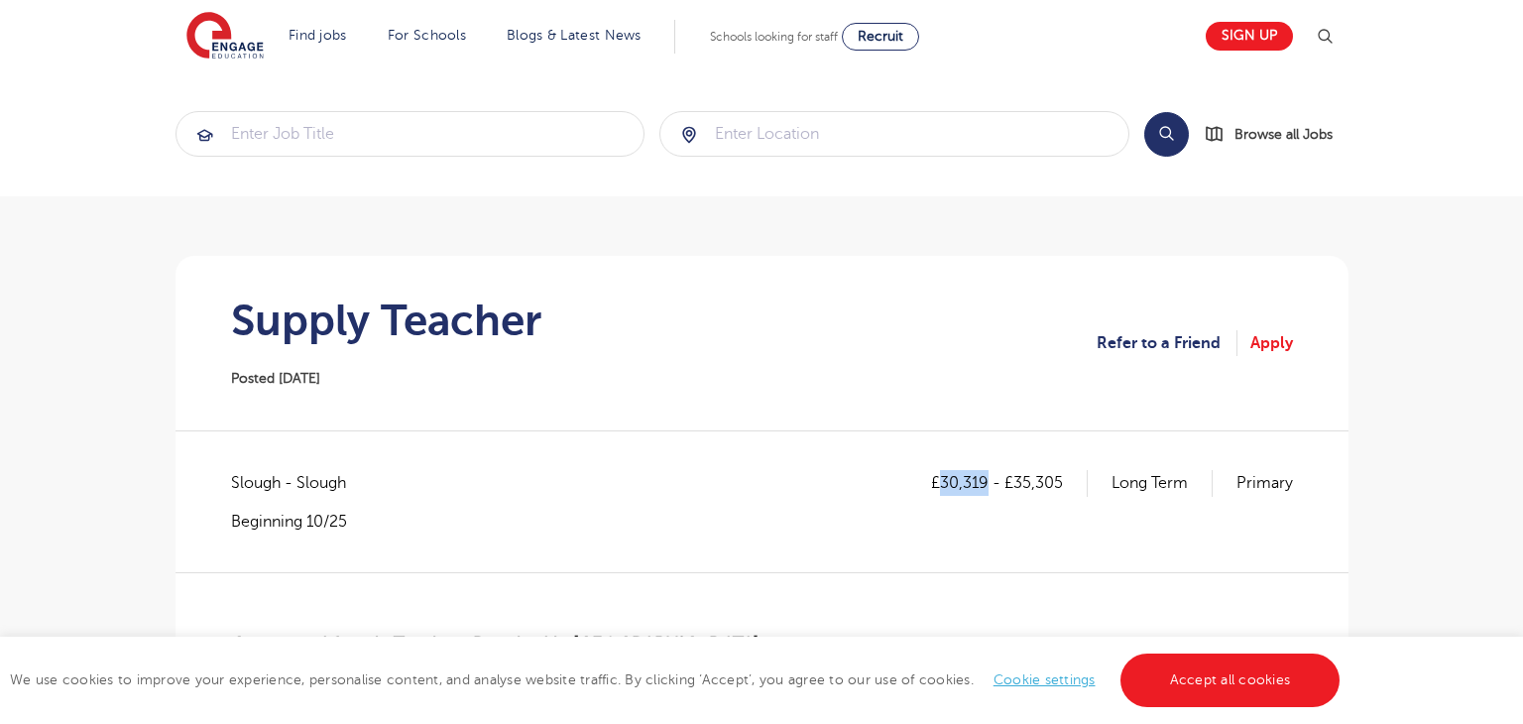
copy p "30,319"
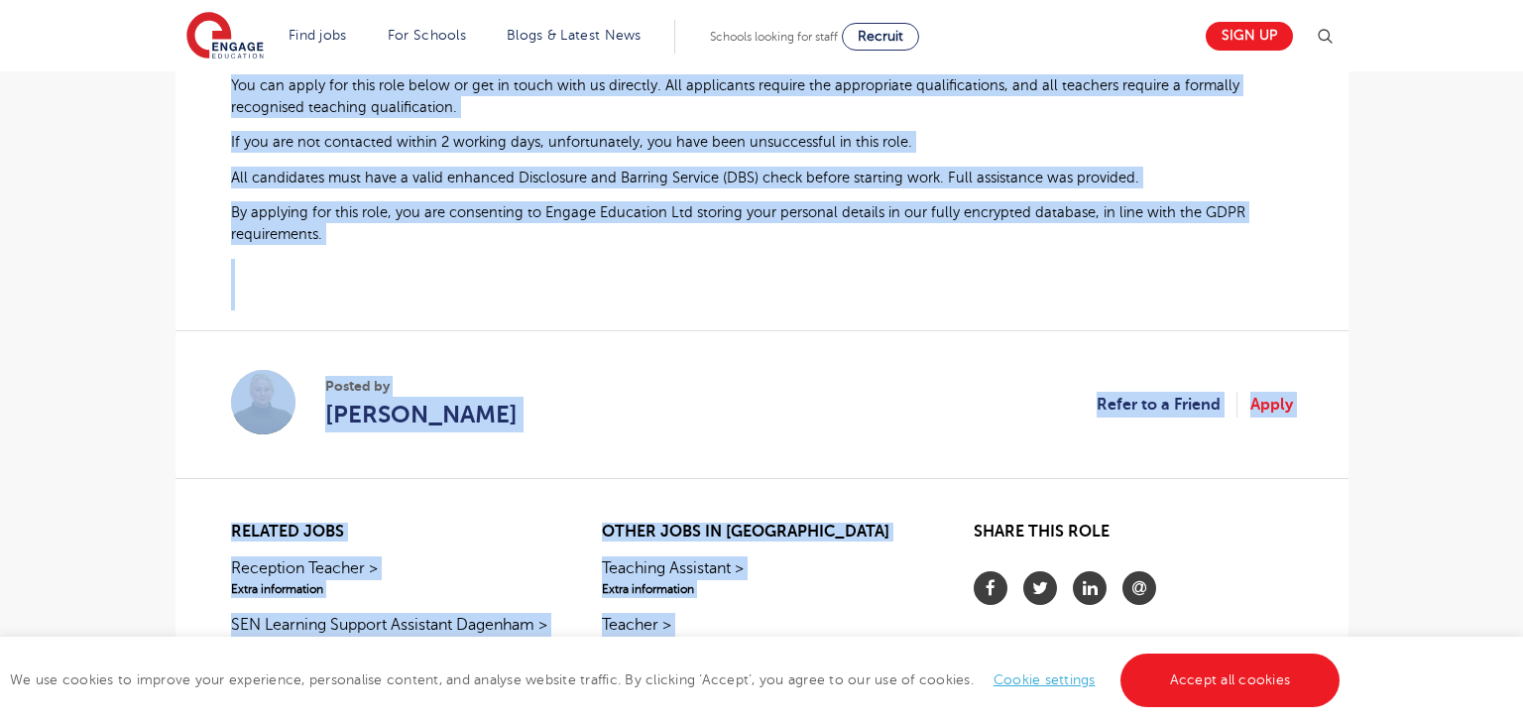
scroll to position [1405, 0]
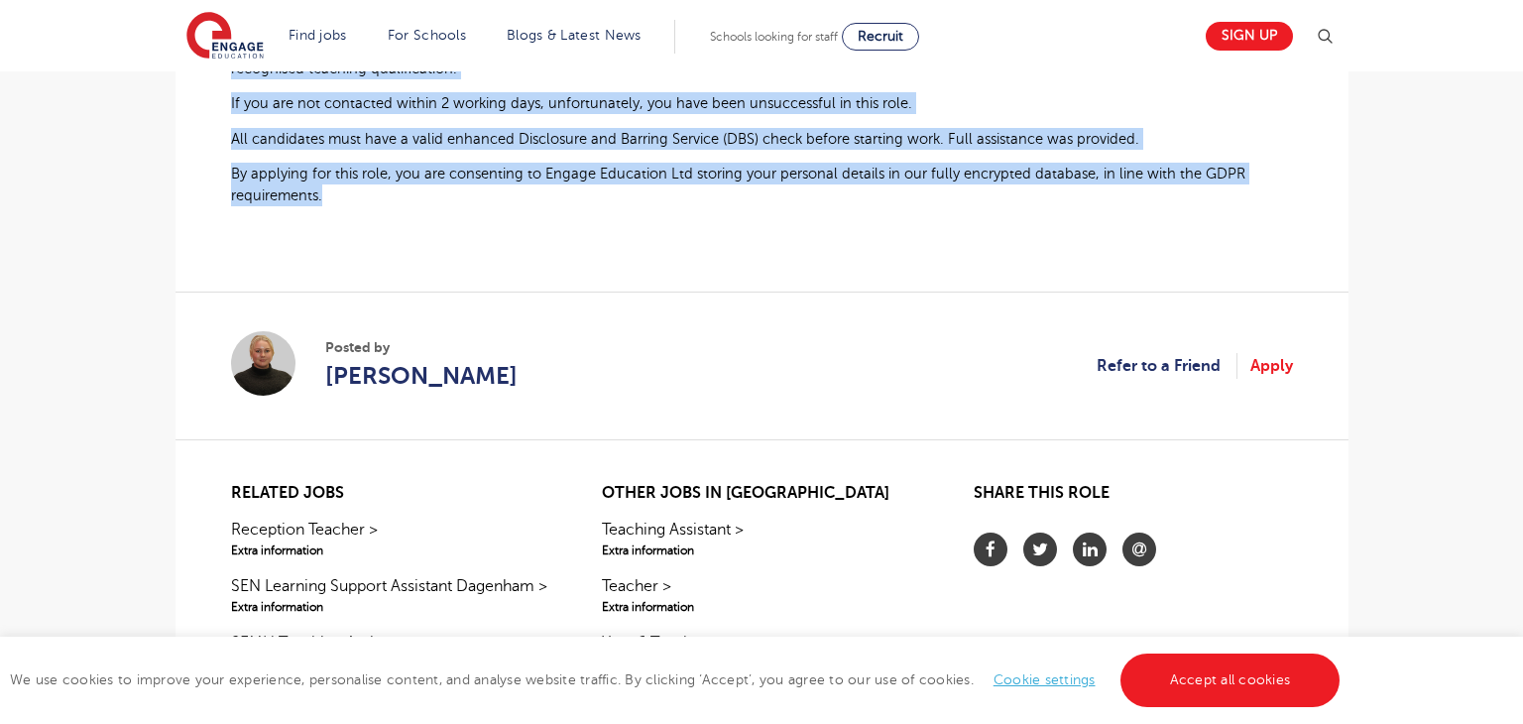
drag, startPoint x: 230, startPoint y: 292, endPoint x: 361, endPoint y: 206, distance: 156.7
copy qowt-section "Contracted Supply Teachers Required in Slough About the role: At Engage Educati…"
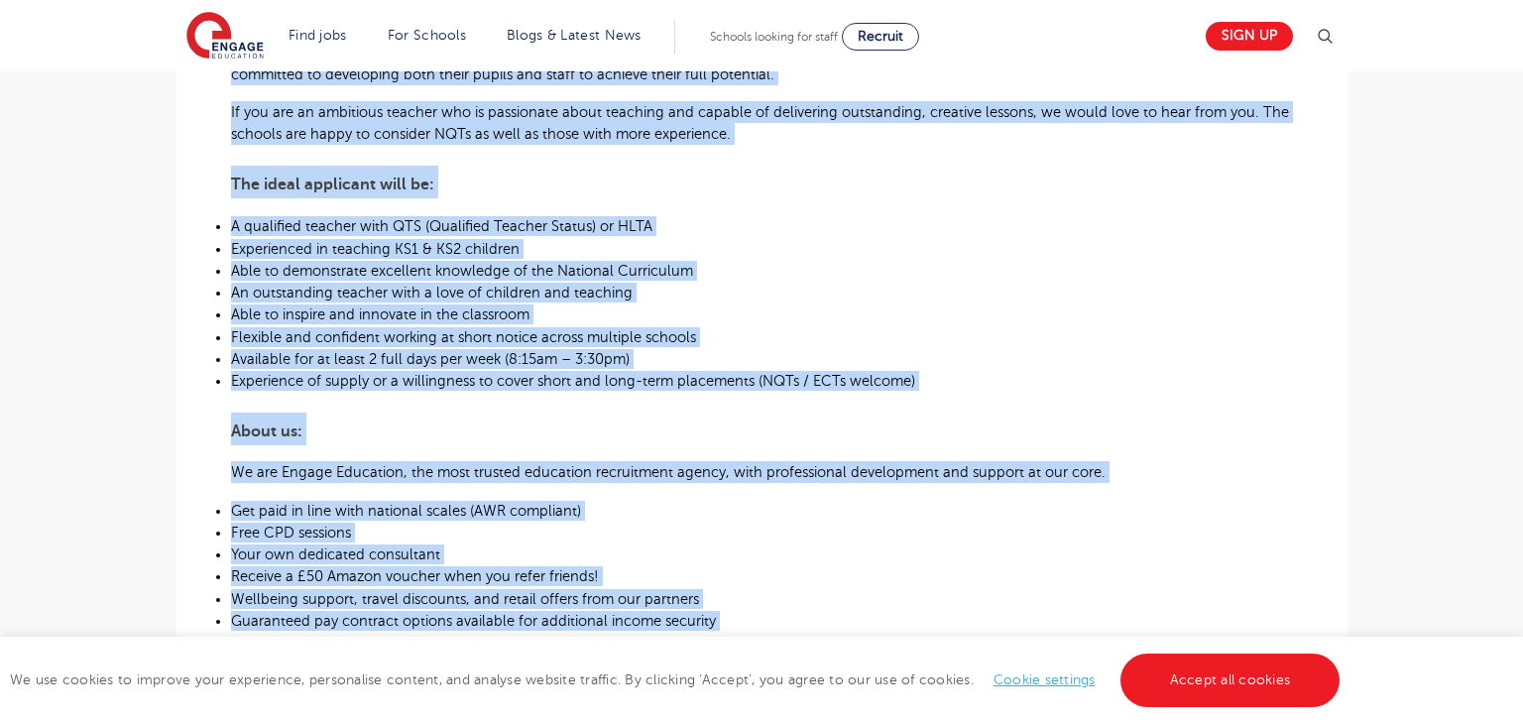
click at [1086, 285] on p "An outstanding teacher with a love of children and teaching" at bounding box center [762, 293] width 1062 height 20
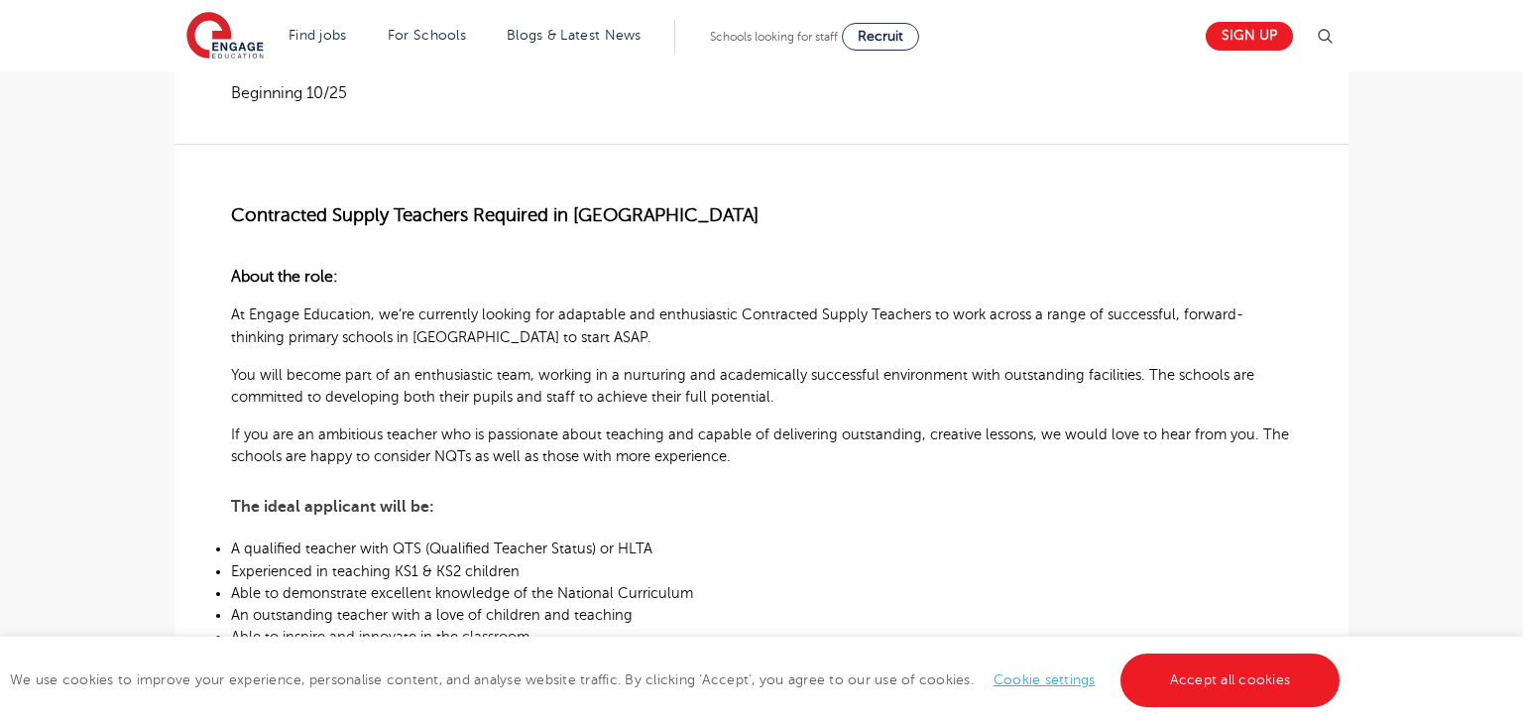
scroll to position [65, 0]
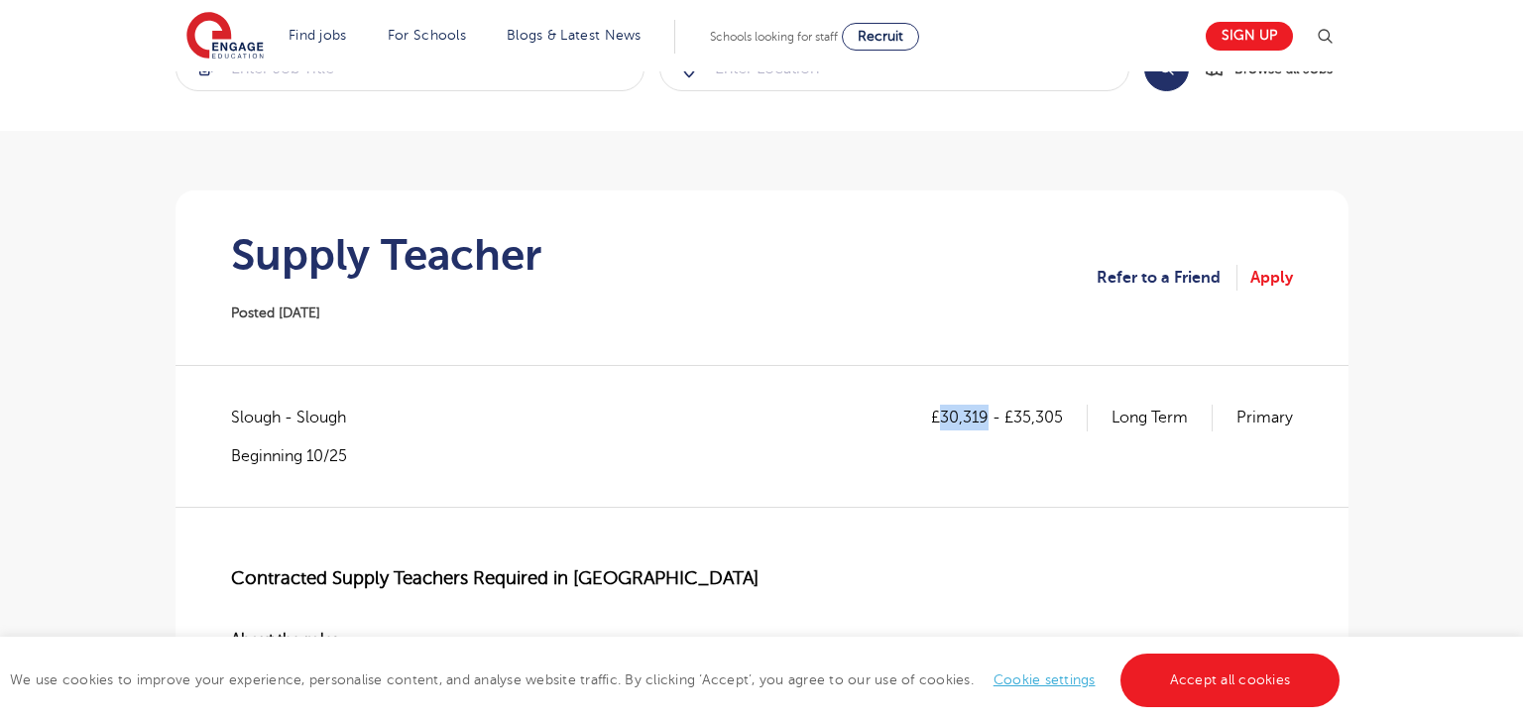
drag, startPoint x: 942, startPoint y: 407, endPoint x: 985, endPoint y: 411, distance: 43.8
click at [985, 411] on p "£30,319 - £35,305" at bounding box center [1009, 417] width 157 height 26
copy p "30,319"
drag, startPoint x: 1014, startPoint y: 416, endPoint x: 1063, endPoint y: 416, distance: 48.6
click at [1063, 416] on p "£30,319 - £35,305" at bounding box center [1009, 417] width 157 height 26
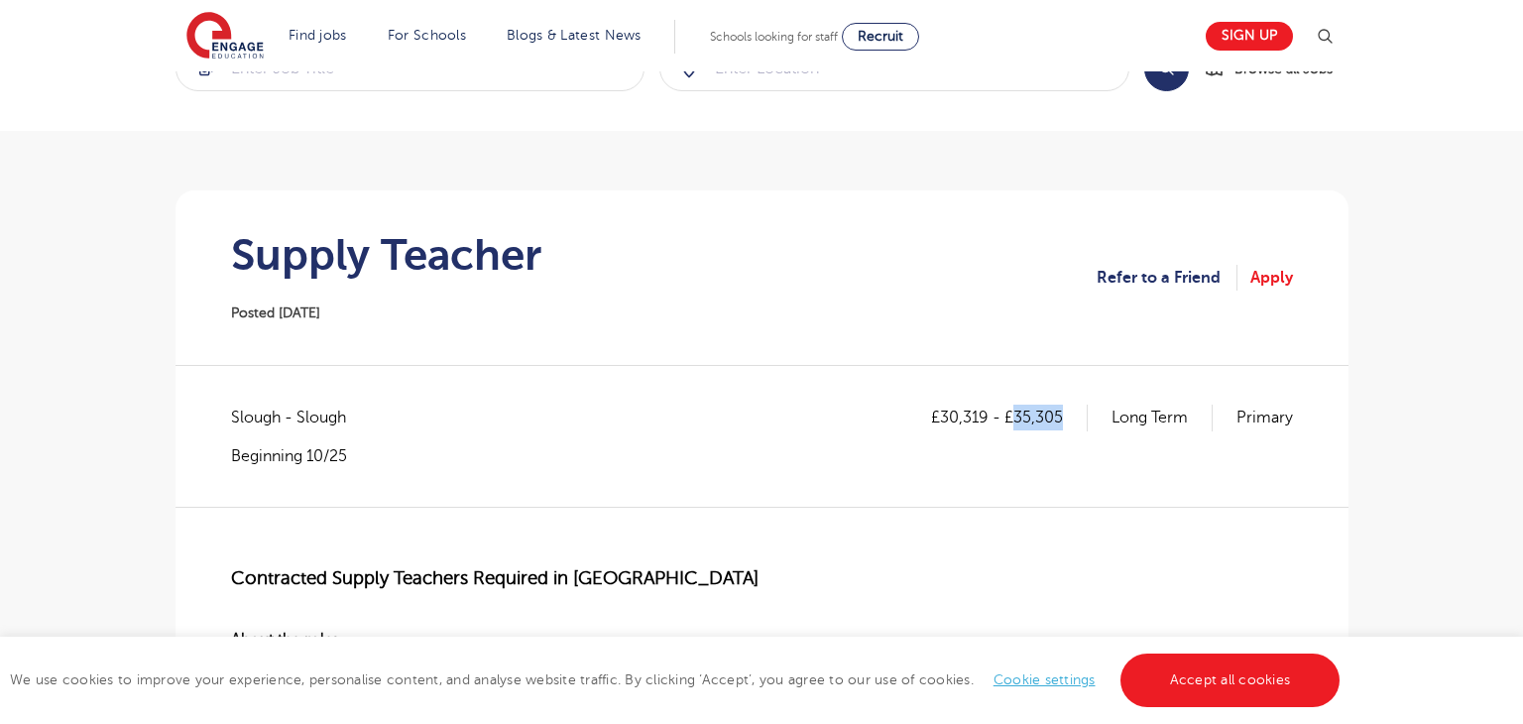
copy p "35,305"
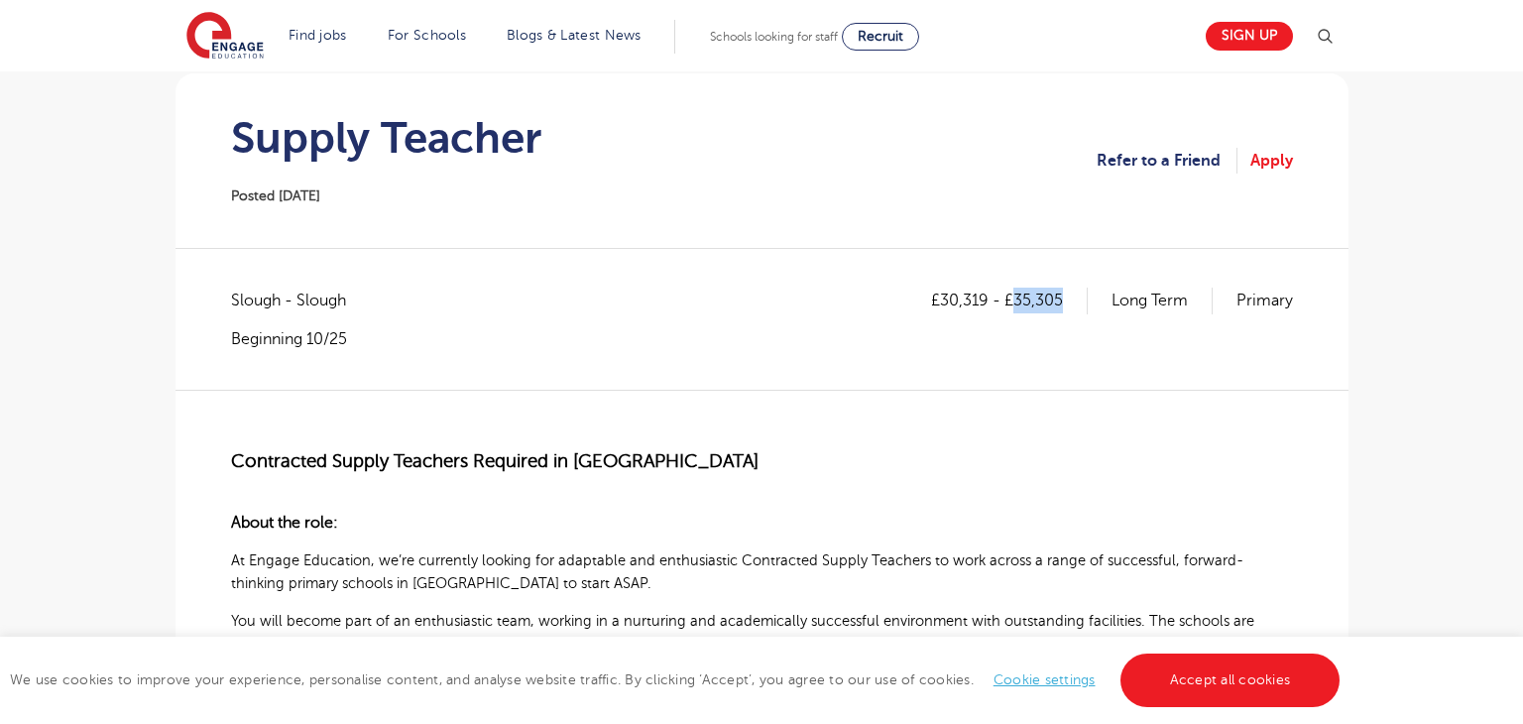
scroll to position [182, 0]
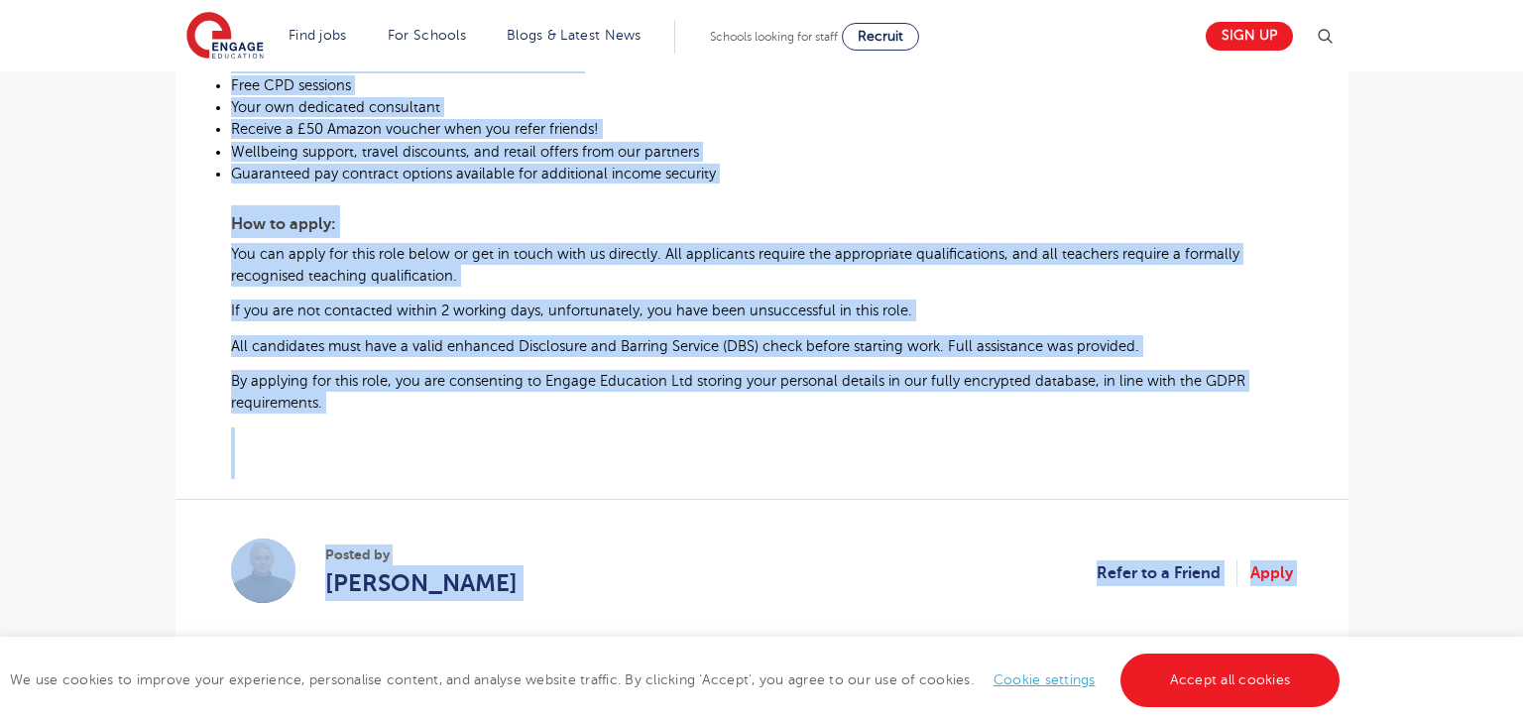
scroll to position [1486, 0]
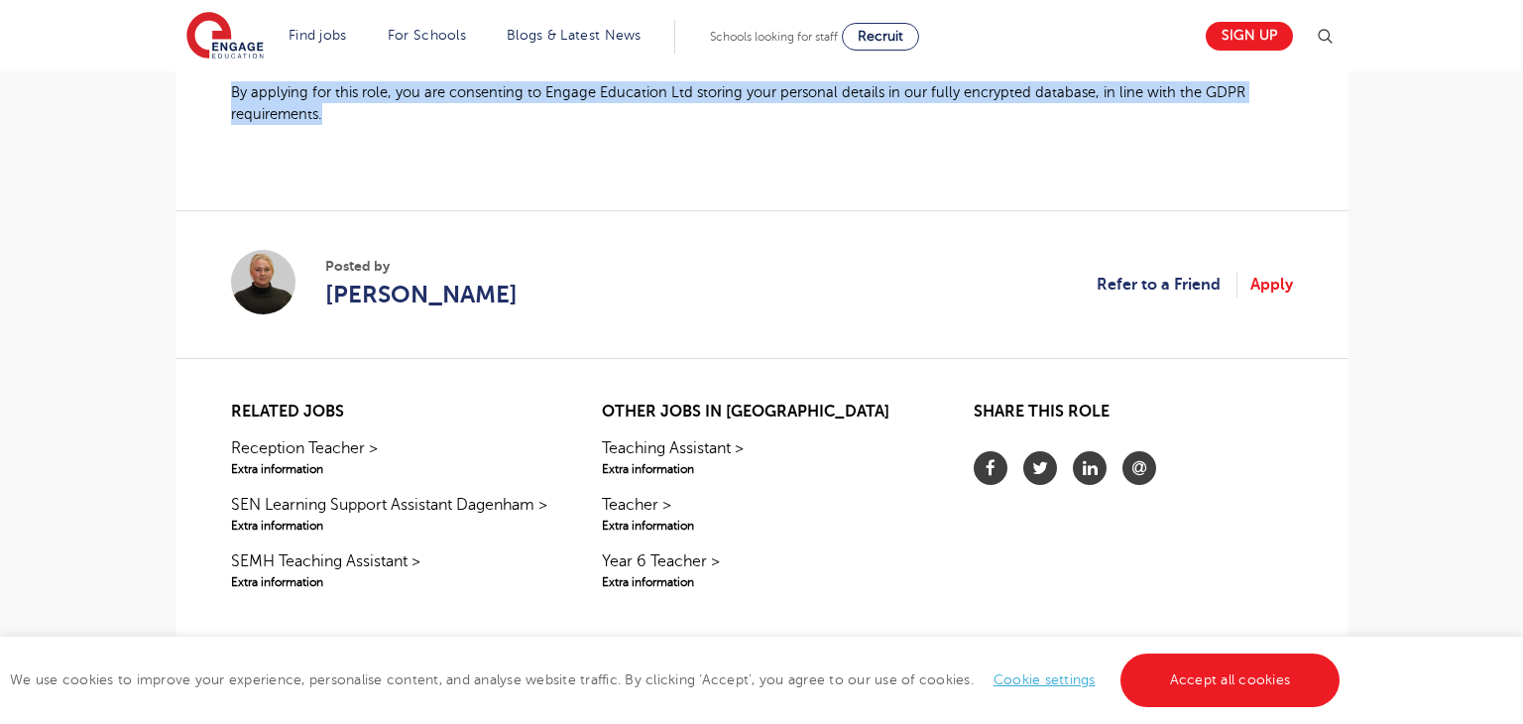
drag, startPoint x: 238, startPoint y: 460, endPoint x: 339, endPoint y: 122, distance: 352.8
copy qowt-section "Contracted Supply Teachers Required in Slough About the role: At Engage Educati…"
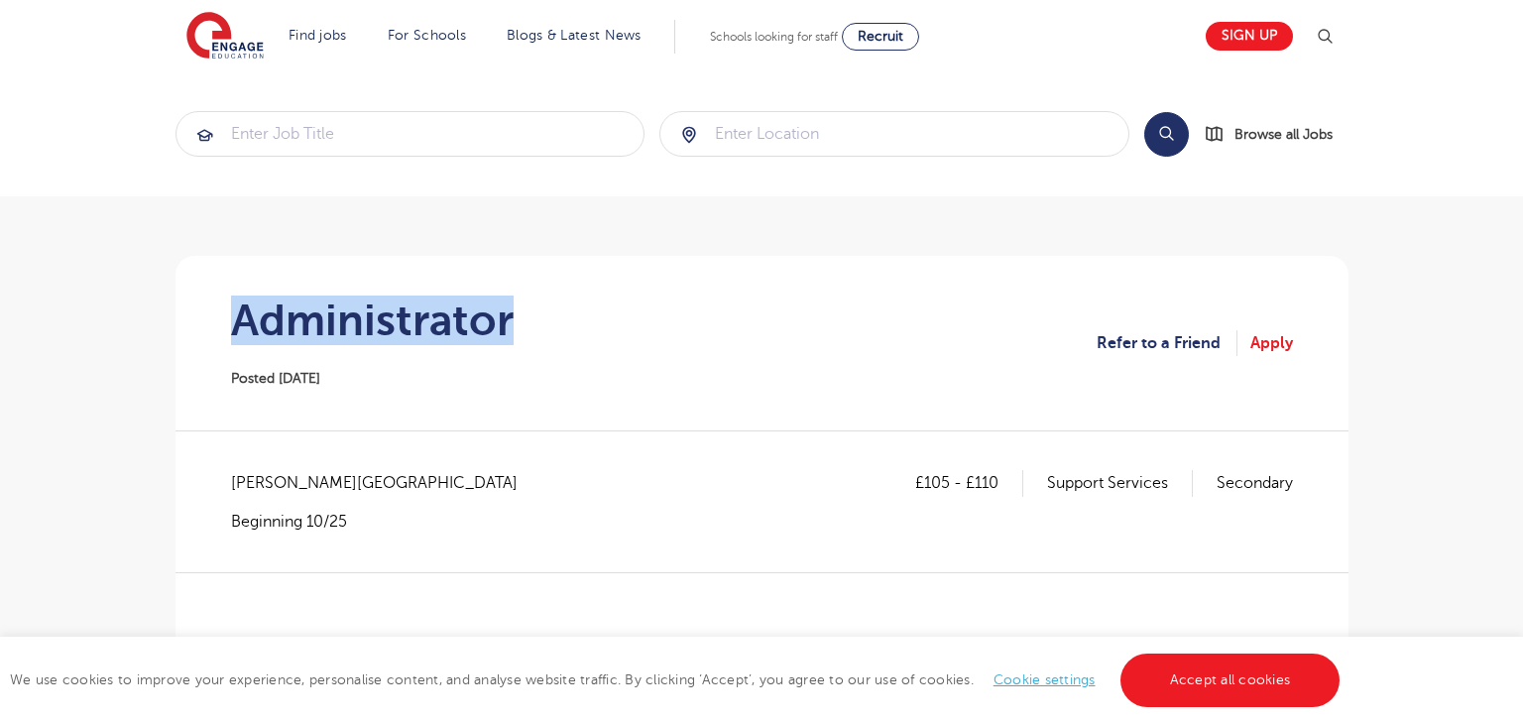
drag, startPoint x: 234, startPoint y: 325, endPoint x: 612, endPoint y: 327, distance: 377.7
click at [612, 327] on section "Administrator Posted [DATE] Refer to a Friend Apply" at bounding box center [761, 343] width 1141 height 174
copy h1 "Administrator"
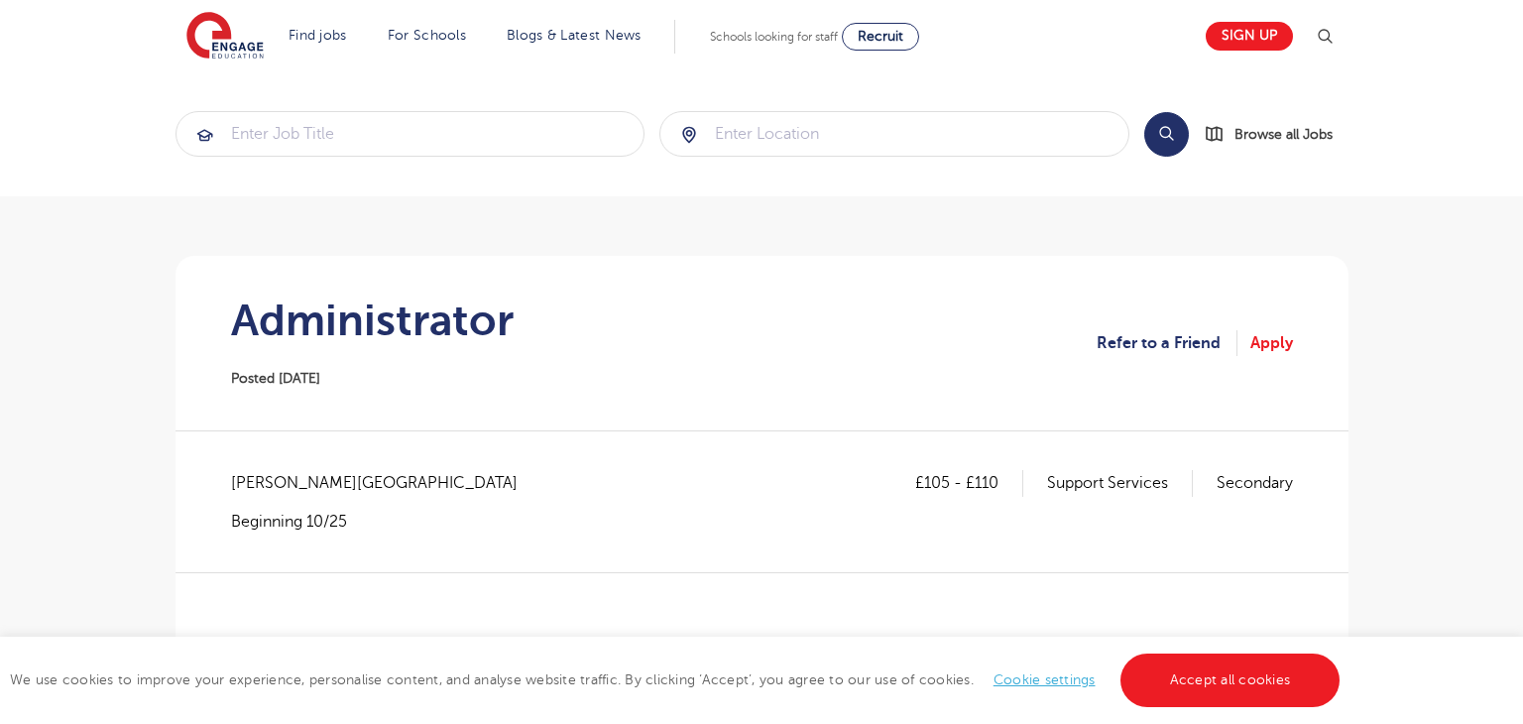
click at [279, 482] on span "[PERSON_NAME][GEOGRAPHIC_DATA]" at bounding box center [384, 483] width 306 height 26
copy span "Wakefield"
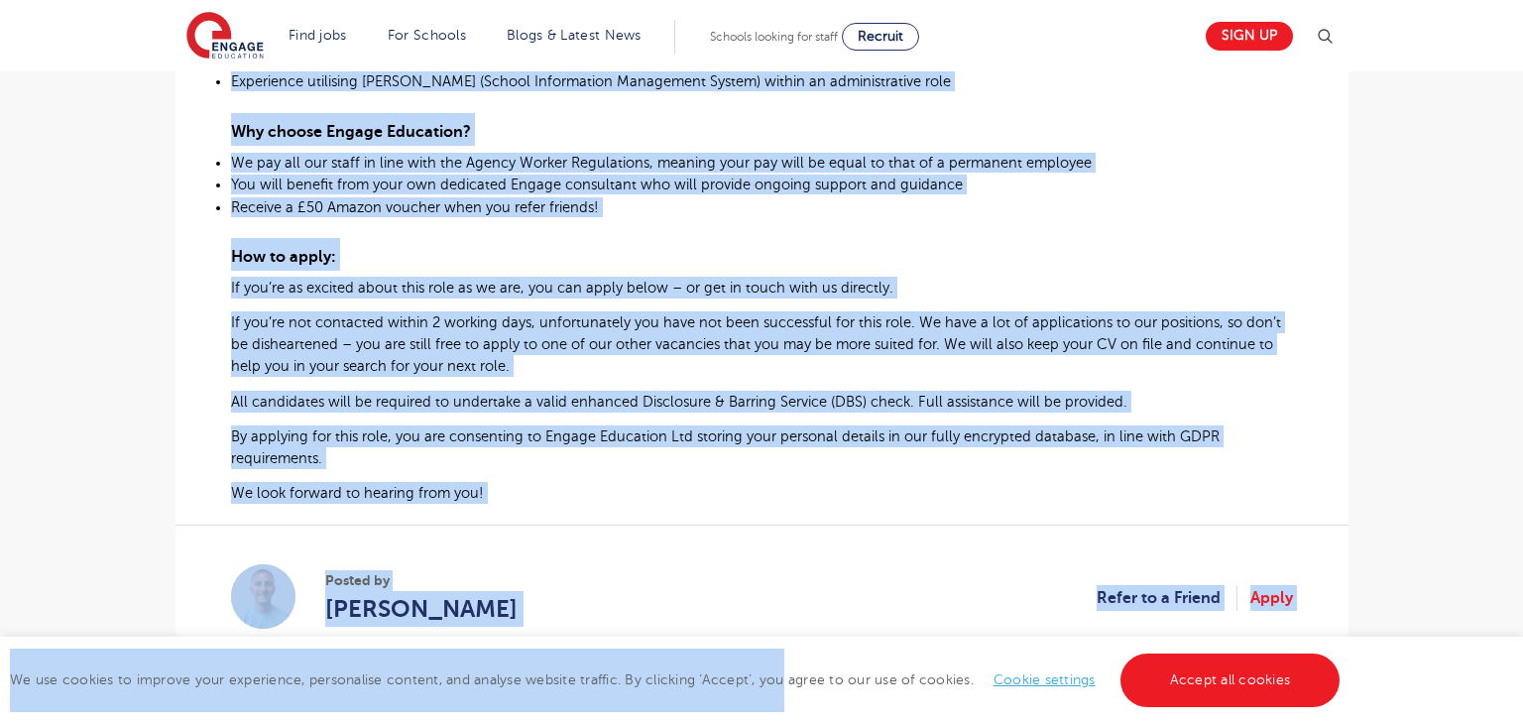
scroll to position [1130, 0]
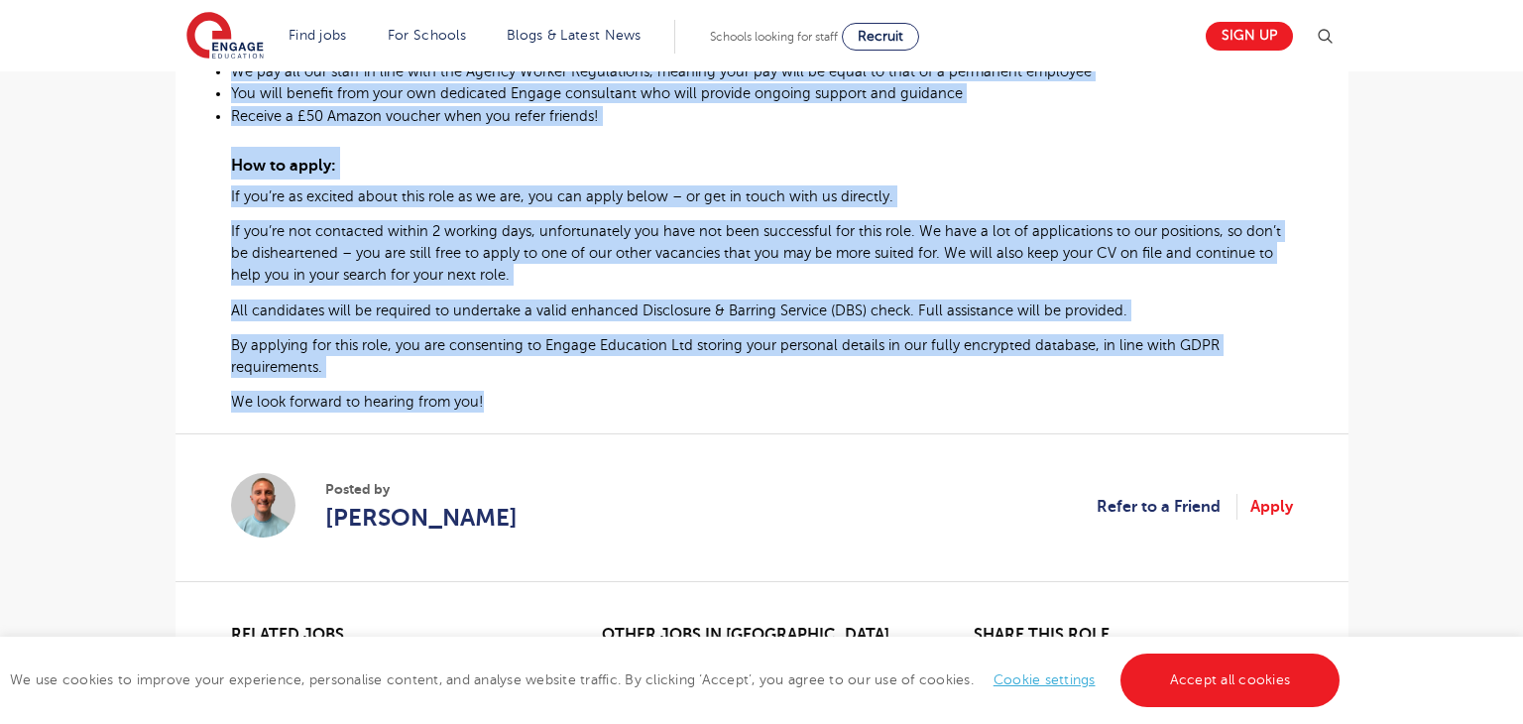
drag, startPoint x: 227, startPoint y: 255, endPoint x: 483, endPoint y: 408, distance: 298.4
copy div "Senior School Administrator Required for School in Castleford At Engage Educati…"
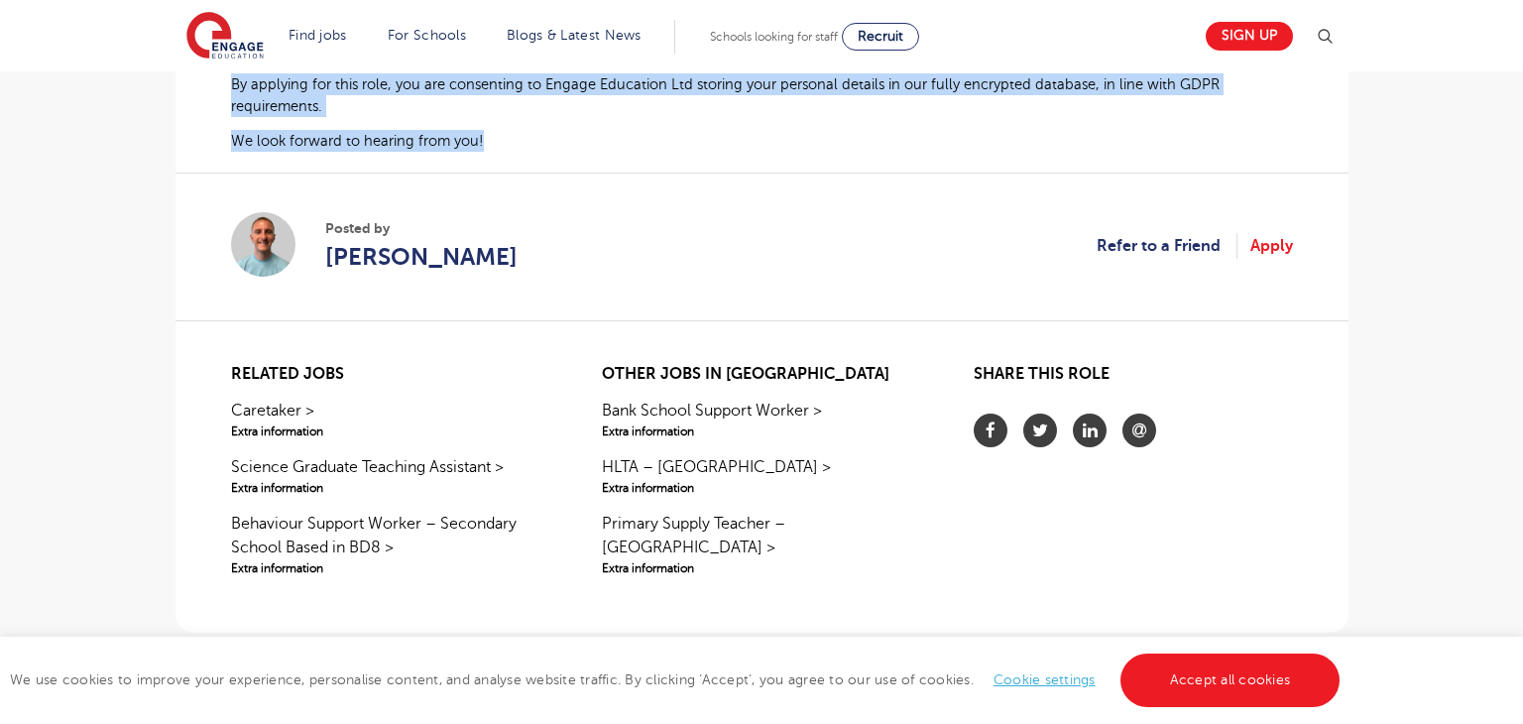
scroll to position [1372, 0]
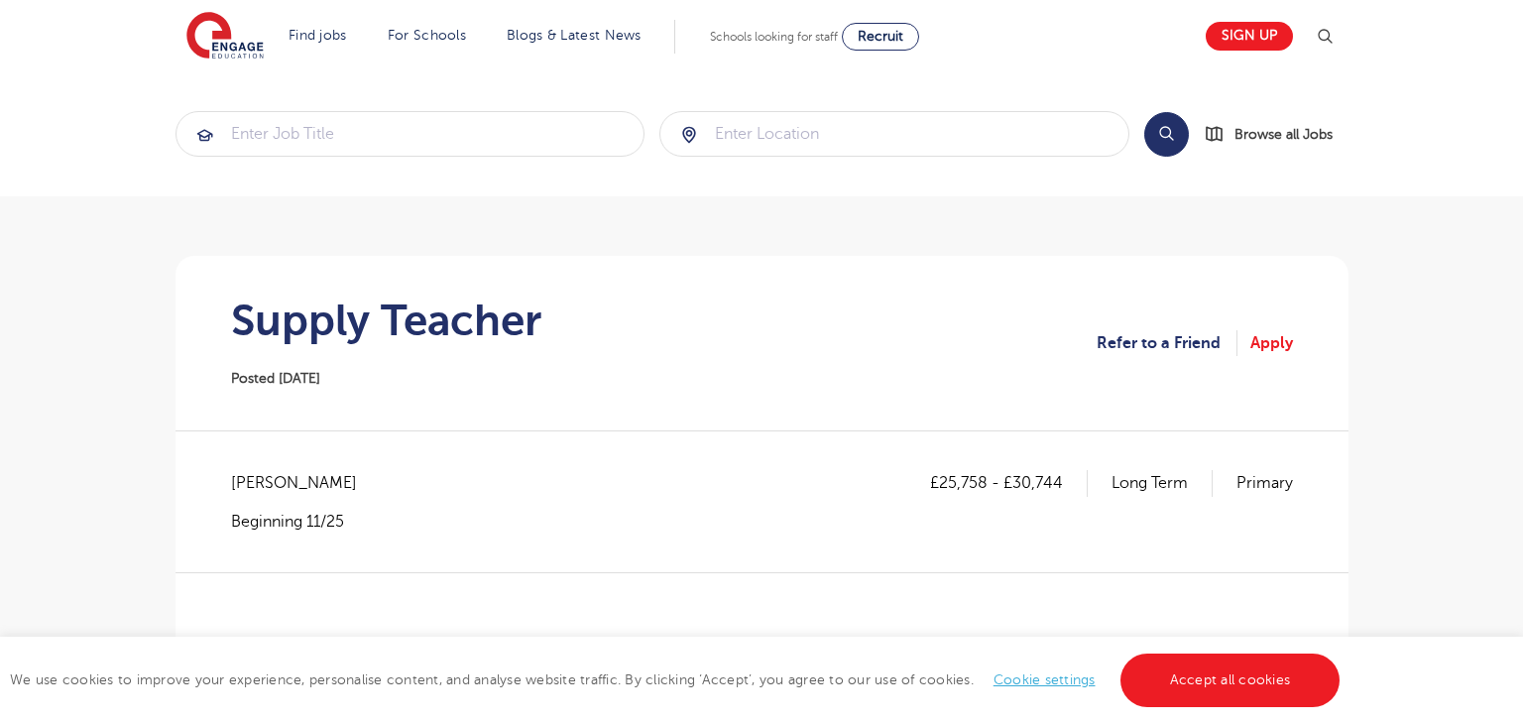
drag, startPoint x: 235, startPoint y: 316, endPoint x: 499, endPoint y: 332, distance: 264.2
click at [248, 320] on h1 "Supply Teacher" at bounding box center [386, 320] width 310 height 50
click at [385, 334] on h1 "Supply Teacher" at bounding box center [386, 320] width 310 height 50
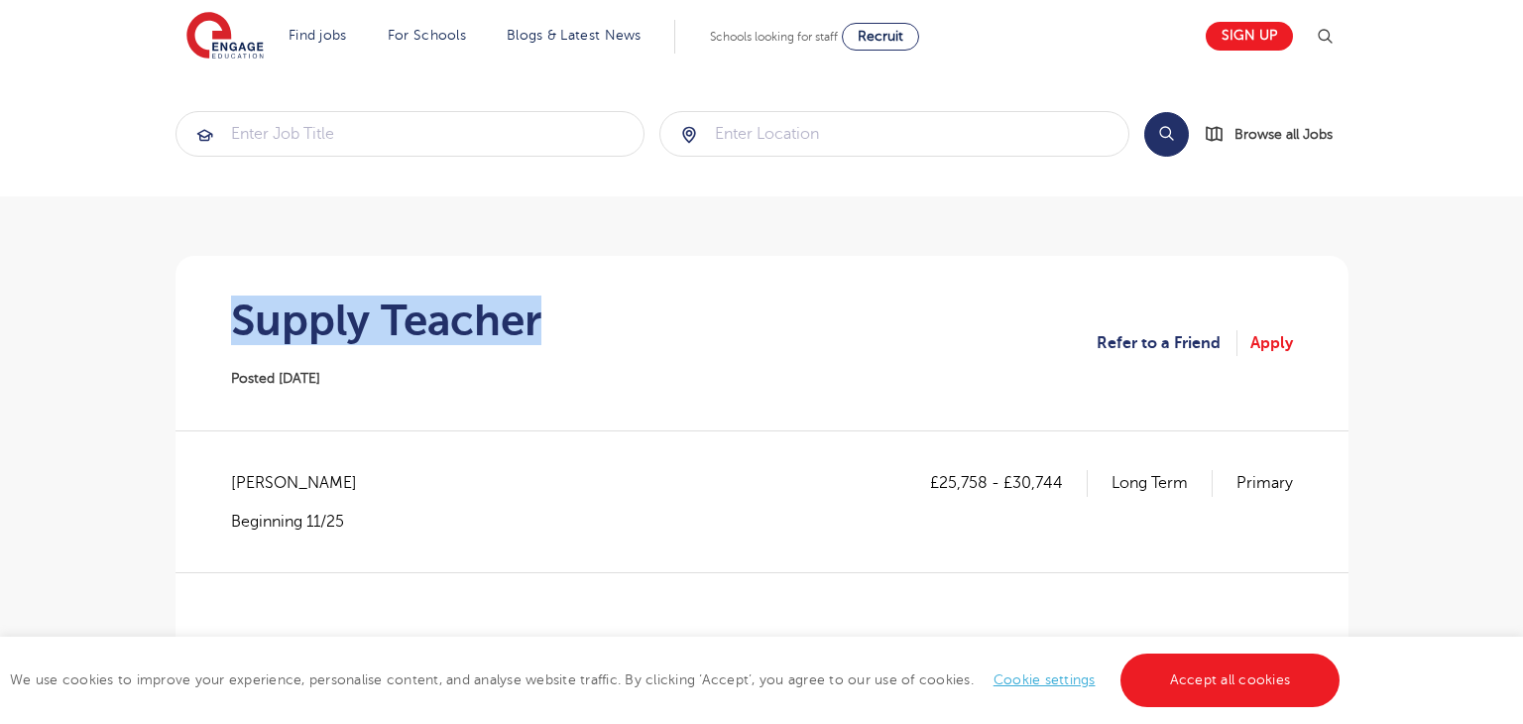
drag, startPoint x: 237, startPoint y: 319, endPoint x: 542, endPoint y: 334, distance: 305.7
click at [542, 334] on section "Supply Teacher Posted 14/10/25 Refer to a Friend Apply" at bounding box center [761, 343] width 1141 height 174
copy h1 "Supply Teacher"
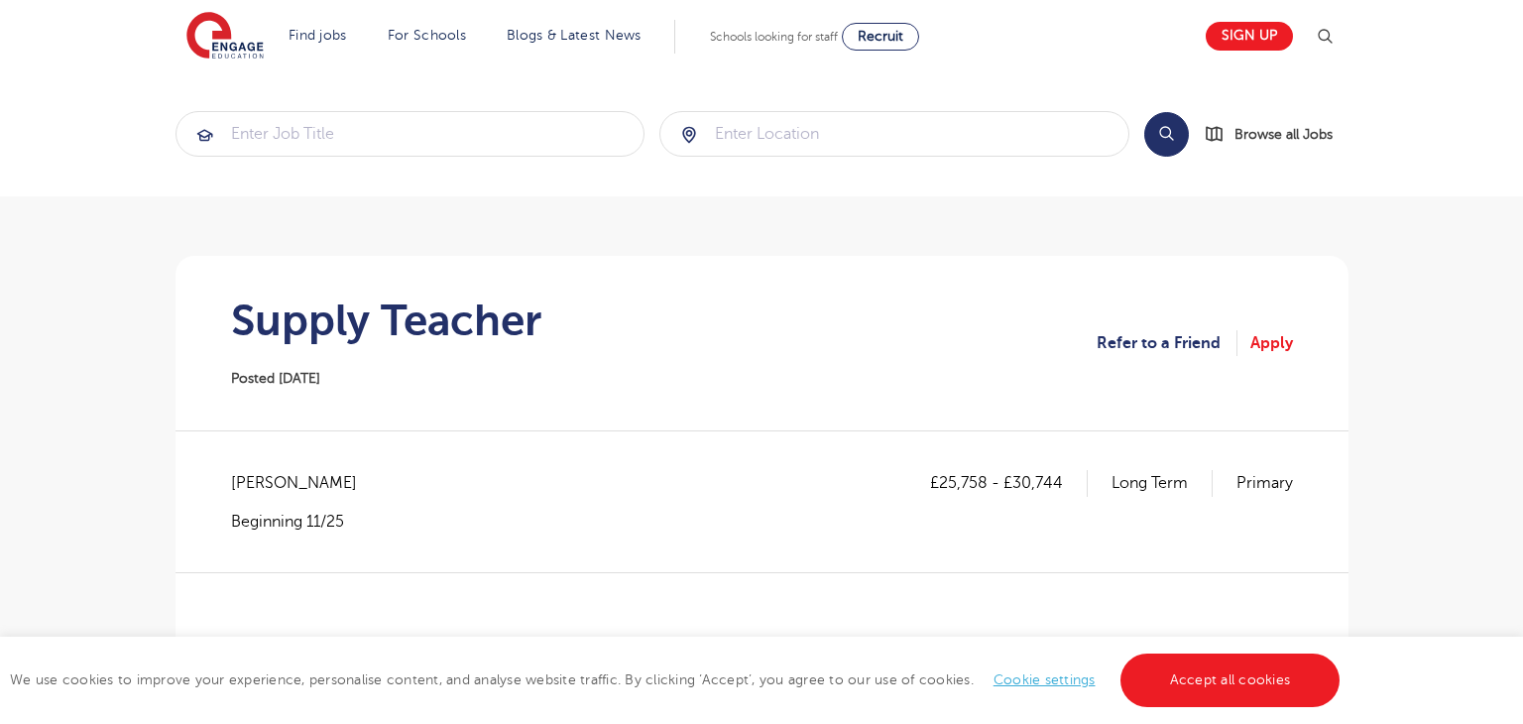
click at [267, 481] on span "Bromley - Bromley" at bounding box center [304, 483] width 146 height 26
copy span "Bromley"
drag, startPoint x: 943, startPoint y: 477, endPoint x: 985, endPoint y: 478, distance: 42.6
click at [985, 478] on p "£25,758 - £30,744" at bounding box center [1009, 483] width 158 height 26
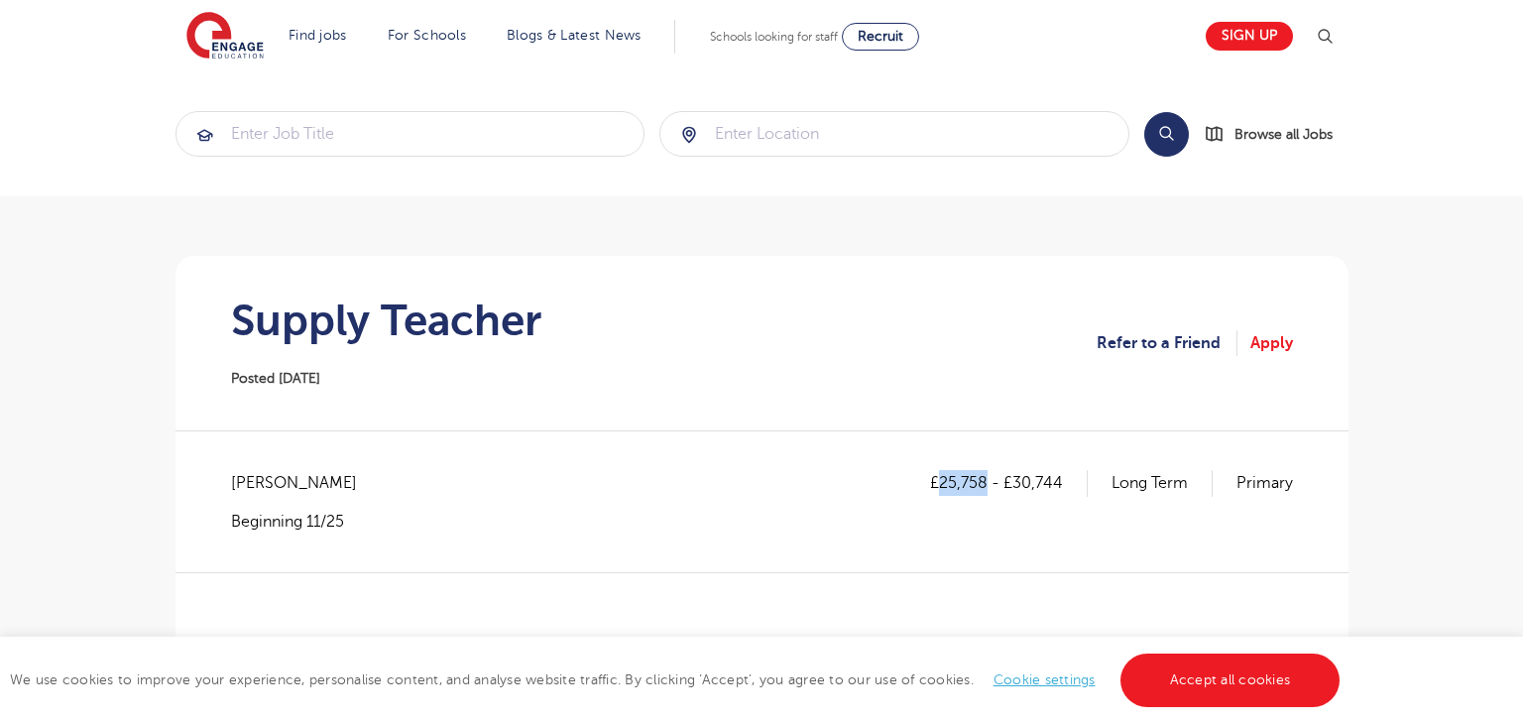
copy p "25,758"
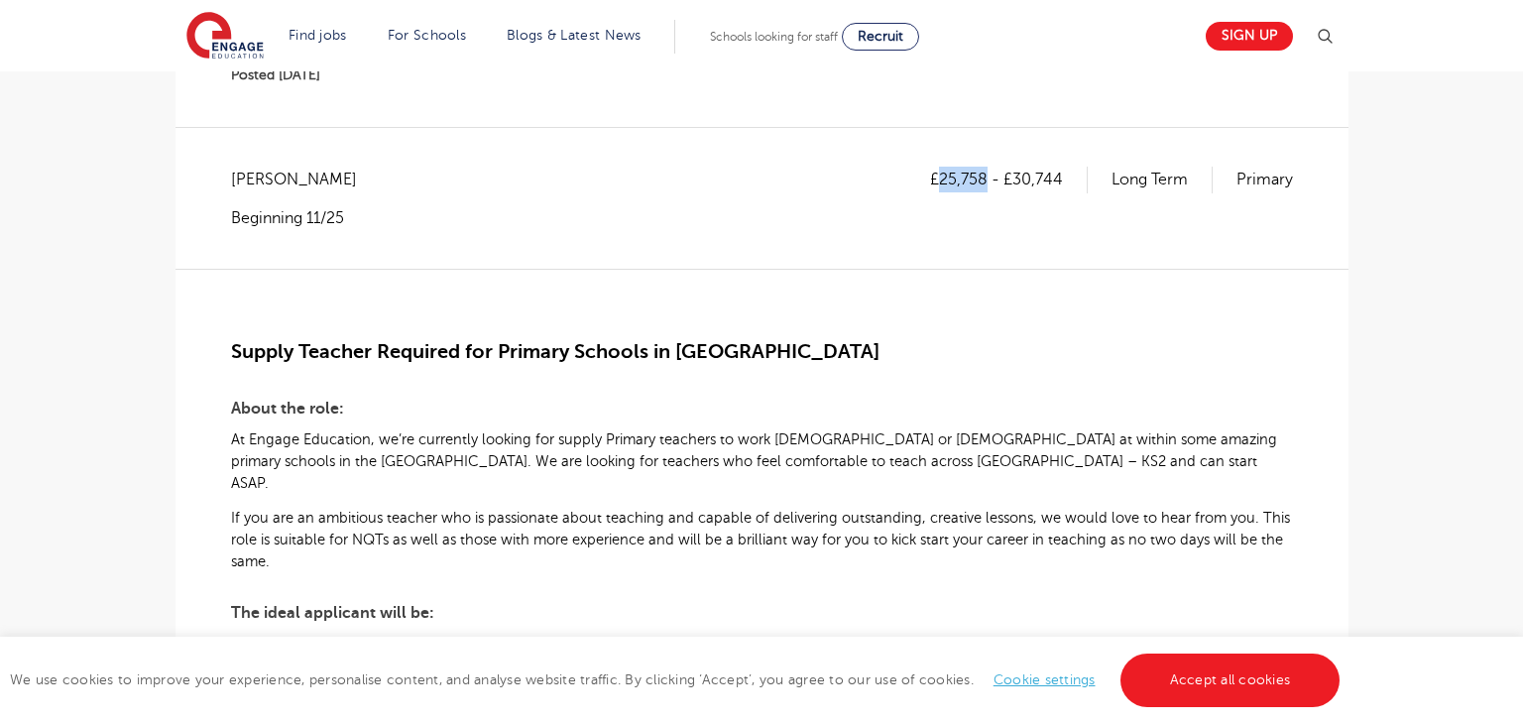
scroll to position [268, 0]
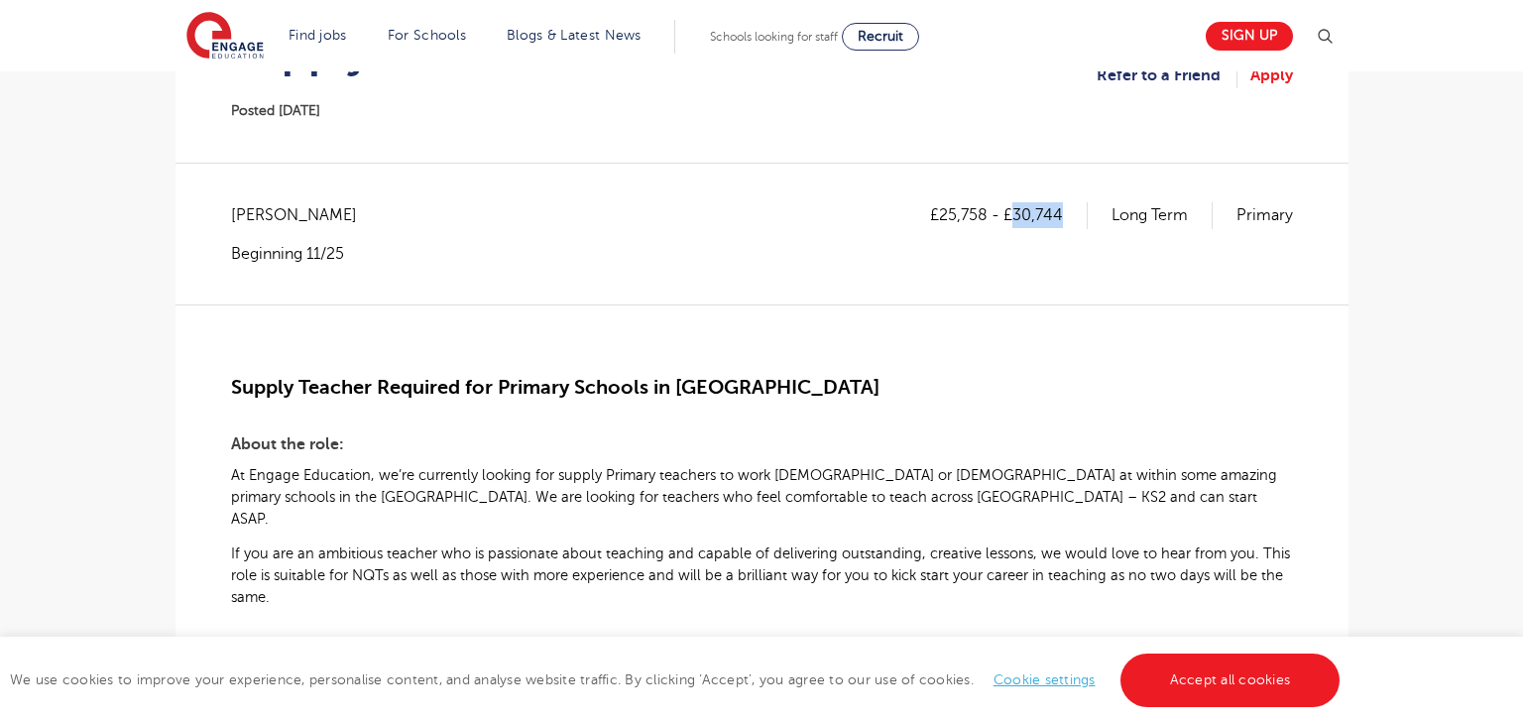
drag, startPoint x: 1016, startPoint y: 214, endPoint x: 1068, endPoint y: 213, distance: 51.6
click at [1068, 213] on p "£25,758 - £30,744" at bounding box center [1009, 215] width 158 height 26
copy p "30,744"
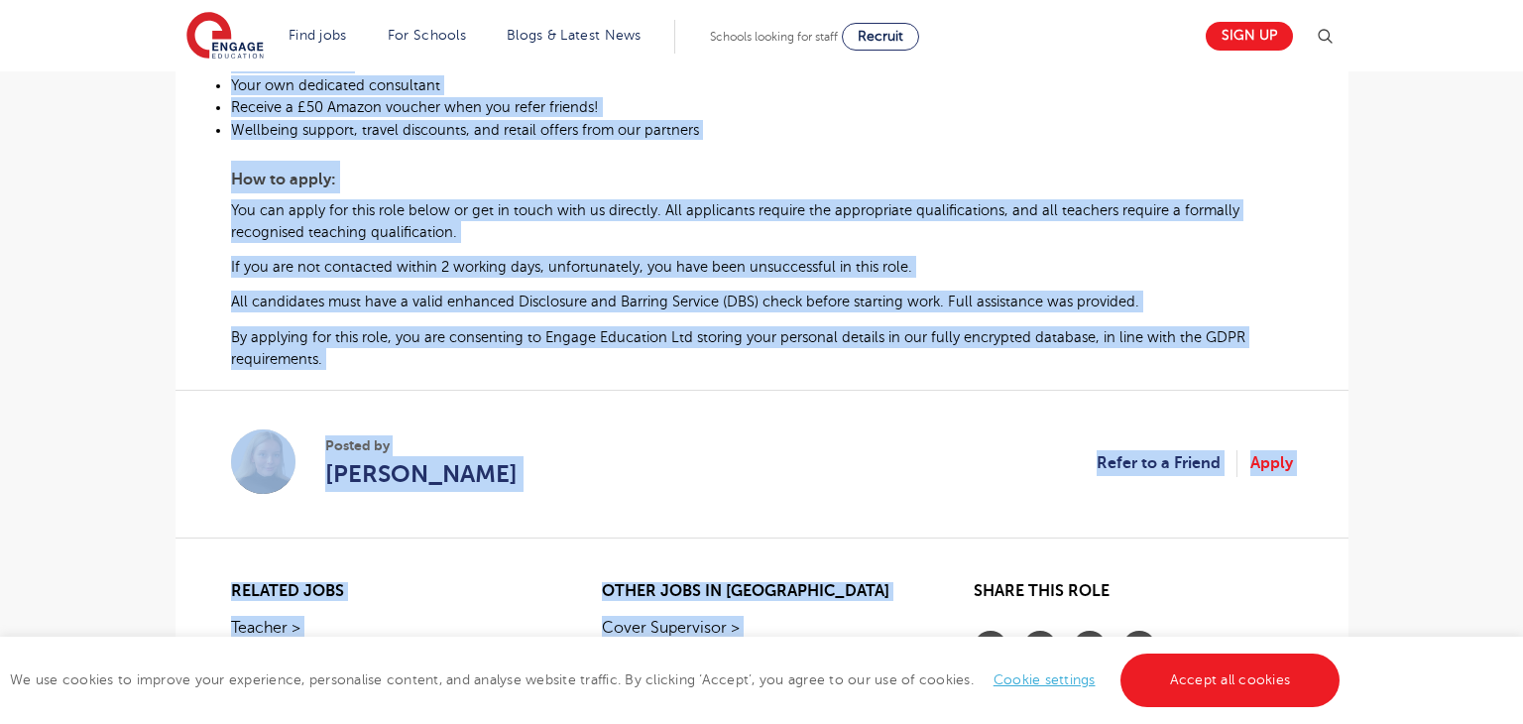
scroll to position [1162, 0]
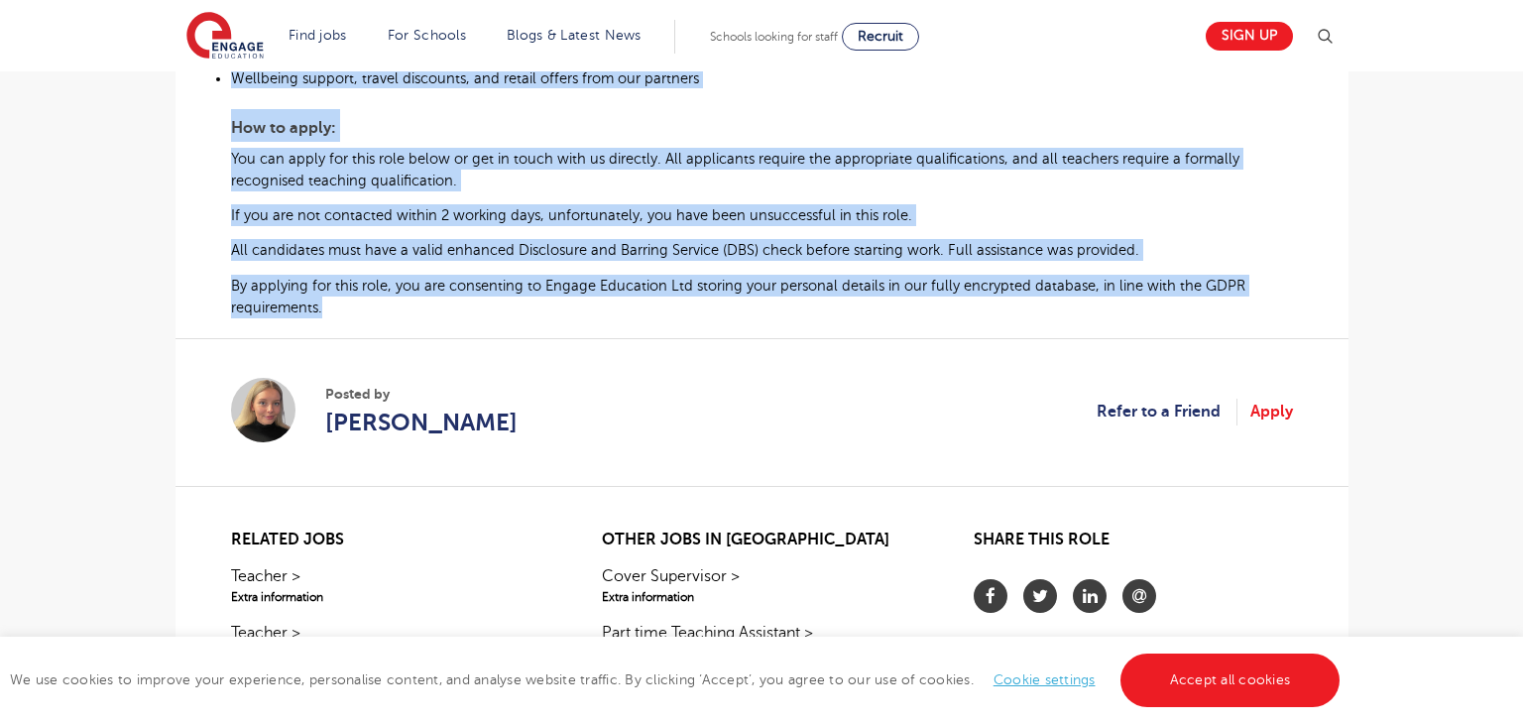
drag, startPoint x: 234, startPoint y: 379, endPoint x: 325, endPoint y: 304, distance: 117.7
copy div "Supply Teacher Required for Primary Schools in Bromley About the role: At Engag…"
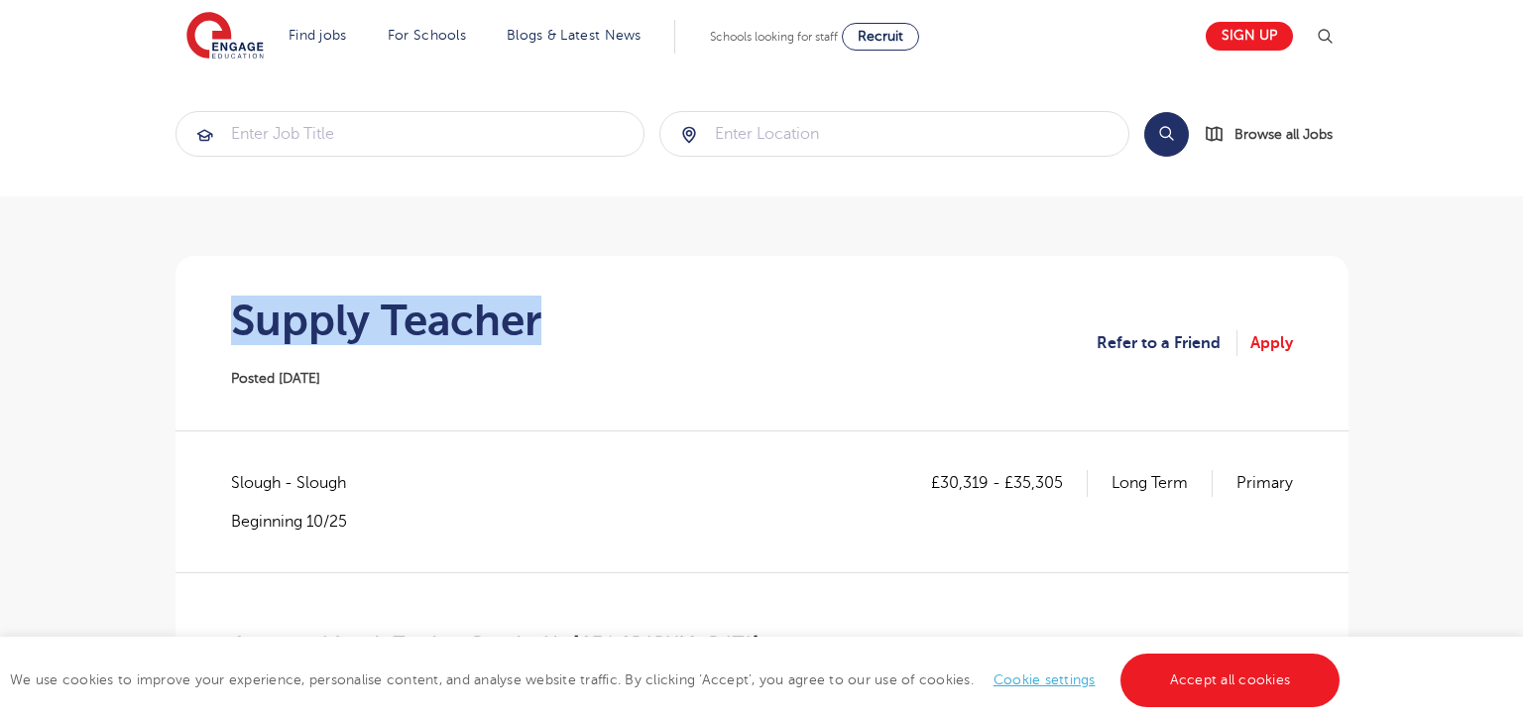
drag, startPoint x: 235, startPoint y: 318, endPoint x: 541, endPoint y: 327, distance: 306.4
click at [541, 327] on h1 "Supply Teacher" at bounding box center [386, 320] width 310 height 50
copy h1 "Supply Teacher"
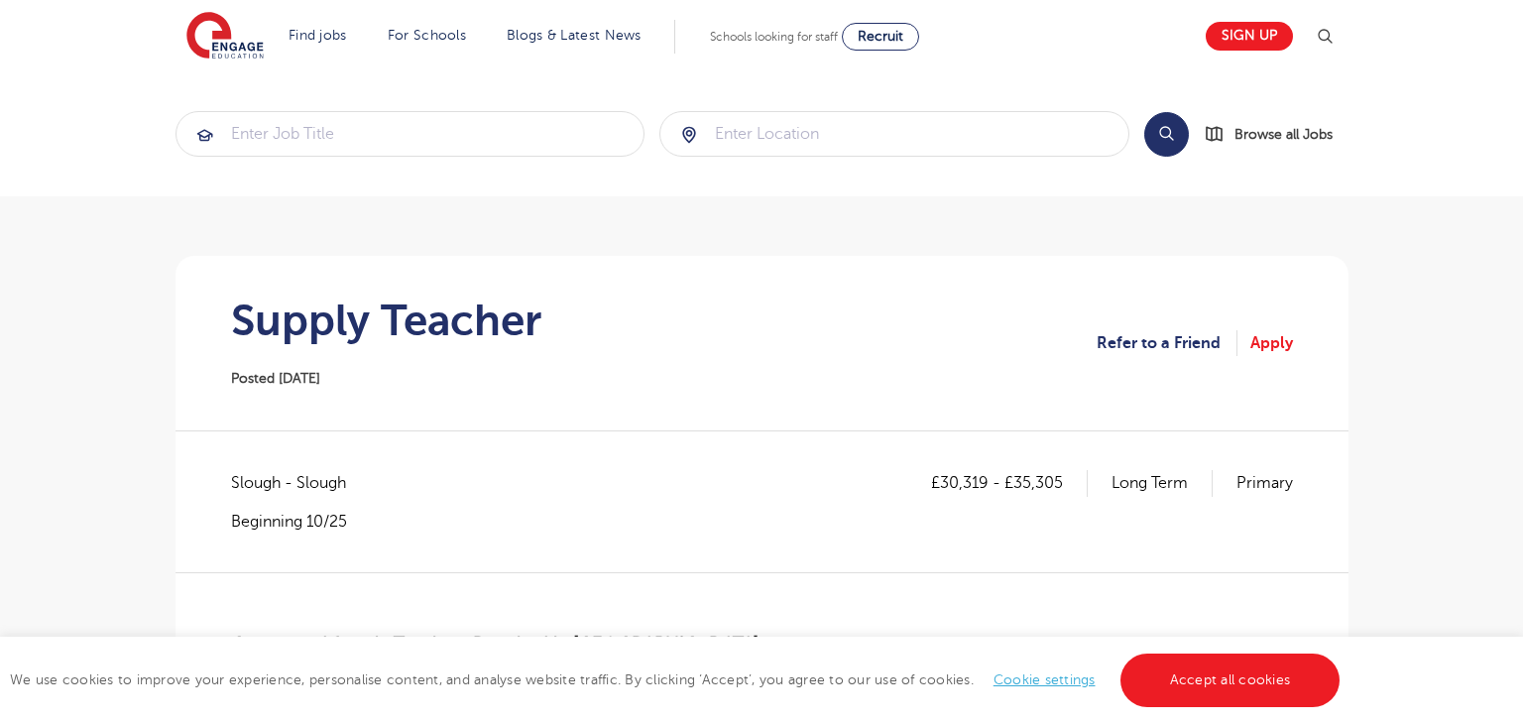
click at [257, 489] on span "Slough - Slough" at bounding box center [298, 483] width 135 height 26
copy span "Slough"
drag, startPoint x: 942, startPoint y: 485, endPoint x: 987, endPoint y: 487, distance: 45.6
click at [987, 487] on p "£30,319 - £35,305" at bounding box center [1009, 483] width 157 height 26
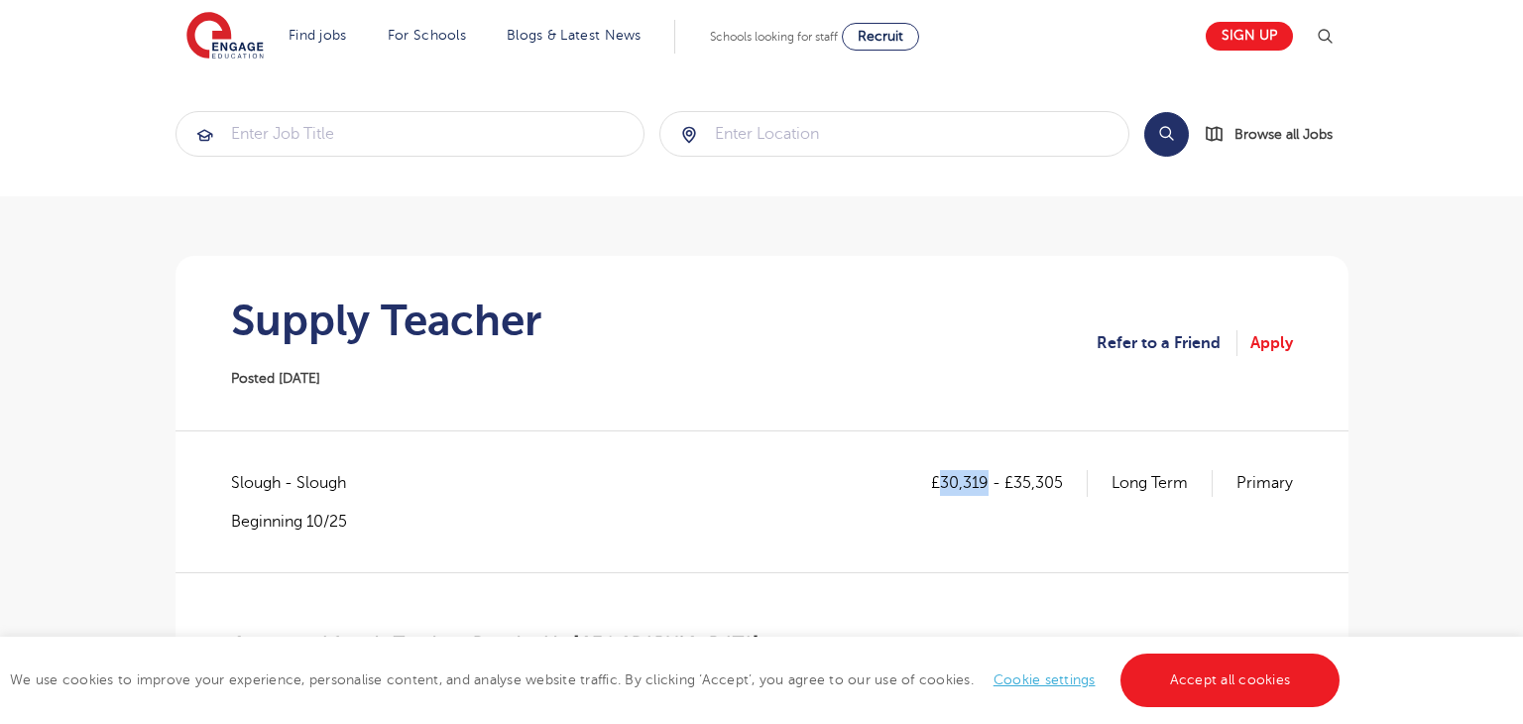
copy p "30,319"
click at [1025, 478] on p "£30,319 - £35,305" at bounding box center [1009, 483] width 157 height 26
drag, startPoint x: 1015, startPoint y: 480, endPoint x: 1064, endPoint y: 481, distance: 48.6
click at [1064, 481] on p "£30,319 - £35,305" at bounding box center [1009, 483] width 157 height 26
copy p "35,305"
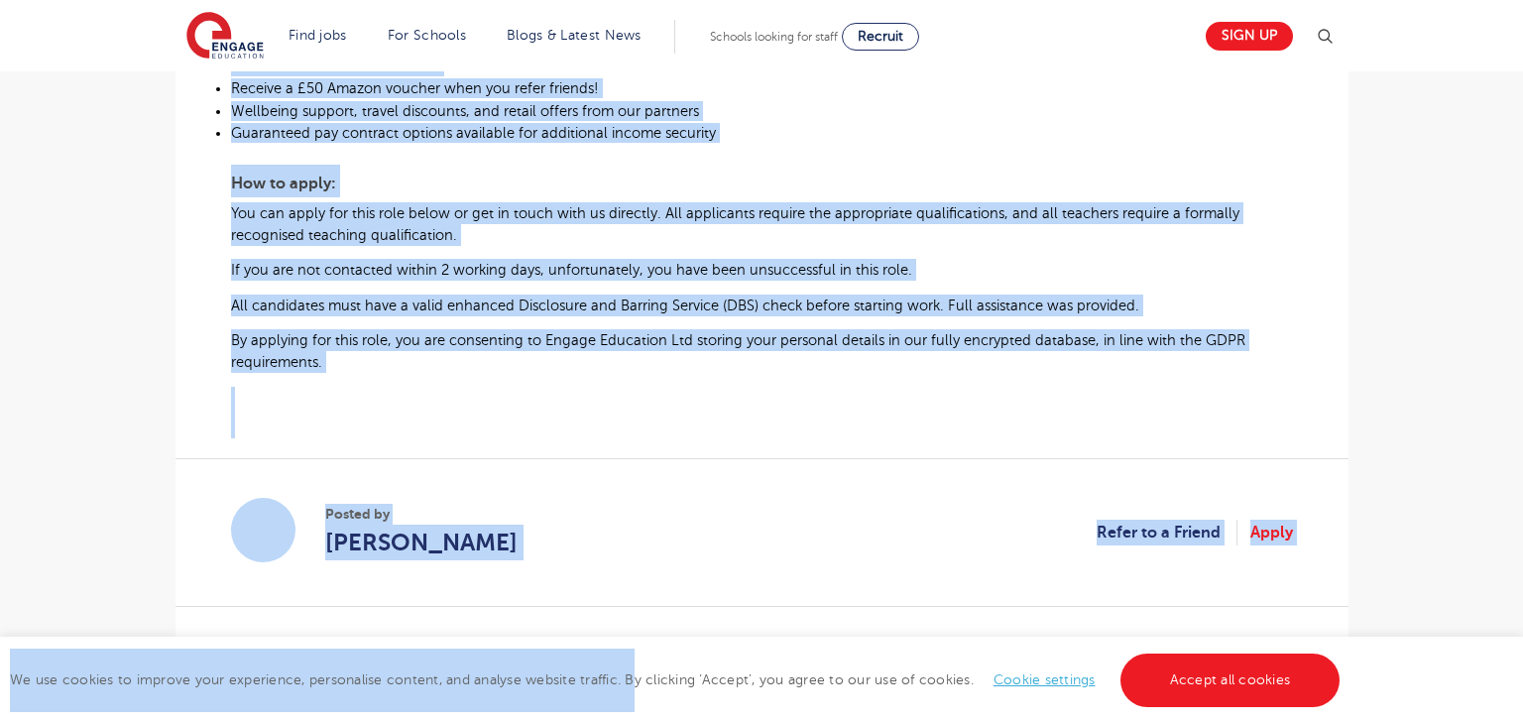
scroll to position [1312, 0]
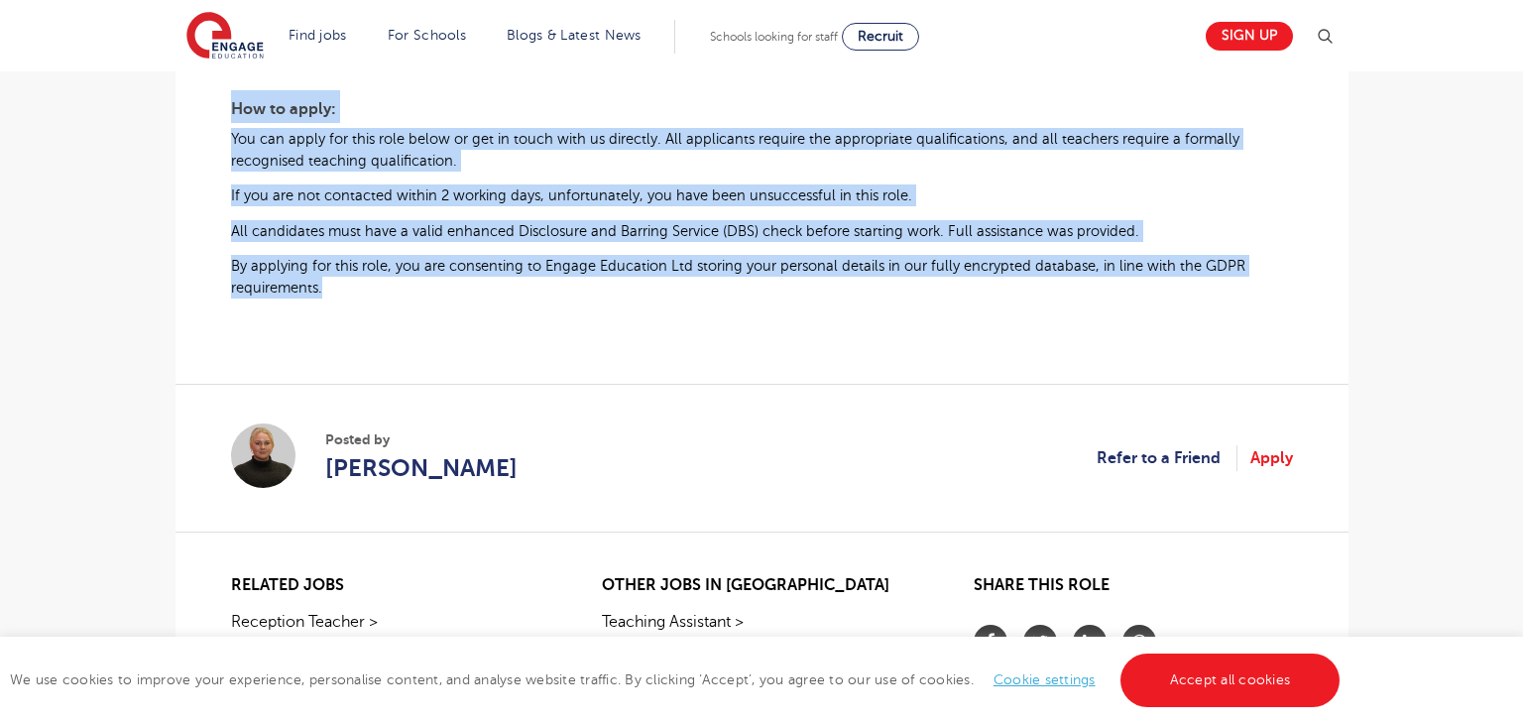
drag, startPoint x: 233, startPoint y: 313, endPoint x: 327, endPoint y: 297, distance: 95.5
copy qowt-section "Contracted Supply Teachers Required in Slough About the role: At Engage Educati…"
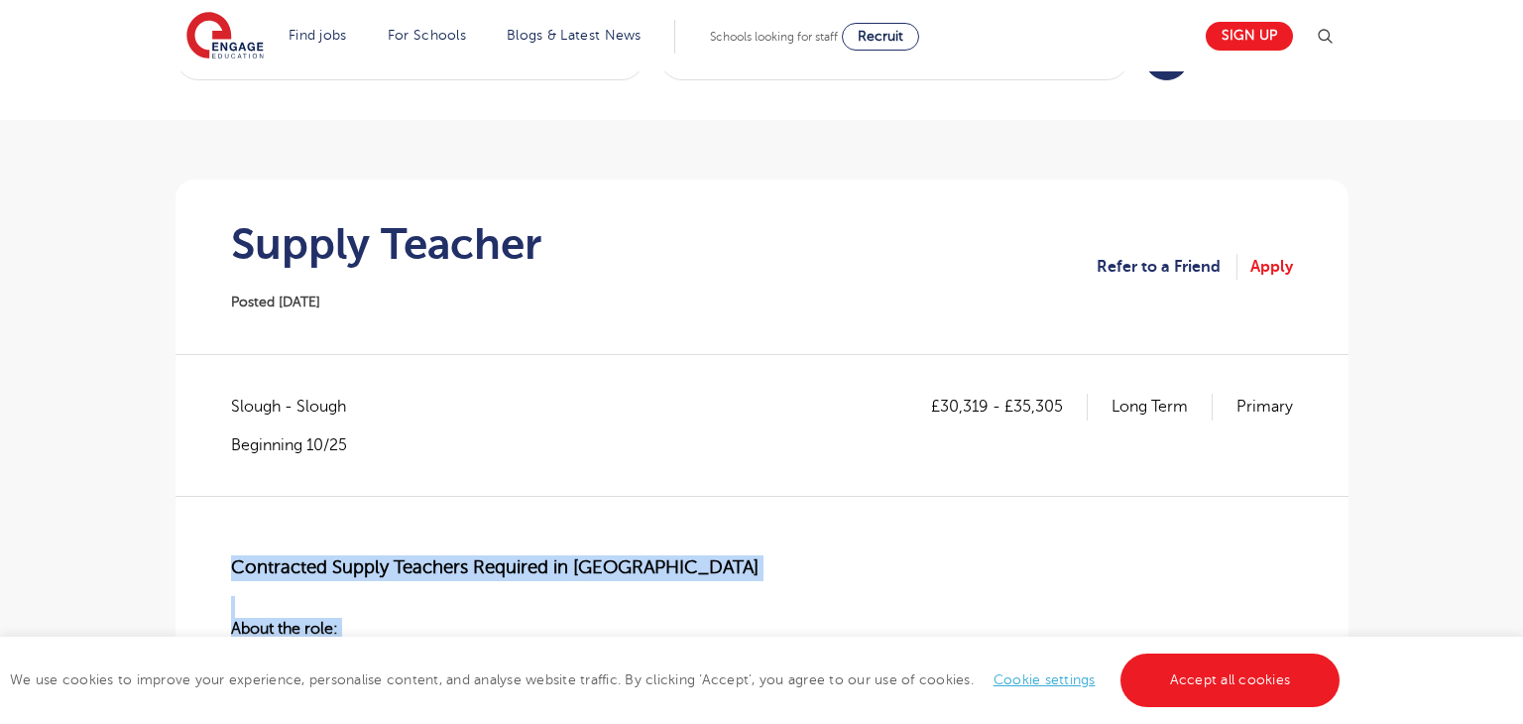
scroll to position [94, 0]
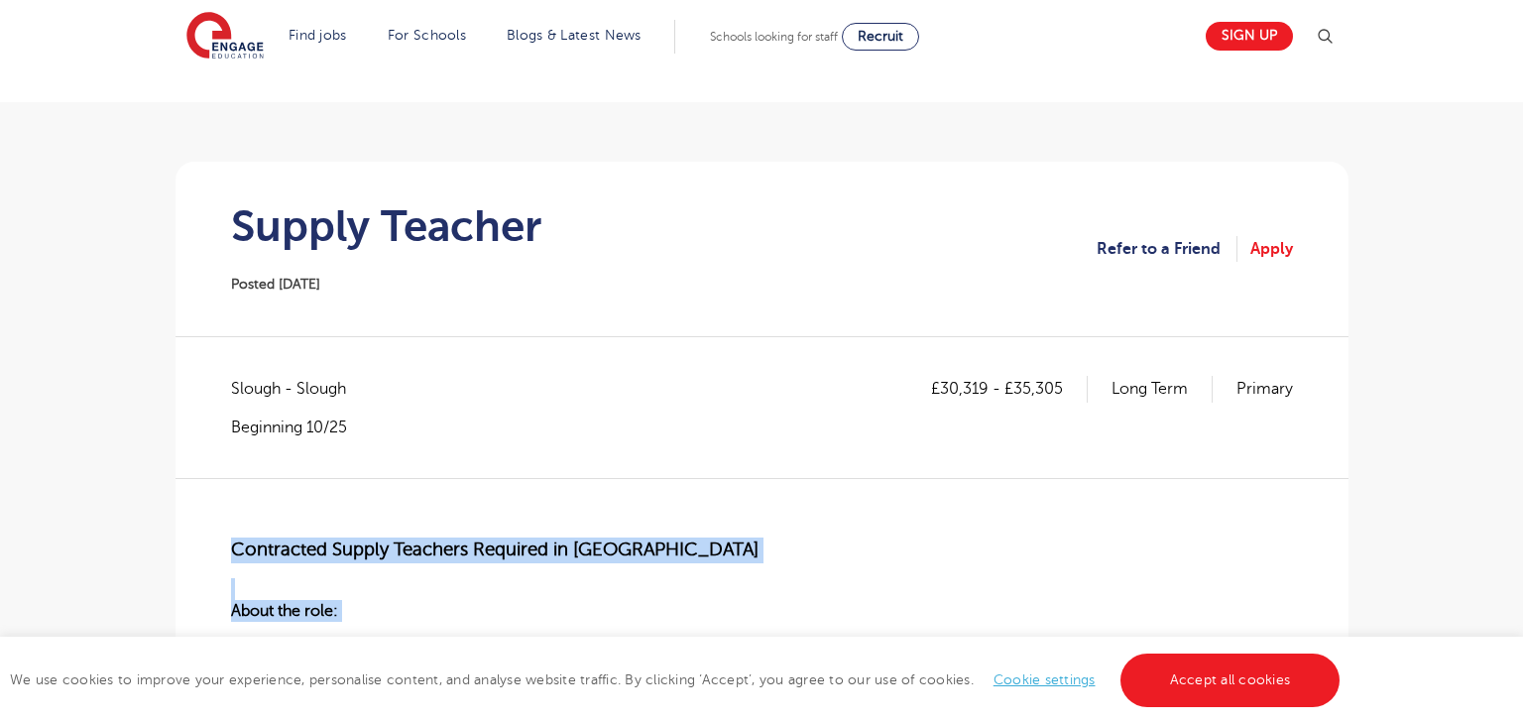
copy qowt-section "Contracted Supply Teachers Required in Slough About the role: At Engage Educati…"
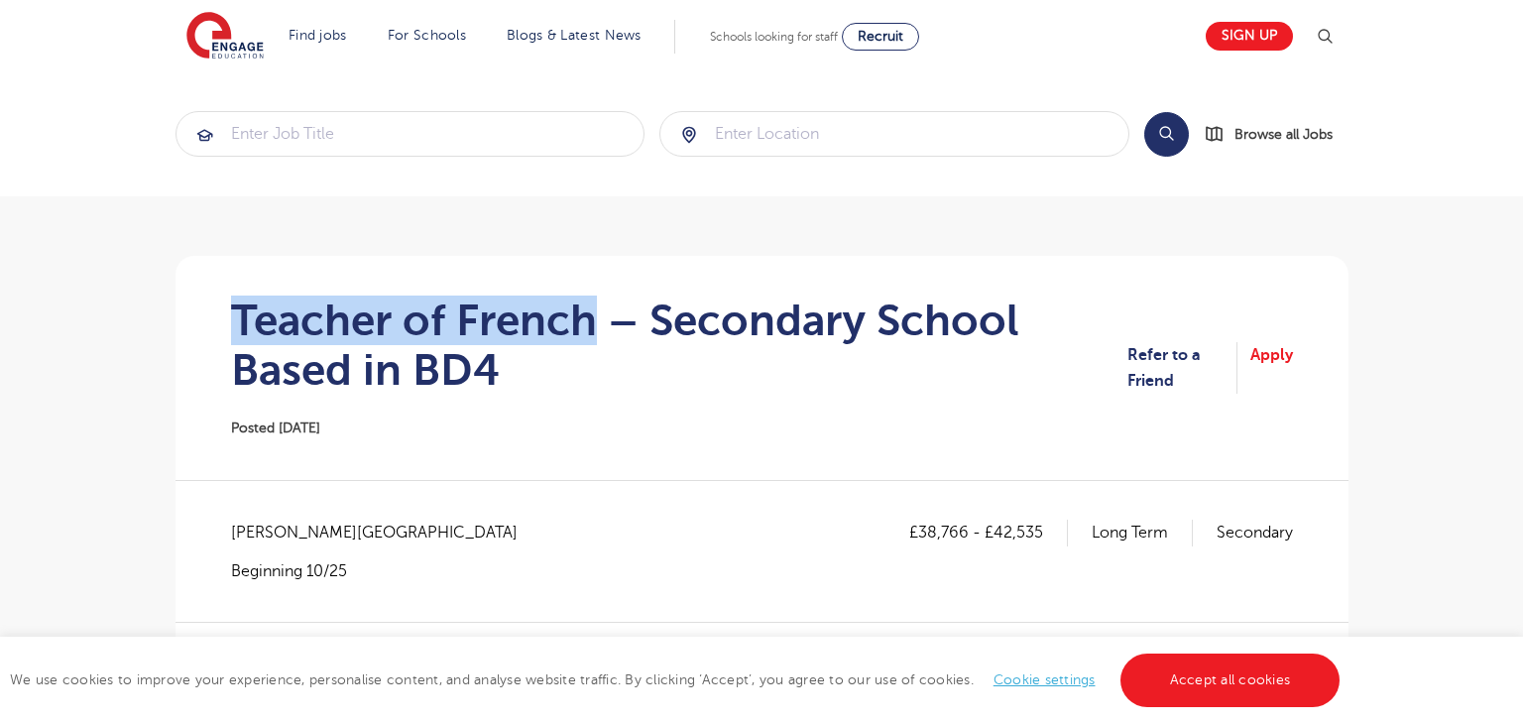
drag, startPoint x: 240, startPoint y: 311, endPoint x: 588, endPoint y: 313, distance: 348.0
click at [588, 313] on h1 "Teacher of French – Secondary School Based in BD4" at bounding box center [679, 344] width 897 height 99
copy h1 "Teacher of French"
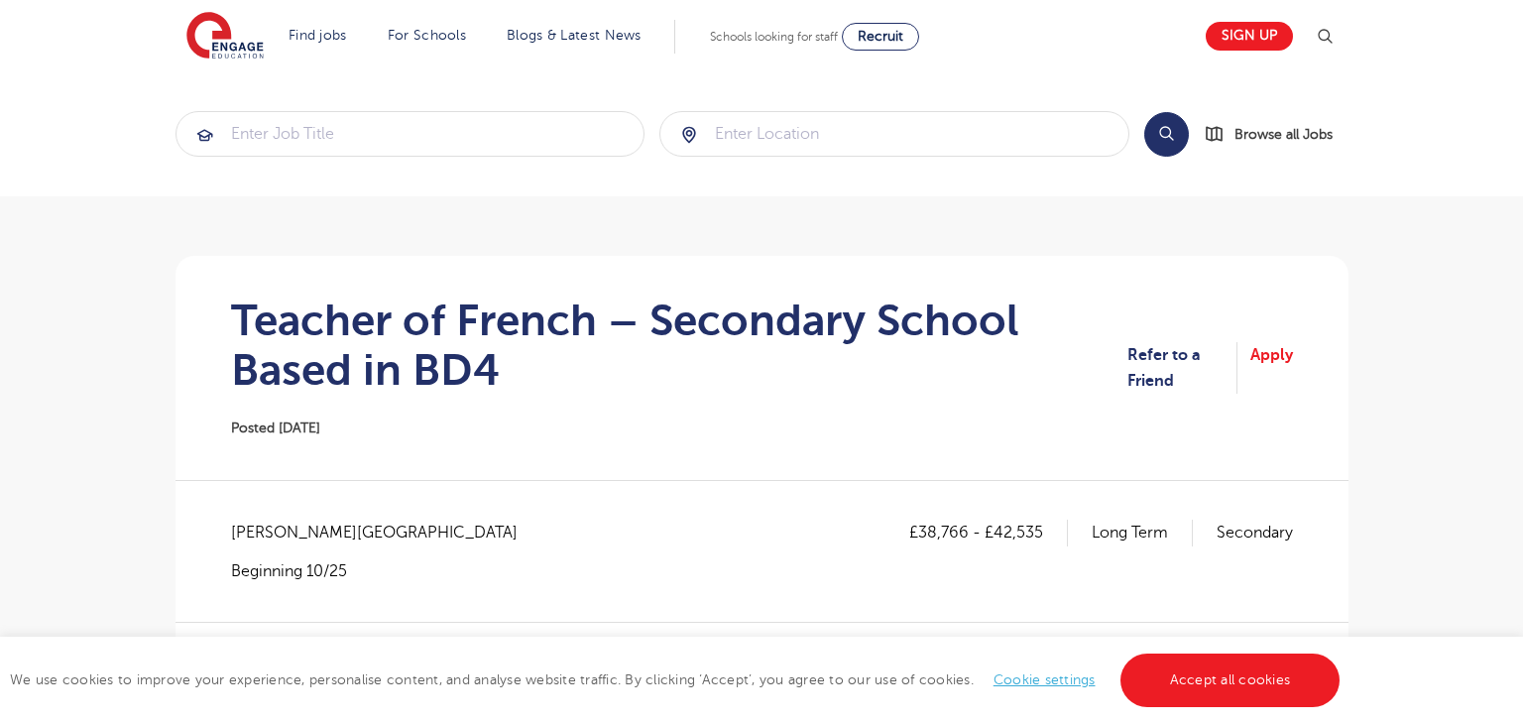
click at [261, 533] on span "[PERSON_NAME][GEOGRAPHIC_DATA]" at bounding box center [384, 532] width 306 height 26
copy span "Bradford"
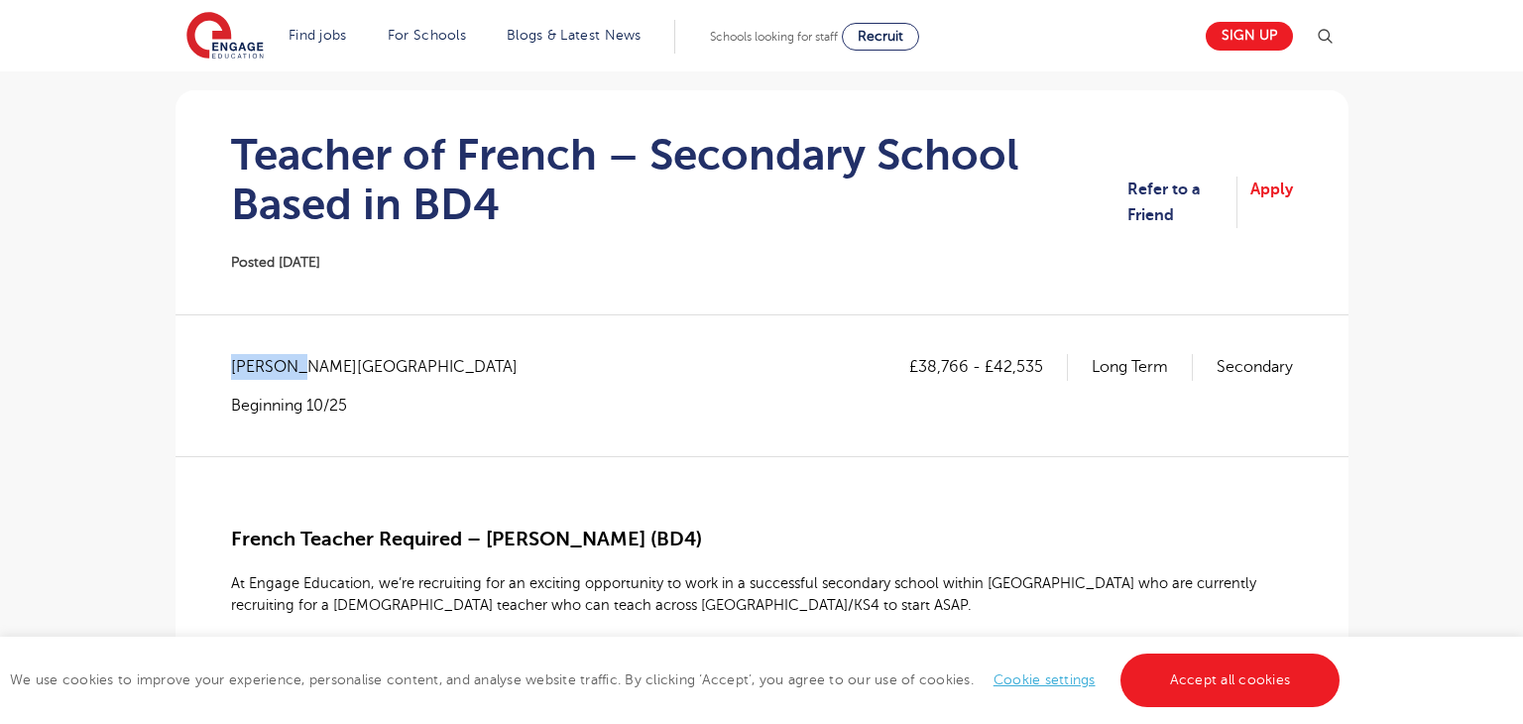
scroll to position [249, 0]
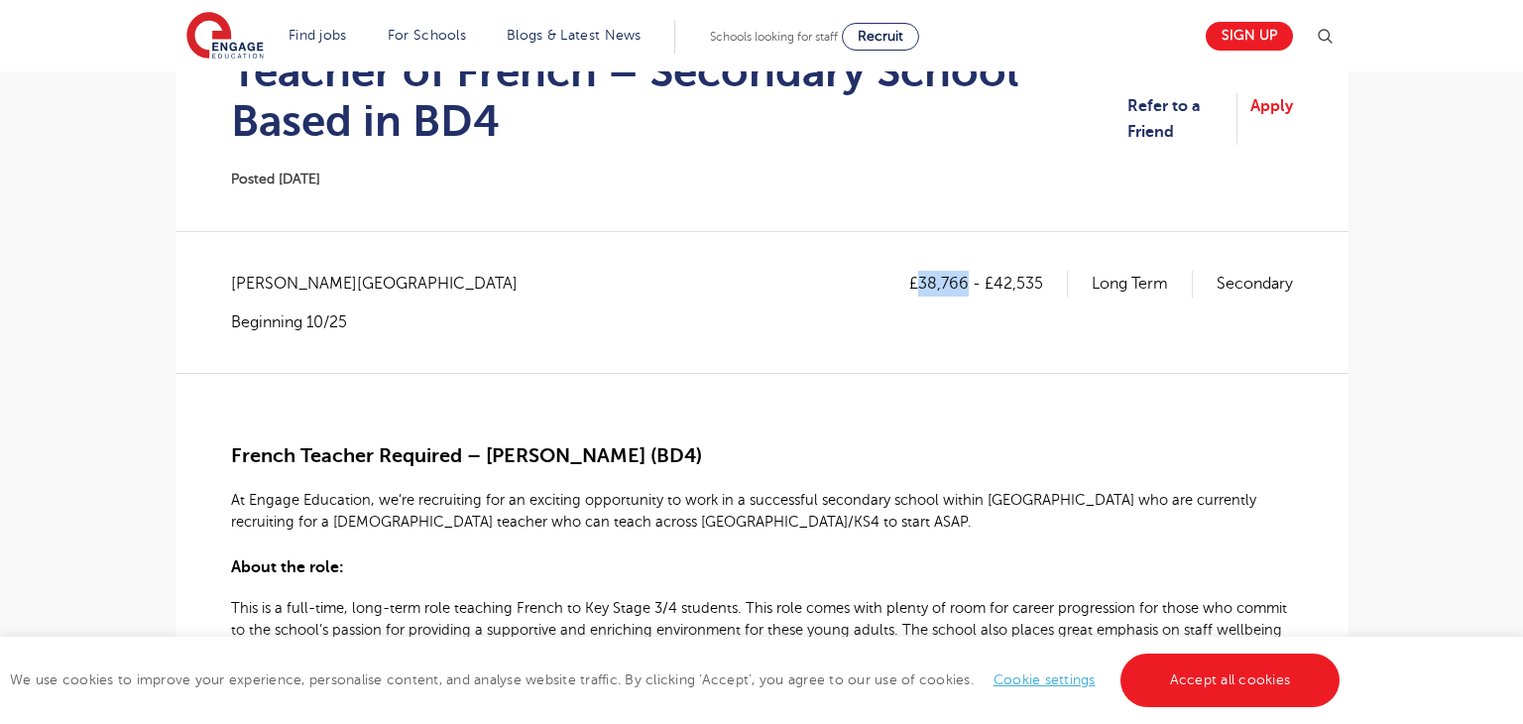
drag, startPoint x: 918, startPoint y: 286, endPoint x: 968, endPoint y: 283, distance: 49.7
click at [968, 283] on p "£38,766 - £42,535" at bounding box center [988, 284] width 159 height 26
copy p "38,766"
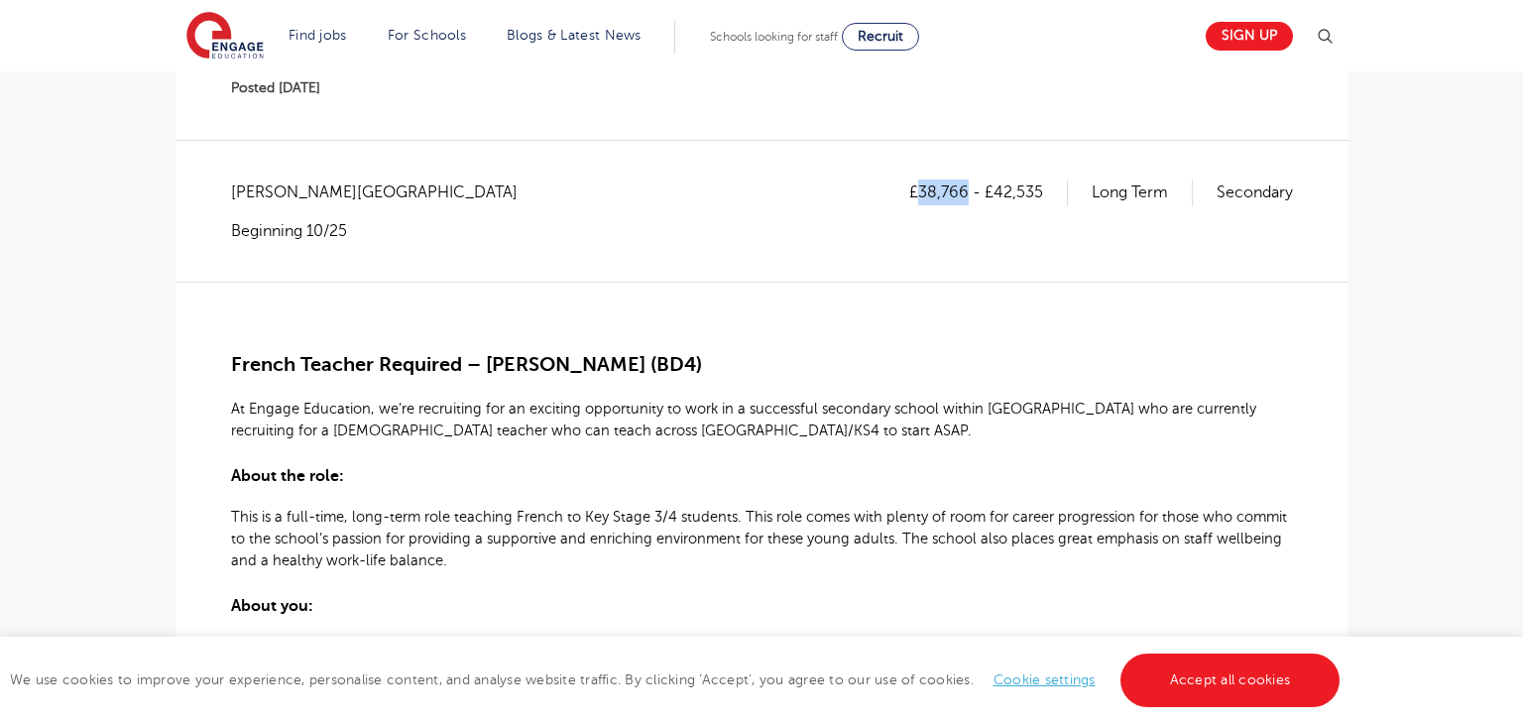
scroll to position [119, 0]
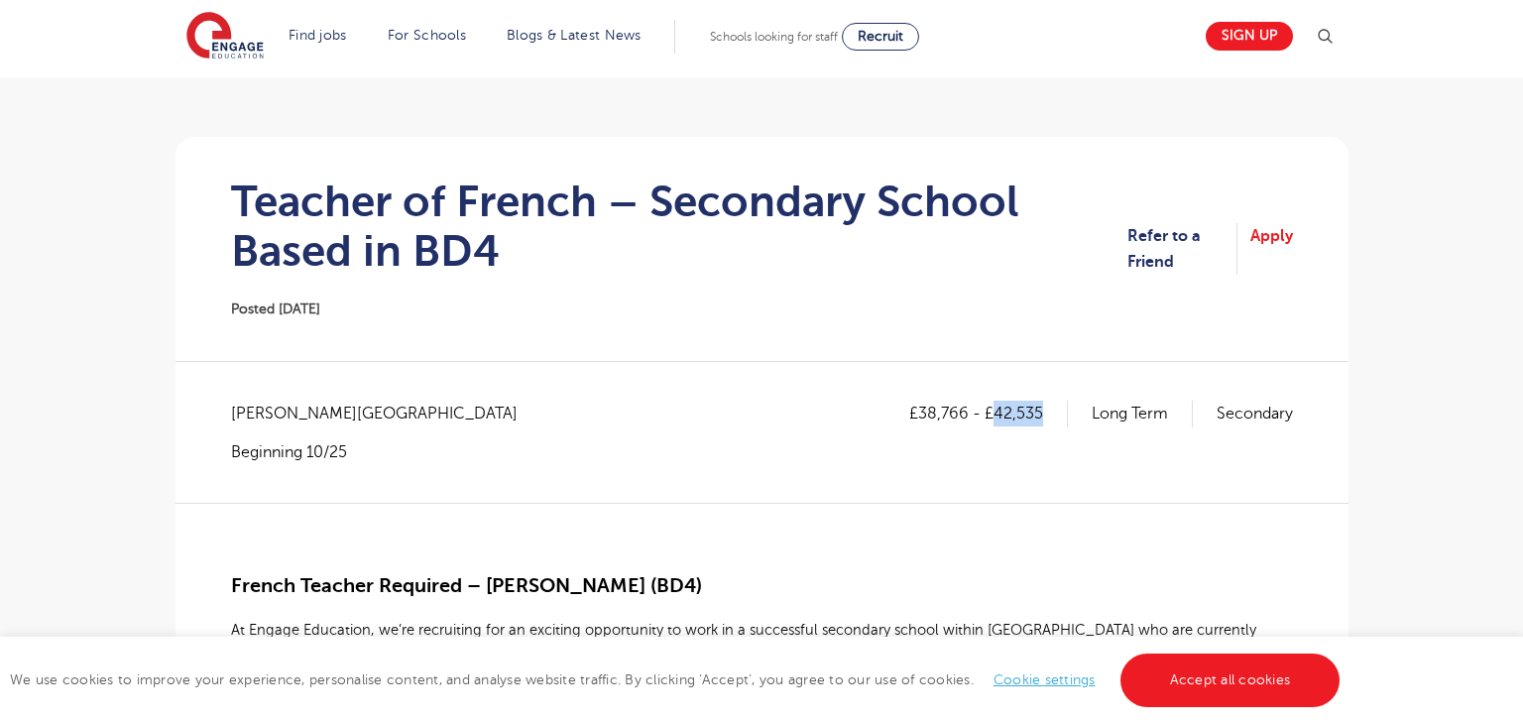
drag, startPoint x: 991, startPoint y: 415, endPoint x: 1046, endPoint y: 415, distance: 54.5
click at [1046, 415] on p "£38,766 - £42,535" at bounding box center [988, 413] width 159 height 26
copy p "42,535"
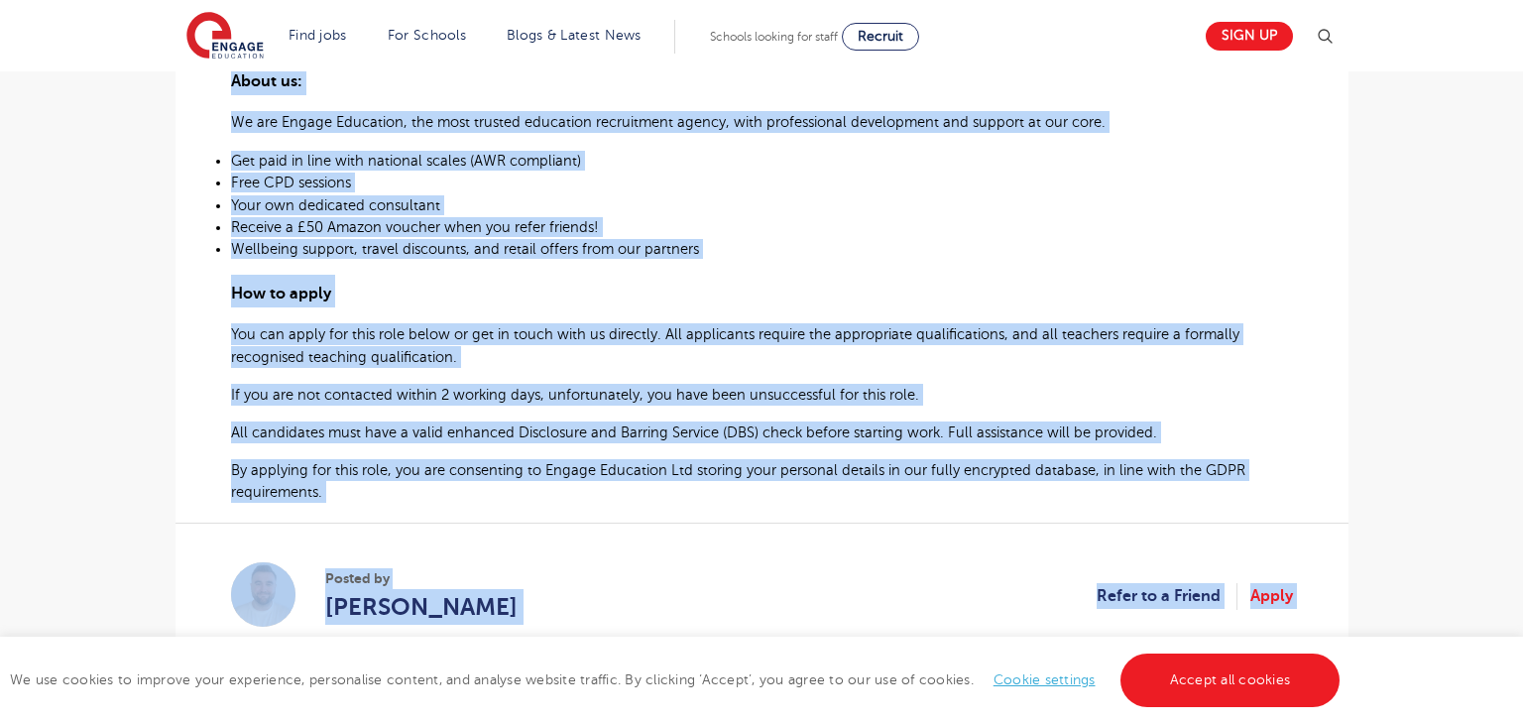
scroll to position [1132, 0]
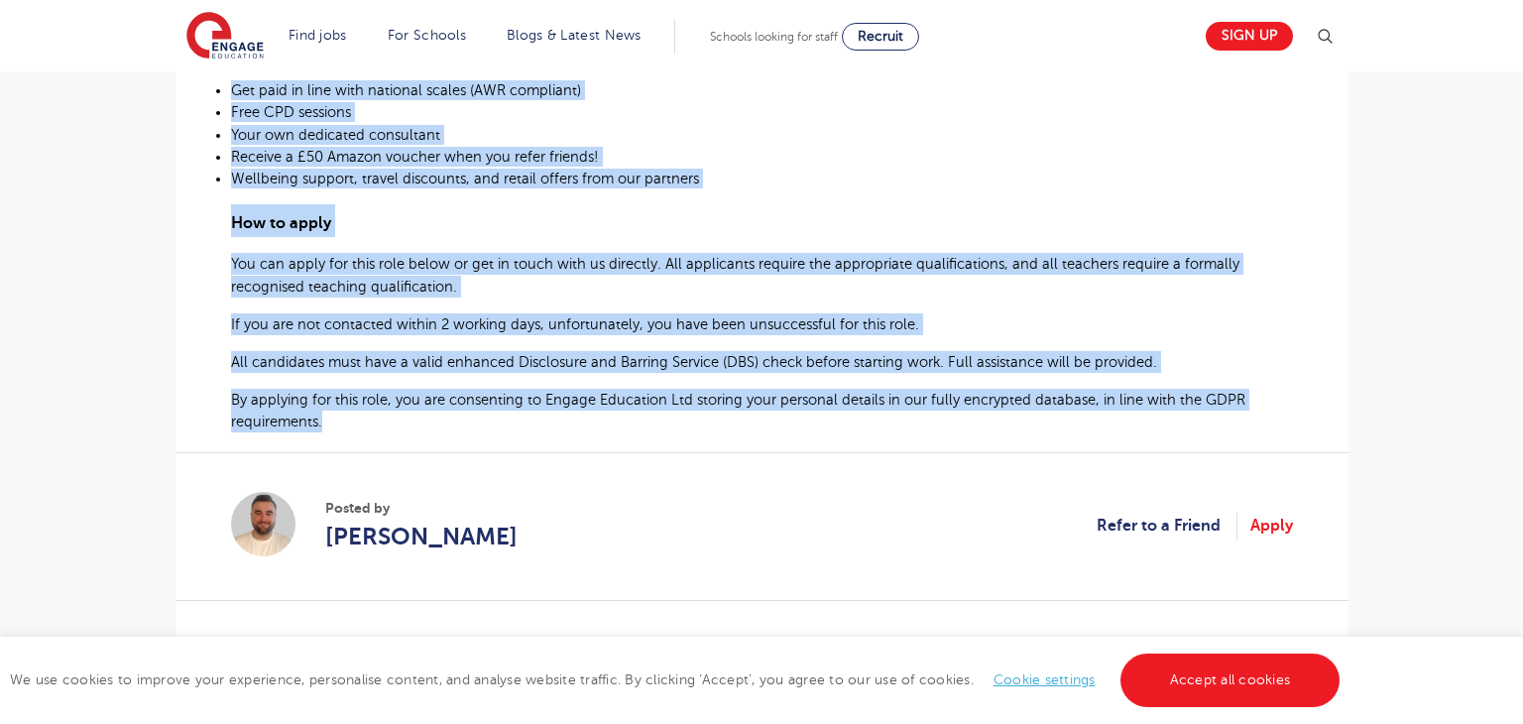
drag, startPoint x: 232, startPoint y: 406, endPoint x: 344, endPoint y: 422, distance: 113.1
copy div "French Teacher Required – Bradford (BD4) At Engage Education, we’re recruiting …"
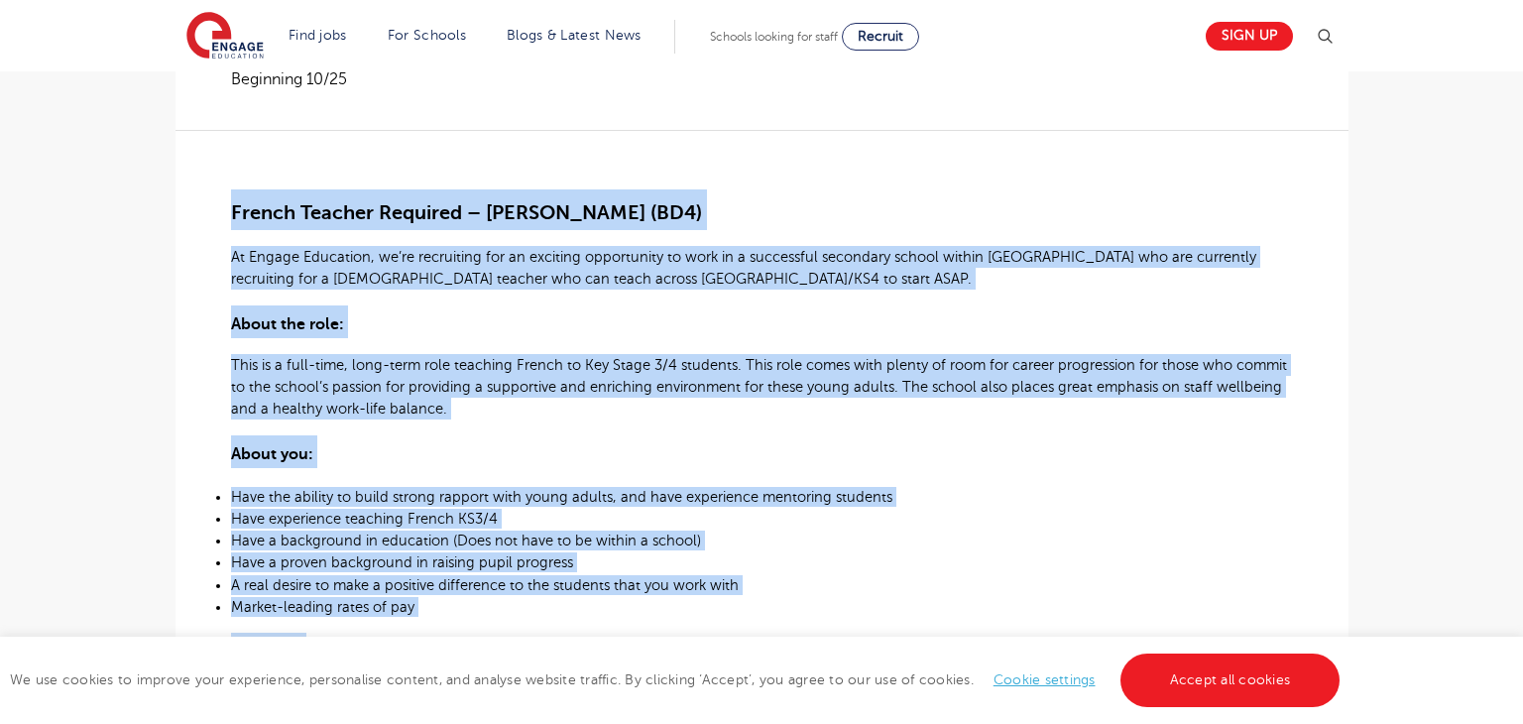
scroll to position [494, 0]
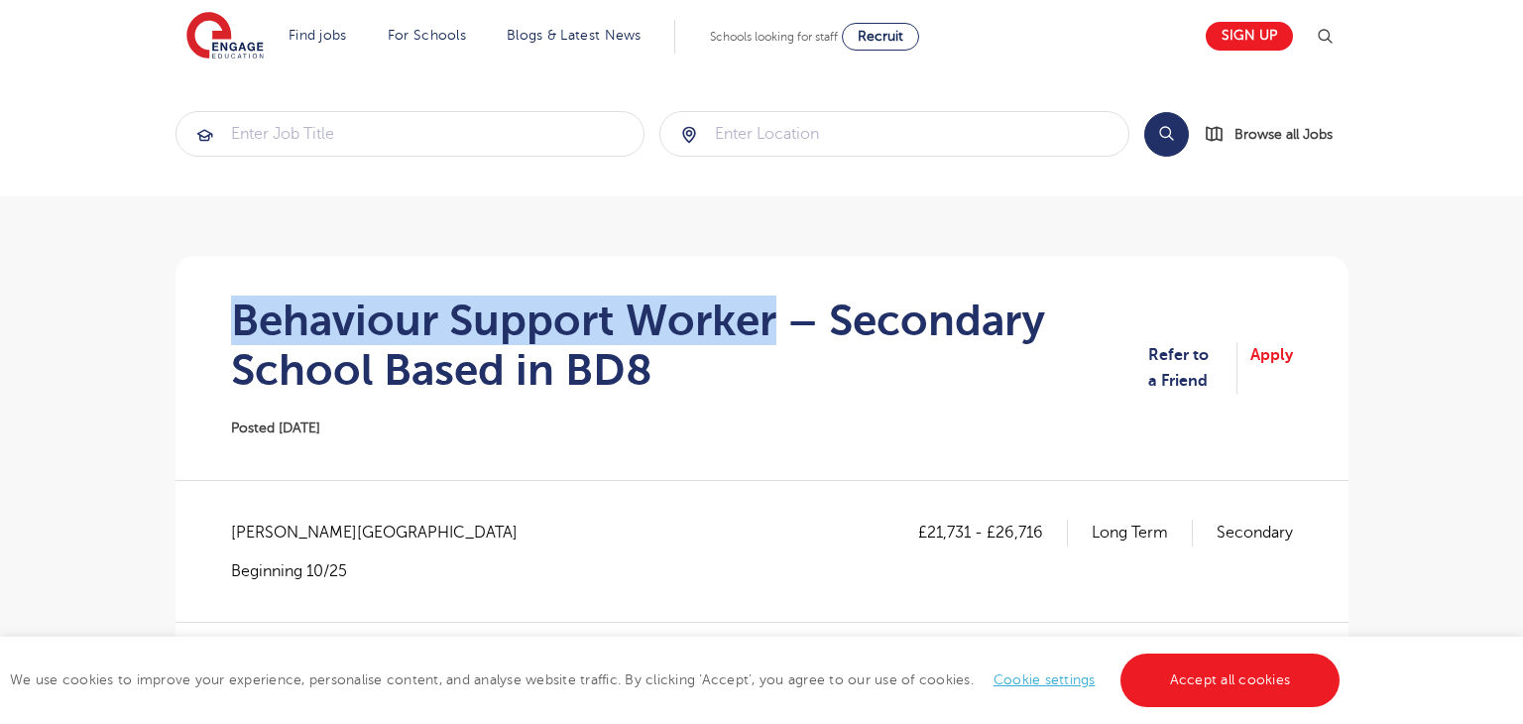
drag, startPoint x: 231, startPoint y: 313, endPoint x: 772, endPoint y: 334, distance: 541.6
click at [772, 334] on h1 "Behaviour Support Worker – Secondary School Based in BD8" at bounding box center [689, 344] width 917 height 99
copy h1 "Behaviour Support Worker"
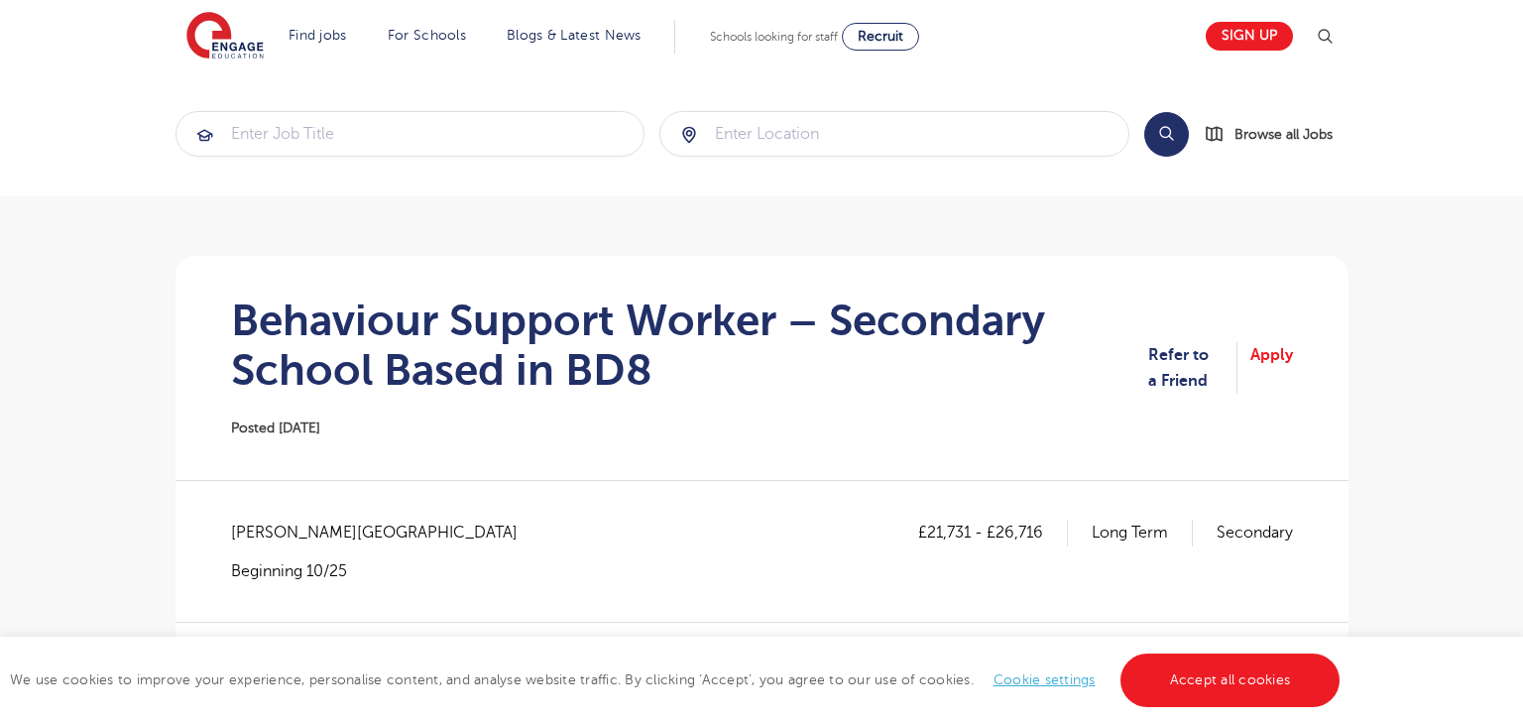
click at [265, 537] on span "[PERSON_NAME][GEOGRAPHIC_DATA]" at bounding box center [384, 532] width 306 height 26
copy span "Bradford"
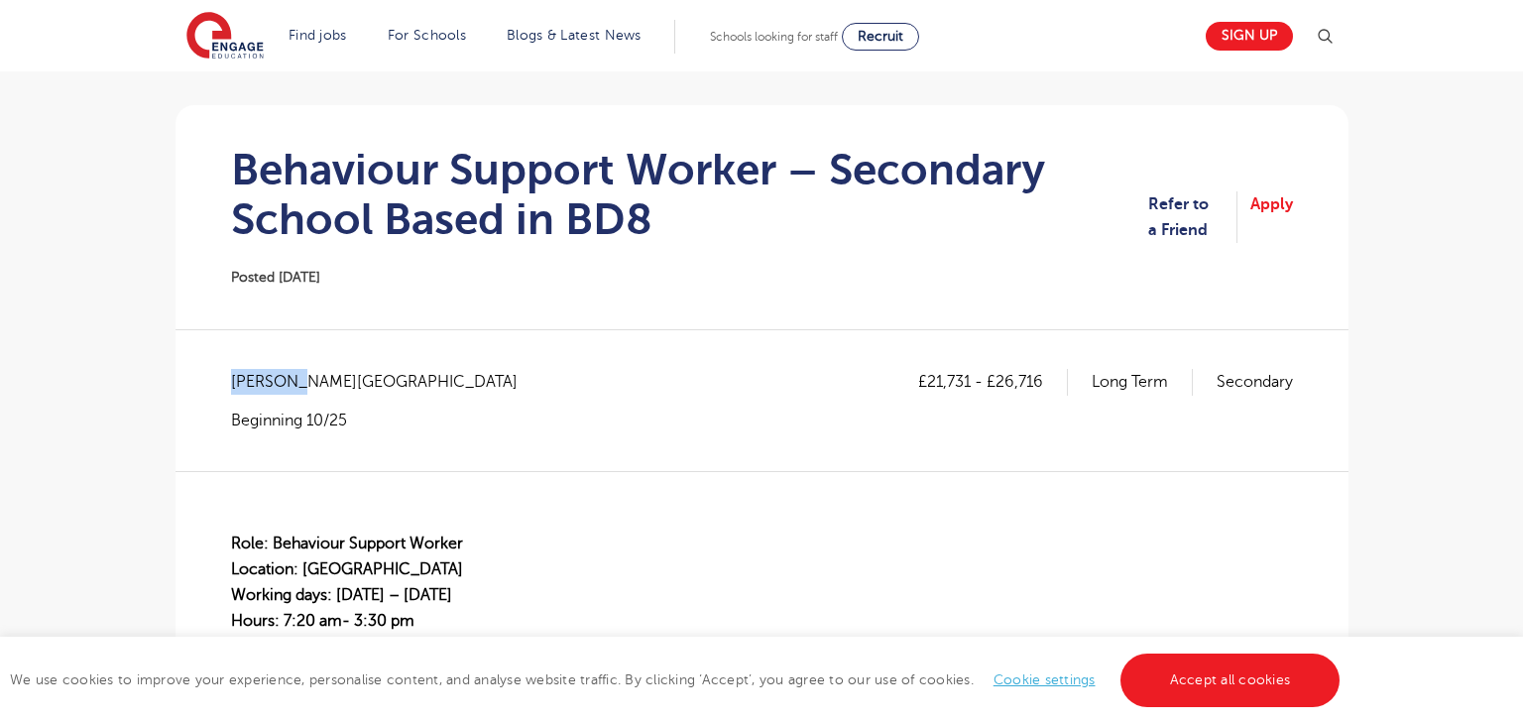
scroll to position [174, 0]
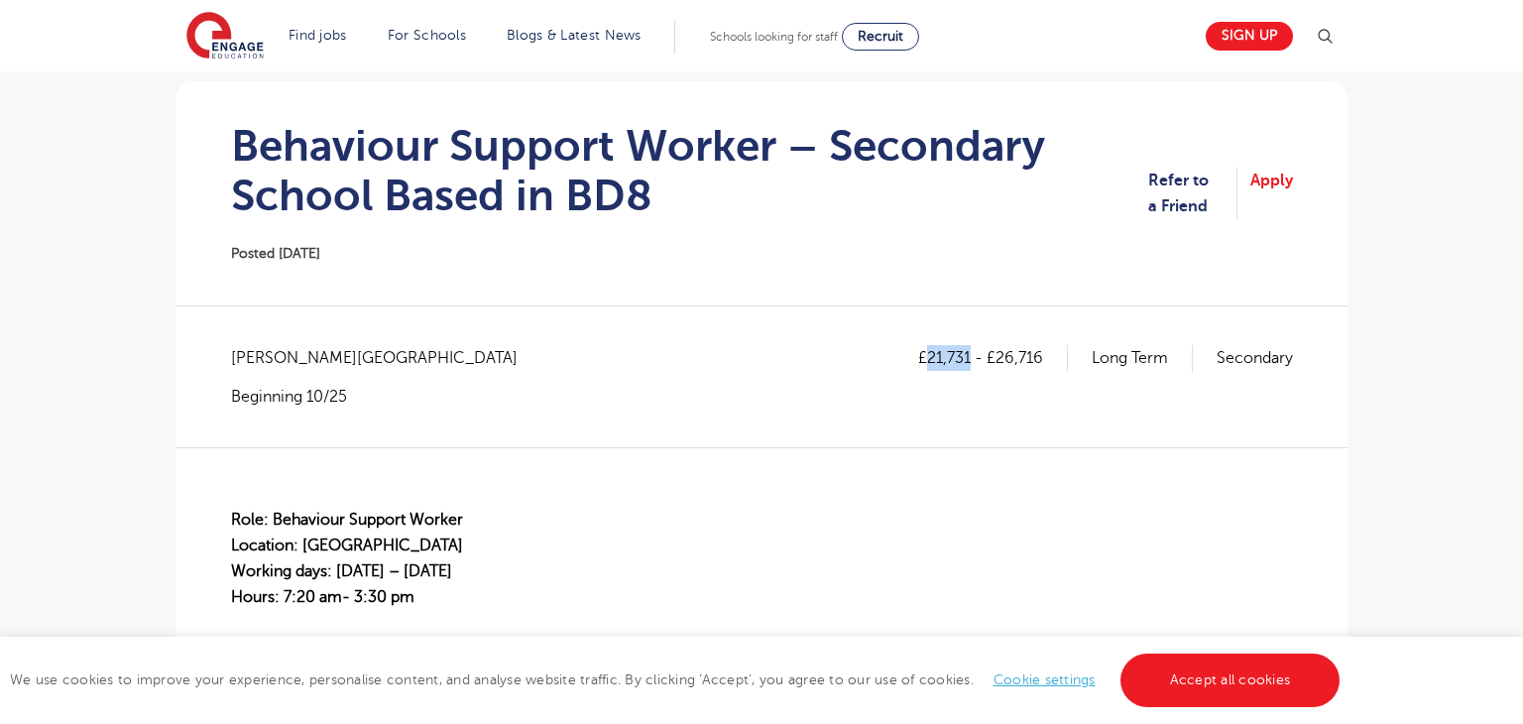
drag, startPoint x: 923, startPoint y: 356, endPoint x: 965, endPoint y: 358, distance: 41.7
click at [965, 358] on p "£21,731 - £26,716" at bounding box center [993, 358] width 150 height 26
copy p "21,731"
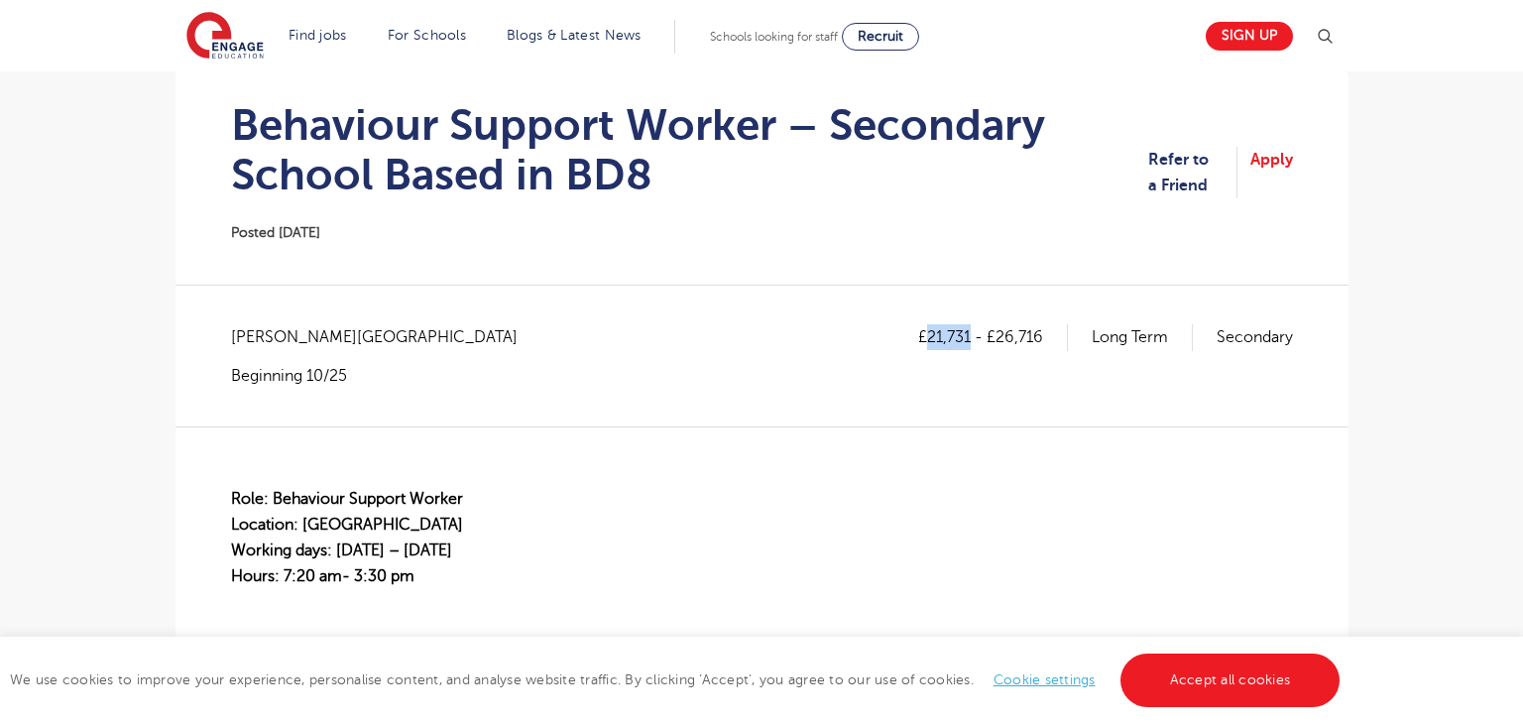
scroll to position [190, 0]
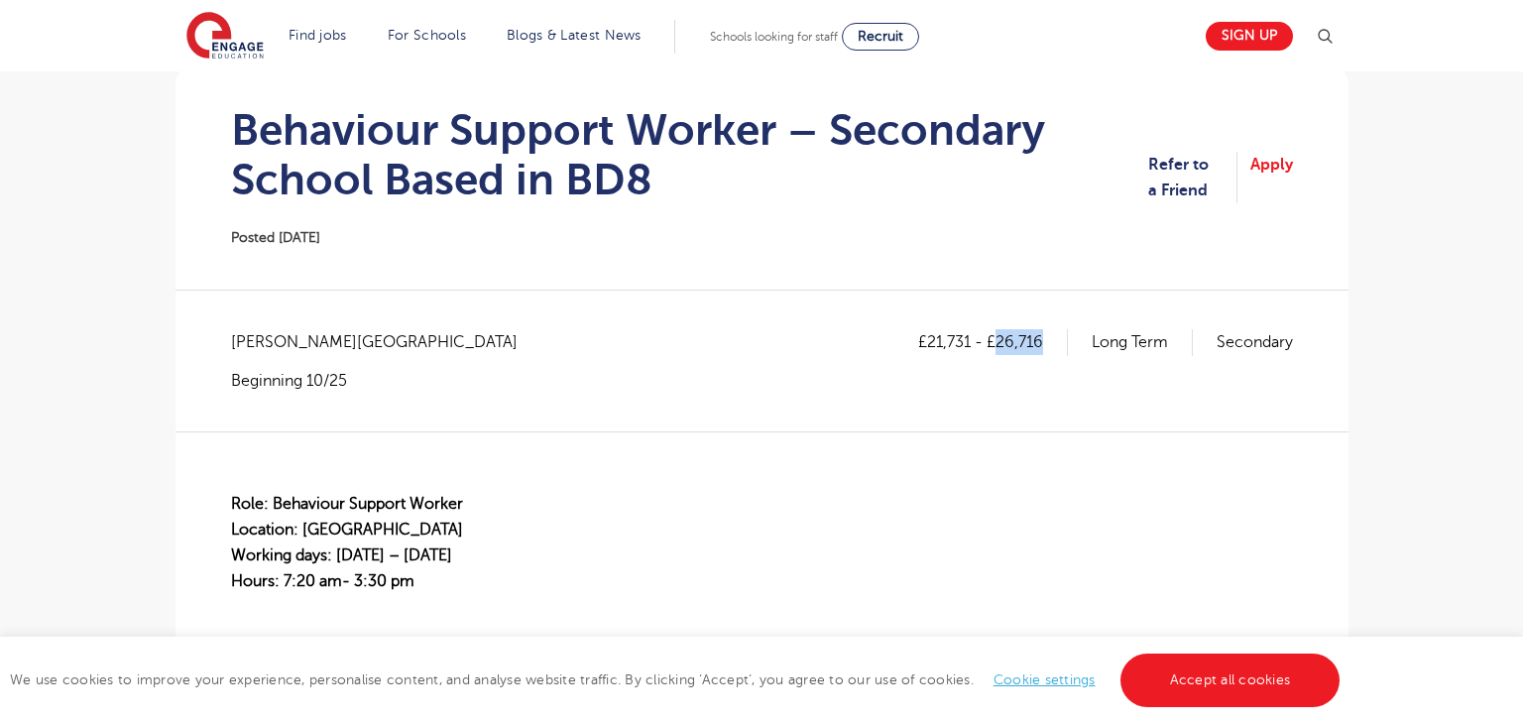
drag, startPoint x: 996, startPoint y: 344, endPoint x: 1046, endPoint y: 350, distance: 49.9
click at [1046, 350] on p "£21,731 - £26,716" at bounding box center [993, 342] width 150 height 26
copy p "26,716"
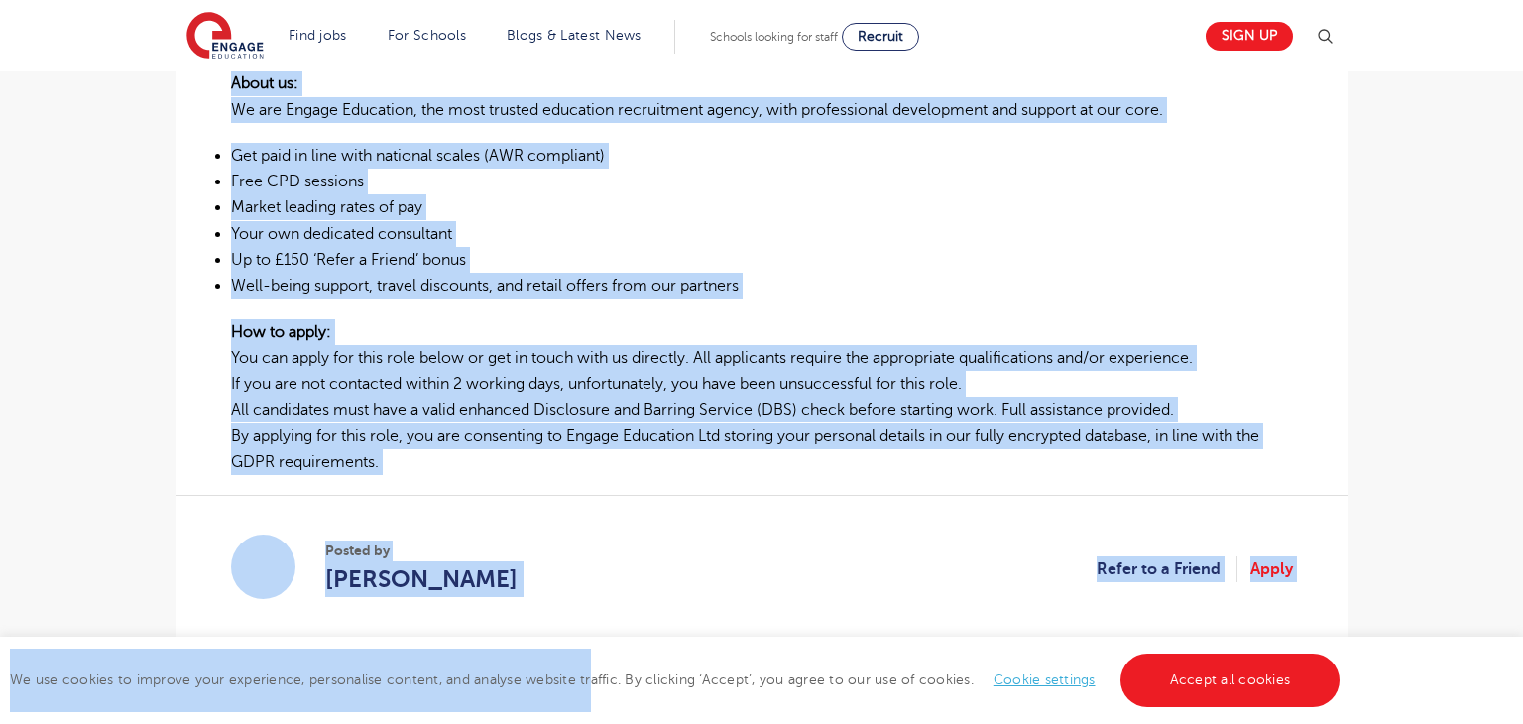
scroll to position [1166, 0]
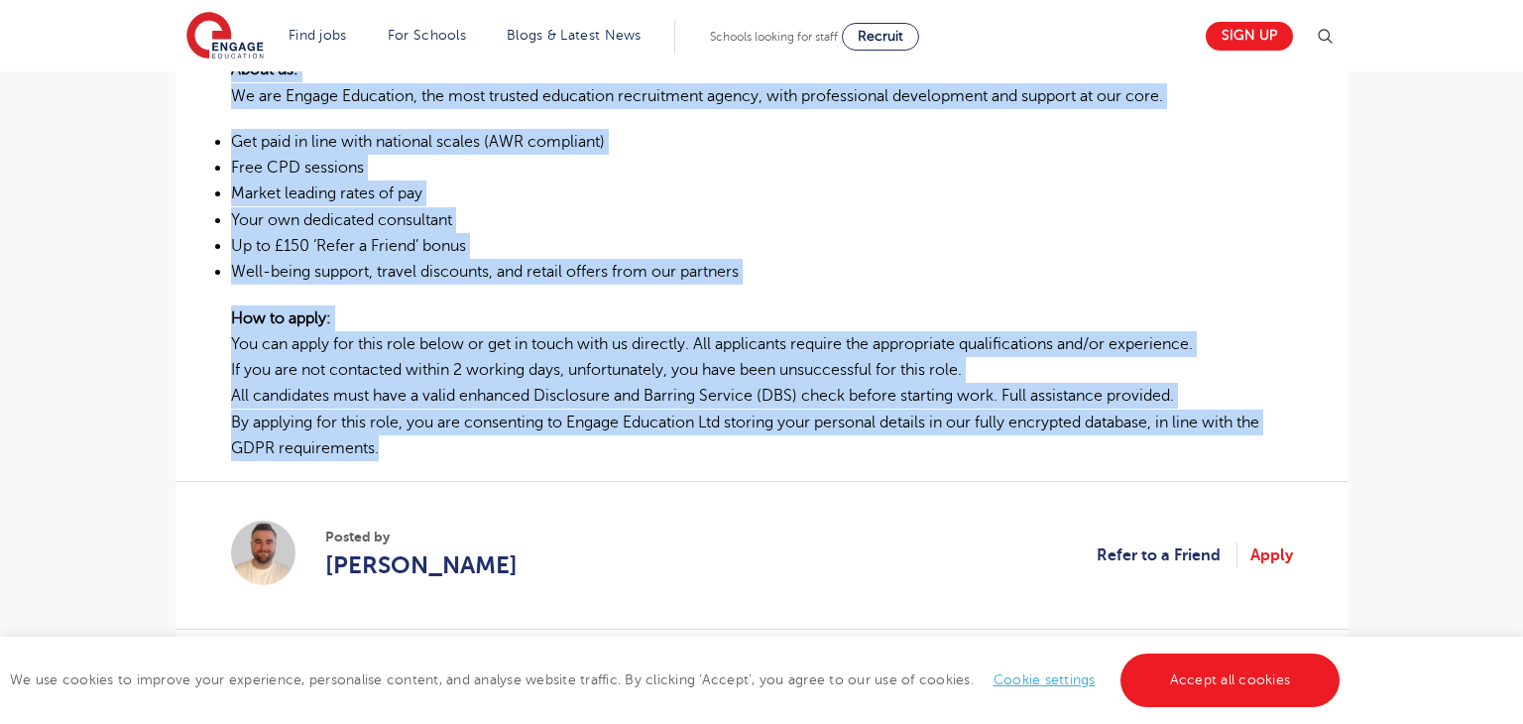
drag, startPoint x: 234, startPoint y: 222, endPoint x: 387, endPoint y: 454, distance: 277.7
copy div "Role: Behaviour Support Worker Location: Bradford Working days: Monday – Friday…"
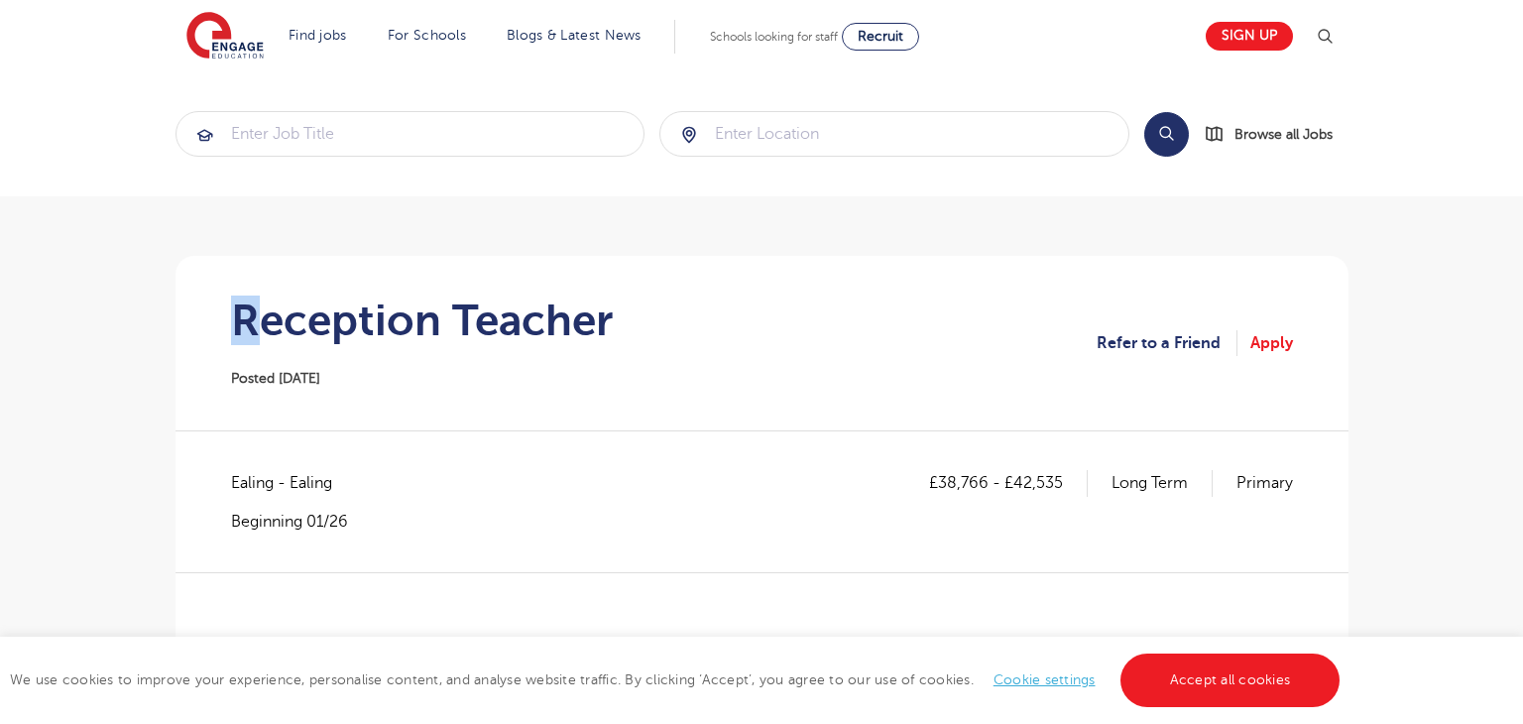
drag, startPoint x: 238, startPoint y: 316, endPoint x: 419, endPoint y: 320, distance: 181.5
click at [312, 319] on h1 "Reception Teacher" at bounding box center [422, 320] width 382 height 50
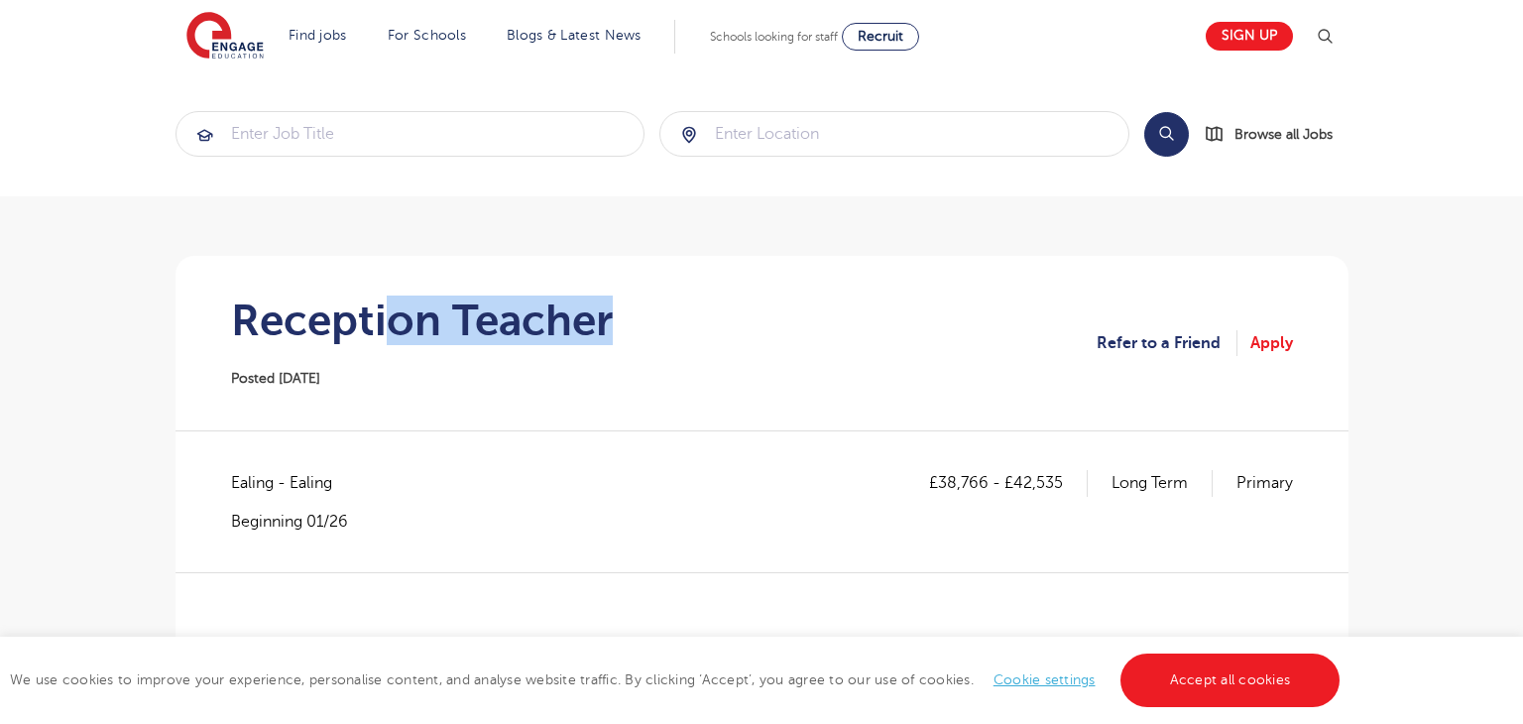
drag, startPoint x: 419, startPoint y: 320, endPoint x: 665, endPoint y: 321, distance: 245.8
click at [665, 321] on section "Reception Teacher Posted [DATE] Refer to a Friend Apply" at bounding box center [761, 343] width 1141 height 174
drag, startPoint x: 246, startPoint y: 327, endPoint x: 647, endPoint y: 328, distance: 401.5
click at [654, 327] on section "Reception Teacher Posted [DATE] Refer to a Friend Apply" at bounding box center [761, 343] width 1141 height 174
drag, startPoint x: 615, startPoint y: 357, endPoint x: 438, endPoint y: 357, distance: 176.5
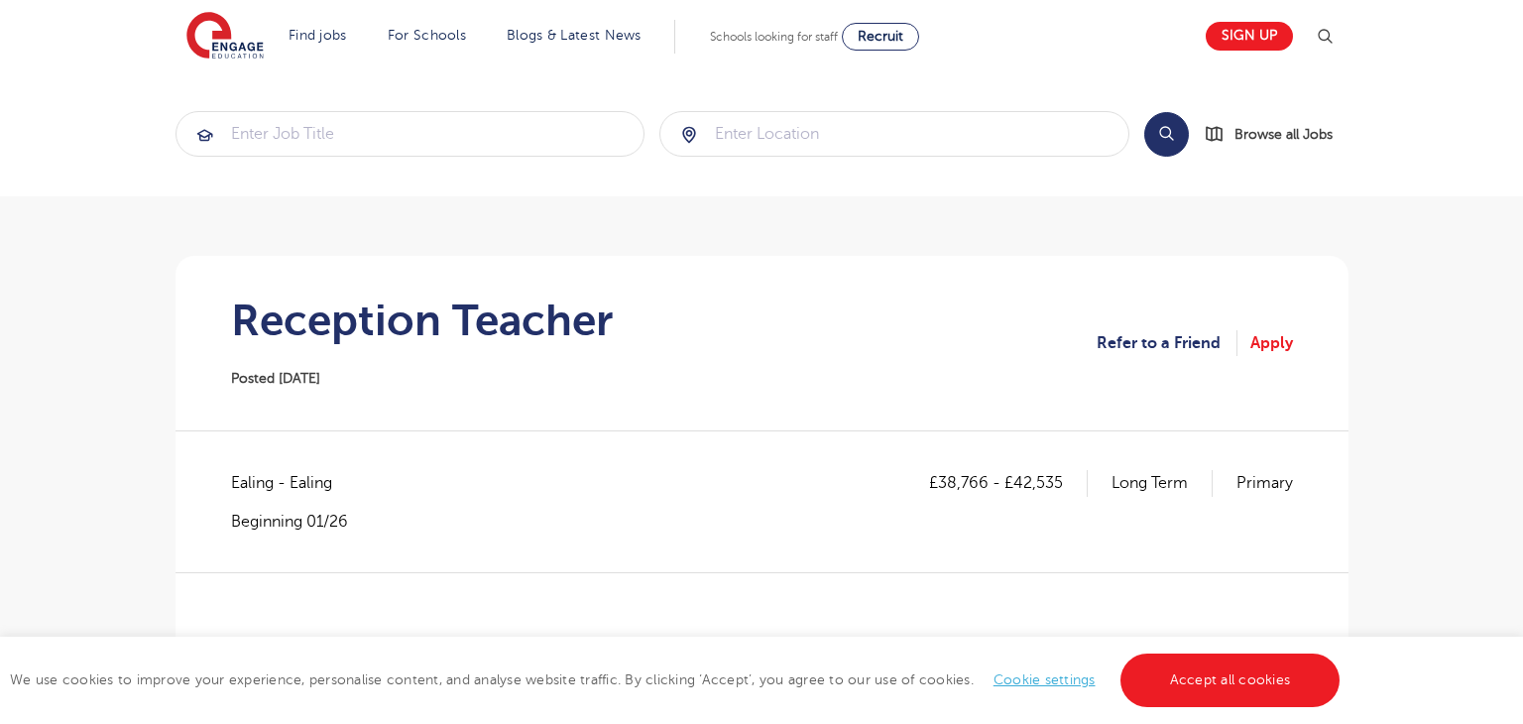
click at [614, 357] on section "Reception Teacher Posted [DATE] Refer to a Friend Apply" at bounding box center [761, 343] width 1141 height 174
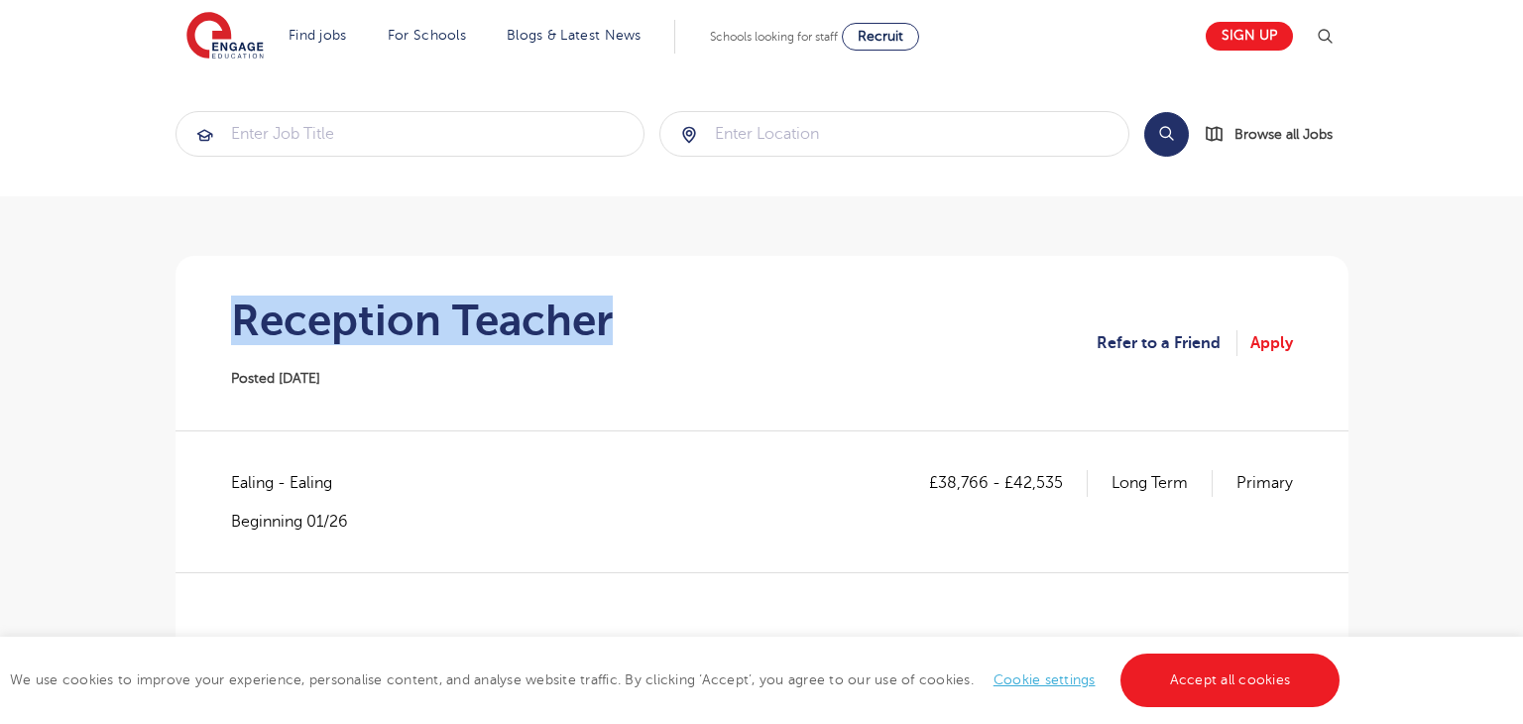
drag, startPoint x: 239, startPoint y: 321, endPoint x: 708, endPoint y: 322, distance: 468.9
click at [708, 322] on section "Reception Teacher Posted [DATE] Refer to a Friend Apply" at bounding box center [761, 343] width 1141 height 174
copy h1 "Reception Teacher"
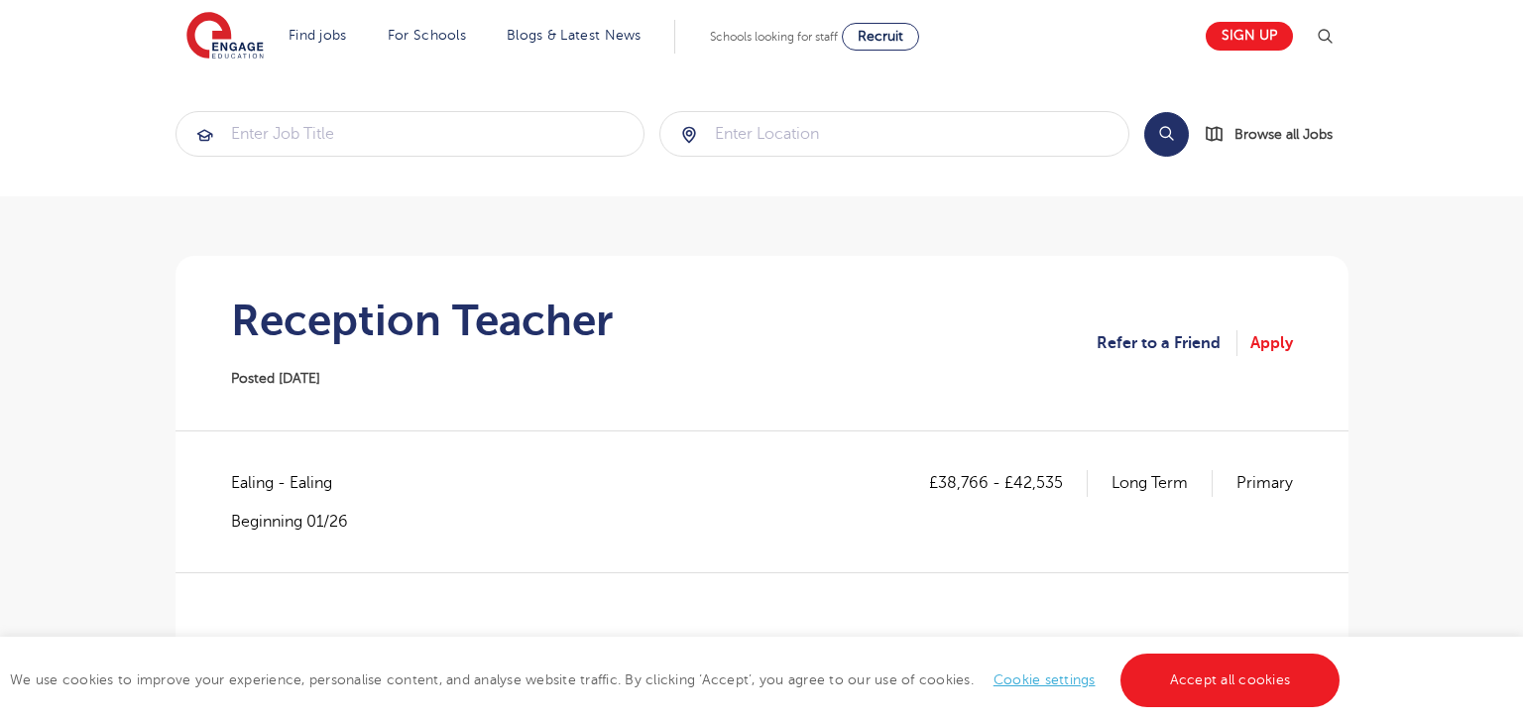
click at [258, 490] on span "Ealing - Ealing" at bounding box center [291, 483] width 121 height 26
copy span "Ealing"
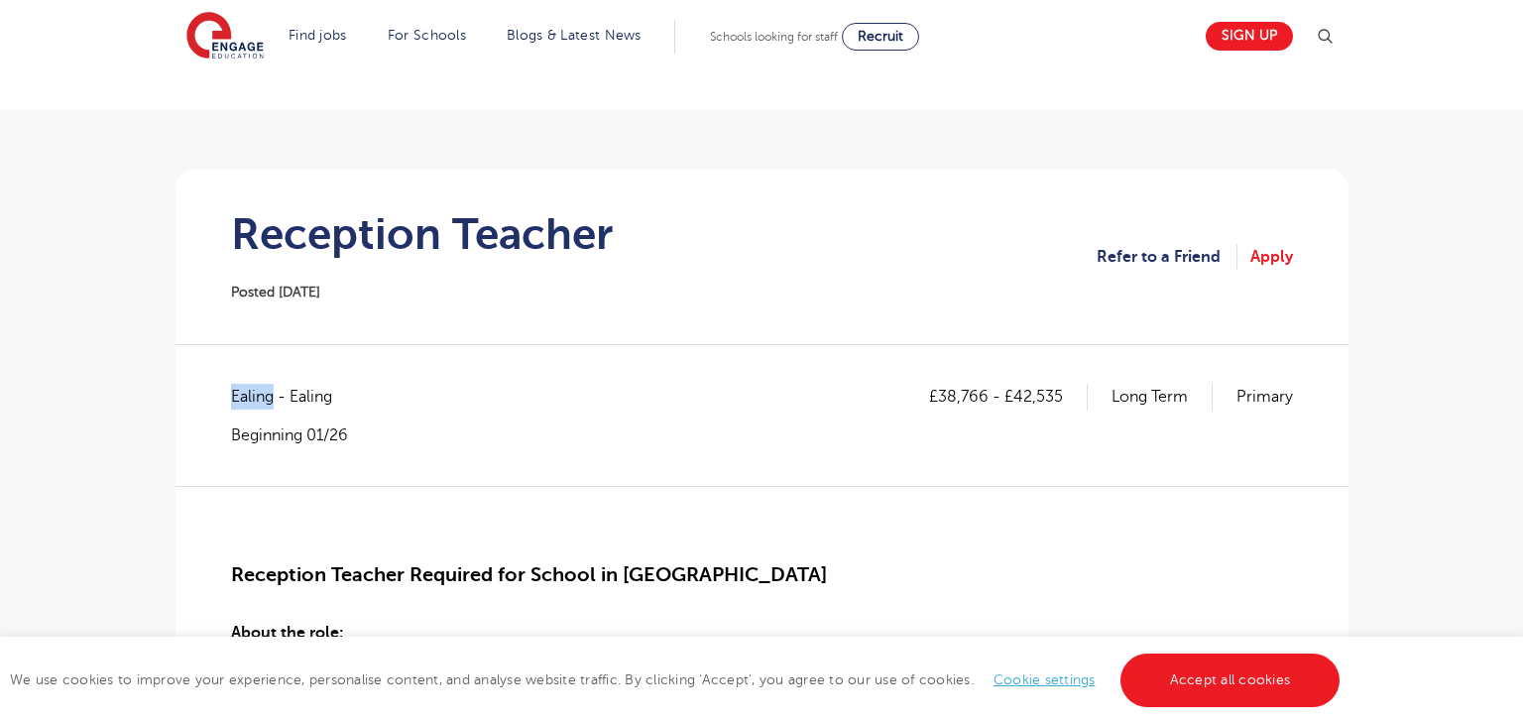
scroll to position [143, 0]
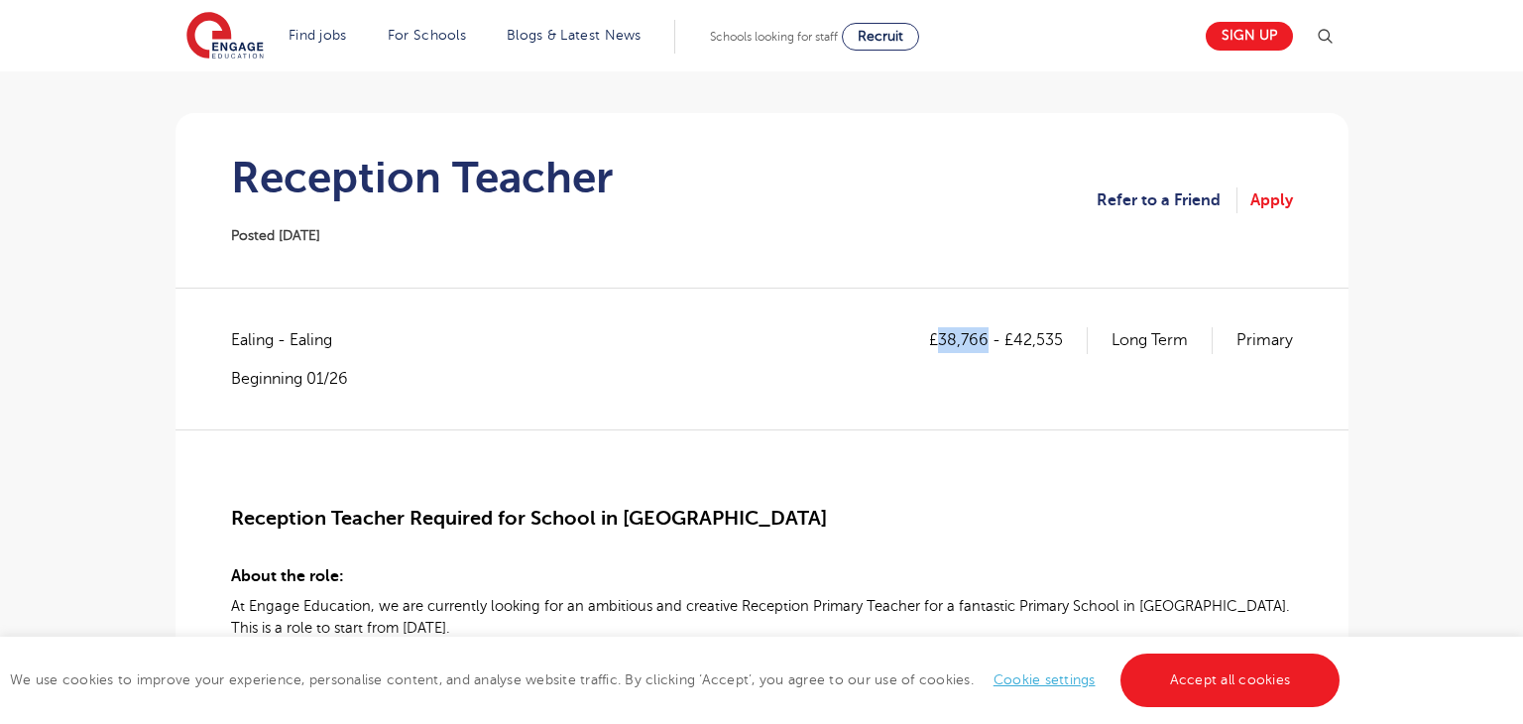
drag, startPoint x: 940, startPoint y: 343, endPoint x: 983, endPoint y: 343, distance: 43.6
click at [983, 343] on p "£38,766 - £42,535" at bounding box center [1008, 340] width 159 height 26
copy p "38,766"
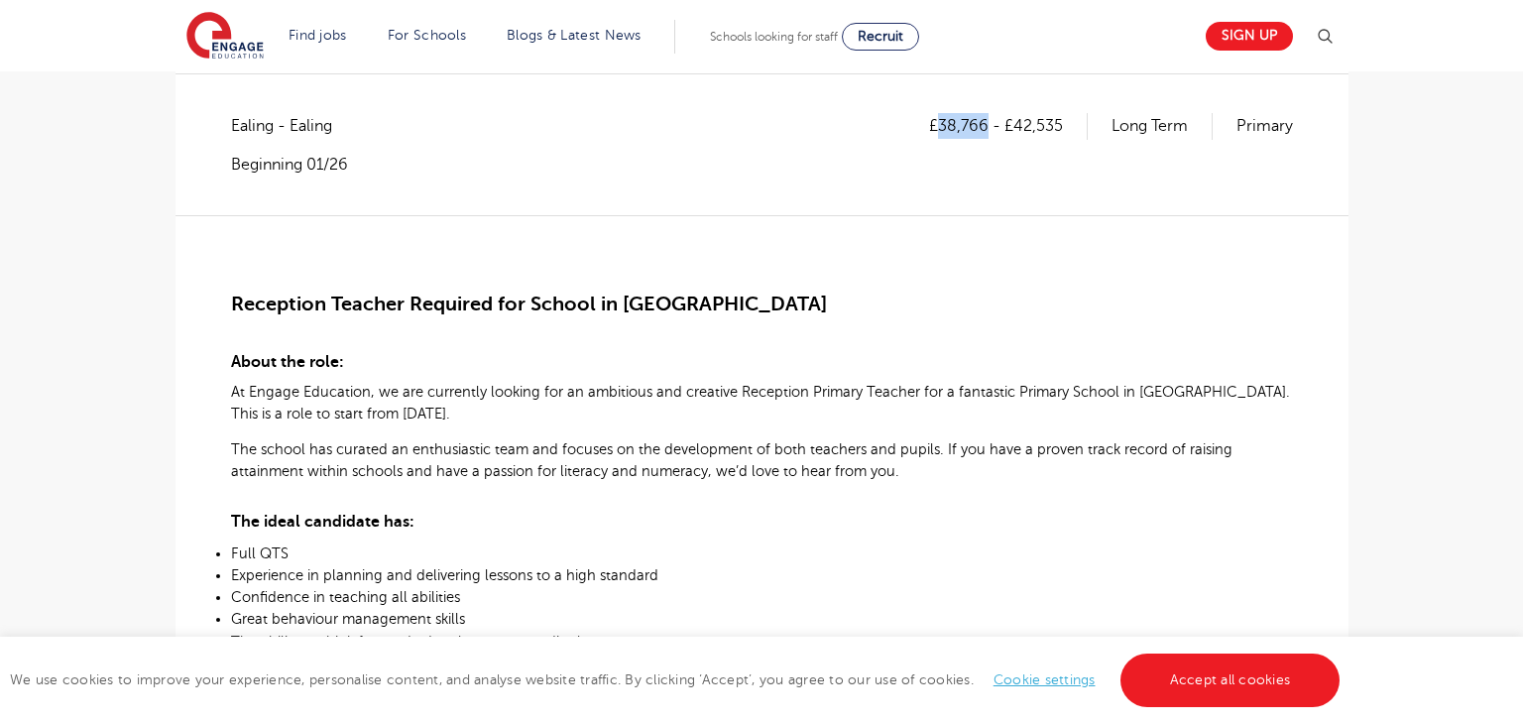
scroll to position [321, 0]
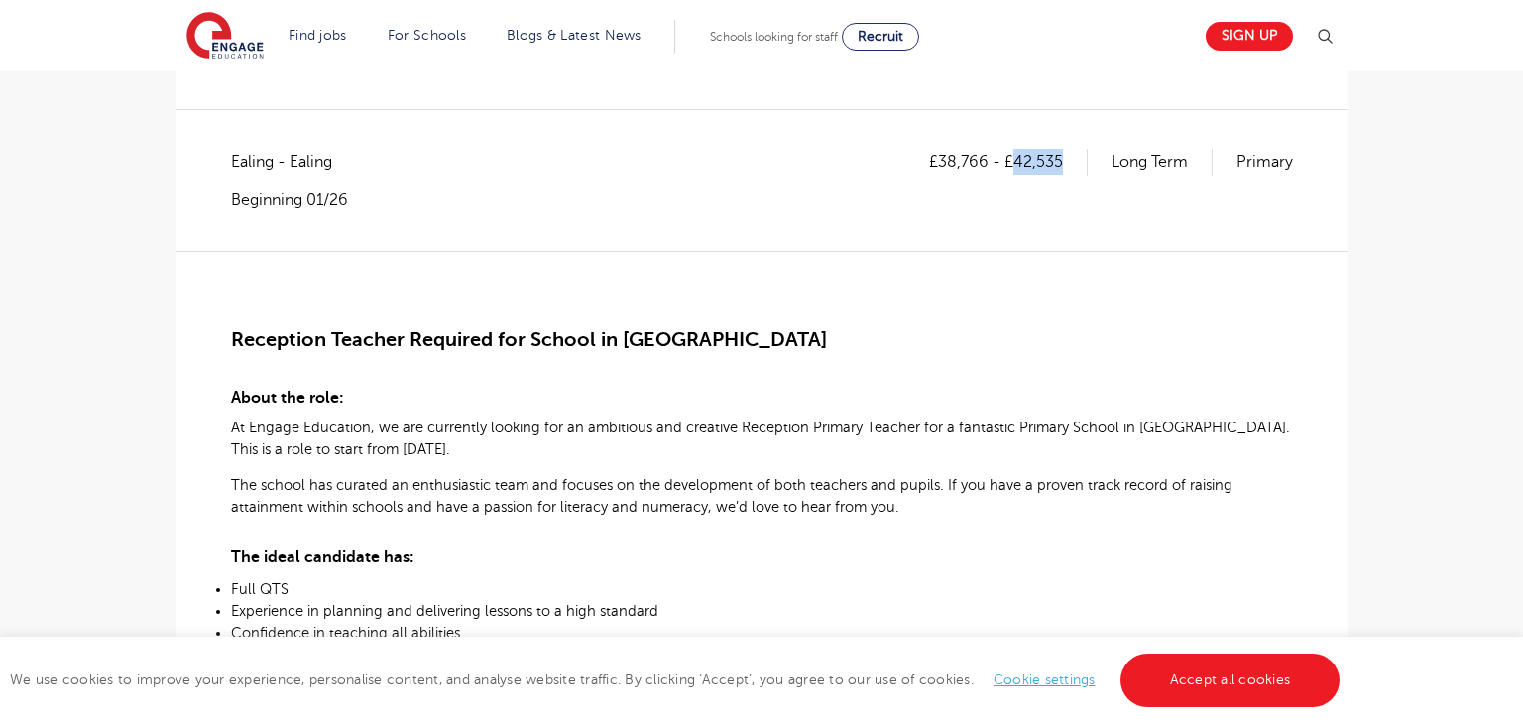
drag, startPoint x: 1014, startPoint y: 157, endPoint x: 1072, endPoint y: 161, distance: 57.6
click at [1072, 161] on p "£38,766 - £42,535" at bounding box center [1008, 162] width 159 height 26
copy p "42,535"
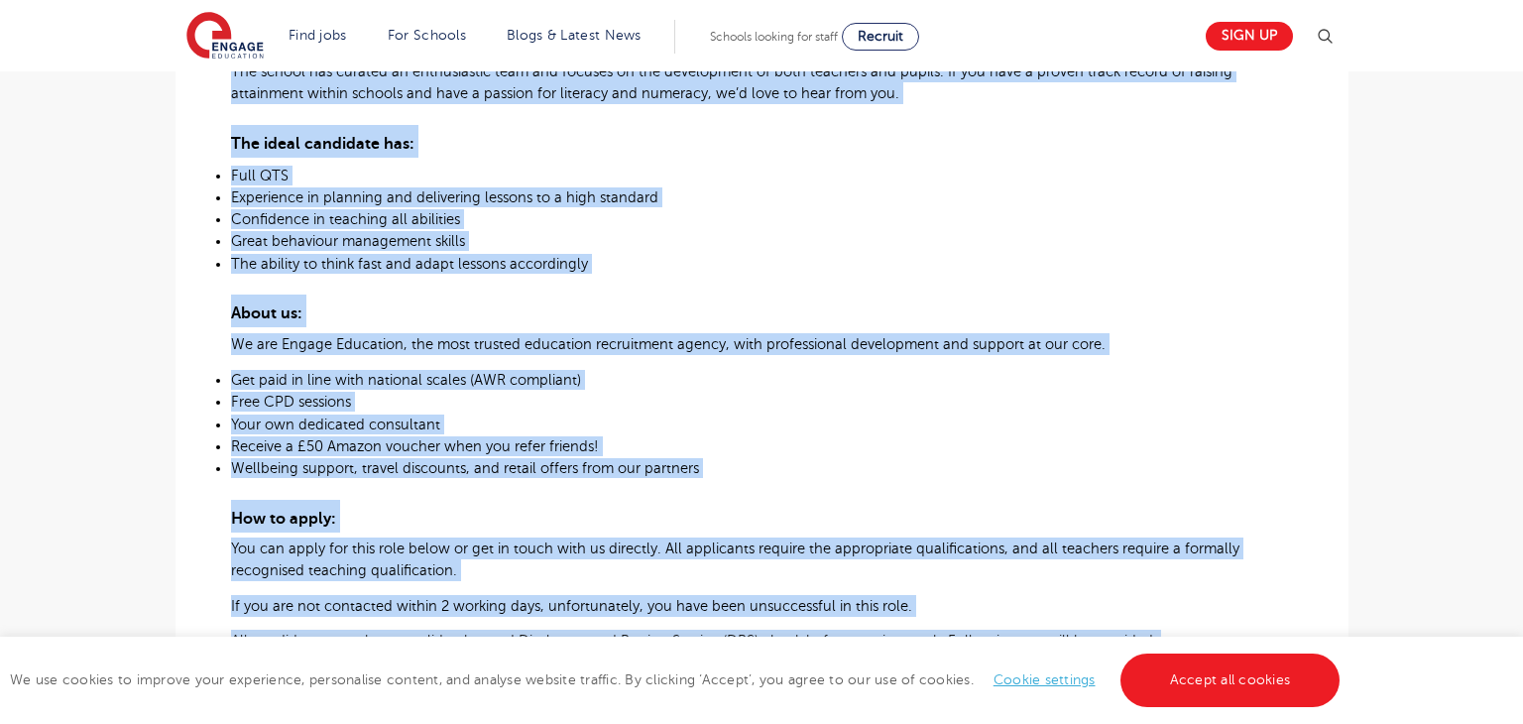
scroll to position [1006, 0]
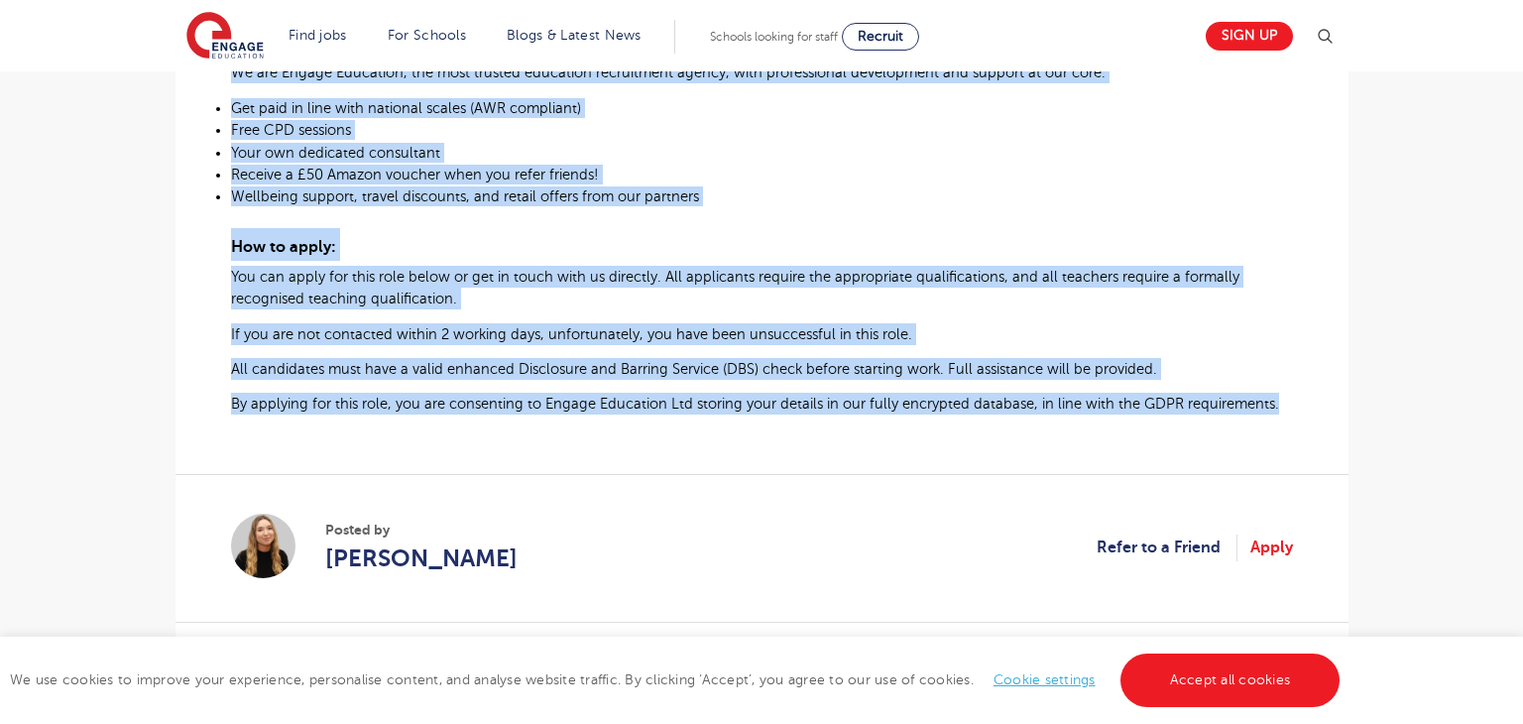
drag, startPoint x: 230, startPoint y: 340, endPoint x: 1286, endPoint y: 397, distance: 1057.2
click at [1286, 397] on div "Reception Teacher Required for School in [GEOGRAPHIC_DATA] About the role: At E…" at bounding box center [762, 10] width 1062 height 888
copy div "Loremipsu Dolorsi Ametcons adi Elitse do Eiusmodte Incid utl etdo: Ma Aliqua En…"
